Goal: Task Accomplishment & Management: Manage account settings

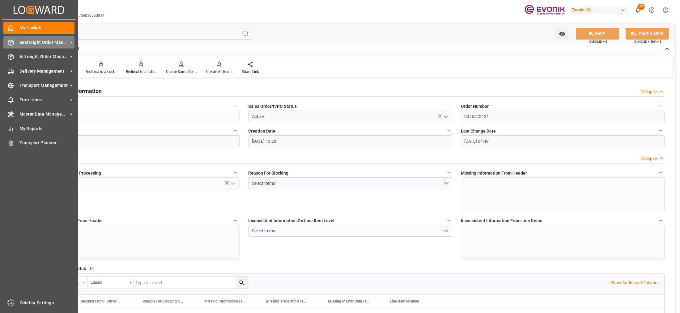
scroll to position [928, 0]
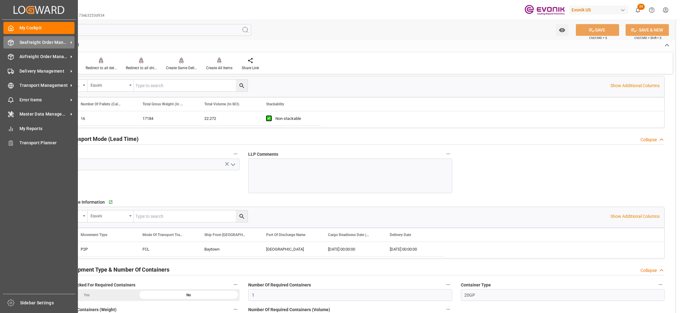
click at [29, 45] on span "Seafreight Order Management" at bounding box center [43, 42] width 49 height 6
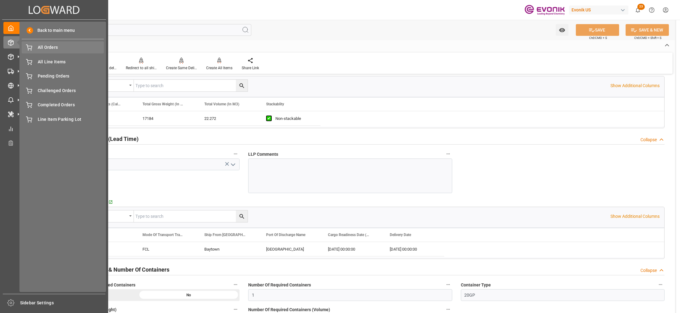
click at [51, 49] on span "All Orders" at bounding box center [71, 47] width 66 height 6
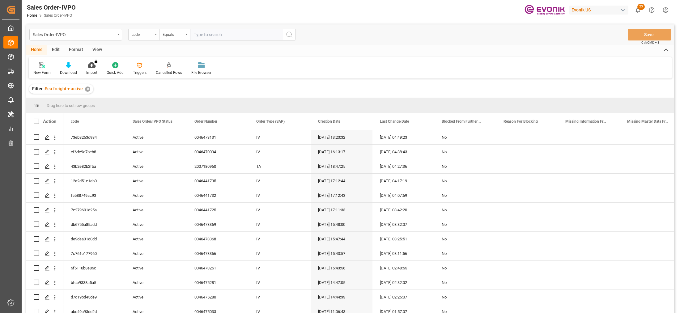
click at [151, 36] on div "code" at bounding box center [142, 33] width 21 height 7
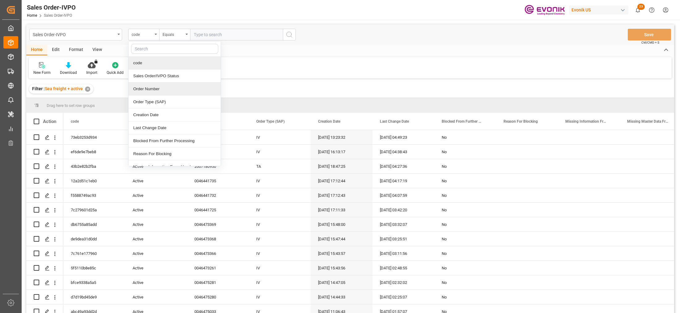
click at [157, 91] on div "Order Number" at bounding box center [175, 89] width 92 height 13
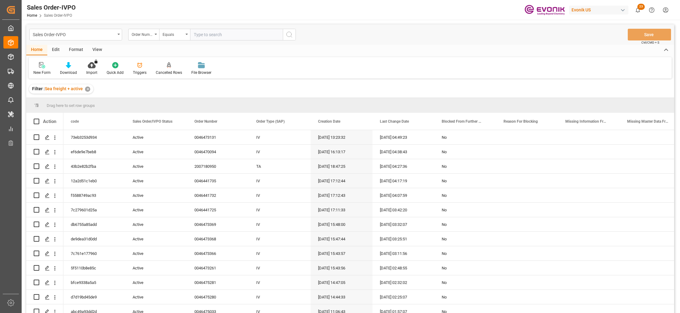
click at [220, 34] on input "text" at bounding box center [236, 35] width 93 height 12
paste input "2007178265"
type input "2007178265"
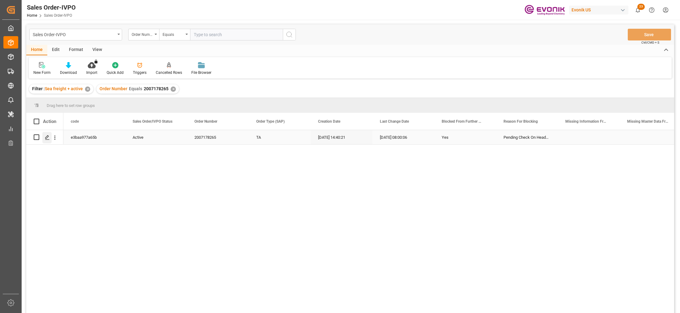
click at [49, 139] on icon "Press SPACE to select this row." at bounding box center [47, 137] width 5 height 5
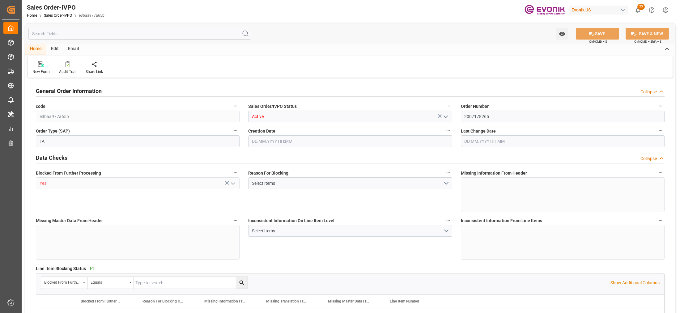
type input "COCTG"
type input "0"
type input "1"
type input "903.2"
type input "10.09.2025 14:40"
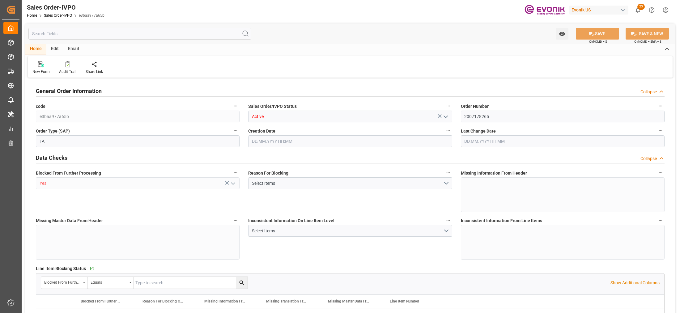
type input "07.10.2025 08:00"
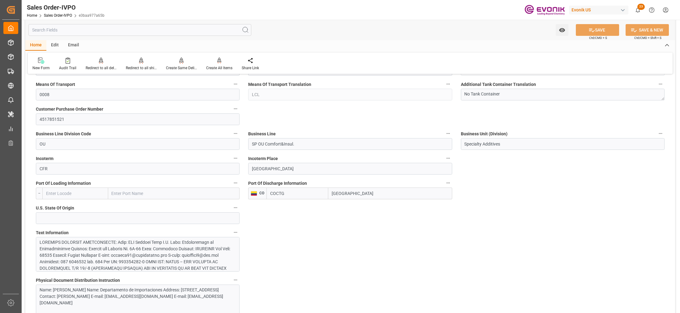
scroll to position [387, 0]
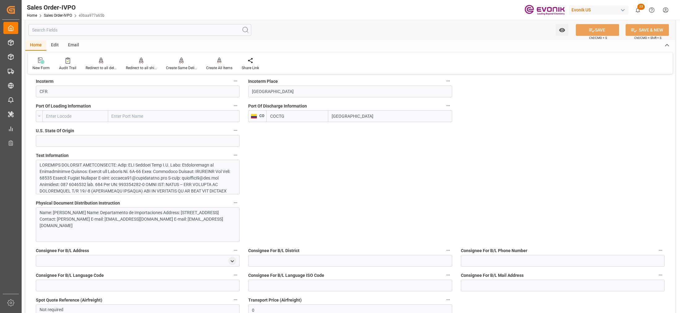
click at [191, 187] on div at bounding box center [135, 243] width 191 height 162
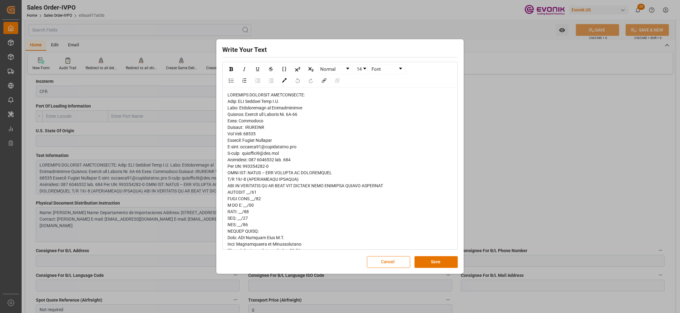
click at [383, 262] on button "Cancel" at bounding box center [388, 262] width 43 height 12
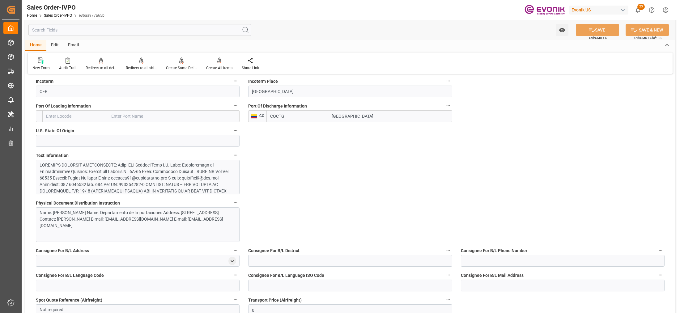
click at [188, 171] on div at bounding box center [135, 243] width 191 height 162
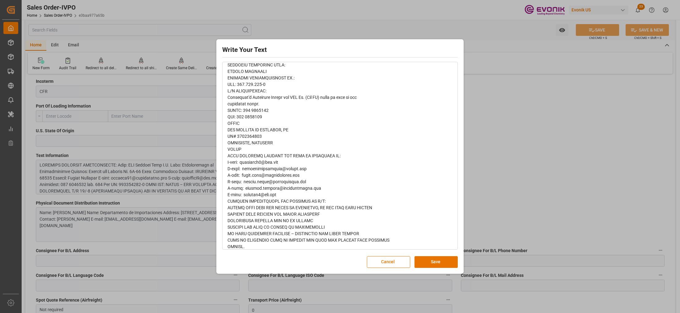
scroll to position [342, 0]
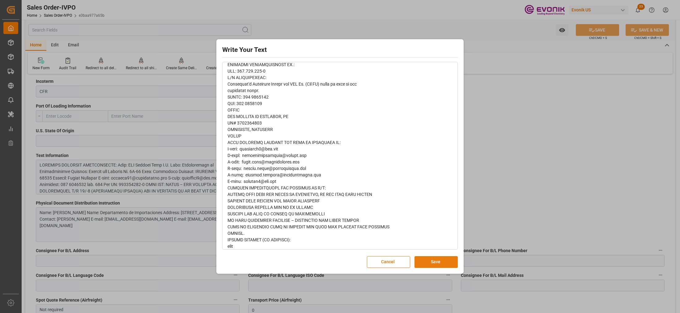
click at [443, 259] on button "Save" at bounding box center [436, 262] width 43 height 12
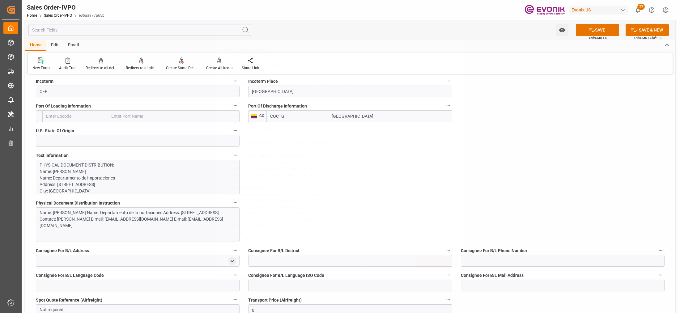
click at [170, 228] on div "Name: SIA Aduanas Gama S.A. Name: Departamento de Importaciones Address: Avenid…" at bounding box center [135, 219] width 191 height 19
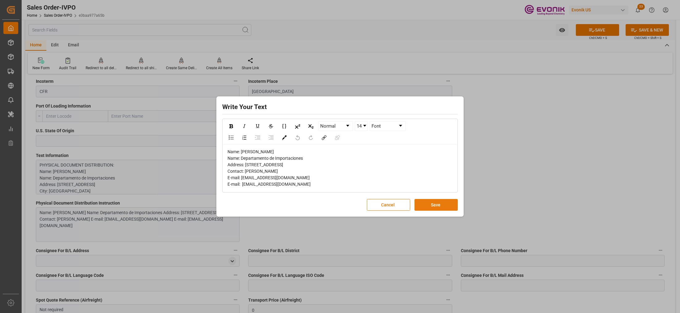
click at [434, 211] on button "Save" at bounding box center [436, 205] width 43 height 12
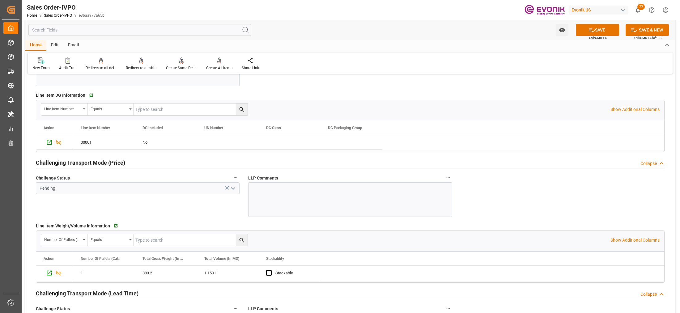
scroll to position [696, 0]
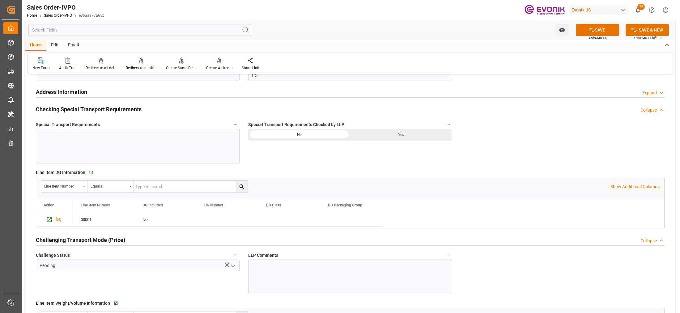
click at [406, 135] on div "Yes" at bounding box center [401, 135] width 102 height 12
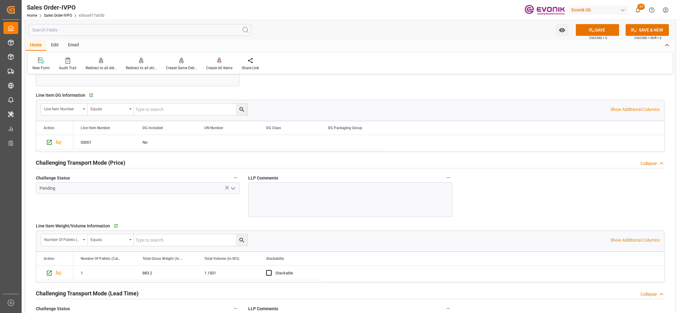
scroll to position [850, 0]
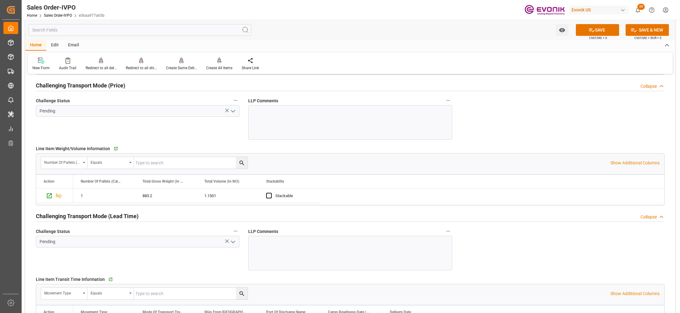
click at [235, 113] on icon "open menu" at bounding box center [232, 111] width 7 height 7
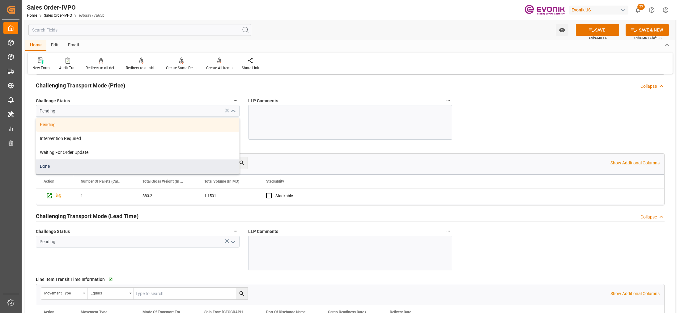
click at [92, 166] on div "Done" at bounding box center [137, 167] width 203 height 14
type input "Done"
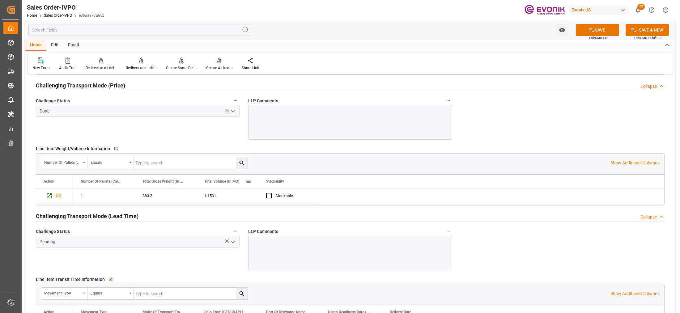
scroll to position [928, 0]
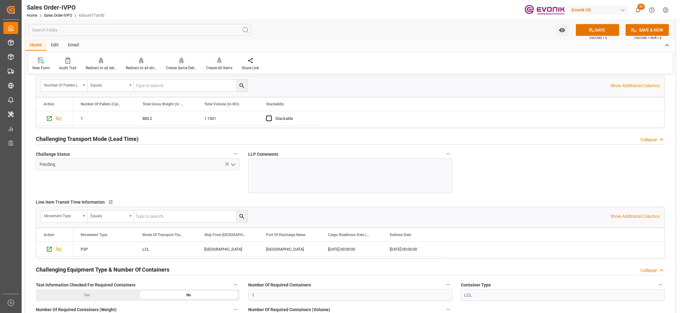
click at [232, 167] on icon "open menu" at bounding box center [232, 164] width 7 height 7
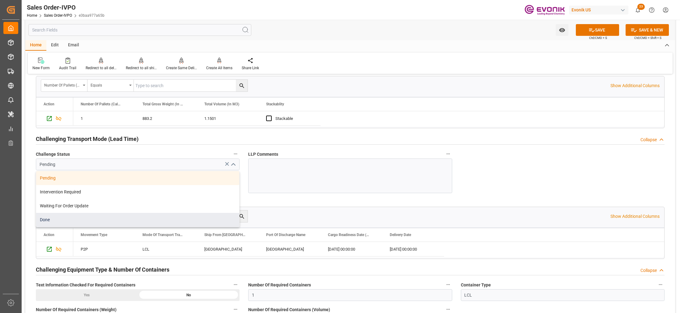
click at [99, 219] on div "Done" at bounding box center [137, 220] width 203 height 14
type input "Done"
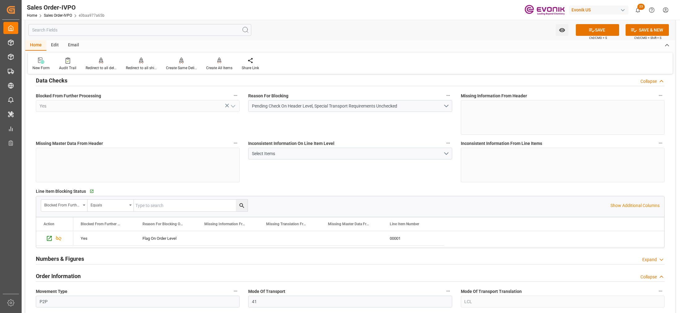
scroll to position [0, 0]
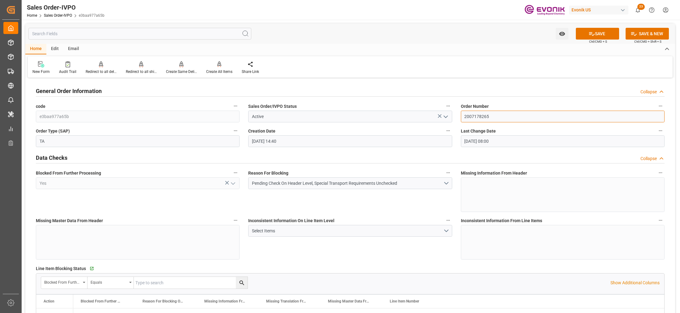
drag, startPoint x: 496, startPoint y: 121, endPoint x: 438, endPoint y: 116, distance: 58.3
click at [415, 254] on div "Inconsistent Information On Line Item Level Select Items" at bounding box center [350, 238] width 212 height 48
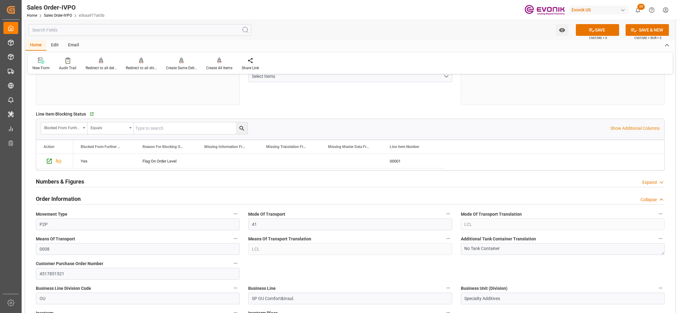
scroll to position [232, 0]
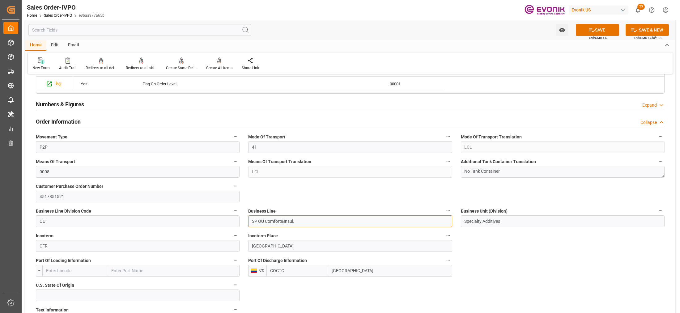
drag, startPoint x: 302, startPoint y: 226, endPoint x: 227, endPoint y: 220, distance: 74.7
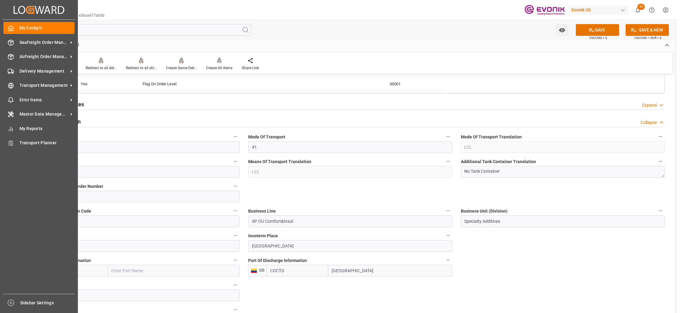
click at [38, 36] on div "My Cockpit My Cockpit Seafreight Order Management Seafreight Order Management A…" at bounding box center [39, 157] width 74 height 274
click at [39, 39] on span "Seafreight Order Management" at bounding box center [43, 42] width 49 height 6
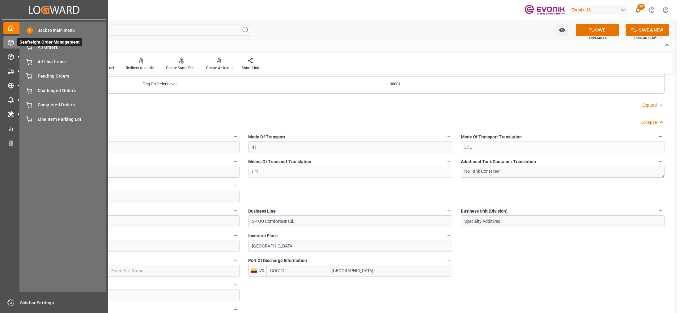
click at [51, 46] on span "Seafreight Order Management" at bounding box center [49, 42] width 65 height 9
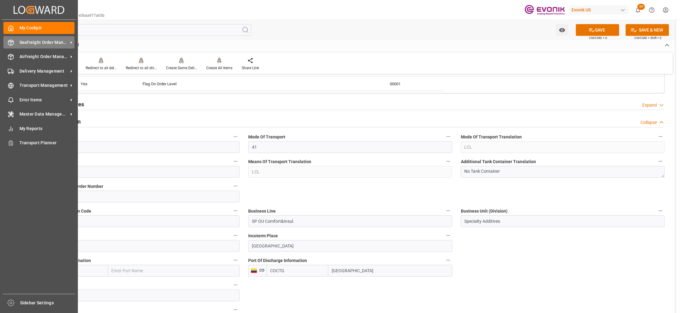
click at [48, 45] on span "Seafreight Order Management" at bounding box center [43, 42] width 49 height 6
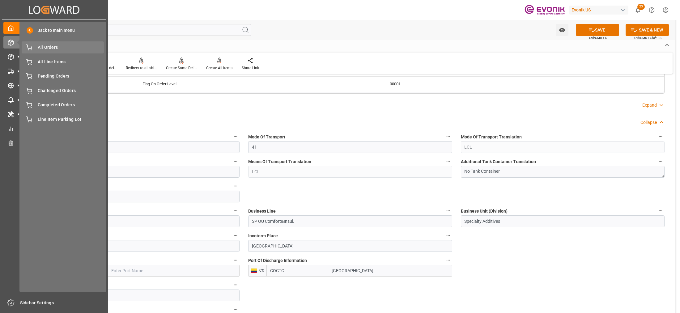
click at [70, 51] on div "All Orders All Orders" at bounding box center [63, 47] width 82 height 12
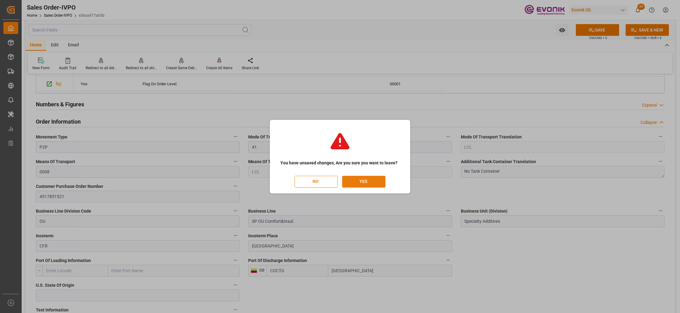
click at [366, 183] on button "YES" at bounding box center [363, 182] width 43 height 12
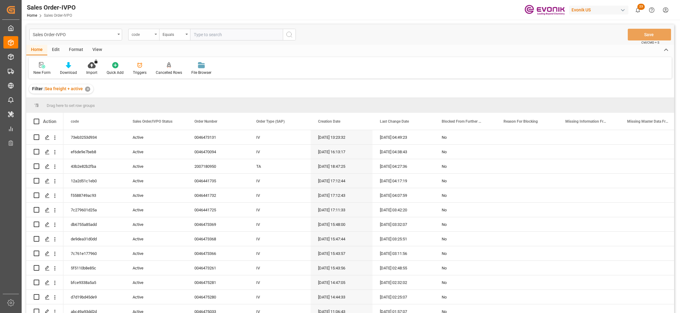
click at [145, 36] on div "code" at bounding box center [142, 33] width 21 height 7
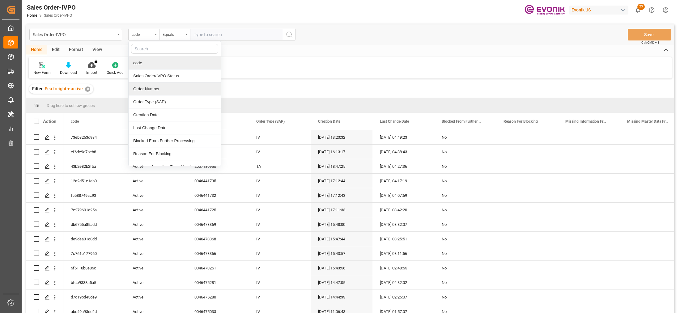
click at [168, 89] on div "Order Number" at bounding box center [175, 89] width 92 height 13
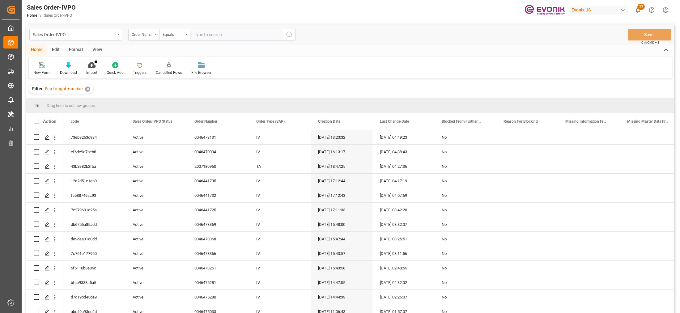
click at [212, 33] on input "text" at bounding box center [236, 35] width 93 height 12
paste input "2007215232"
type input "2007215232"
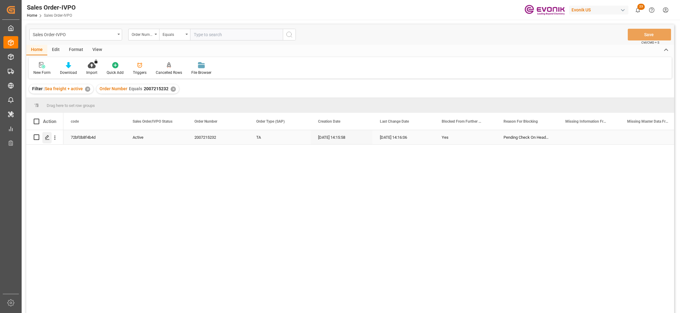
click at [45, 133] on div "Press SPACE to select this row." at bounding box center [46, 137] width 9 height 11
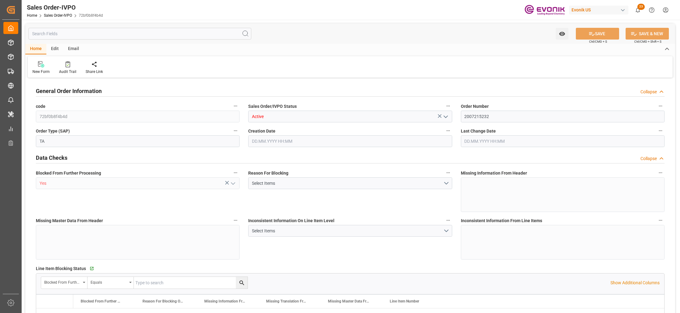
type input "ARBUE"
type input "0"
type input "1"
type input "2844"
type input "07.10.2025 14:15"
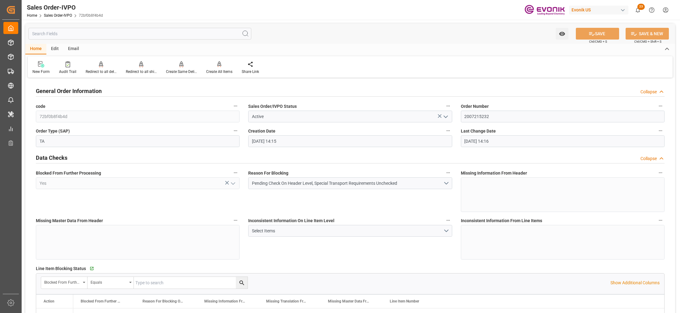
type input "07.10.2025 14:16"
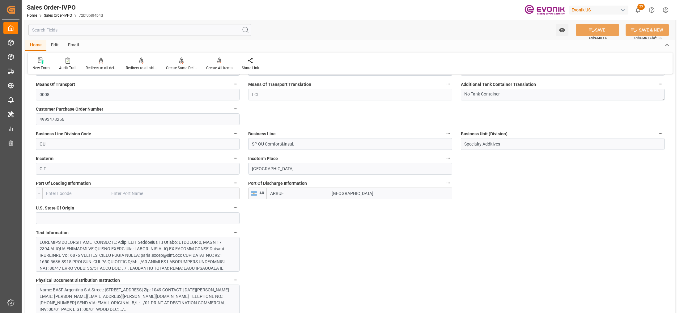
scroll to position [387, 0]
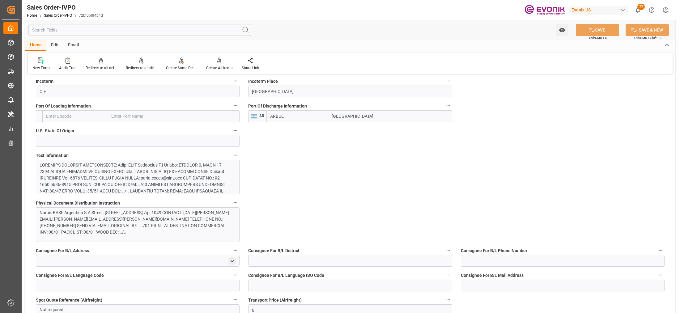
click at [195, 176] on div at bounding box center [135, 223] width 191 height 123
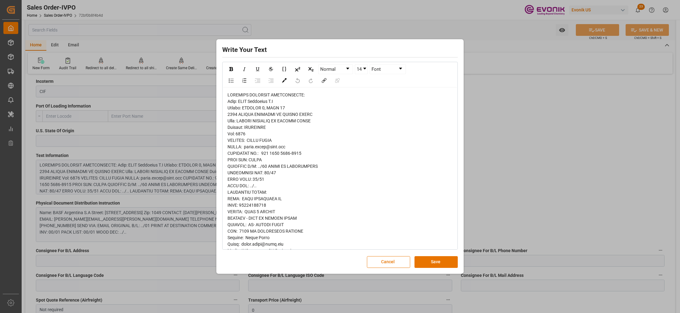
click at [233, 108] on span "rdw-editor" at bounding box center [283, 276] width 110 height 369
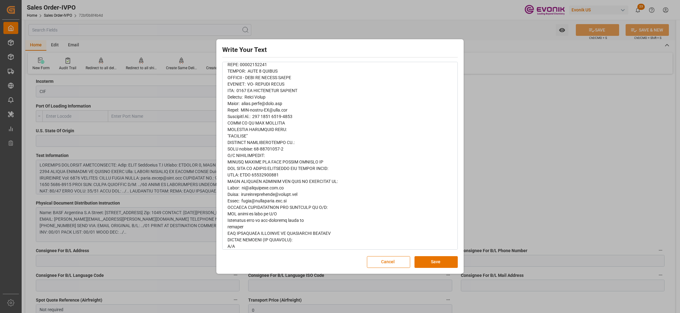
scroll to position [0, 0]
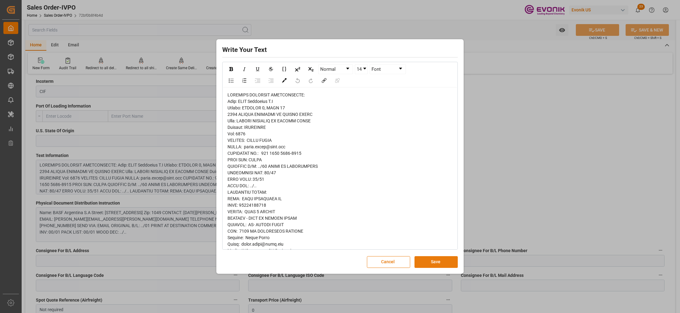
click at [431, 263] on button "Save" at bounding box center [436, 262] width 43 height 12
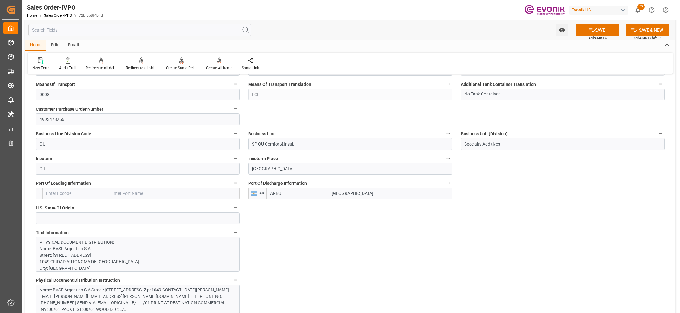
scroll to position [387, 0]
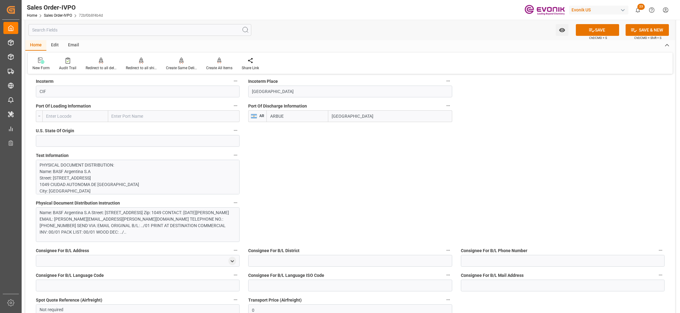
click at [186, 228] on div "Name: BASF Argentina S.A Street: TUCUMAN 1, PISO 17 1049 CIUDAD AUTONOMA DE BUE…" at bounding box center [135, 223] width 191 height 26
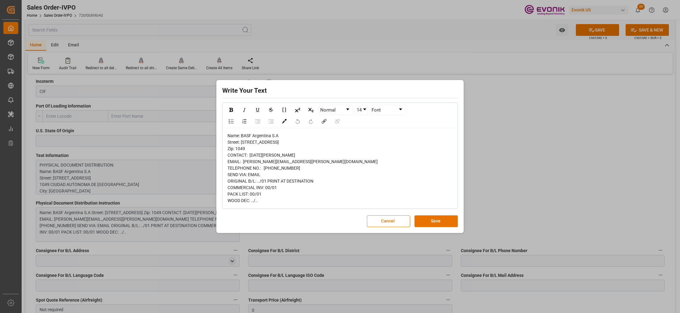
click at [432, 227] on button "Save" at bounding box center [436, 222] width 43 height 12
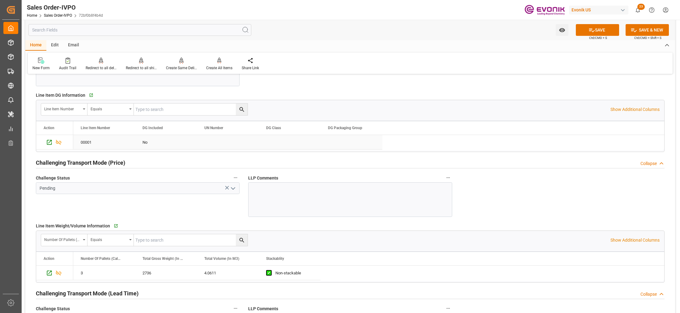
scroll to position [696, 0]
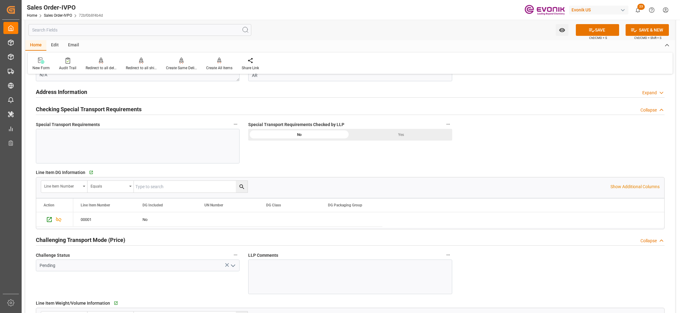
click at [381, 136] on div "Yes" at bounding box center [401, 135] width 102 height 12
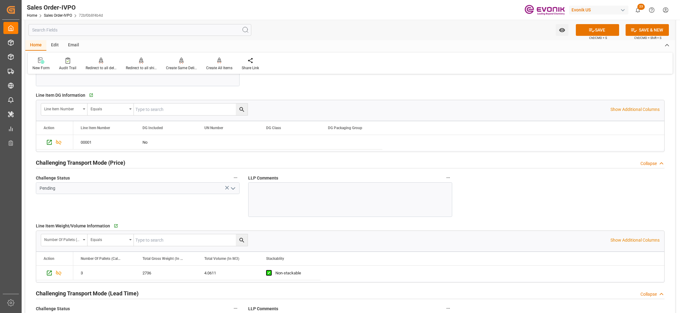
click at [234, 191] on icon "open menu" at bounding box center [232, 188] width 7 height 7
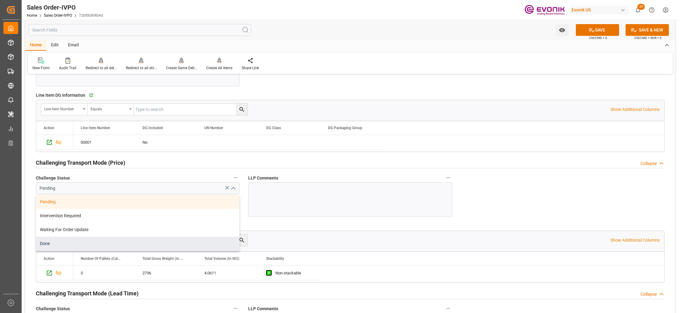
click at [72, 246] on div "Done" at bounding box center [137, 244] width 203 height 14
type input "Done"
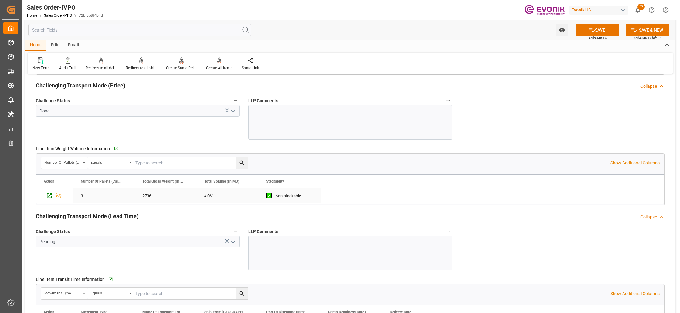
scroll to position [928, 0]
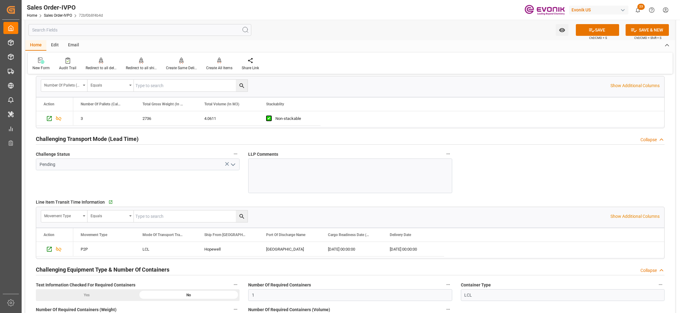
click at [231, 166] on icon "open menu" at bounding box center [232, 164] width 7 height 7
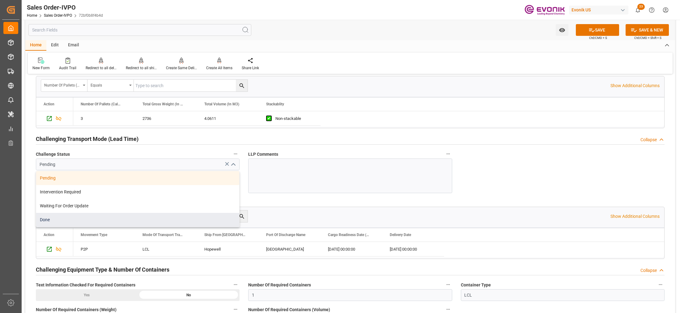
click at [82, 221] on div "Done" at bounding box center [137, 220] width 203 height 14
type input "Done"
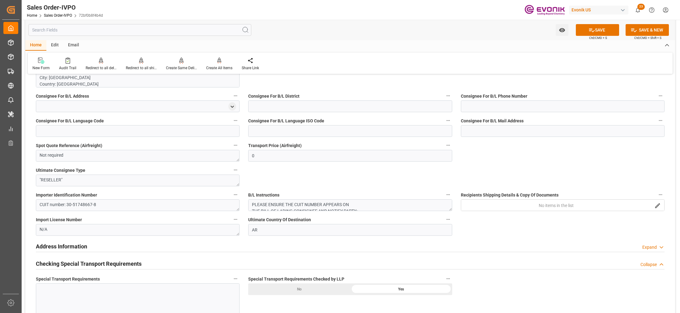
scroll to position [464, 0]
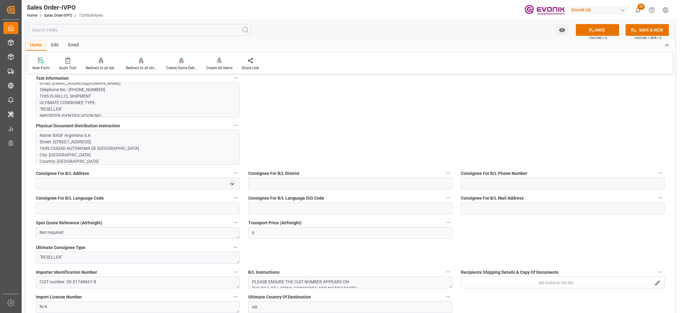
click at [150, 146] on p "Name: BASF Argentina S.A Street: TUCUMAN 1, PISO 17 1049 CIUDAD AUTONOMA DE BUE…" at bounding box center [135, 177] width 191 height 91
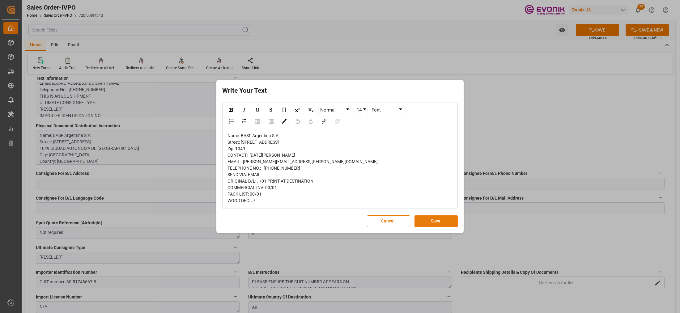
click at [443, 227] on button "Save" at bounding box center [436, 222] width 43 height 12
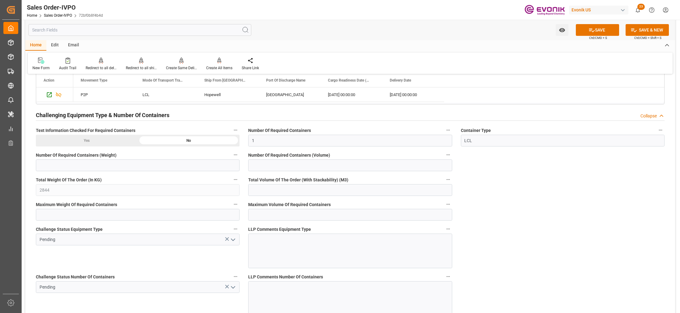
scroll to position [1160, 0]
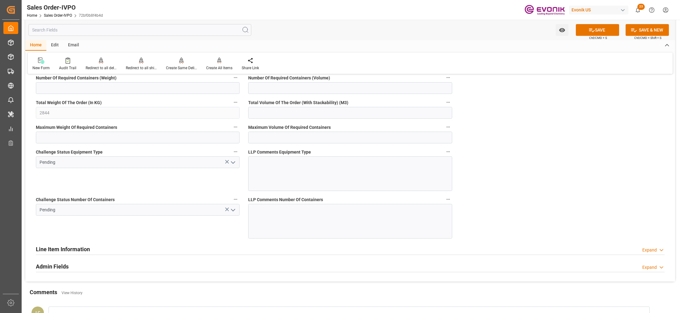
click at [232, 165] on icon "open menu" at bounding box center [232, 162] width 7 height 7
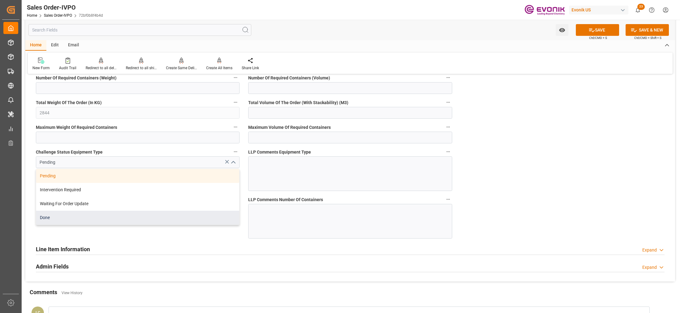
click at [69, 217] on div "Done" at bounding box center [137, 218] width 203 height 14
type input "Done"
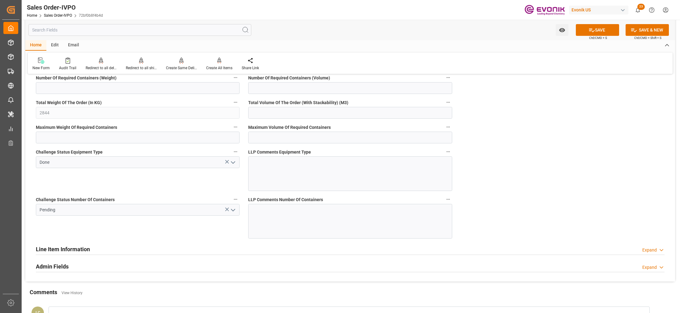
click at [233, 210] on icon "open menu" at bounding box center [232, 210] width 7 height 7
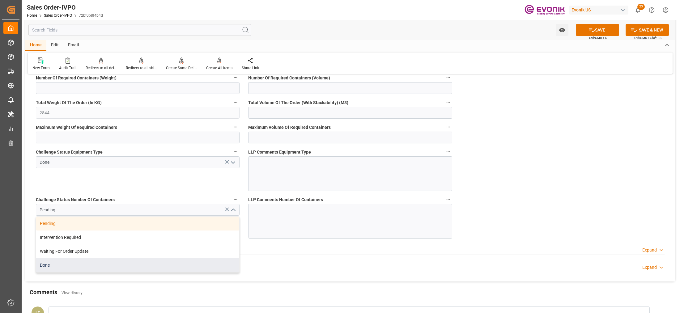
click at [77, 263] on div "Done" at bounding box center [137, 266] width 203 height 14
type input "Done"
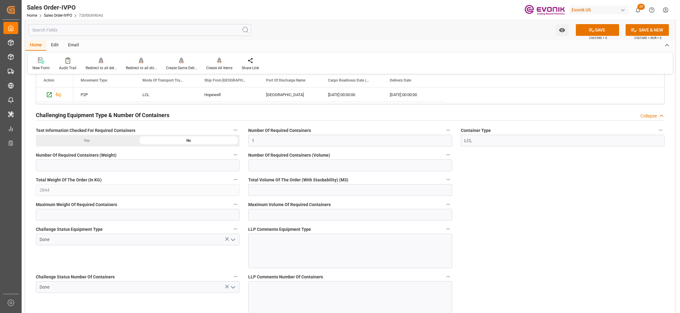
scroll to position [1005, 0]
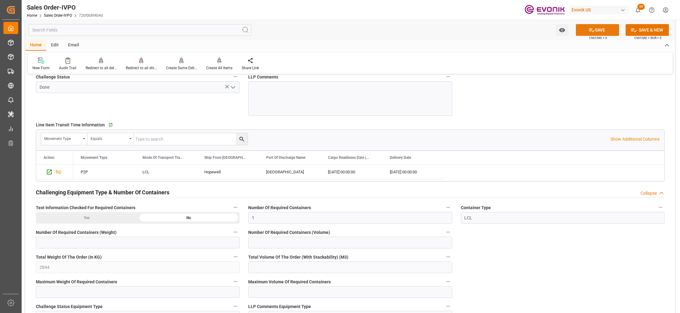
click at [594, 29] on button "SAVE" at bounding box center [597, 30] width 43 height 12
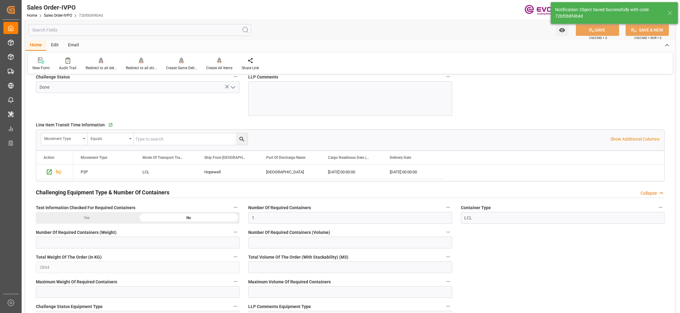
type input "08.10.2025 06:27"
type input "No"
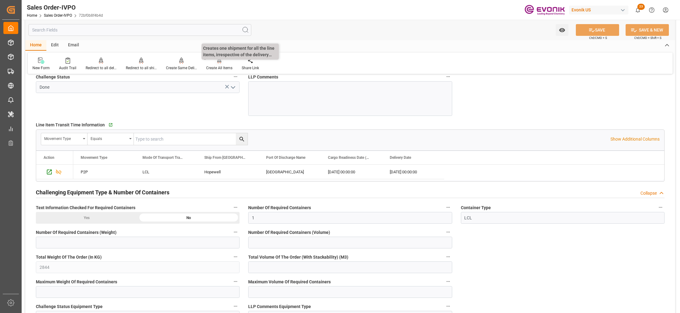
click at [223, 67] on div "Create All Items" at bounding box center [219, 68] width 26 height 6
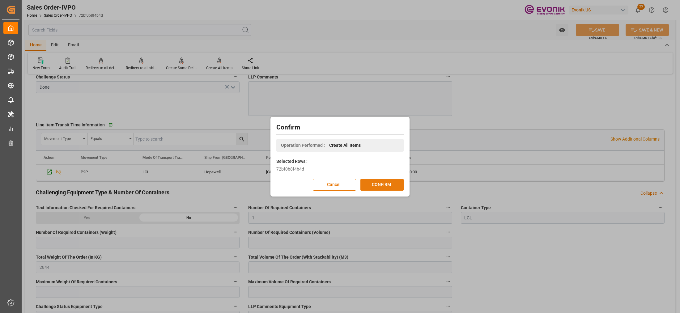
click at [388, 182] on button "CONFIRM" at bounding box center [382, 185] width 43 height 12
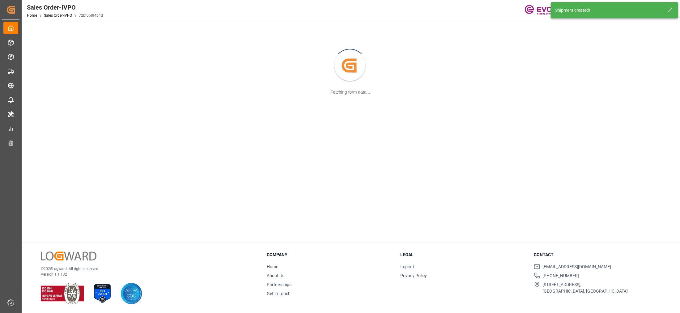
scroll to position [67, 0]
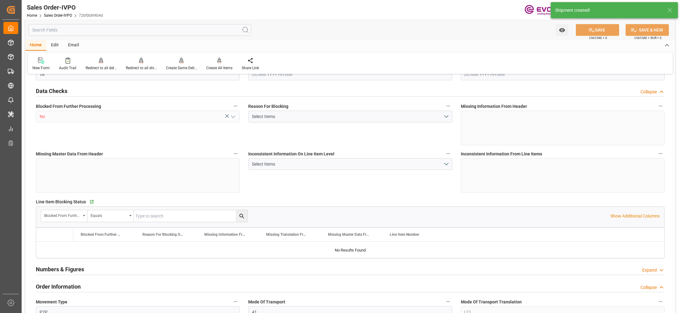
type input "ARBUE"
type input "0"
type input "1"
type input "2844"
type input "07.10.2025 14:15"
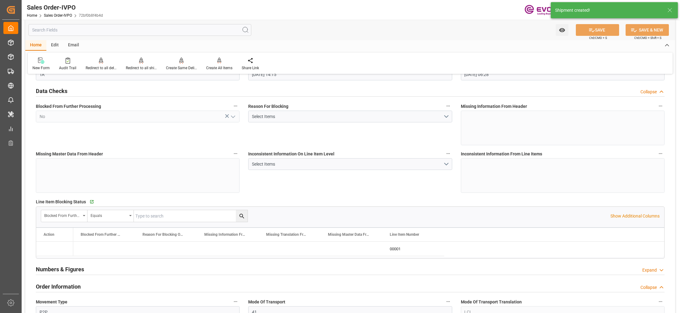
type input "08.10.2025 06:28"
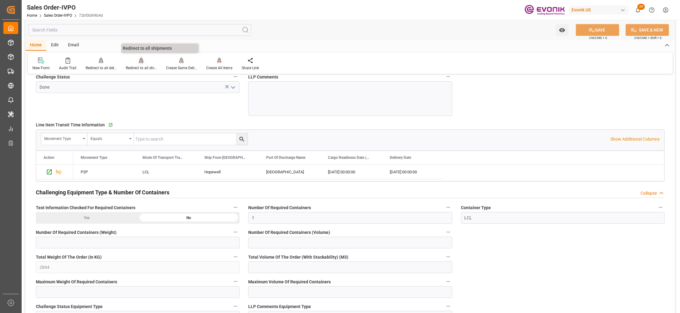
click at [134, 63] on div at bounding box center [141, 60] width 31 height 6
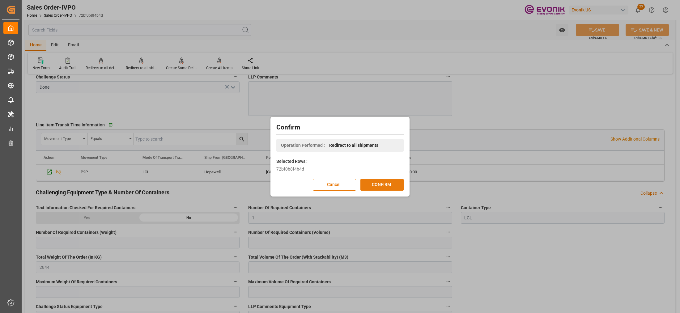
click at [391, 183] on button "CONFIRM" at bounding box center [382, 185] width 43 height 12
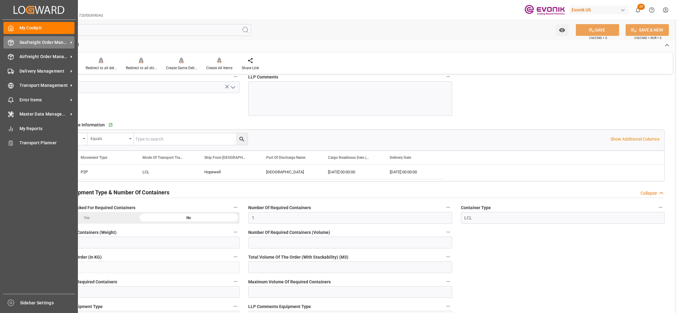
click at [41, 43] on span "Seafreight Order Management" at bounding box center [43, 42] width 49 height 6
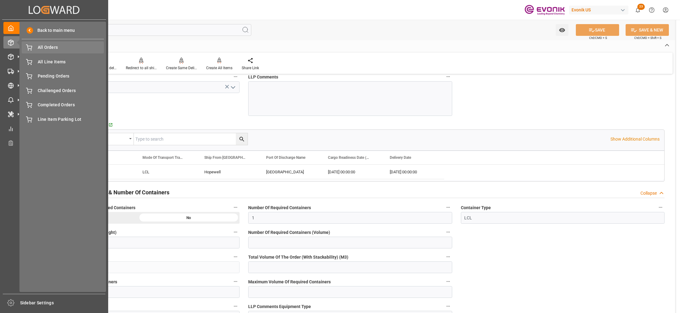
click at [50, 51] on div "All Orders All Orders" at bounding box center [63, 47] width 82 height 12
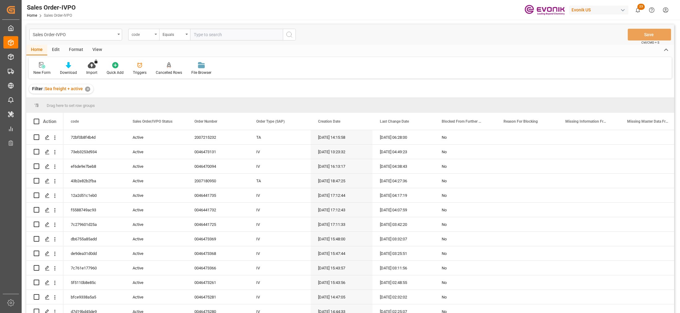
click at [148, 36] on div "code" at bounding box center [142, 33] width 21 height 7
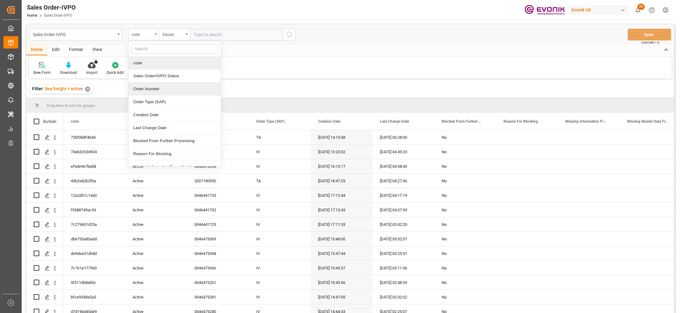
click at [154, 86] on div "Order Number" at bounding box center [175, 89] width 92 height 13
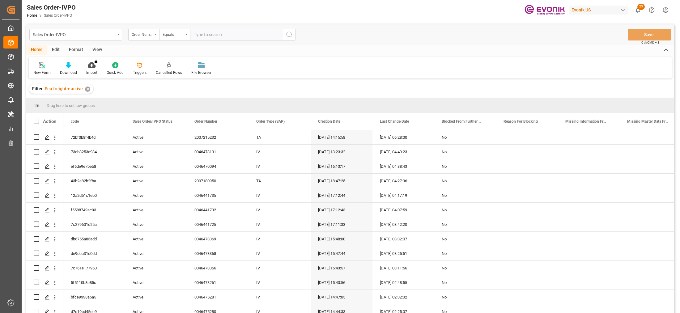
click at [211, 34] on input "text" at bounding box center [236, 35] width 93 height 12
paste input "2007170487"
type input "2007170487"
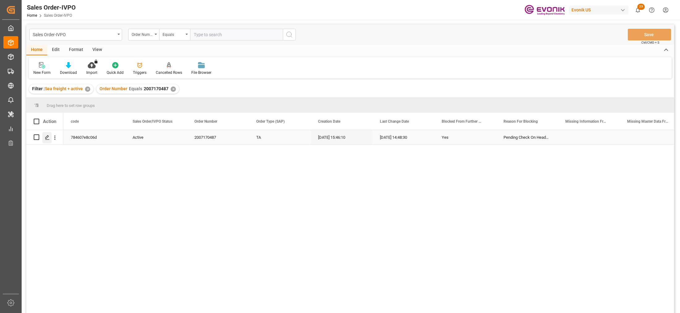
click at [50, 134] on div "Press SPACE to select this row." at bounding box center [46, 137] width 9 height 11
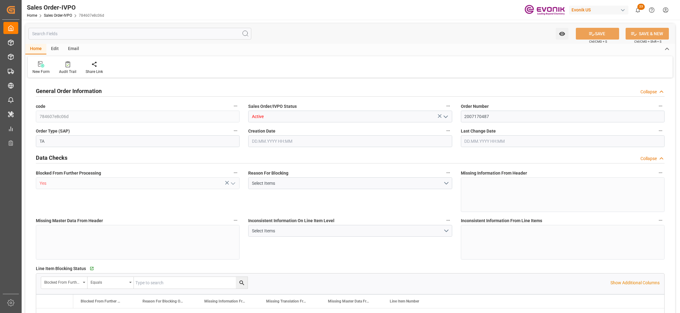
type input "784607e8c06d"
type input "Active"
type input "2007170487"
type input "TA"
type input "Yes"
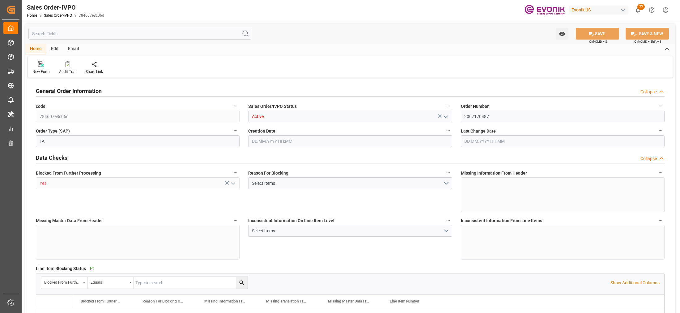
type input "P2P"
type input "41"
type input "LCL"
type input "0008"
type input "LCL"
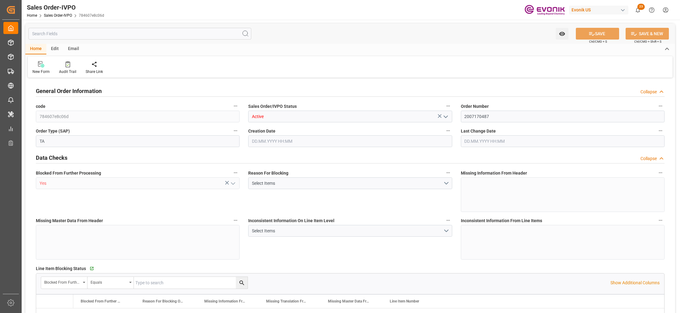
type textarea "No Tank Container"
type input "2610012833"
type input "PP"
type input "NC Care Solutions"
type input "Nutrition & Care"
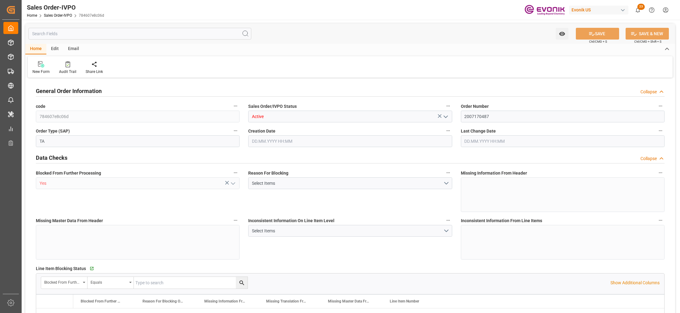
type input "CIF"
type input "Port of Rotterdam"
type input "Rotterdam"
type textarea "Not required"
type textarea "Express Release at Destination"
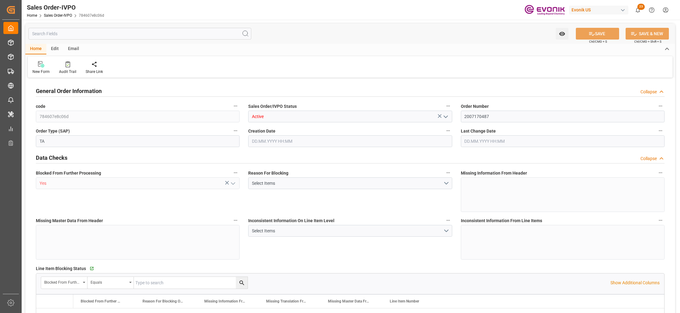
type input "CH"
type input "Pending"
type input "LCL"
type input "Pending"
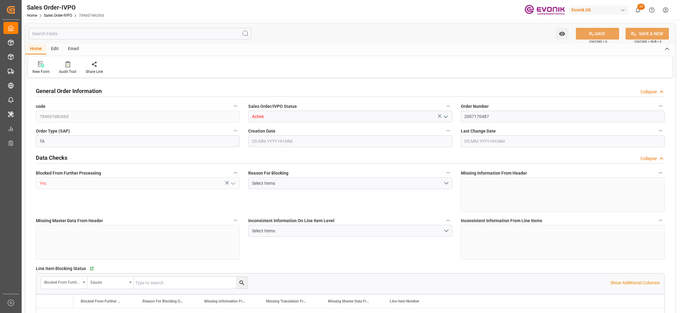
type input "Pending"
type input "NLRTM"
type input "0"
type input "1"
type input "5501"
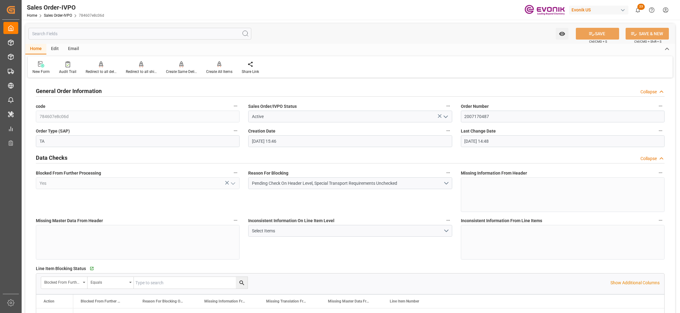
type input "06.10.2025 15:46"
type input "07.10.2025 14:48"
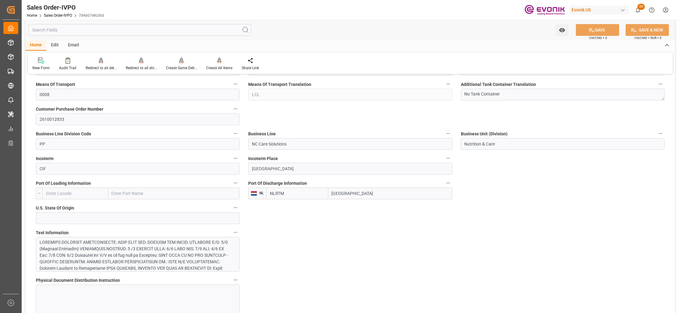
scroll to position [387, 0]
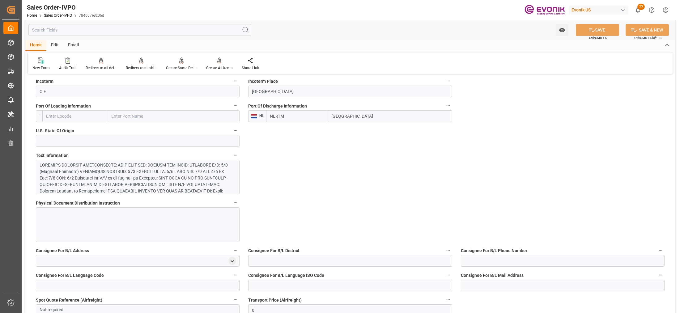
click at [199, 172] on div at bounding box center [135, 204] width 191 height 84
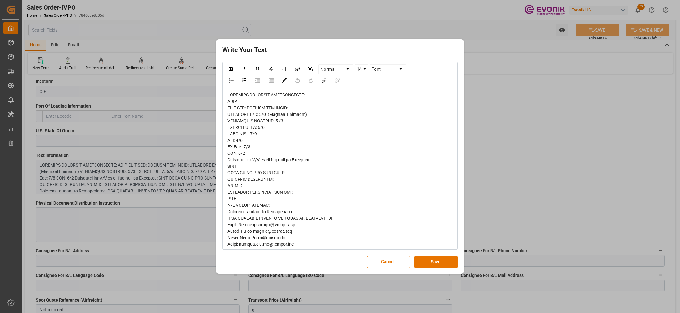
click at [233, 106] on span "rdw-editor" at bounding box center [284, 221] width 113 height 258
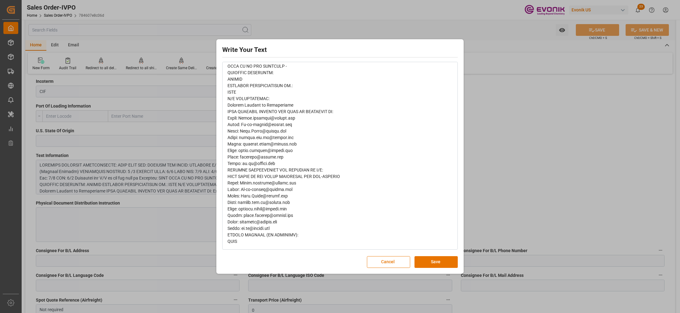
scroll to position [0, 0]
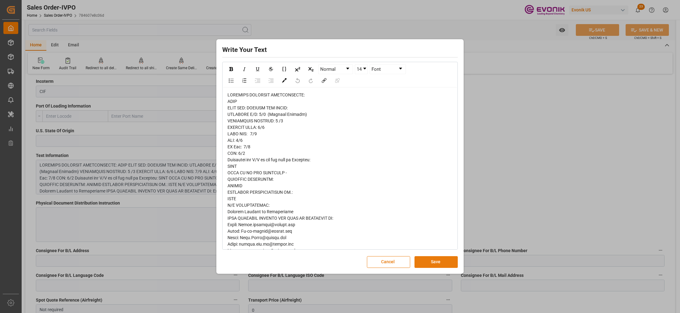
click at [438, 263] on button "Save" at bounding box center [436, 262] width 43 height 12
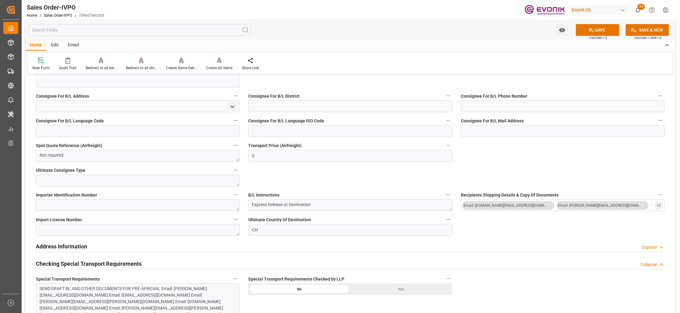
scroll to position [619, 0]
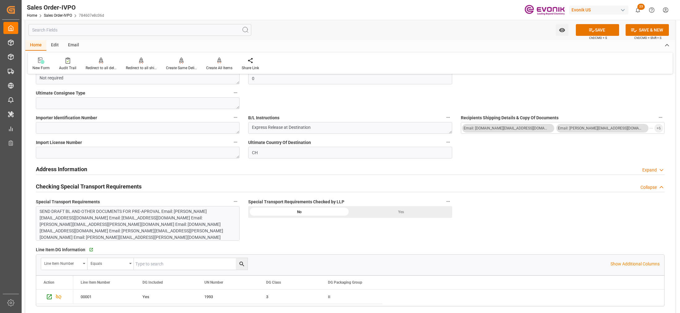
click at [207, 213] on div "SEND DRAFT BL AND OTHER DOCUMENTS FOR PRE-APROVAL Email: Guido.wijnands@delrin.…" at bounding box center [135, 227] width 191 height 39
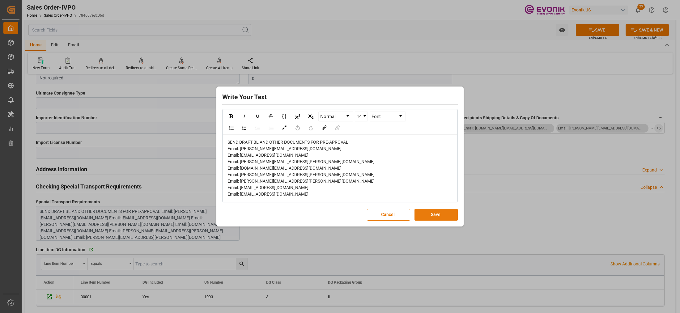
click at [443, 216] on button "Save" at bounding box center [436, 215] width 43 height 12
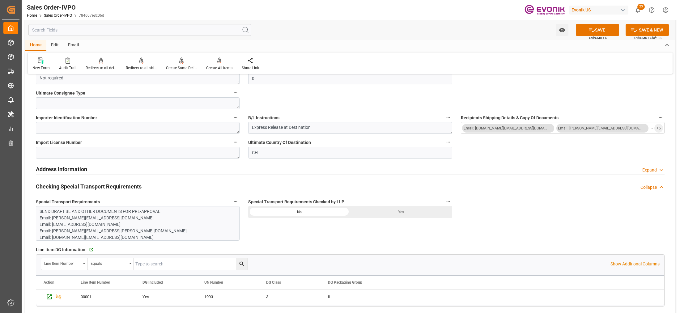
click at [407, 215] on div "Yes" at bounding box center [401, 212] width 102 height 12
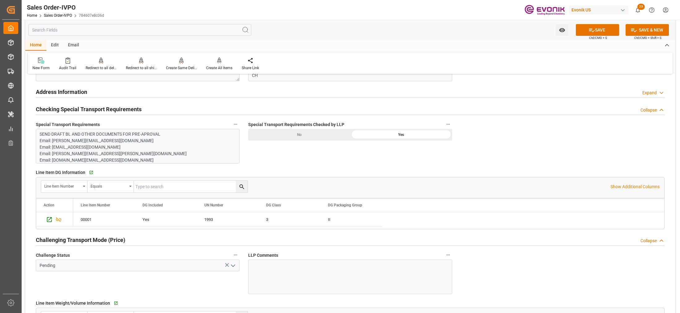
scroll to position [850, 0]
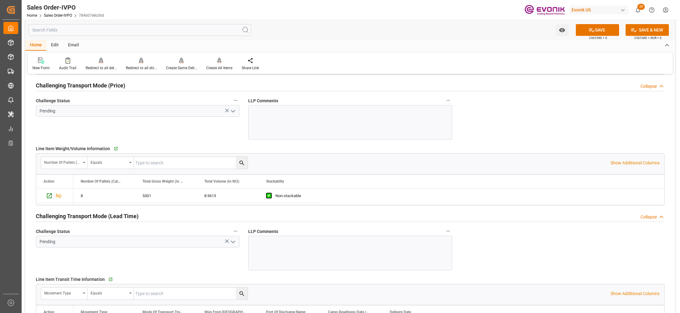
click at [232, 111] on icon "open menu" at bounding box center [232, 111] width 7 height 7
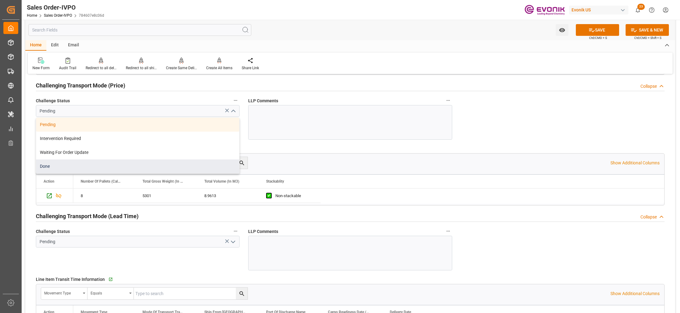
click at [44, 164] on div "Done" at bounding box center [137, 167] width 203 height 14
type input "Done"
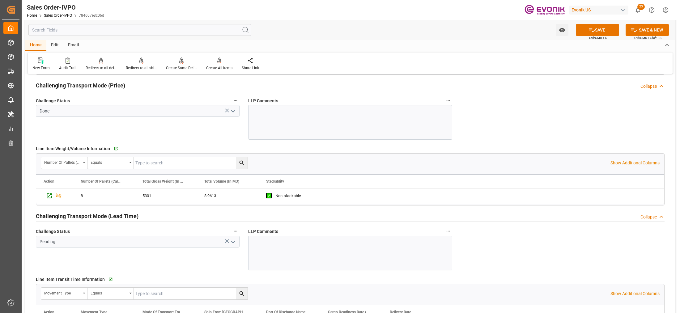
scroll to position [928, 0]
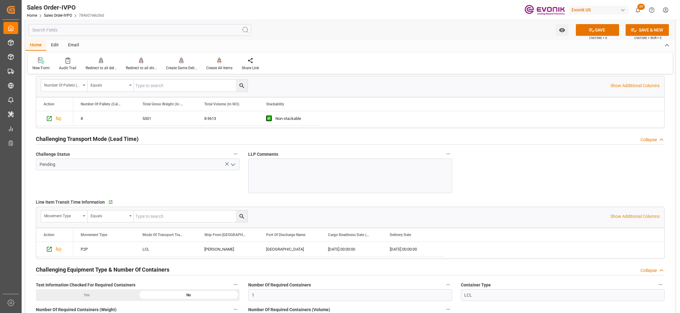
click at [235, 166] on icon "open menu" at bounding box center [232, 164] width 7 height 7
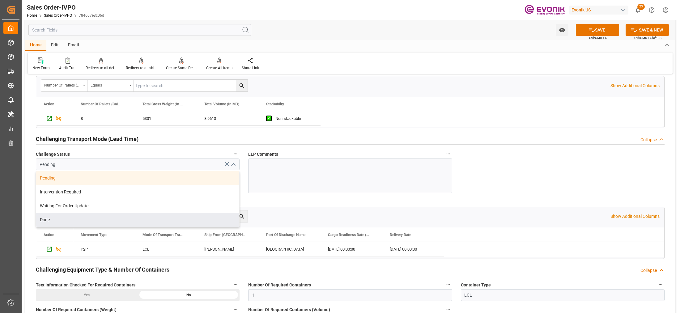
click at [66, 221] on div "Done" at bounding box center [137, 220] width 203 height 14
type input "Done"
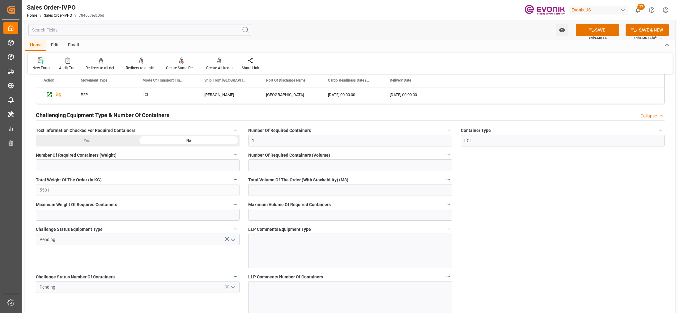
scroll to position [1160, 0]
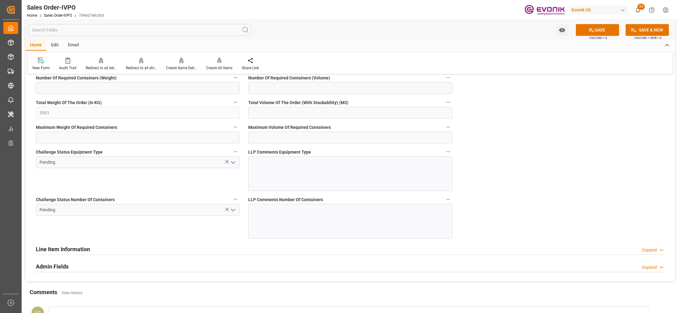
click at [234, 165] on icon "open menu" at bounding box center [232, 162] width 7 height 7
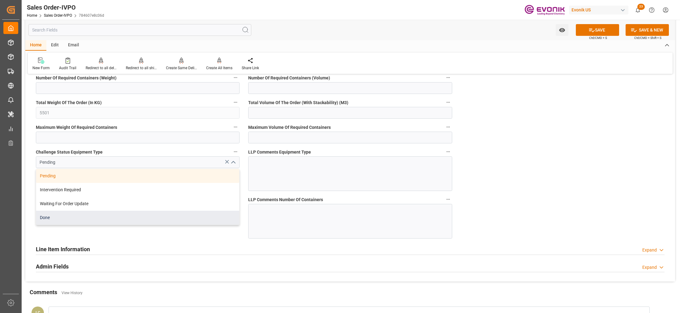
click at [82, 219] on div "Done" at bounding box center [137, 218] width 203 height 14
type input "Done"
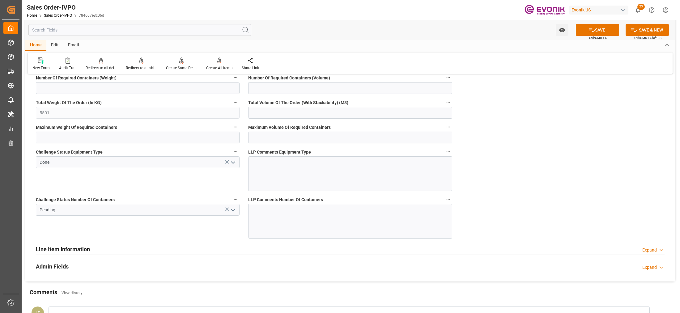
click at [233, 213] on icon "open menu" at bounding box center [232, 210] width 7 height 7
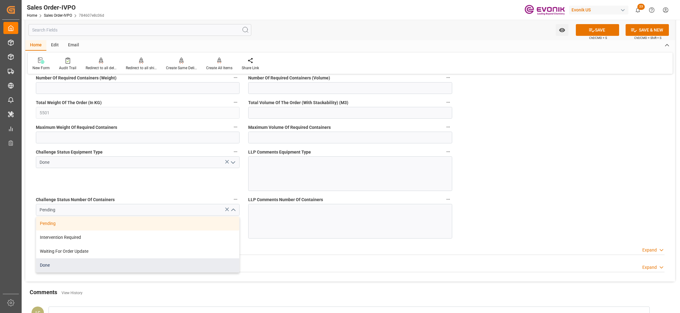
click at [70, 263] on div "Done" at bounding box center [137, 266] width 203 height 14
type input "Done"
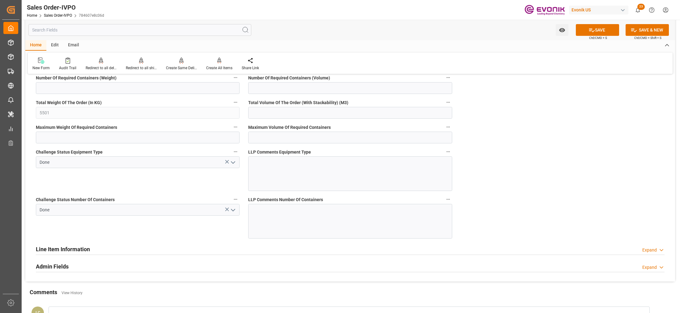
scroll to position [1005, 0]
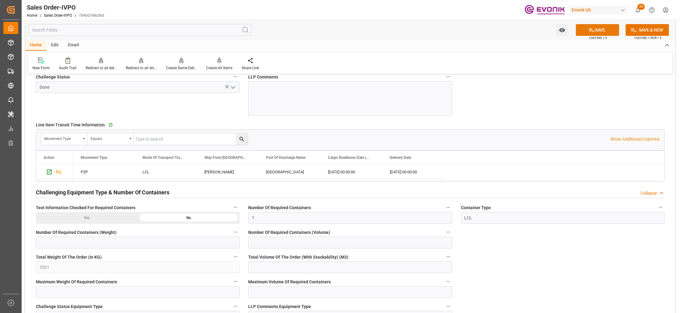
click at [596, 29] on button "SAVE" at bounding box center [597, 30] width 43 height 12
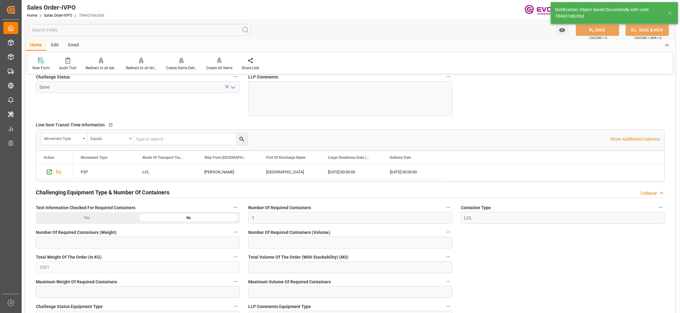
type input "No"
type input "08.10.2025 06:46"
click at [218, 63] on icon at bounding box center [219, 61] width 4 height 6
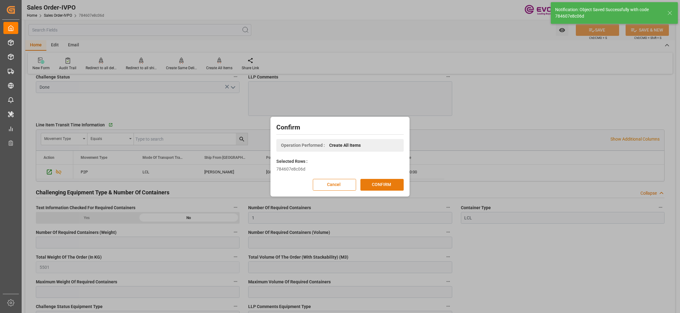
click at [393, 182] on button "CONFIRM" at bounding box center [382, 185] width 43 height 12
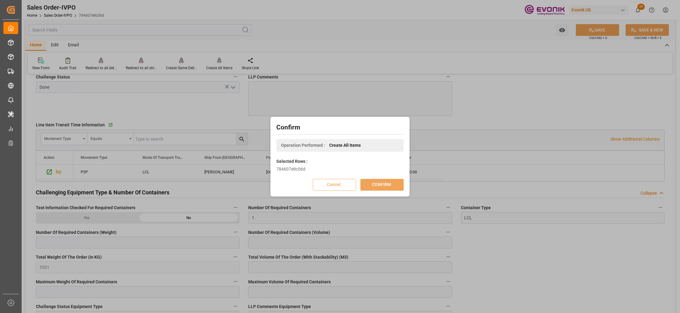
scroll to position [67, 0]
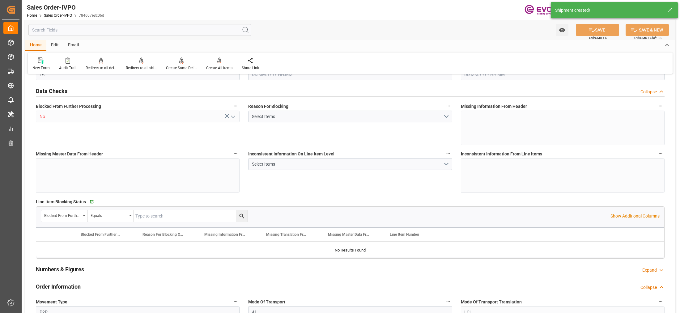
type input "NLRTM"
type input "0"
type input "1"
type input "5501"
type input "06.10.2025 15:46"
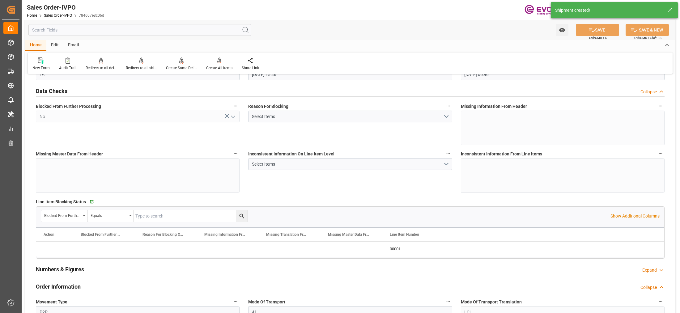
type input "08.10.2025 06:46"
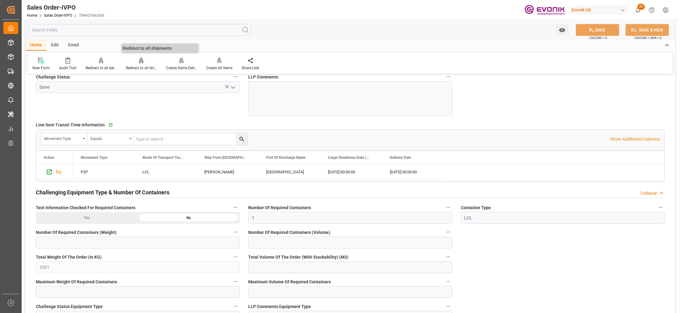
click at [140, 64] on div "Redirect to all shipments" at bounding box center [141, 64] width 40 height 14
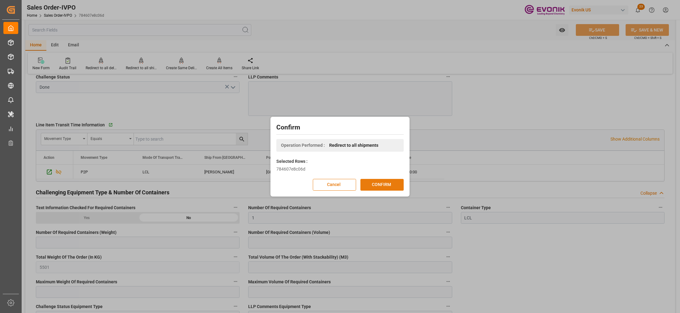
click at [382, 182] on button "CONFIRM" at bounding box center [382, 185] width 43 height 12
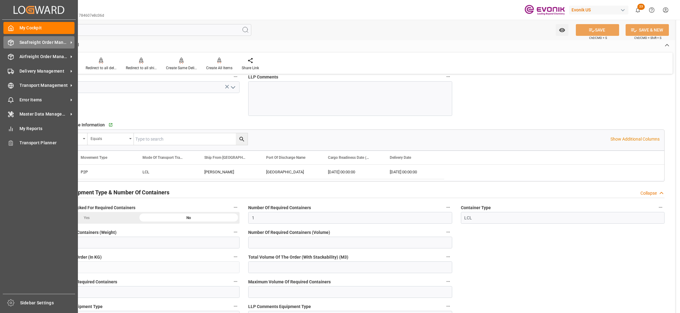
click at [36, 43] on span "Seafreight Order Management" at bounding box center [43, 42] width 49 height 6
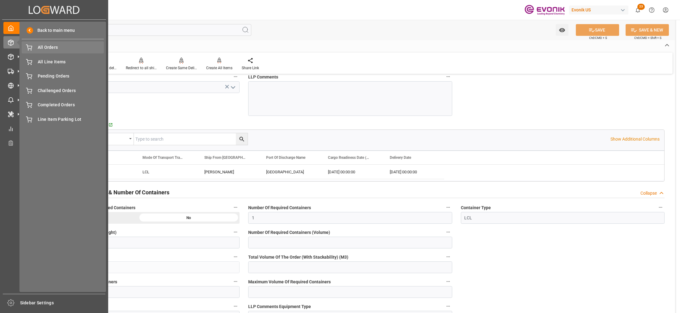
click at [43, 47] on span "All Orders" at bounding box center [71, 47] width 66 height 6
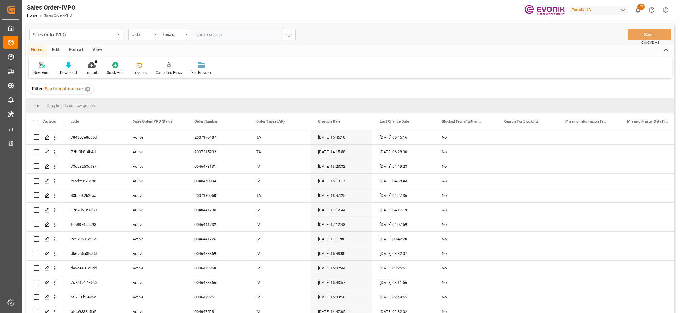
click at [157, 32] on div "code" at bounding box center [143, 35] width 31 height 12
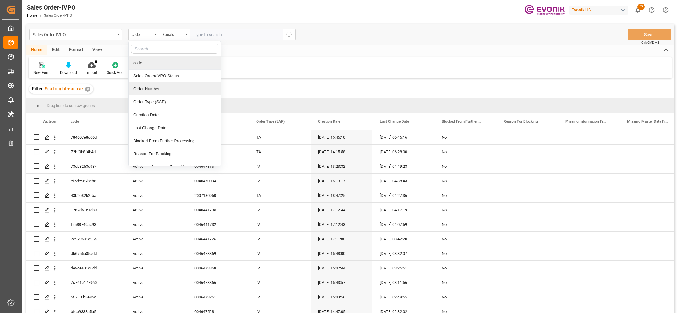
click at [162, 89] on div "Order Number" at bounding box center [175, 89] width 92 height 13
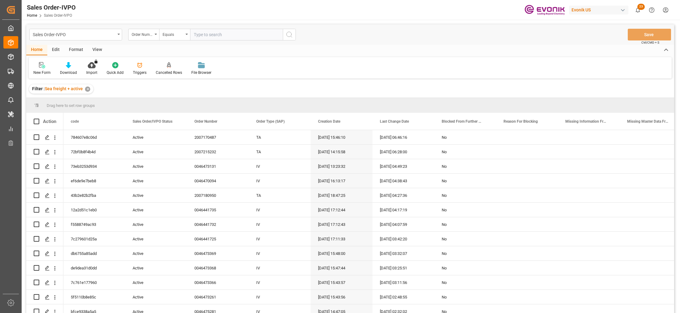
click at [220, 36] on input "text" at bounding box center [236, 35] width 93 height 12
paste input "2007213593"
type input "2007213593"
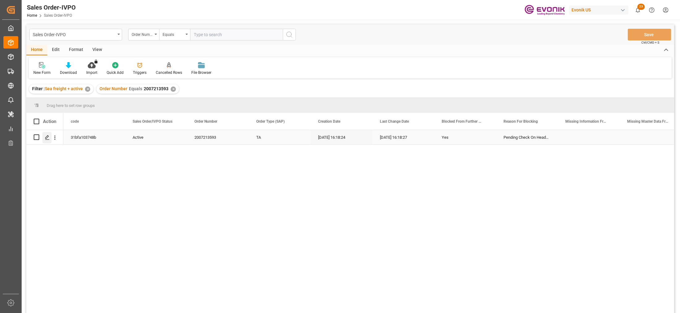
click at [44, 135] on div "Press SPACE to select this row." at bounding box center [46, 137] width 9 height 11
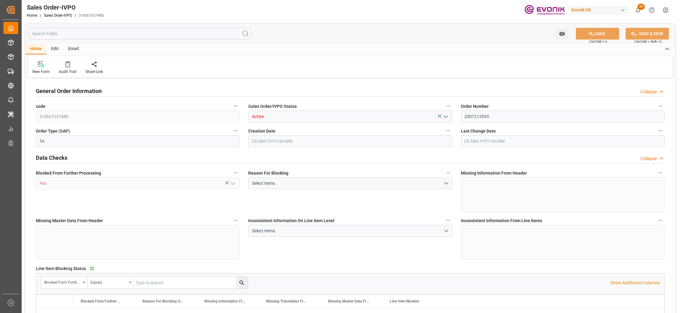
type input "IDJKT"
type input "ADIA_NUROKHMAN@JJSEA.COMARIT_BIRE@JJSEA.COMKARINA_LESTARI@JJSEA.COMTAX ID: 0018…"
type input "0"
type input "1"
type input "1128.5"
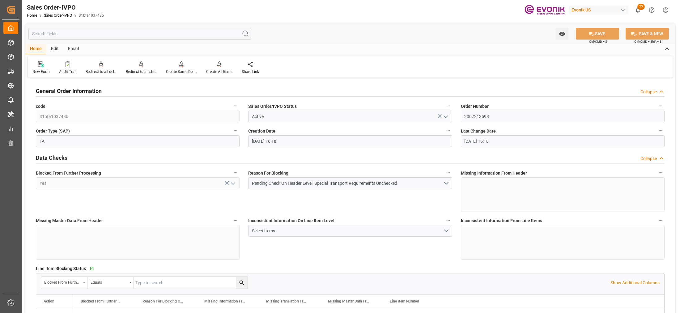
type input "07.10.2025 16:18"
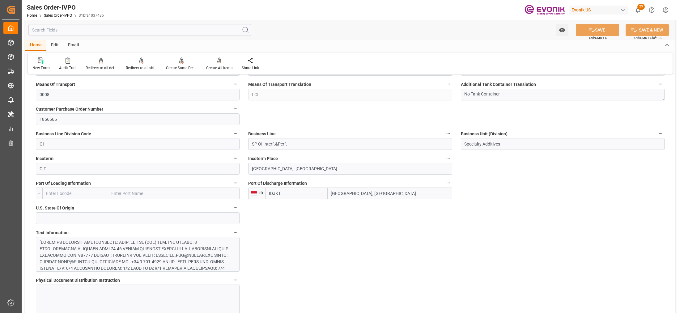
scroll to position [387, 0]
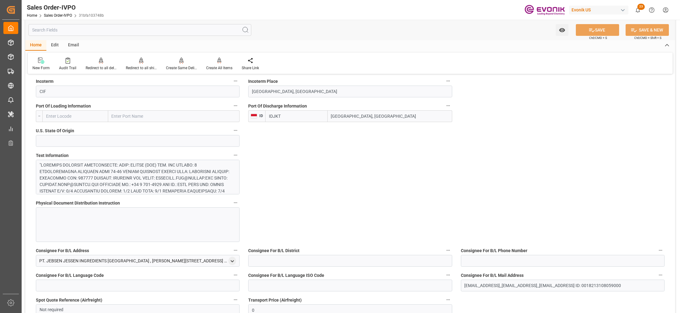
click at [199, 174] on div at bounding box center [135, 259] width 191 height 195
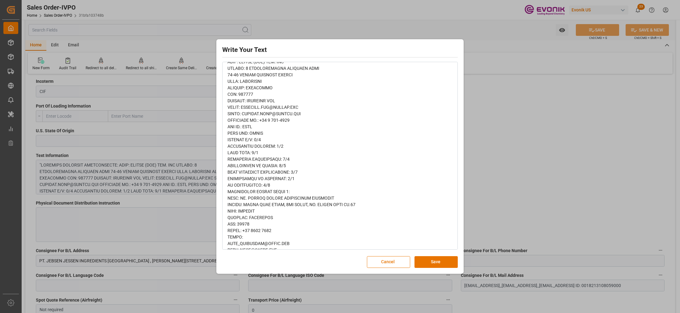
scroll to position [0, 0]
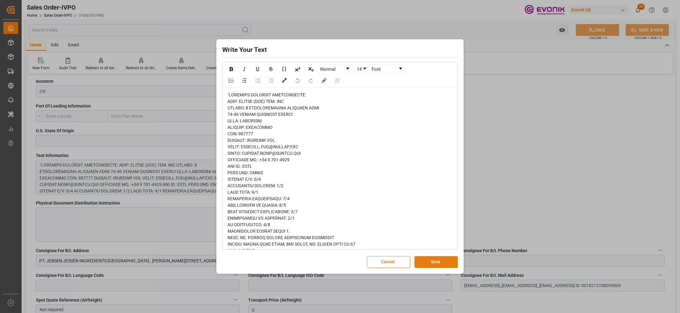
click at [435, 264] on button "Save" at bounding box center [436, 262] width 43 height 12
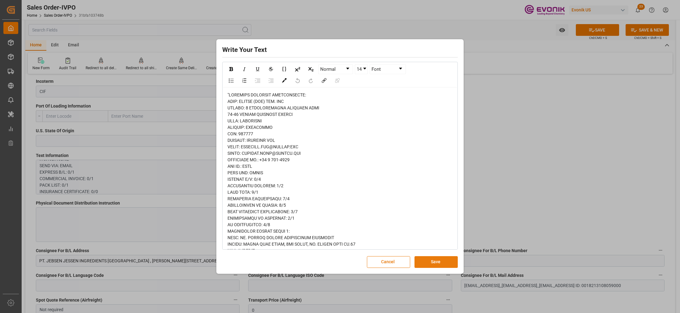
click at [441, 261] on button "Save" at bounding box center [436, 262] width 43 height 12
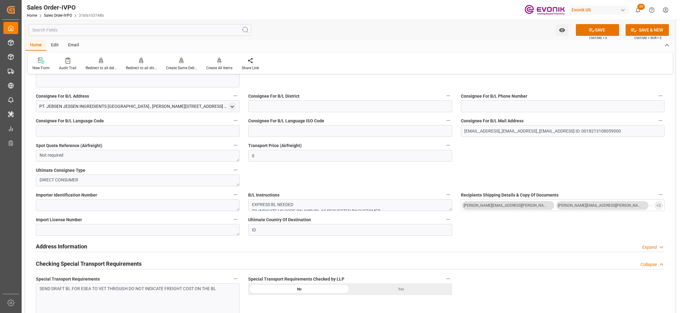
scroll to position [619, 0]
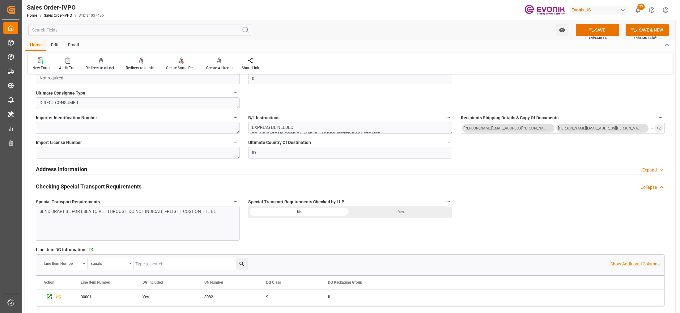
click at [192, 226] on div "SEND DRAFT BL FOR ESEA TO VET THROUGH DO NOT INDICATE FREIGHT COST ON THE BL" at bounding box center [138, 223] width 204 height 35
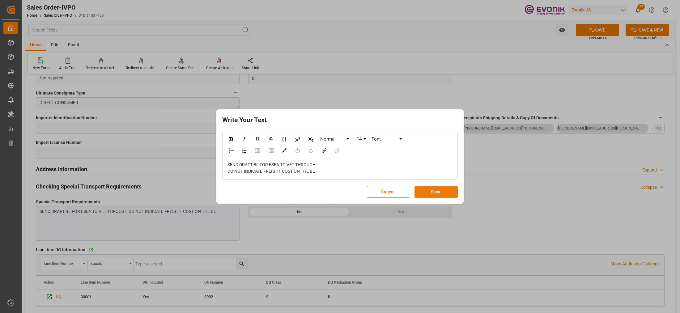
click at [439, 194] on button "Save" at bounding box center [436, 192] width 43 height 12
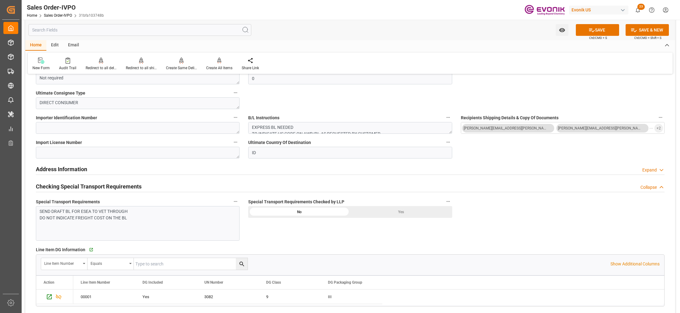
click at [381, 209] on div "Yes" at bounding box center [401, 212] width 102 height 12
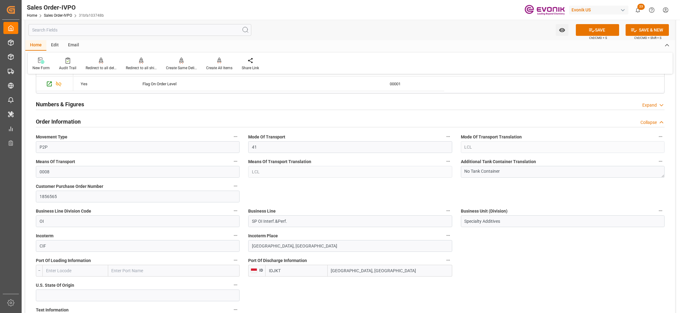
scroll to position [0, 0]
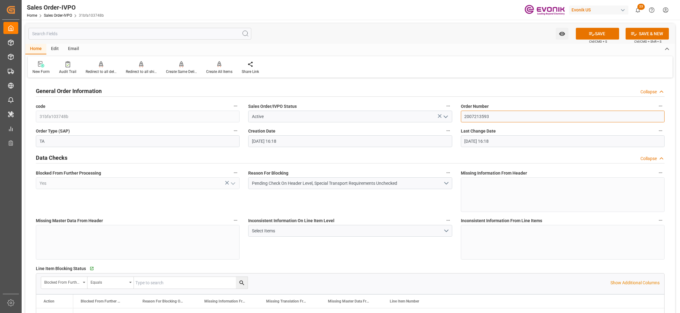
drag, startPoint x: 495, startPoint y: 116, endPoint x: 453, endPoint y: 117, distance: 42.4
click at [424, 252] on div "Inconsistent Information On Line Item Level Select Items" at bounding box center [350, 238] width 212 height 48
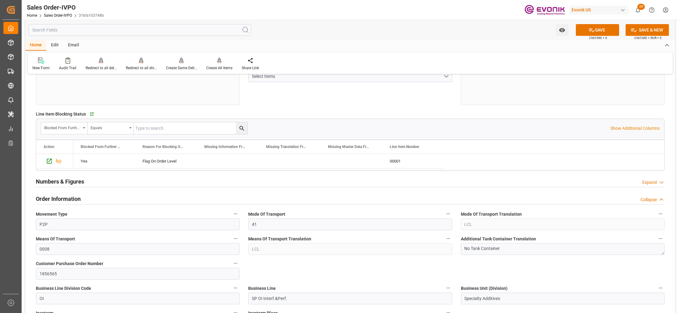
scroll to position [309, 0]
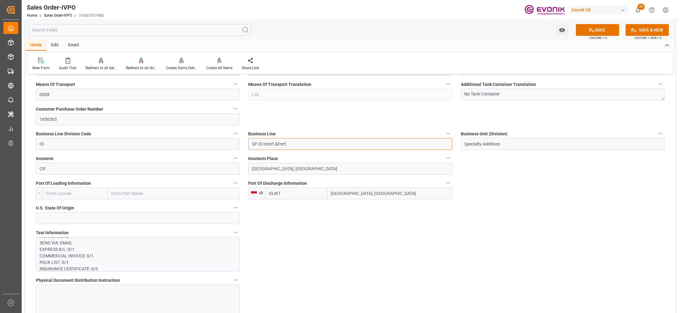
drag, startPoint x: 248, startPoint y: 143, endPoint x: 244, endPoint y: 143, distance: 3.4
click at [244, 143] on div "Business Line SP OI Interf.&Perf." at bounding box center [350, 139] width 212 height 25
type input "ADIA_NUROKHMAN@JJSEA.COMARIT_BIRE@JJSEA.COMKARINA_LESTARI@JJSEA.COMTAX ID: 0018…"
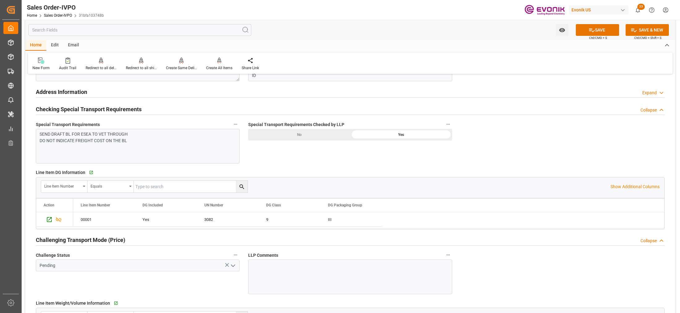
scroll to position [850, 0]
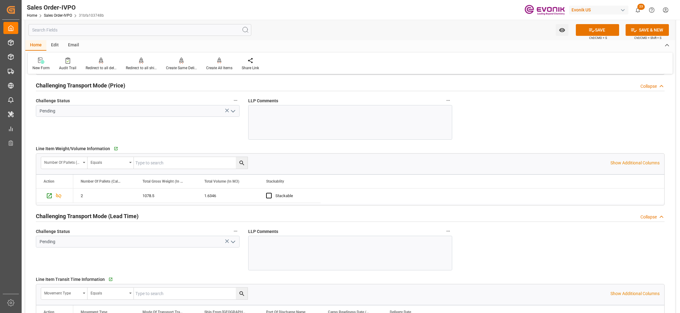
click at [233, 112] on polyline "open menu" at bounding box center [233, 111] width 4 height 2
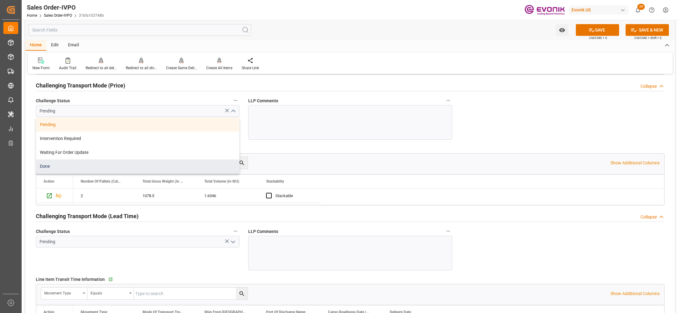
click at [93, 168] on div "Done" at bounding box center [137, 167] width 203 height 14
type input "Done"
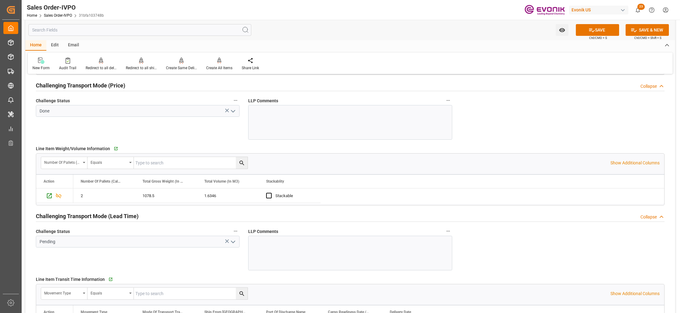
scroll to position [928, 0]
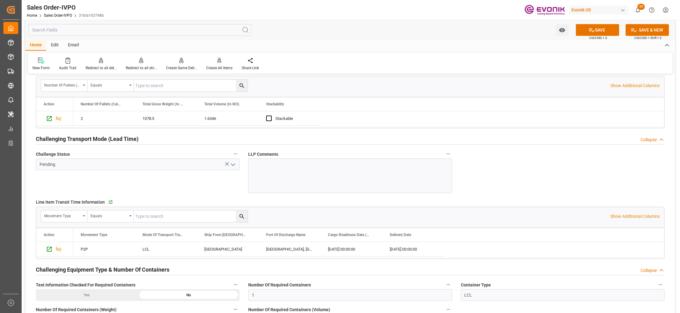
click at [234, 166] on polyline "open menu" at bounding box center [233, 165] width 4 height 2
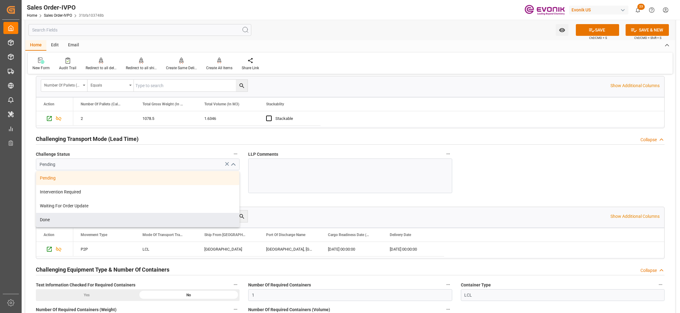
click at [94, 219] on div "Done" at bounding box center [137, 220] width 203 height 14
type input "Done"
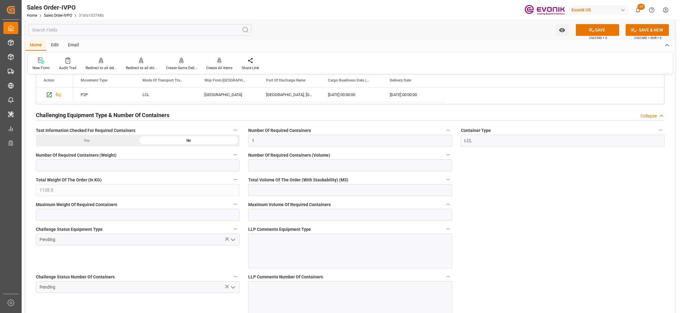
scroll to position [1160, 0]
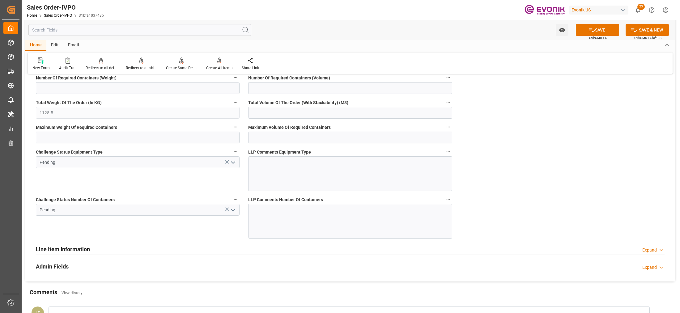
click at [233, 166] on icon "open menu" at bounding box center [232, 162] width 7 height 7
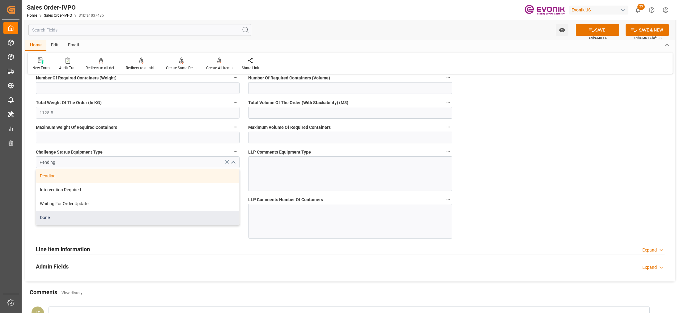
click at [84, 225] on div "Done" at bounding box center [137, 218] width 203 height 14
type input "Done"
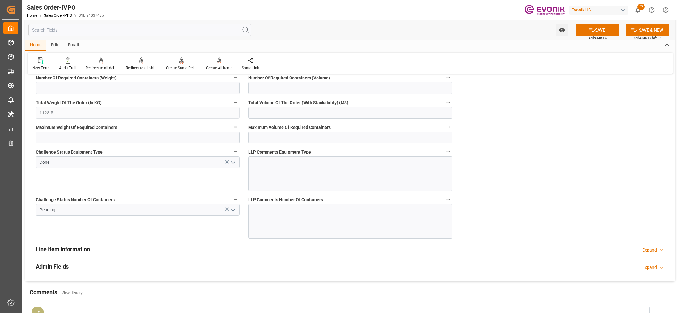
click at [233, 213] on icon "open menu" at bounding box center [232, 210] width 7 height 7
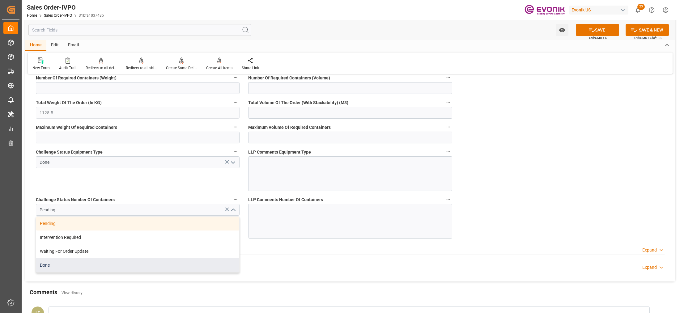
click at [68, 265] on div "Done" at bounding box center [137, 266] width 203 height 14
type input "Done"
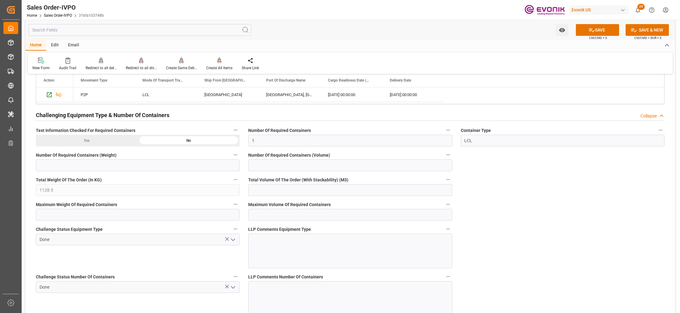
scroll to position [1005, 0]
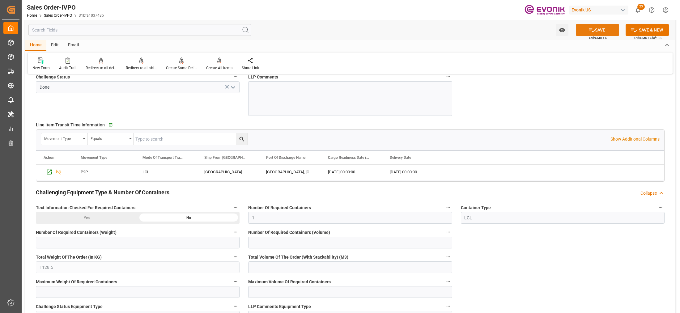
click at [605, 33] on button "SAVE" at bounding box center [597, 30] width 43 height 12
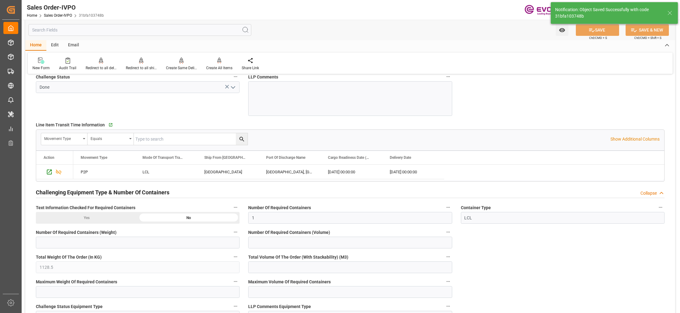
type input "ADIA_NUROKHMAN@JJSEA.COMARIT_BIRE@JJSEA.COMKARINA_LESTARI@JJSEA.COMTAX ID: 0018…"
type input "No"
type input "08.10.2025 07:43"
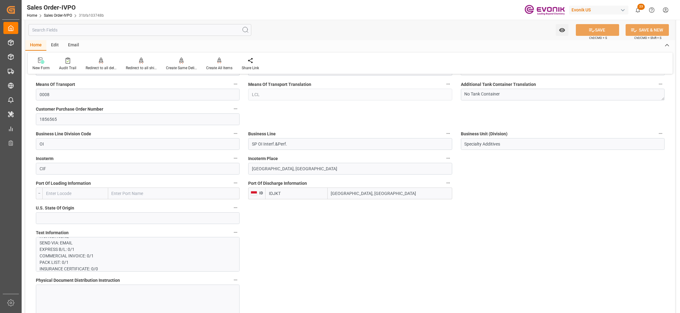
scroll to position [387, 0]
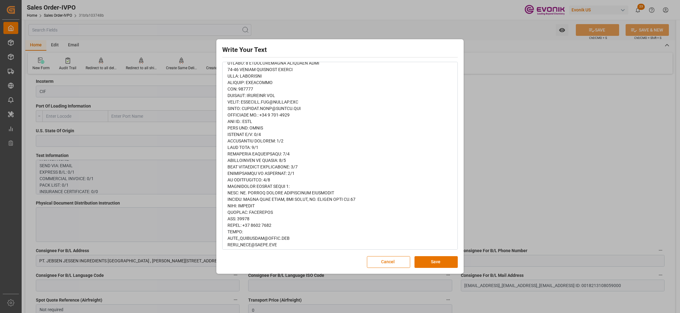
scroll to position [0, 0]
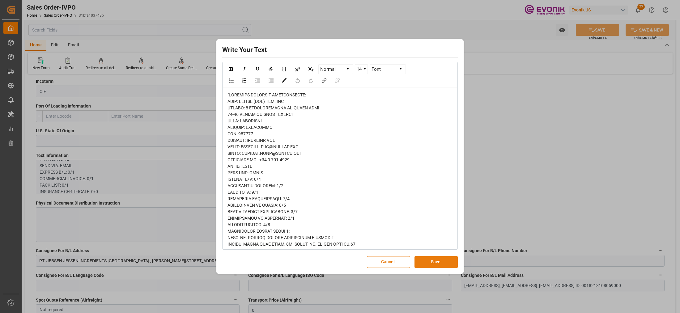
click at [439, 258] on button "Save" at bounding box center [436, 262] width 43 height 12
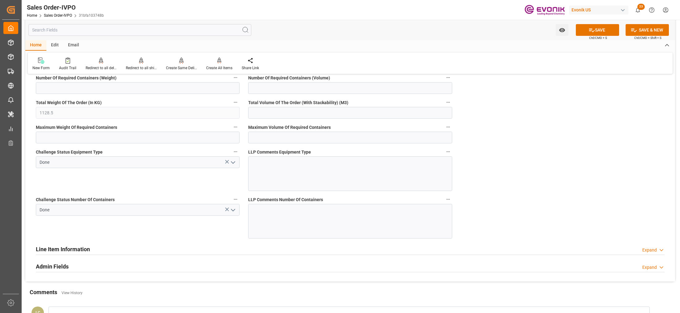
scroll to position [1005, 0]
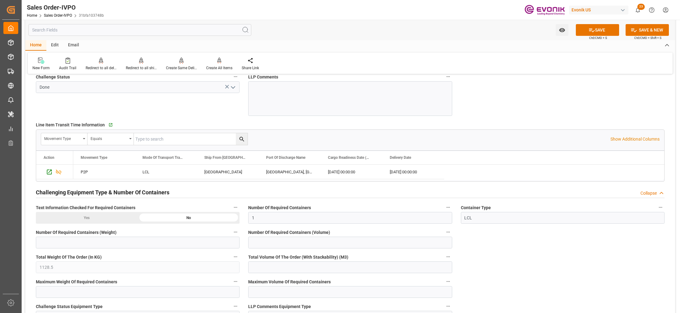
click at [596, 31] on button "SAVE" at bounding box center [597, 30] width 43 height 12
type input "ADIA_NUROKHMAN@JJSEA.COMARIT_BIRE@JJSEA.COMKARINA_LESTARI@JJSEA.COMTAX ID: 0018…"
click at [137, 64] on div "Redirect to all shipments" at bounding box center [141, 64] width 40 height 14
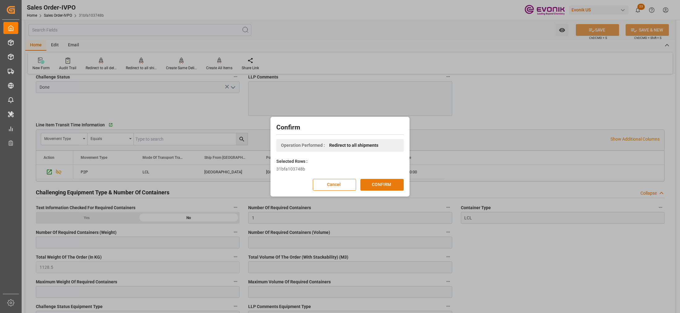
click at [383, 190] on button "CONFIRM" at bounding box center [382, 185] width 43 height 12
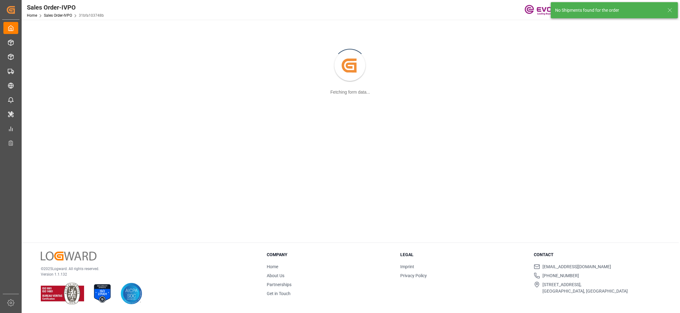
scroll to position [67, 0]
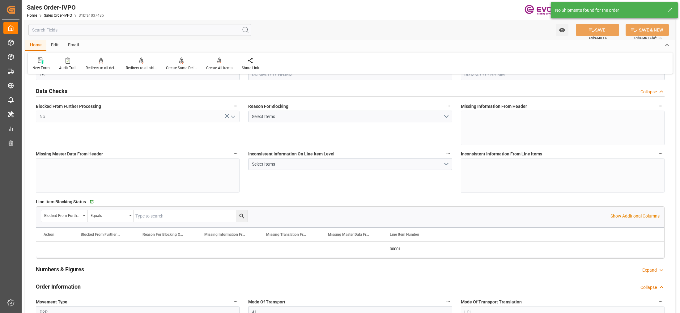
type input "IDJKT"
type input "ADIA_NUROKHMAN@JJSEA.COMARIT_BIRE@JJSEA.COMKARINA_LESTARI@JJSEA.COMTAX ID: 0018…"
type input "0"
type input "1"
type input "1128.5"
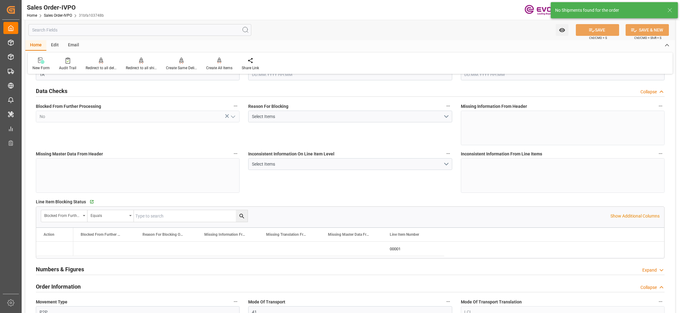
type input "07.10.2025 16:18"
type input "08.10.2025 07:43"
type input "ADIA_NUROKHMAN@JJSEA.COMARIT_BIRE@JJSEA.COMKARINA_LESTARI@JJSEA.COMTAX ID: 0018…"
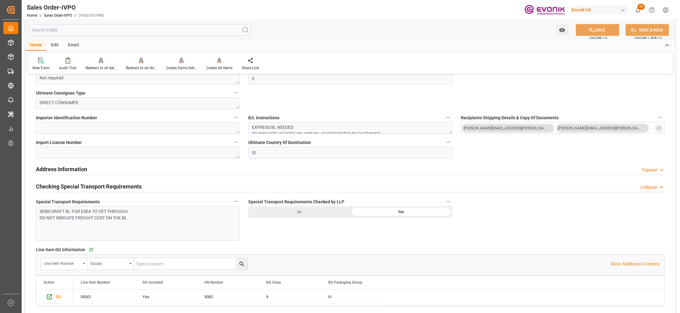
scroll to position [696, 0]
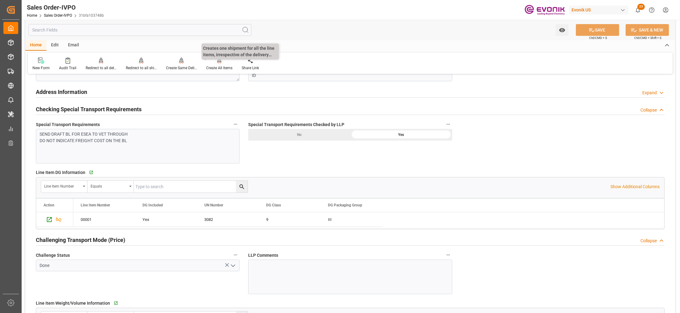
click at [216, 67] on div "Create All Items" at bounding box center [219, 68] width 26 height 6
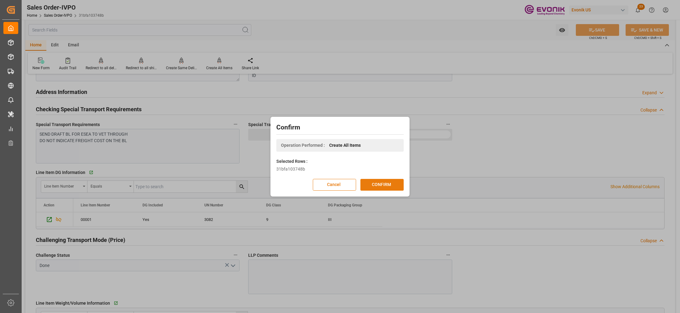
click at [392, 189] on button "CONFIRM" at bounding box center [382, 185] width 43 height 12
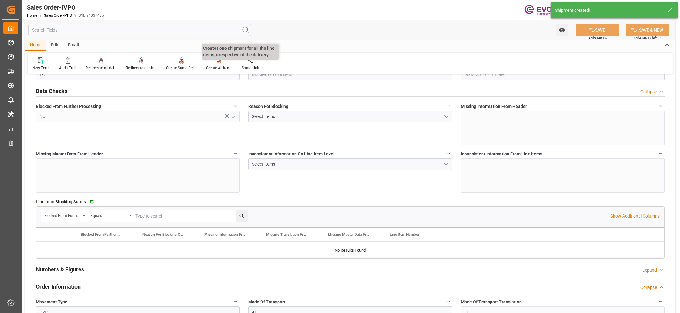
type input "IDJKT"
type input "ADIA_NUROKHMAN@JJSEA.COMARIT_BIRE@JJSEA.COMKARINA_LESTARI@JJSEA.COMTAX ID: 0018…"
type input "0"
type input "1"
type input "1128.5"
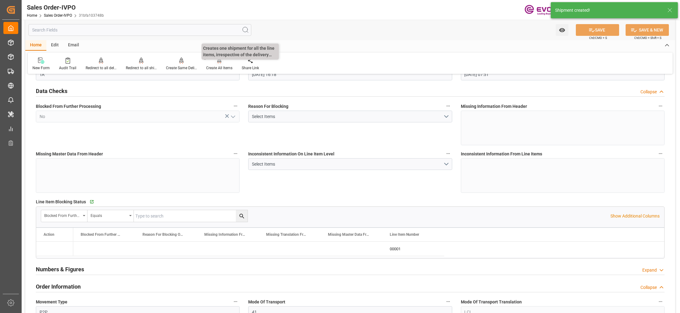
type input "07.10.2025 16:18"
type input "08.10.2025 07:51"
type input "ADIA_NUROKHMAN@JJSEA.COMARIT_BIRE@JJSEA.COMKARINA_LESTARI@JJSEA.COMTAX ID: 0018…"
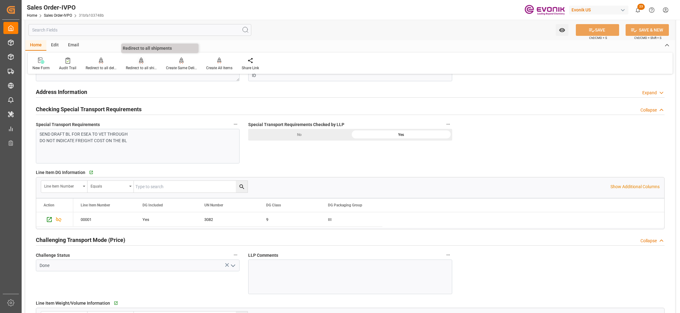
click at [141, 66] on div "Redirect to all shipments" at bounding box center [141, 68] width 31 height 6
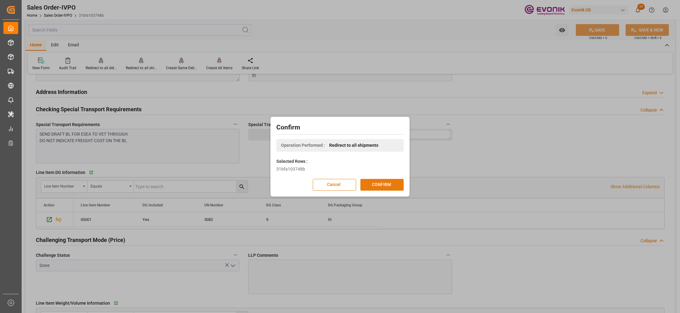
click at [375, 185] on button "CONFIRM" at bounding box center [382, 185] width 43 height 12
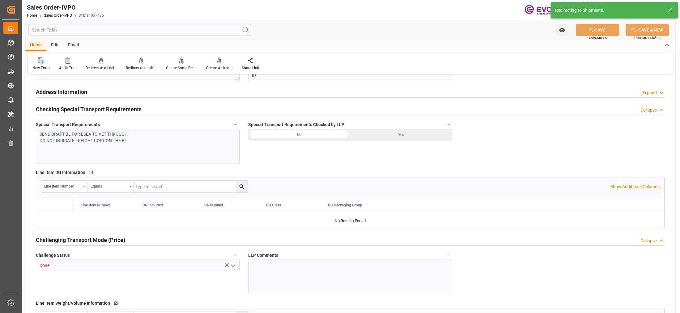
type input "IDJKT"
type input "ADIA_NUROKHMAN@JJSEA.COMARIT_BIRE@JJSEA.COMKARINA_LESTARI@JJSEA.COMTAX ID: 0018…"
type input "0"
type input "1"
type input "1128.5"
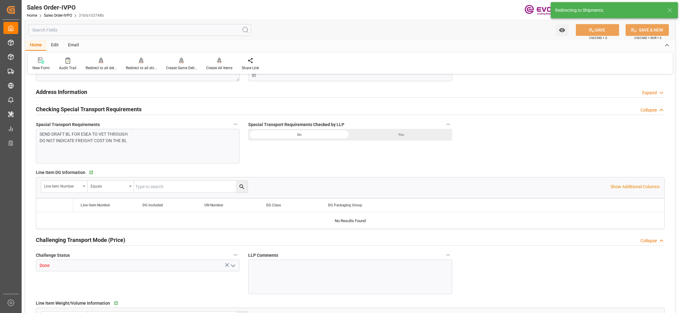
type input "07.10.2025 16:18"
type input "08.10.2025 07:51"
type input "ADIA_NUROKHMAN@JJSEA.COMARIT_BIRE@JJSEA.COMKARINA_LESTARI@JJSEA.COMTAX ID: 0018…"
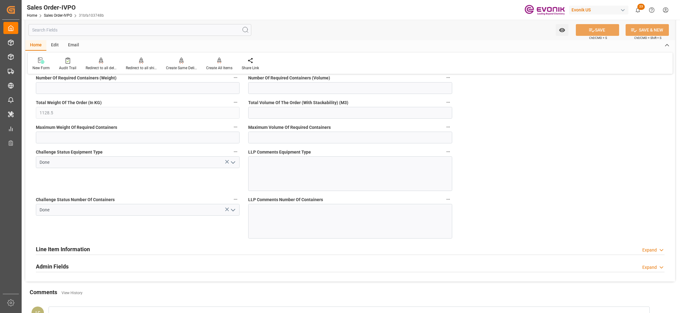
scroll to position [1082, 0]
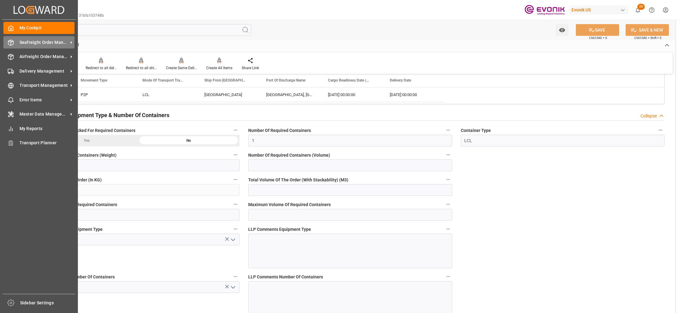
click at [49, 42] on span "Seafreight Order Management" at bounding box center [43, 42] width 49 height 6
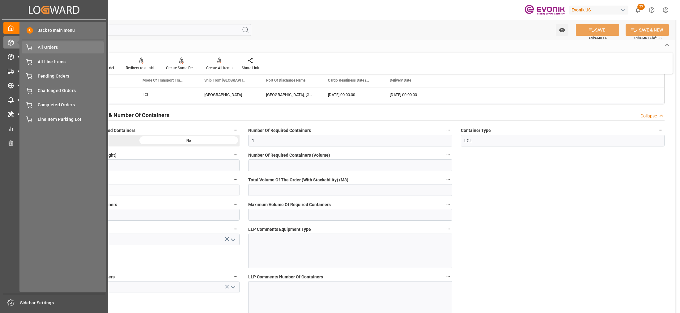
click at [71, 51] on div "All Orders All Orders" at bounding box center [63, 47] width 82 height 12
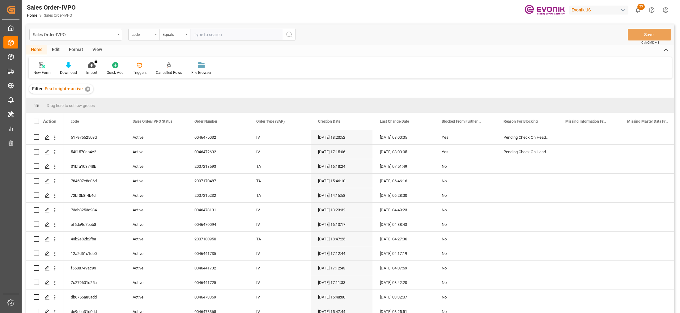
drag, startPoint x: 151, startPoint y: 36, endPoint x: 163, endPoint y: 76, distance: 41.7
click at [151, 36] on div "code" at bounding box center [142, 33] width 21 height 7
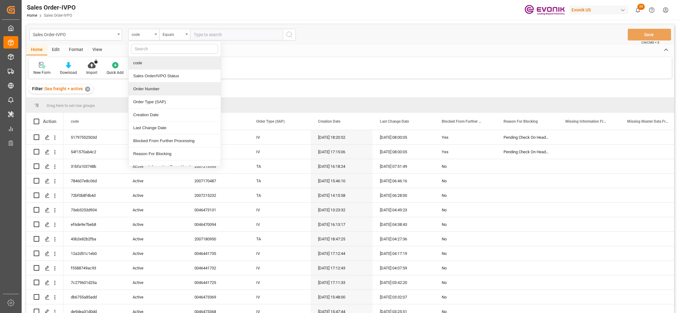
click at [152, 87] on div "Order Number" at bounding box center [175, 89] width 92 height 13
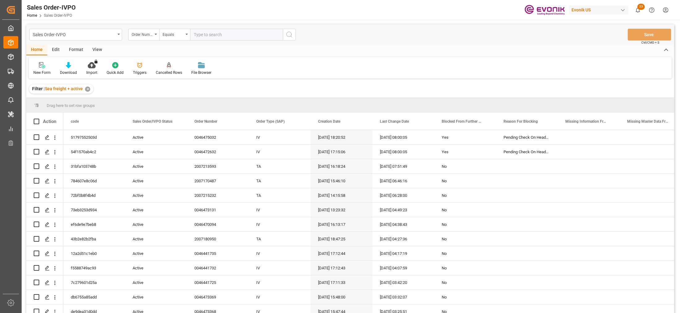
click at [206, 35] on input "text" at bounding box center [236, 35] width 93 height 12
paste input "2007180969"
type input "2007180969"
click at [288, 36] on icon "search button" at bounding box center [289, 34] width 7 height 7
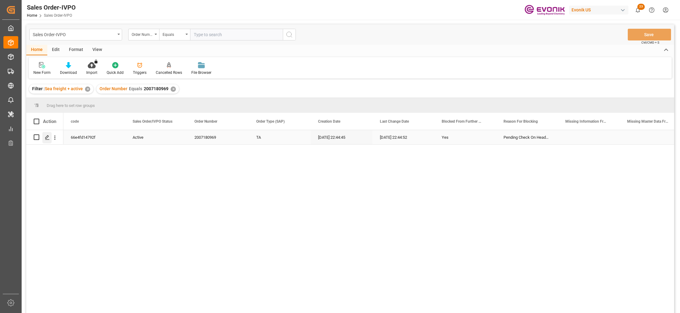
click at [48, 136] on polygon "Press SPACE to select this row." at bounding box center [46, 136] width 3 height 3
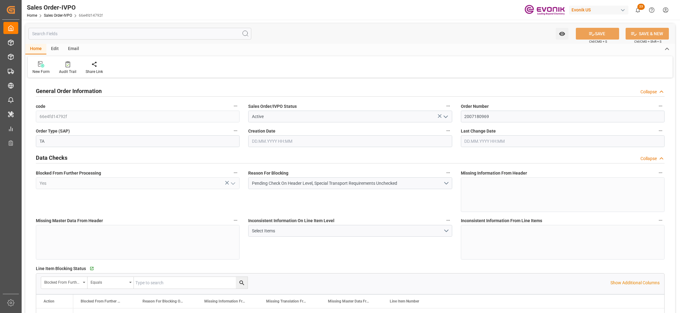
type input "JPSMZ"
type input "0"
type input "1"
type input "2325.6"
type input "06.10.2025 22:44"
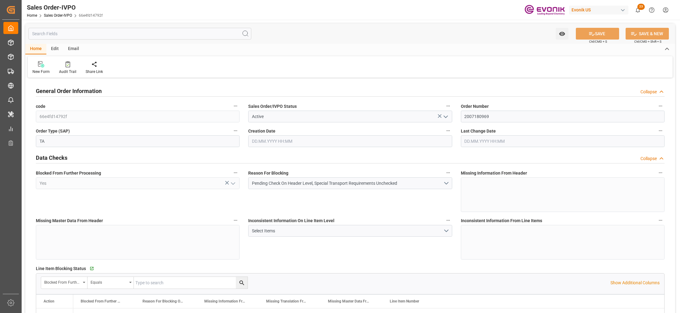
type input "06.10.2025 22:44"
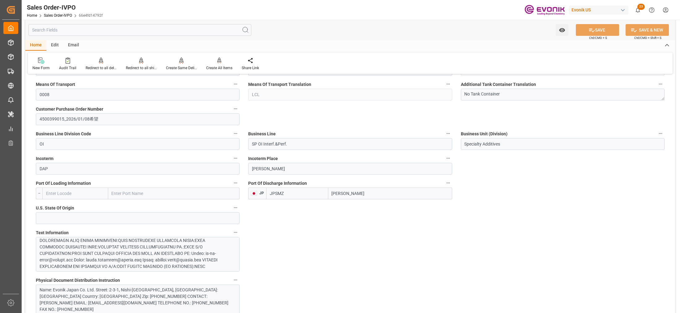
scroll to position [387, 0]
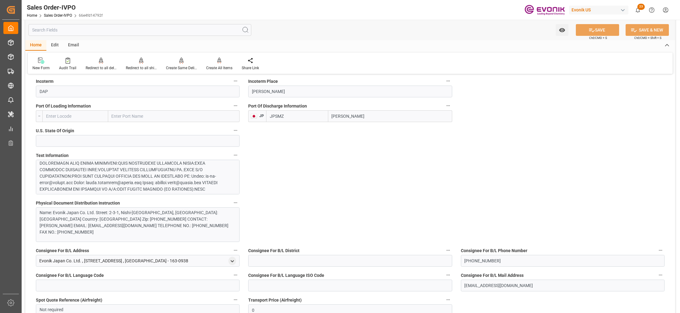
click at [197, 170] on div at bounding box center [135, 134] width 191 height 117
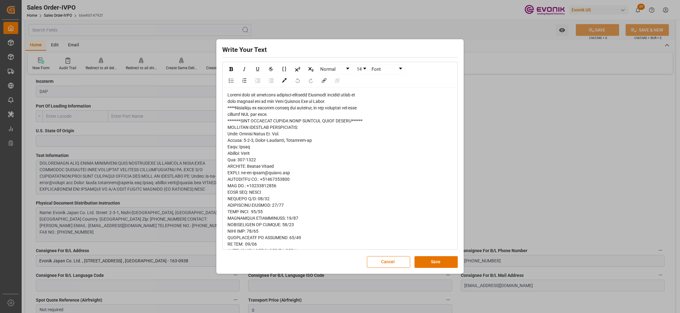
click at [232, 111] on div "rdw-editor" at bounding box center [340, 254] width 225 height 325
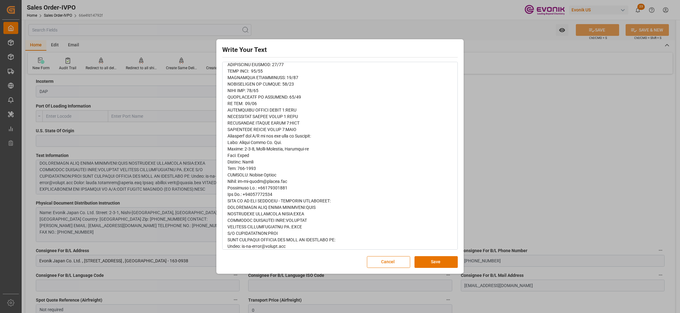
scroll to position [166, 0]
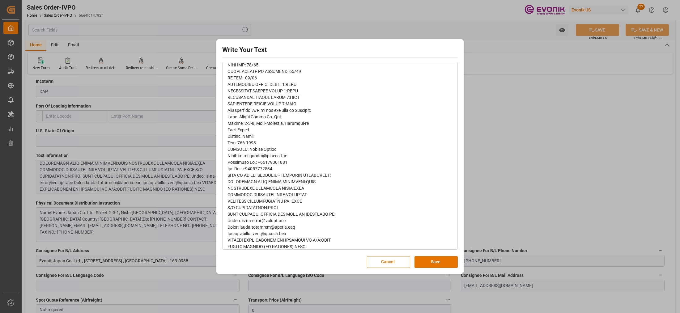
click at [433, 270] on div "Write Your Text Normal 14 Font Cancel Save" at bounding box center [340, 156] width 244 height 231
click at [434, 256] on div "Write Your Text Normal 14 Font Cancel Save" at bounding box center [340, 156] width 244 height 231
click at [438, 269] on div "Write Your Text Normal 14 Font Cancel Save" at bounding box center [340, 156] width 244 height 231
click at [442, 262] on button "Save" at bounding box center [436, 262] width 43 height 12
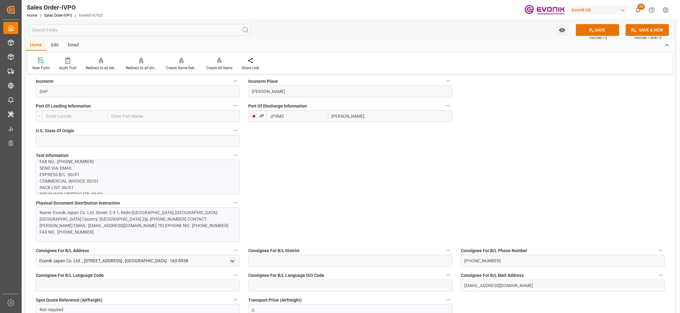
click at [186, 219] on div "Name: Evonik Japan Co. Ltd. Street: 2-3-1, Nishi-[GEOGRAPHIC_DATA], [GEOGRAPHIC…" at bounding box center [135, 223] width 191 height 26
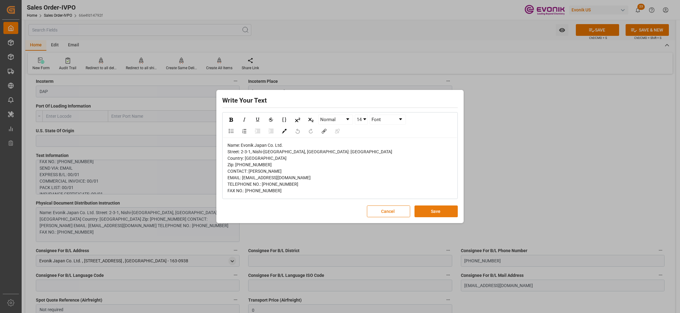
click at [449, 216] on button "Save" at bounding box center [436, 212] width 43 height 12
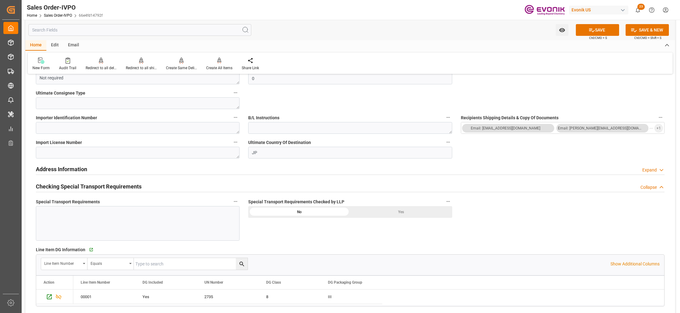
scroll to position [696, 0]
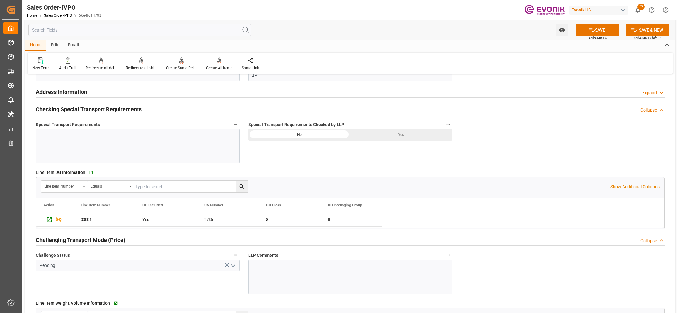
click at [399, 136] on div "Yes" at bounding box center [401, 135] width 102 height 12
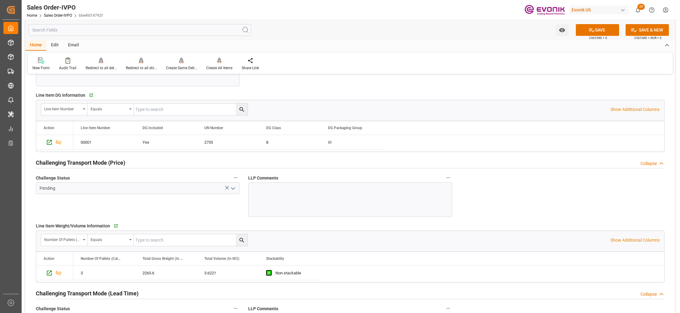
click at [237, 188] on icon "open menu" at bounding box center [232, 188] width 7 height 7
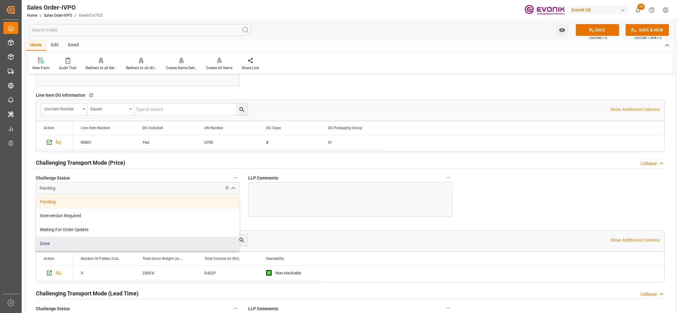
click at [80, 245] on div "Done" at bounding box center [137, 244] width 203 height 14
type input "Done"
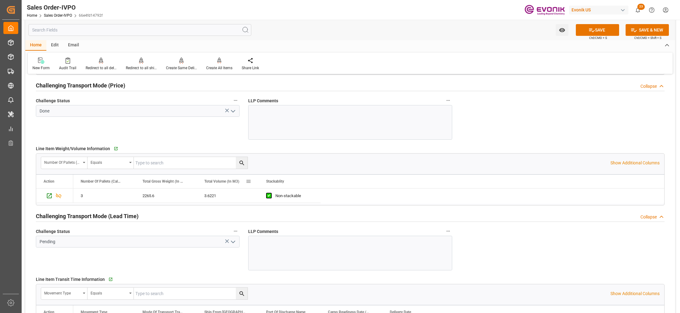
scroll to position [928, 0]
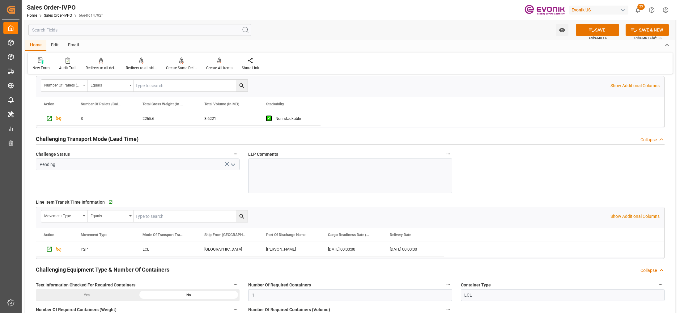
click at [232, 168] on icon "open menu" at bounding box center [232, 164] width 7 height 7
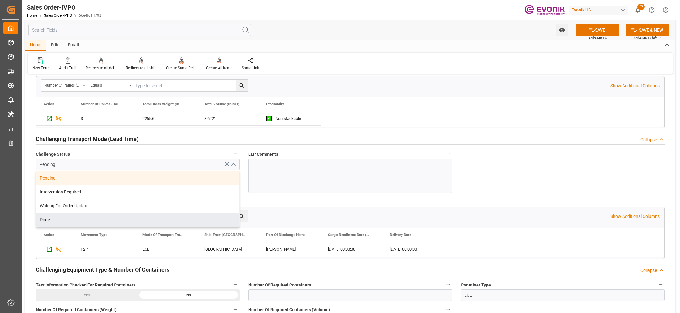
click at [60, 223] on div "Done" at bounding box center [137, 220] width 203 height 14
type input "Done"
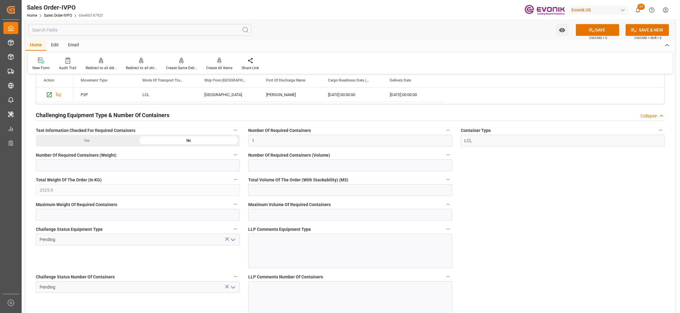
scroll to position [1160, 0]
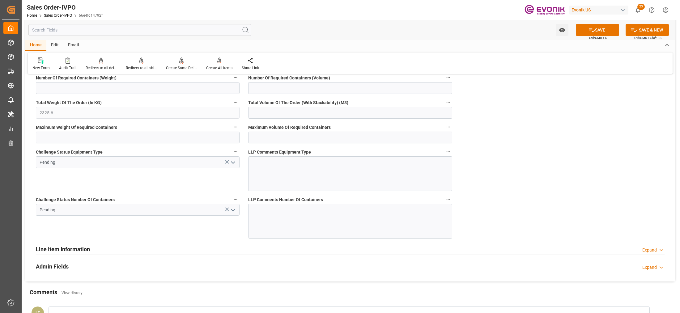
click at [233, 166] on icon "open menu" at bounding box center [232, 162] width 7 height 7
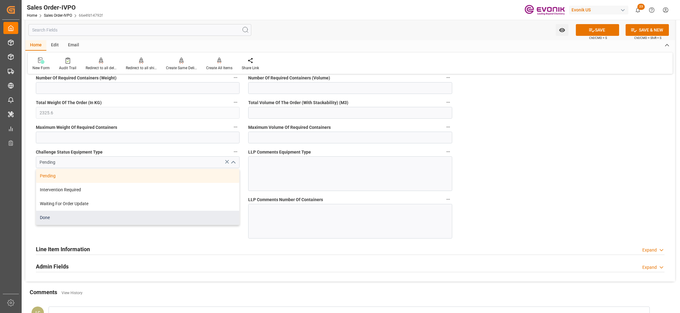
click at [83, 214] on div "Done" at bounding box center [137, 218] width 203 height 14
type input "Done"
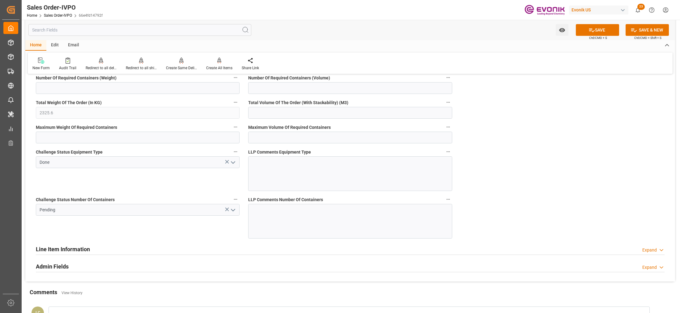
click at [234, 211] on polyline "open menu" at bounding box center [233, 210] width 4 height 2
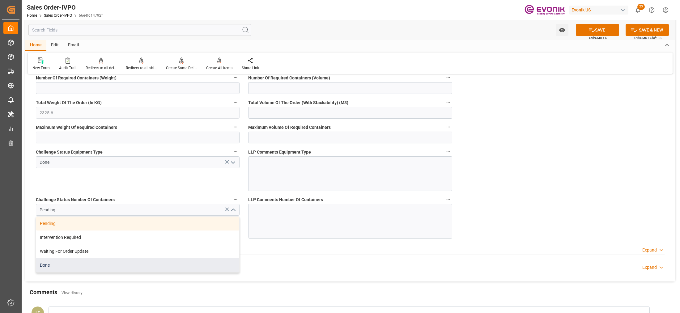
click at [70, 267] on div "Done" at bounding box center [137, 266] width 203 height 14
type input "Done"
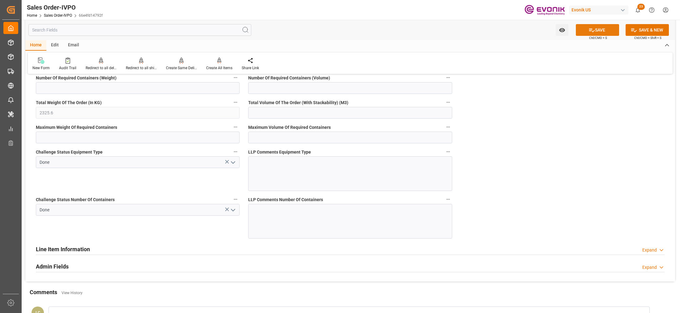
click at [602, 28] on button "SAVE" at bounding box center [597, 30] width 43 height 12
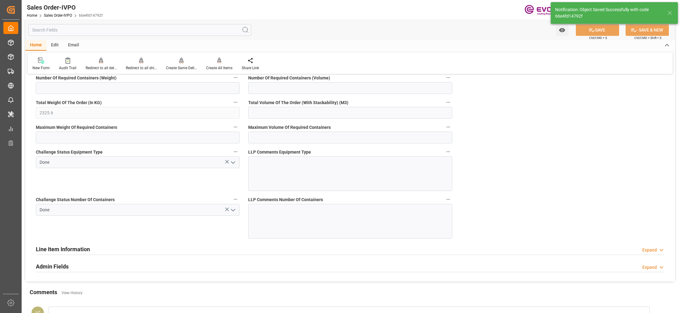
type input "No"
type input "[DATE] 08:14"
click at [222, 67] on div "Create All Items" at bounding box center [219, 68] width 26 height 6
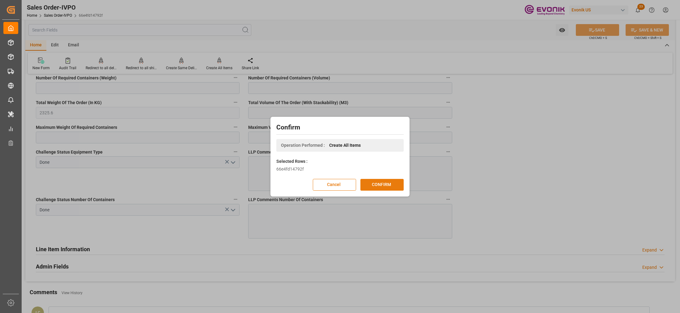
click at [387, 186] on button "CONFIRM" at bounding box center [382, 185] width 43 height 12
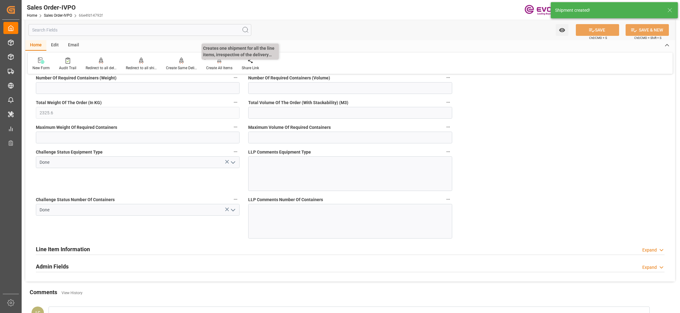
type input "JPSMZ"
type input "0"
type input "1"
type input "2325.6"
type input "06.10.2025 22:44"
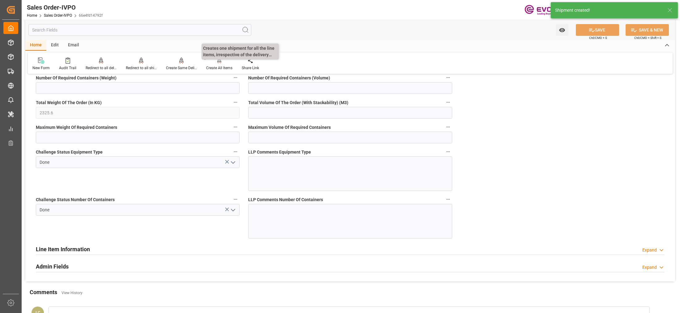
type input "08.10.2025 08:15"
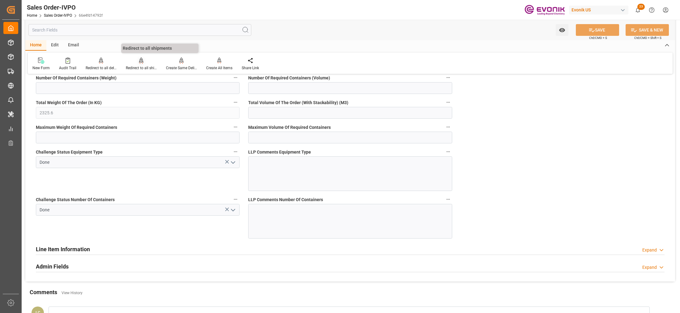
click at [138, 64] on div "Redirect to all shipments" at bounding box center [141, 64] width 40 height 14
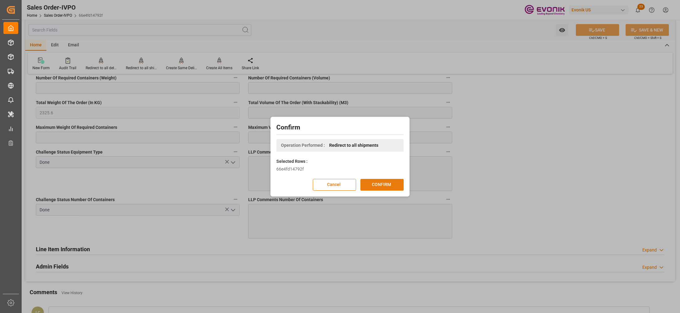
click at [378, 185] on button "CONFIRM" at bounding box center [382, 185] width 43 height 12
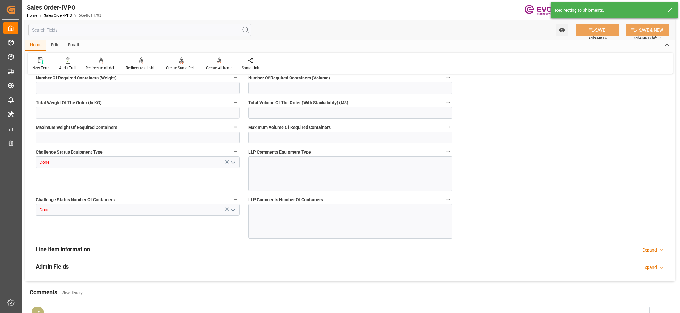
type input "JPSMZ"
type input "0"
type input "1"
type input "2325.6"
type input "06.10.2025 22:44"
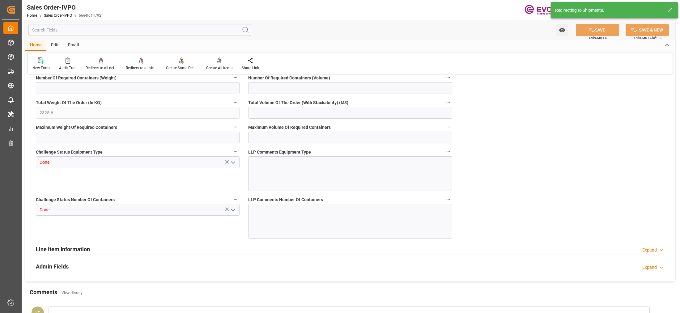
type input "08.10.2025 08:15"
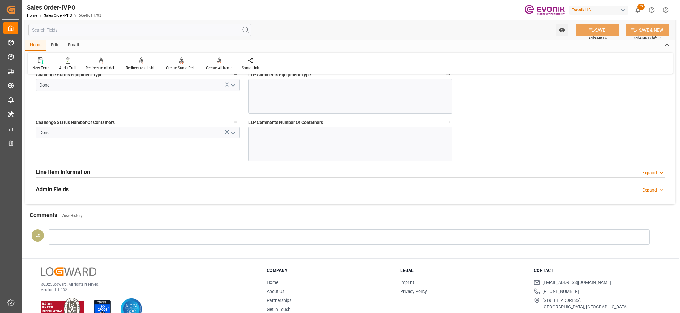
scroll to position [1082, 0]
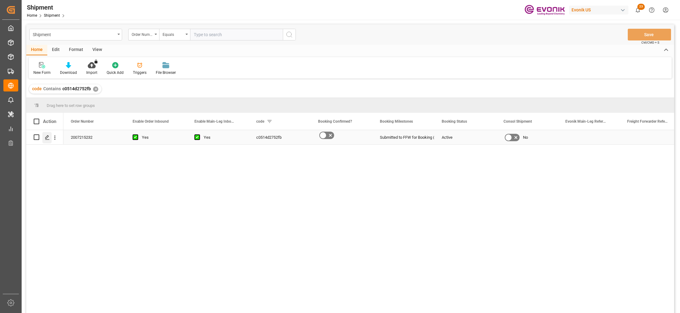
click at [48, 138] on icon "Press SPACE to select this row." at bounding box center [47, 137] width 5 height 5
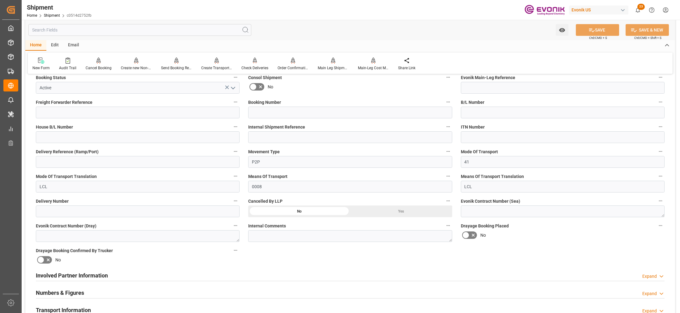
scroll to position [232, 0]
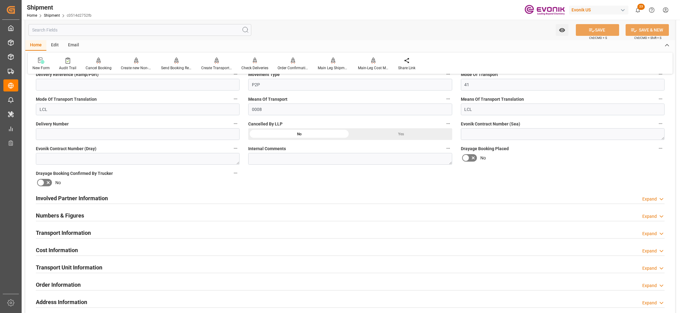
click at [173, 214] on div "Numbers & Figures Expand" at bounding box center [350, 215] width 629 height 12
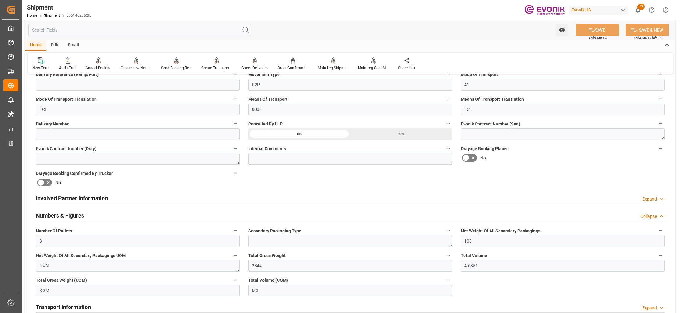
click at [306, 198] on div "Involved Partner Information Expand" at bounding box center [350, 198] width 629 height 12
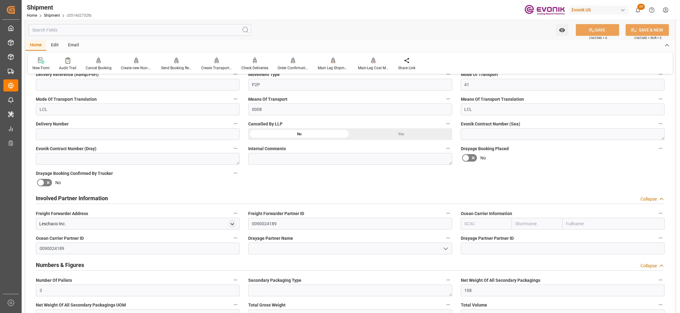
scroll to position [309, 0]
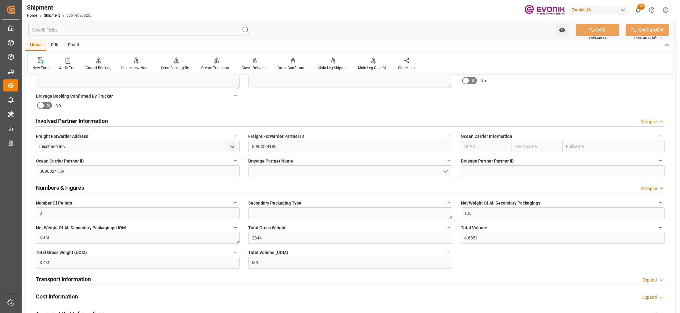
click at [525, 146] on input "text" at bounding box center [537, 147] width 51 height 12
click at [486, 148] on input "text" at bounding box center [486, 147] width 51 height 12
click at [473, 162] on b "ALRB" at bounding box center [470, 160] width 11 height 5
type input "ALRB"
type input "AC Containerline"
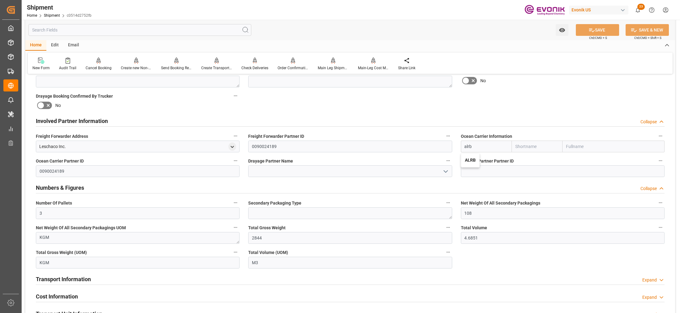
type input "AC Containerline GmbH"
type input "ALRB"
click at [462, 111] on div "Booking Confirmation Milestone Bar Collapse Submitted to FFW for Booking (Pendi…" at bounding box center [350, 151] width 650 height 763
click at [603, 28] on button "SAVE" at bounding box center [597, 30] width 43 height 12
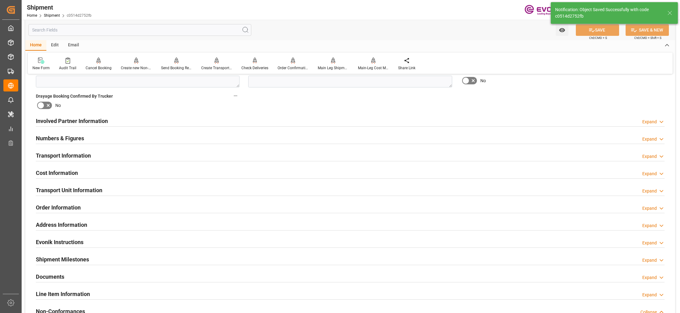
drag, startPoint x: 294, startPoint y: 122, endPoint x: 285, endPoint y: 158, distance: 36.7
click at [295, 122] on div "Involved Partner Information Expand" at bounding box center [350, 121] width 629 height 12
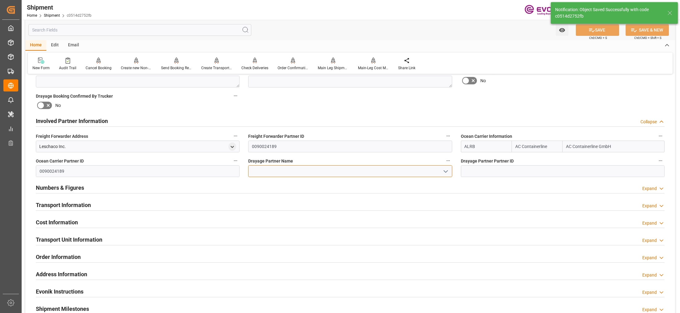
click at [288, 172] on input at bounding box center [350, 171] width 204 height 12
paste input "Pitt Ohio"
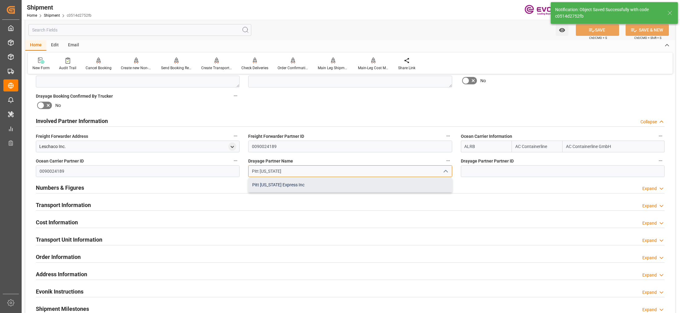
click at [294, 184] on div "Pitt Ohio Express Inc" at bounding box center [350, 185] width 203 height 14
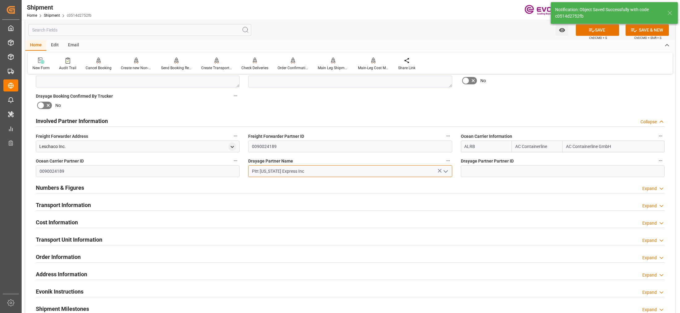
type input "Pitt Ohio Express Inc"
click at [503, 101] on div "Booking Confirmation Milestone Bar Collapse Submitted to FFW for Booking (Pendi…" at bounding box center [350, 114] width 650 height 689
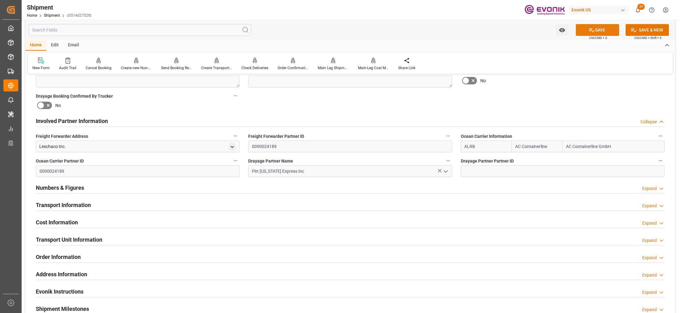
click at [603, 29] on button "SAVE" at bounding box center [597, 30] width 43 height 12
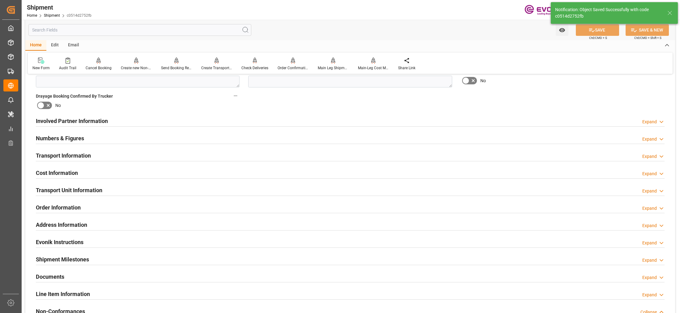
click at [327, 126] on div at bounding box center [350, 126] width 629 height 0
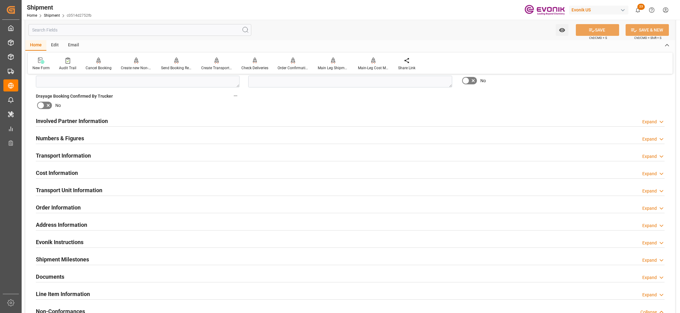
click at [333, 116] on div "Involved Partner Information Expand" at bounding box center [350, 121] width 629 height 12
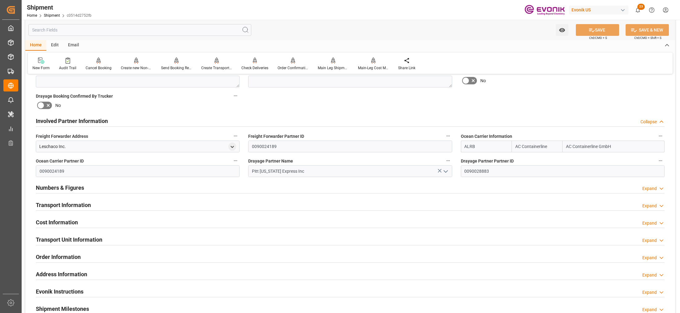
click at [303, 205] on div "Transport Information Expand" at bounding box center [350, 205] width 629 height 12
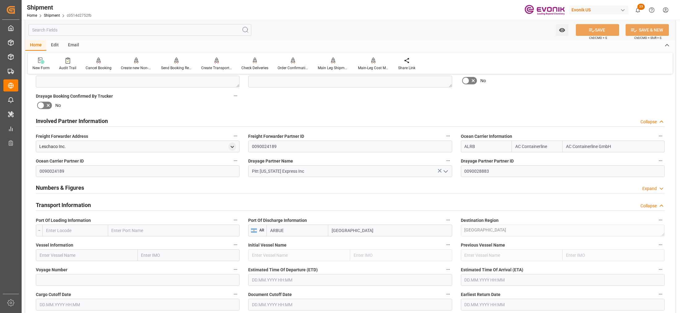
scroll to position [387, 0]
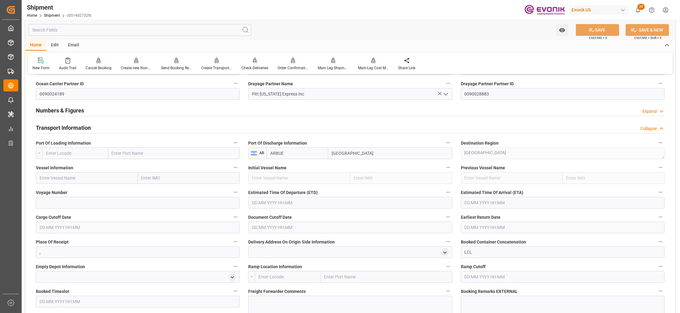
click at [94, 153] on input "text" at bounding box center [75, 154] width 66 height 12
click at [84, 148] on input "text" at bounding box center [75, 154] width 66 height 12
click at [83, 152] on input "text" at bounding box center [75, 154] width 66 height 12
click at [71, 167] on span "USEWR - Newark" at bounding box center [75, 167] width 58 height 5
type input "USEWR"
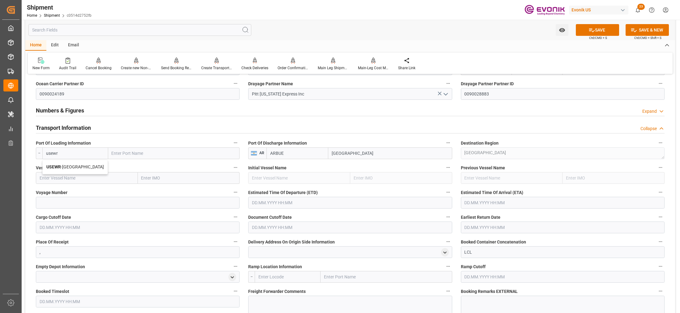
type input "Newark"
type input "USEWR"
click at [84, 182] on input "text" at bounding box center [87, 178] width 102 height 12
paste input "MAERSK FREEPORT / 547S"
click at [88, 180] on input "MAERSK FREEPORT / 547S" at bounding box center [87, 178] width 102 height 12
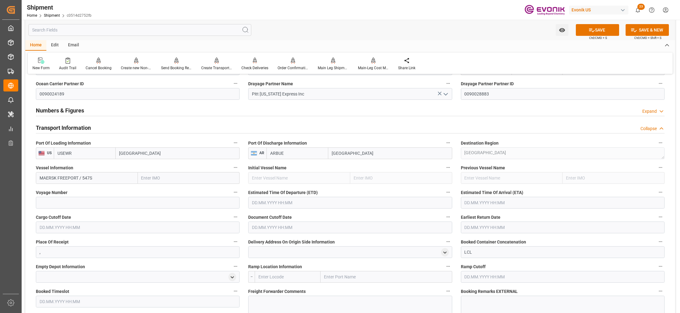
click at [88, 180] on input "MAERSK FREEPORT / 547S" at bounding box center [87, 178] width 102 height 12
click at [90, 177] on input "MAERSK FREEPORT / 547S" at bounding box center [87, 178] width 102 height 12
click at [89, 176] on input "MAERSK FREEPORT / 547S" at bounding box center [87, 178] width 102 height 12
type input "MAERSK FREEPORT"
click at [90, 202] on input at bounding box center [138, 203] width 204 height 12
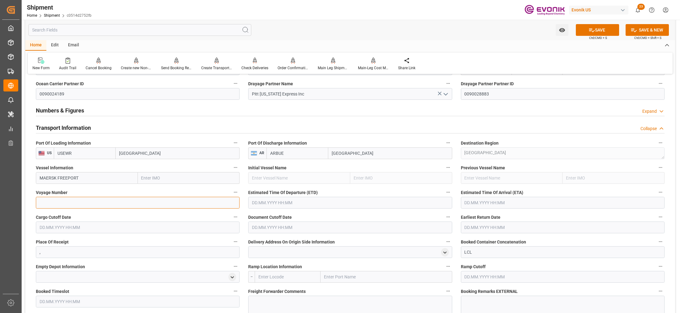
paste input "547S"
type input "547S"
click at [270, 204] on input "text" at bounding box center [350, 203] width 204 height 12
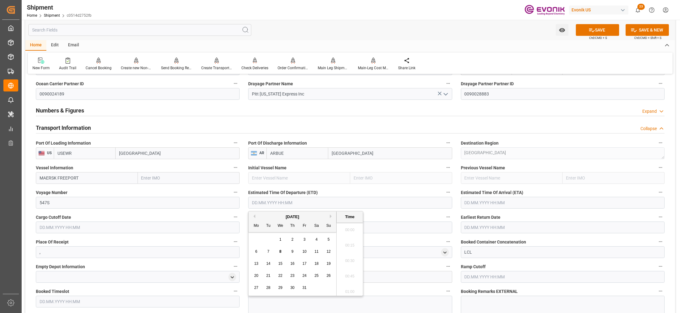
scroll to position [126, 0]
click at [334, 217] on div "October 2025" at bounding box center [293, 217] width 88 height 6
click at [331, 216] on button "Next Month" at bounding box center [332, 217] width 4 height 4
click at [278, 276] on span "19" at bounding box center [280, 276] width 4 height 4
type input "19.11.2025 00:00"
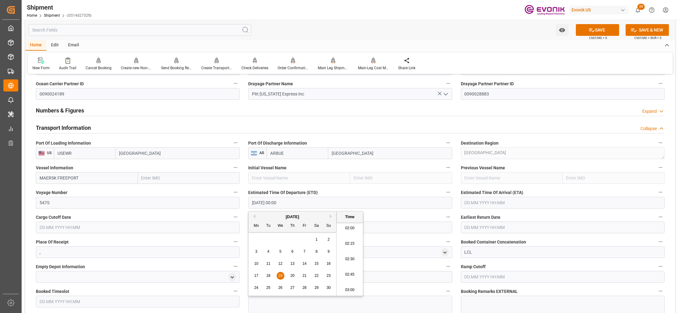
click at [492, 206] on input "text" at bounding box center [563, 203] width 204 height 12
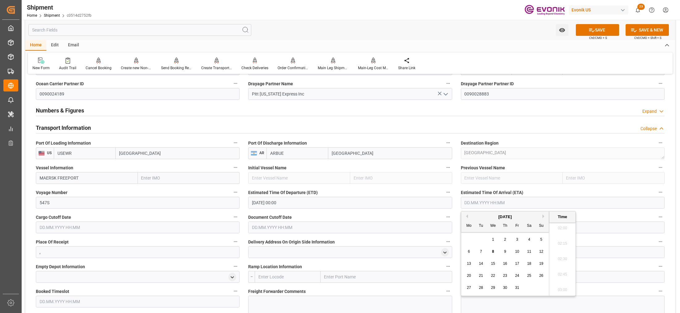
click at [545, 216] on button "Next Month" at bounding box center [545, 217] width 4 height 4
click at [532, 252] on div "13" at bounding box center [530, 251] width 8 height 7
type input "13.12.2025 00:00"
click at [130, 225] on input "text" at bounding box center [138, 228] width 204 height 12
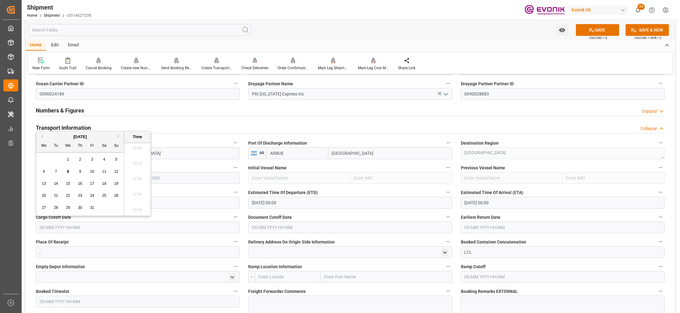
click at [118, 135] on button "Next Month" at bounding box center [120, 137] width 4 height 4
click at [70, 184] on div "12" at bounding box center [68, 183] width 8 height 7
type input "12.11.2025 00:00"
click at [288, 223] on input "text" at bounding box center [350, 228] width 204 height 12
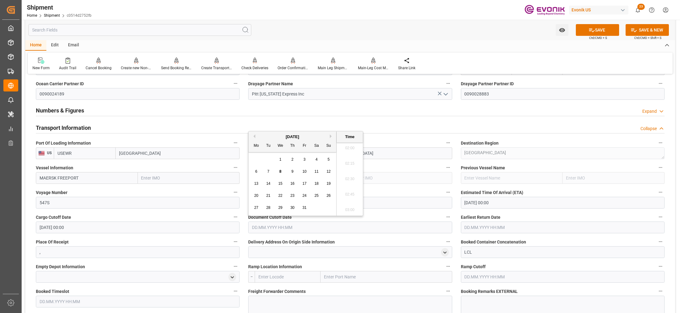
click at [330, 137] on button "Next Month" at bounding box center [332, 137] width 4 height 4
click at [281, 183] on span "12" at bounding box center [280, 184] width 4 height 4
type input "12.11.2025 00:00"
click at [490, 228] on input "text" at bounding box center [563, 228] width 204 height 12
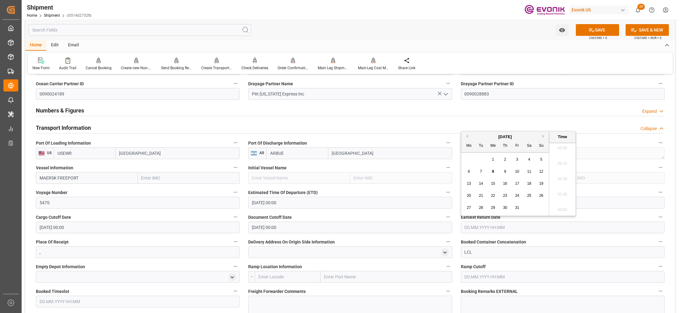
click at [545, 135] on button "Next Month" at bounding box center [545, 137] width 4 height 4
click at [493, 183] on span "12" at bounding box center [493, 184] width 4 height 4
type input "12.11.2025 00:00"
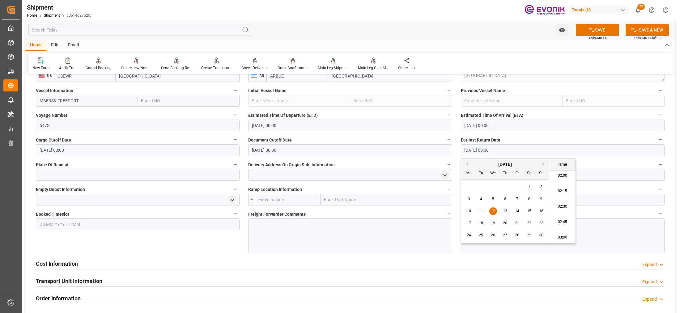
click at [272, 199] on input "text" at bounding box center [288, 200] width 66 height 12
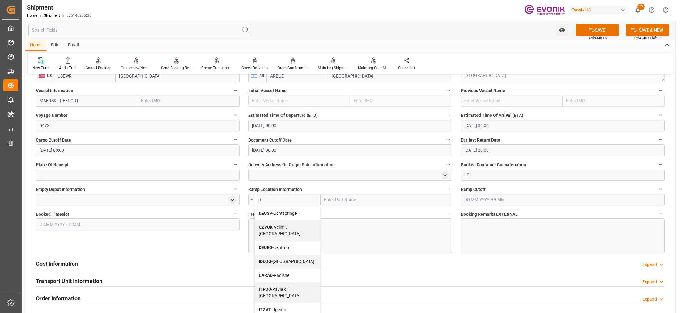
type input "u"
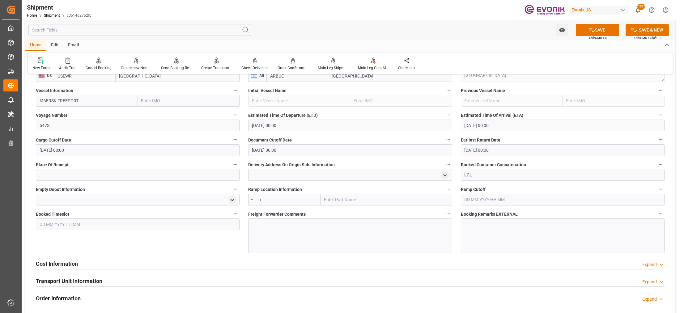
click at [274, 200] on input "u" at bounding box center [288, 200] width 66 height 12
click at [286, 212] on span "USNYC - New York" at bounding box center [277, 213] width 37 height 5
type input "USNYC"
type input "New York"
type input "USNYC"
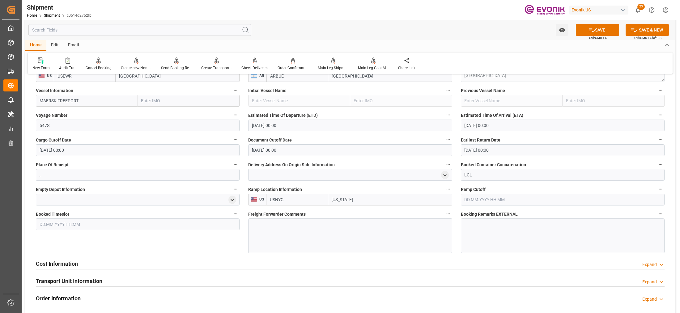
click at [276, 233] on div at bounding box center [350, 236] width 204 height 35
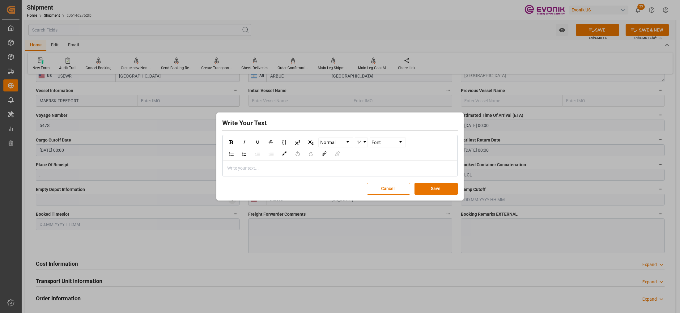
click at [268, 228] on div "Write Your Text Normal 14 Font Write your text... Cancel Save" at bounding box center [340, 156] width 680 height 313
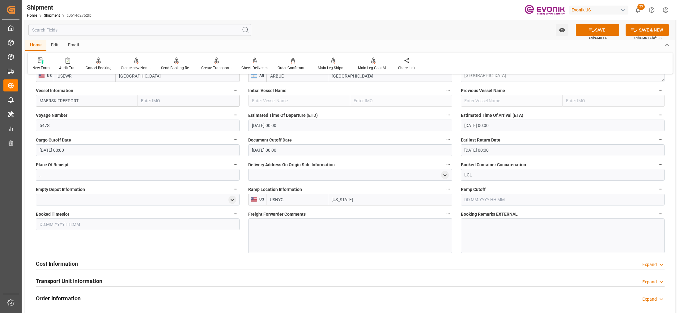
click at [291, 233] on div at bounding box center [350, 236] width 204 height 35
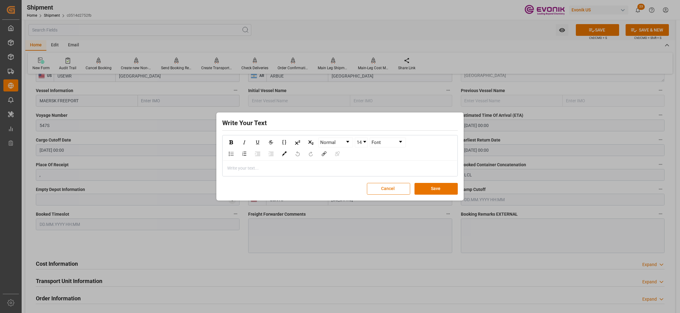
click at [284, 169] on div "rdw-editor" at bounding box center [340, 168] width 225 height 6
click at [439, 187] on button "Save" at bounding box center [436, 189] width 43 height 12
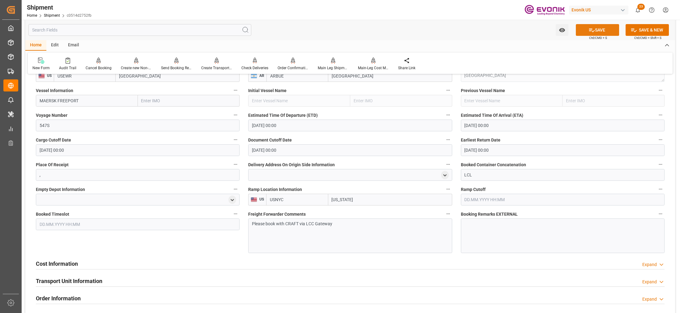
click at [597, 31] on button "SAVE" at bounding box center [597, 30] width 43 height 12
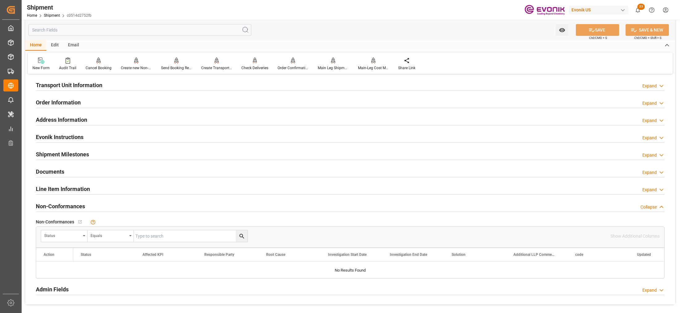
scroll to position [337, 0]
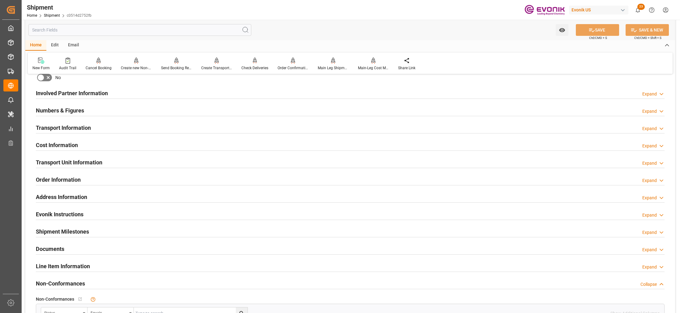
click at [100, 146] on div "Cost Information Expand" at bounding box center [350, 145] width 629 height 12
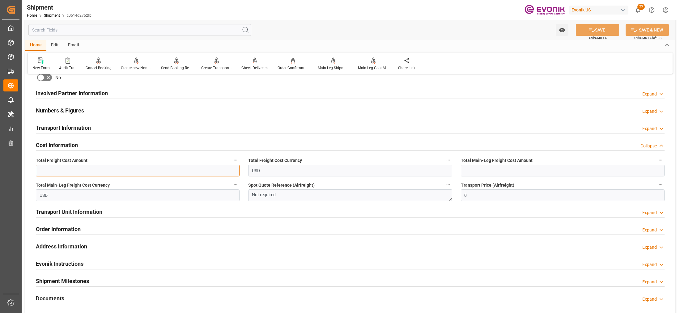
click at [100, 174] on input "text" at bounding box center [138, 171] width 204 height 12
click at [72, 170] on input "783." at bounding box center [138, 171] width 204 height 12
type input "783.2"
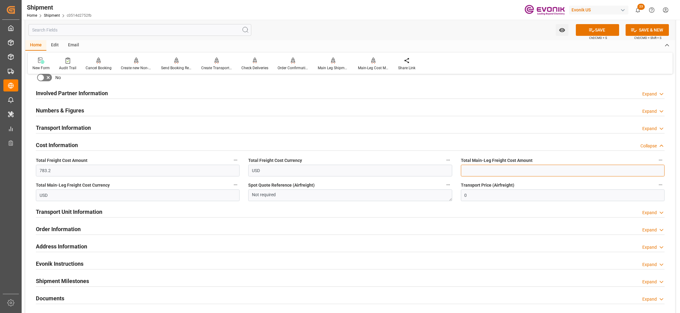
click at [501, 171] on input "text" at bounding box center [563, 171] width 204 height 12
click at [480, 171] on input "text" at bounding box center [563, 171] width 204 height 12
type input "506.2"
click at [596, 33] on button "SAVE" at bounding box center [597, 30] width 43 height 12
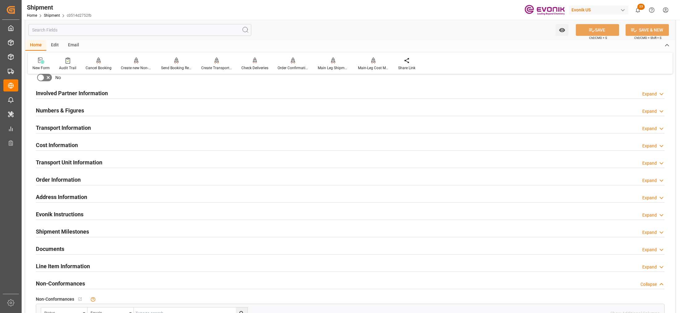
click at [115, 143] on div "Cost Information Expand" at bounding box center [350, 145] width 629 height 12
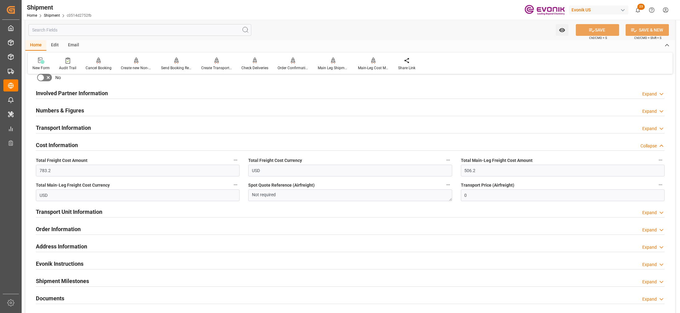
click at [138, 214] on div "Transport Unit Information Expand" at bounding box center [350, 212] width 629 height 12
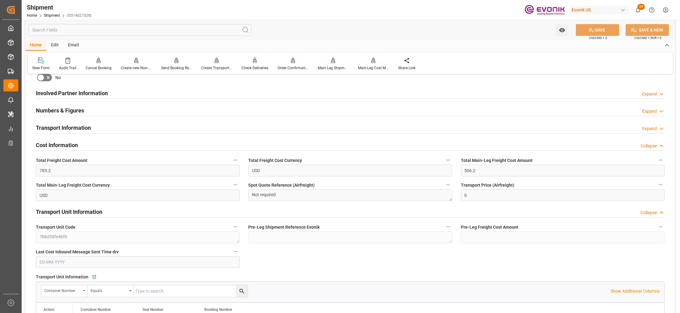
scroll to position [414, 0]
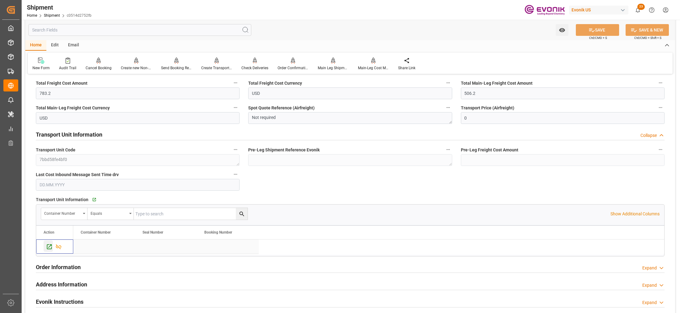
click at [49, 247] on icon "Press SPACE to select this row." at bounding box center [49, 247] width 5 height 5
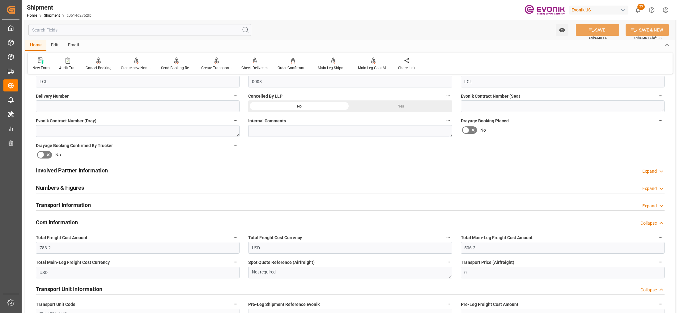
click at [264, 172] on div "Involved Partner Information Expand" at bounding box center [350, 170] width 629 height 12
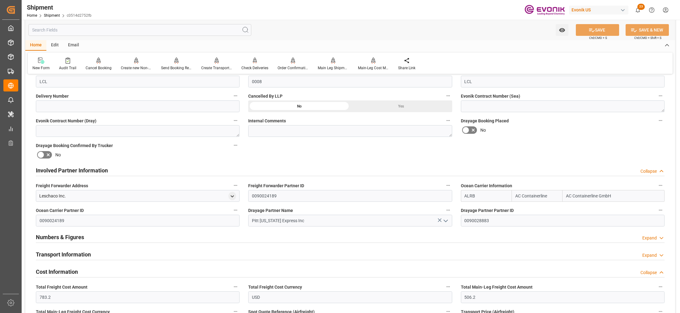
scroll to position [337, 0]
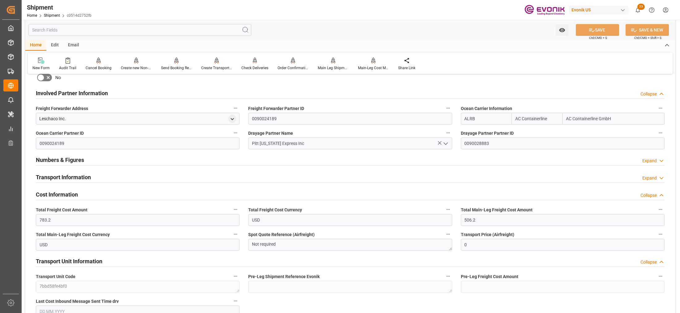
click at [260, 178] on div "Transport Information Expand" at bounding box center [350, 177] width 629 height 12
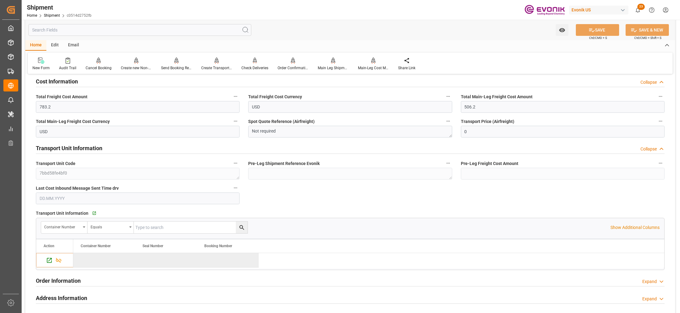
scroll to position [569, 0]
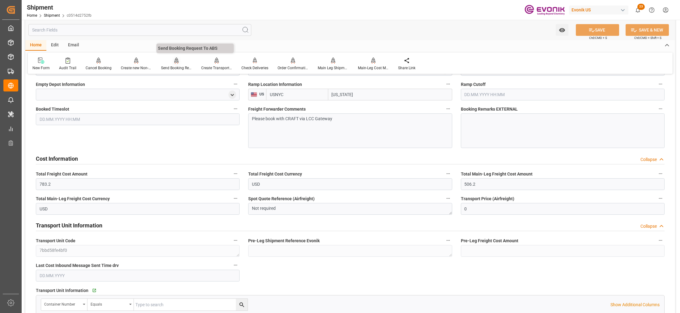
click at [175, 62] on icon at bounding box center [176, 61] width 4 height 6
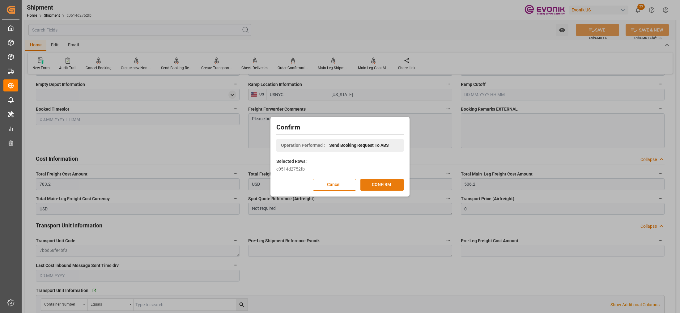
click at [383, 181] on button "CONFIRM" at bounding box center [382, 185] width 43 height 12
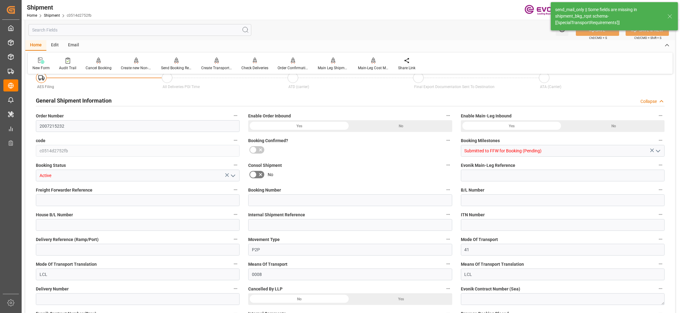
type input "12"
type input "DR"
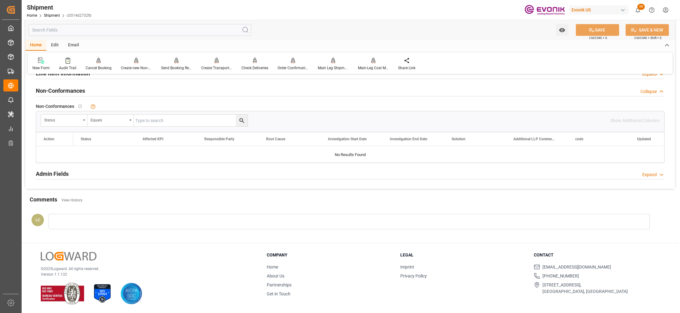
scroll to position [453, 0]
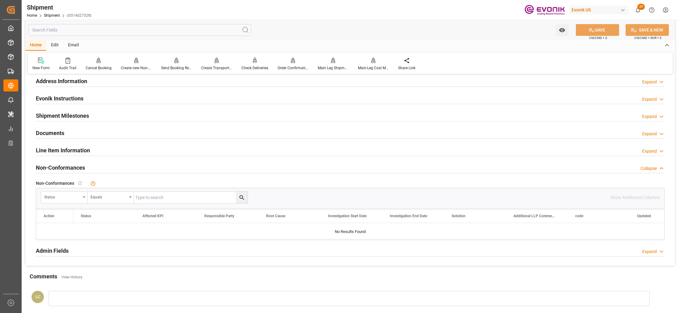
click at [135, 148] on div "Line Item Information Expand" at bounding box center [350, 150] width 629 height 12
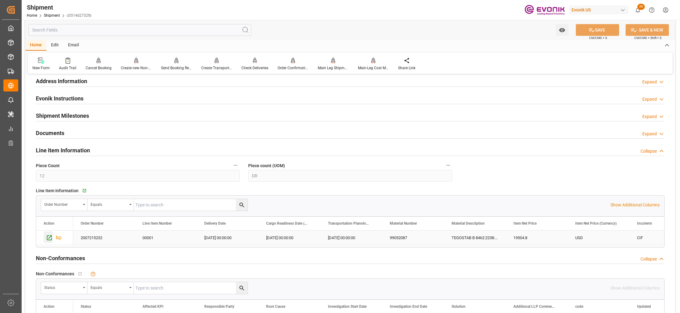
click at [47, 239] on icon "Press SPACE to select this row." at bounding box center [49, 238] width 5 height 5
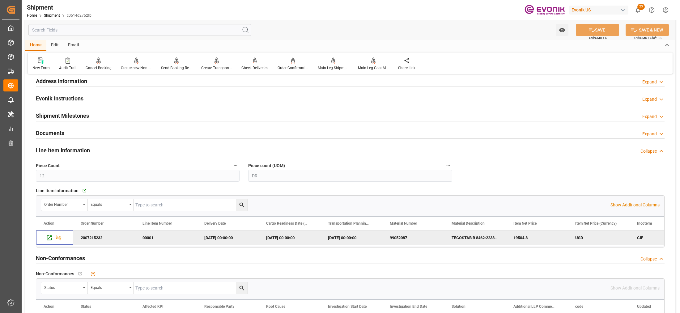
click at [126, 28] on input "text" at bounding box center [139, 30] width 223 height 12
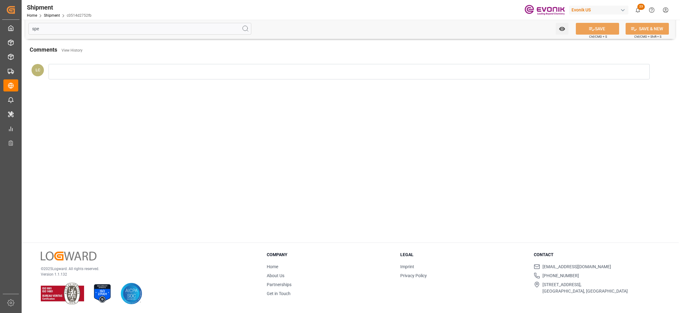
scroll to position [0, 0]
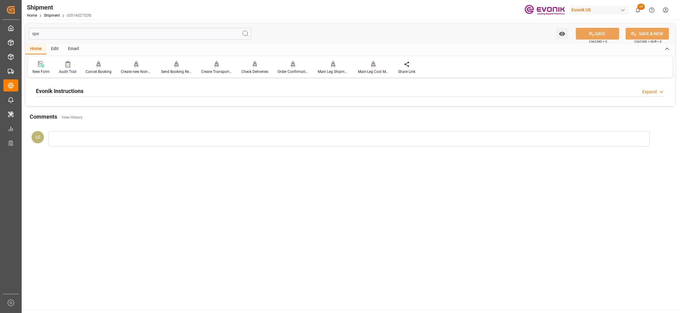
type input "spe"
click at [197, 90] on div "Evonik Instructions Expand" at bounding box center [350, 91] width 629 height 12
click at [190, 126] on div at bounding box center [138, 128] width 204 height 35
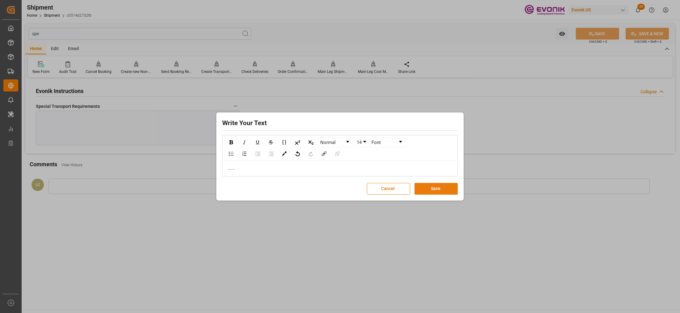
click at [435, 190] on button "Save" at bounding box center [436, 189] width 43 height 12
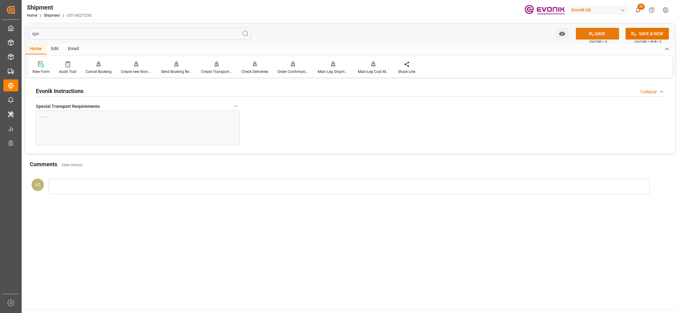
click at [587, 33] on button "SAVE" at bounding box center [597, 34] width 43 height 12
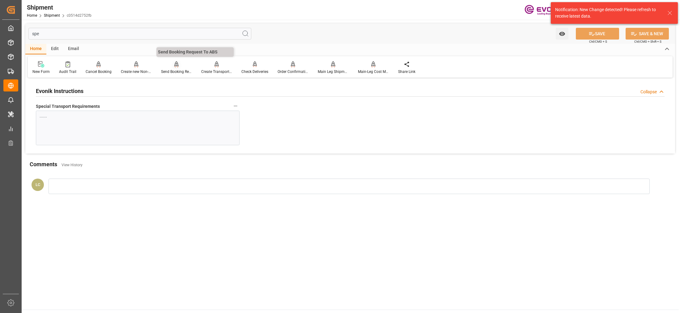
click at [174, 65] on icon at bounding box center [176, 63] width 4 height 5
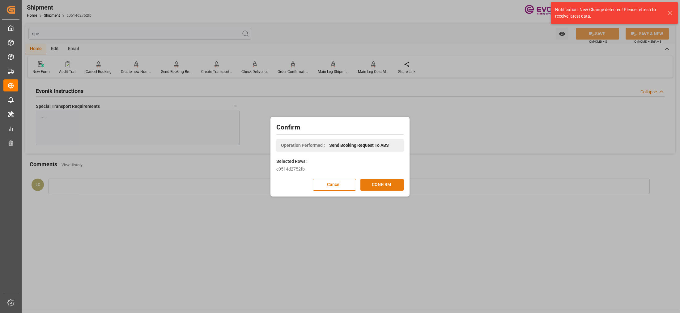
click at [366, 183] on button "CONFIRM" at bounding box center [382, 185] width 43 height 12
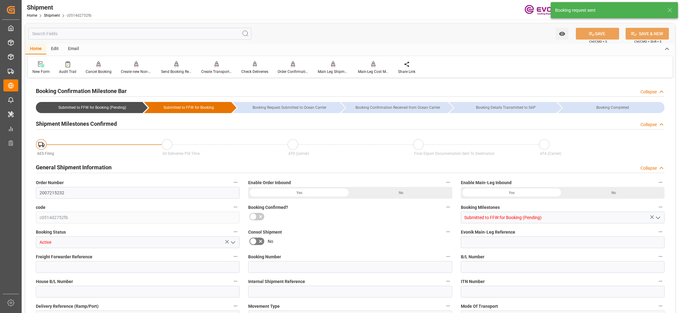
type input "AC Containerline"
type input "Leschaco Inc."
type input "3"
type input "108"
type input "2844"
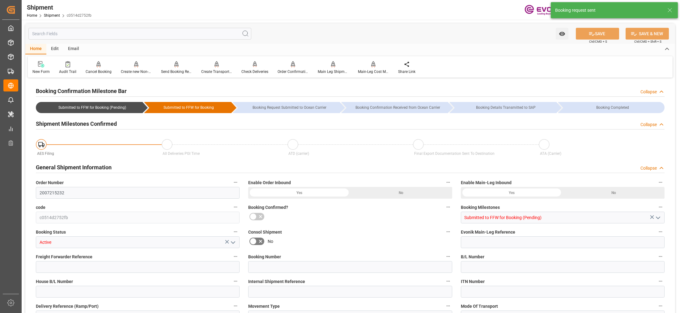
type input "4.6851"
type input "USEWR"
type input "ARBUE"
type input "USNYC"
type input "783.2"
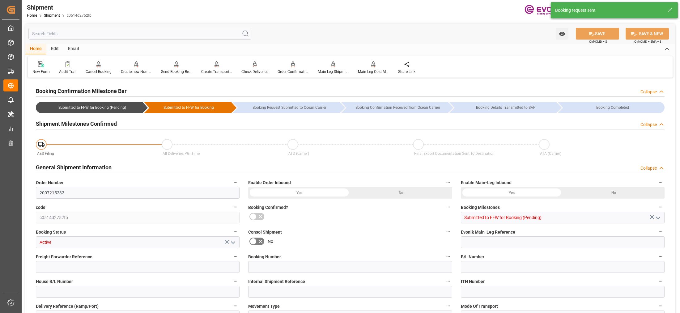
type input "506.2"
type input "0"
type input "277"
type input "12"
type input "DR"
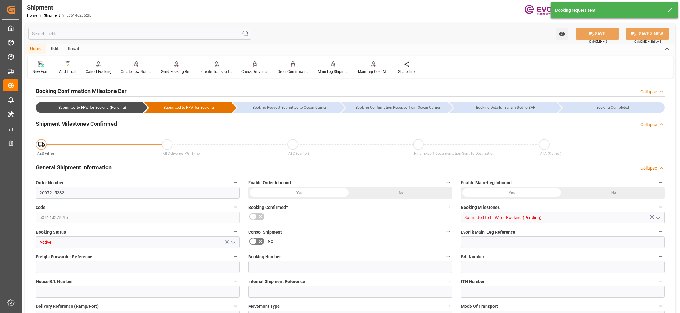
type input "0"
type input "AC Containerline"
type input "Leschaco Inc."
type input "19.11.2025 00:00"
type input "13.12.2025 00:00"
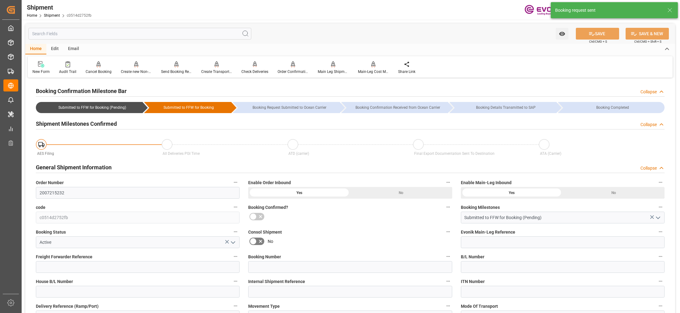
type input "12.11.2025 00:00"
type input "18.12.2025"
type input "08.10.2025 06:38"
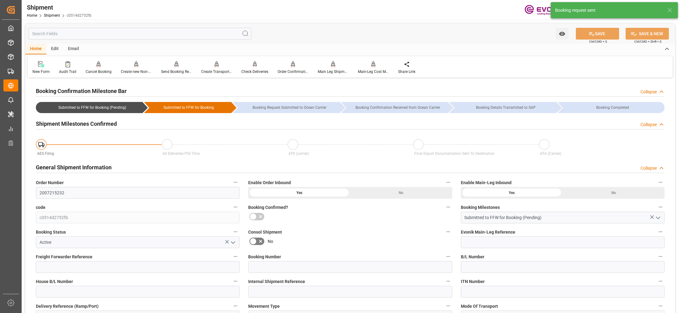
type input "08.10.2025 06:38"
type input "08.10.2025 06:27"
type input "08.10.2025 06:38"
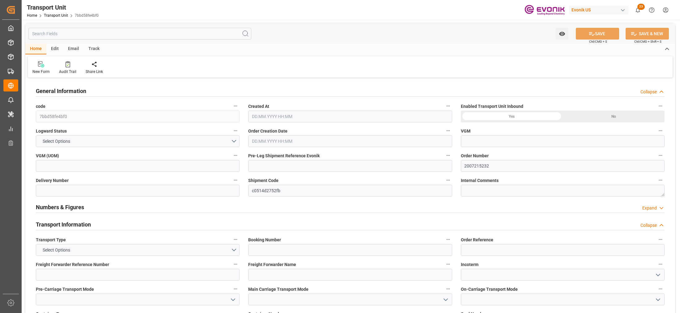
type input "AC Containerline"
type input "Leschaco Inc."
type input "USEWR"
type input "ARBUE"
type input "2844"
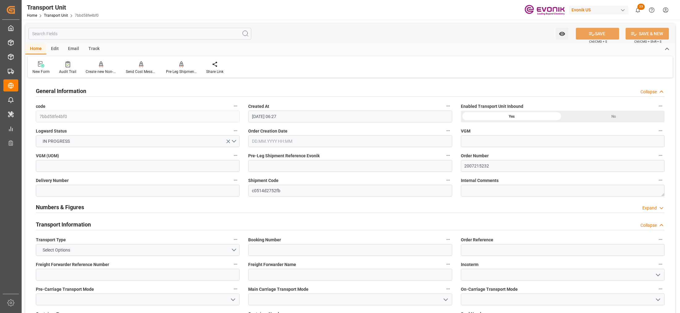
type input "[DATE] 06:27"
type input "[DATE]"
type input "[DATE] 00:00"
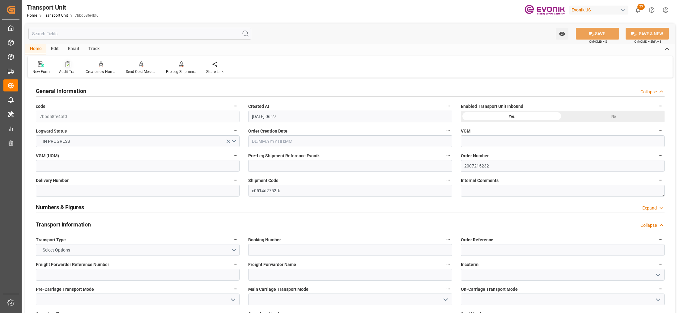
type input "[DATE] 00:00"
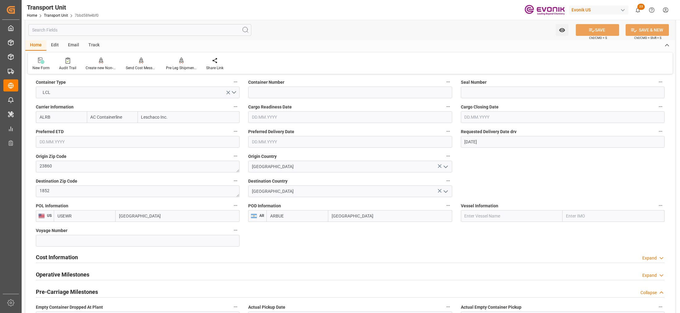
scroll to position [309, 0]
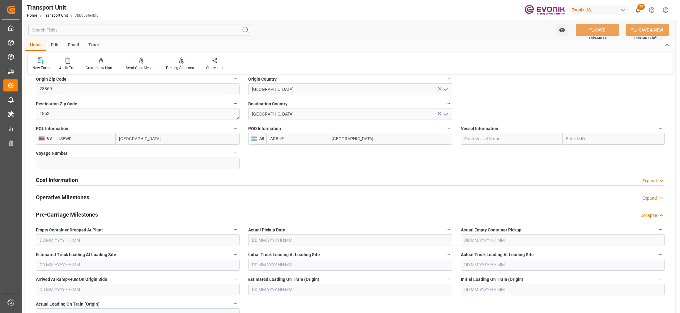
click at [118, 183] on div "Cost Information Expand" at bounding box center [350, 180] width 629 height 12
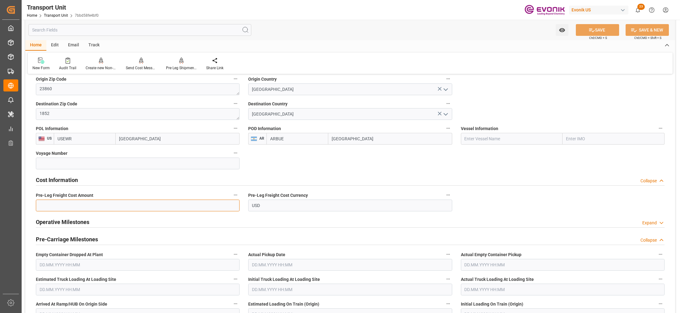
click at [108, 209] on input "text" at bounding box center [138, 206] width 204 height 12
paste input "277"
type input "277"
click at [335, 172] on div "Cost Information Collapse" at bounding box center [351, 180] width 638 height 17
click at [597, 29] on button "SAVE" at bounding box center [597, 30] width 43 height 12
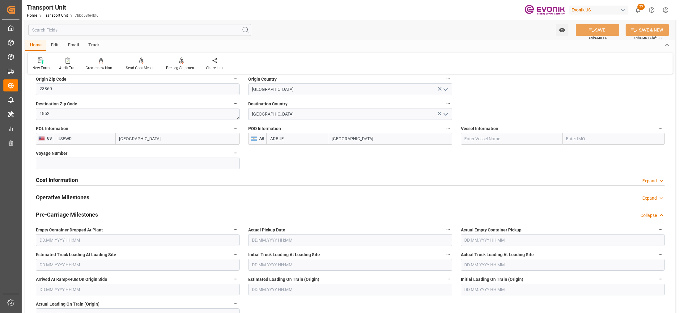
click at [268, 178] on div "Cost Information Expand" at bounding box center [350, 180] width 629 height 12
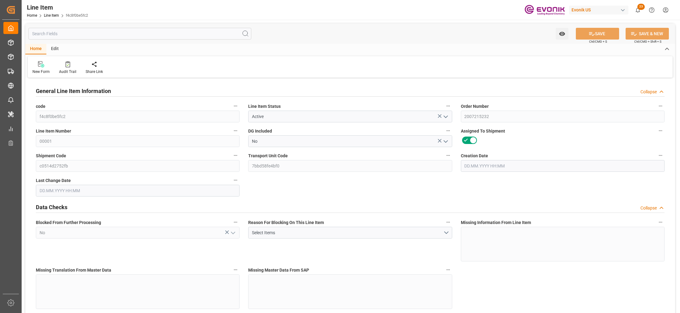
type input "3"
type input "2736"
type input "2520"
type input "4.0611"
type input "12"
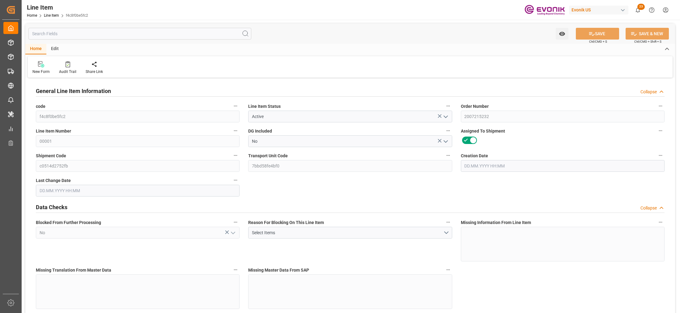
type input "19504.8"
type input "12"
type input "2736"
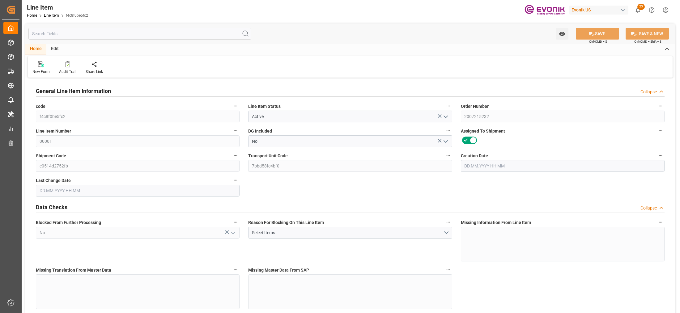
type input "2844"
type input "2520"
type input "4.0611"
type input "4061.136"
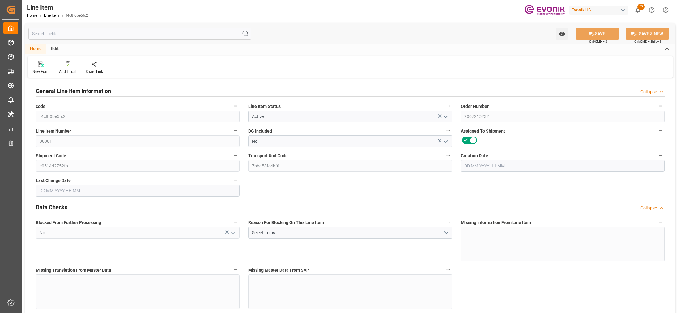
type input "0"
type input "07.10.2025 14:16"
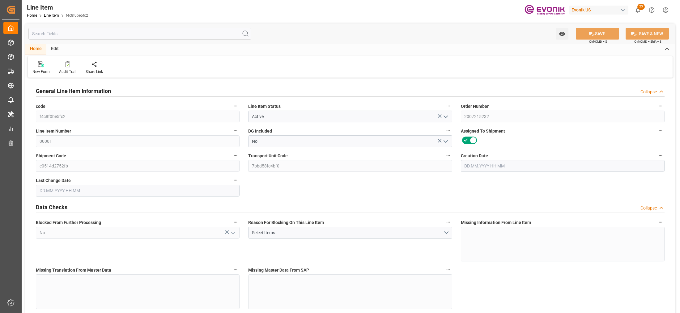
type input "[DATE] 06:28"
type input "[DATE]"
type input "07.11.2025"
type input "31.10.2025"
click at [152, 36] on input "text" at bounding box center [139, 34] width 223 height 12
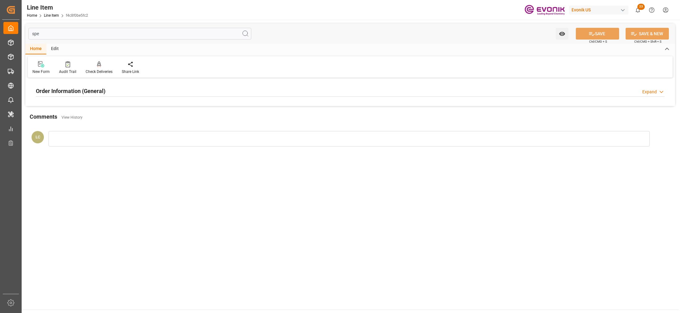
type input "spe"
click at [213, 89] on div "Order Information (General) Expand" at bounding box center [350, 91] width 629 height 12
click at [154, 125] on div at bounding box center [138, 128] width 204 height 35
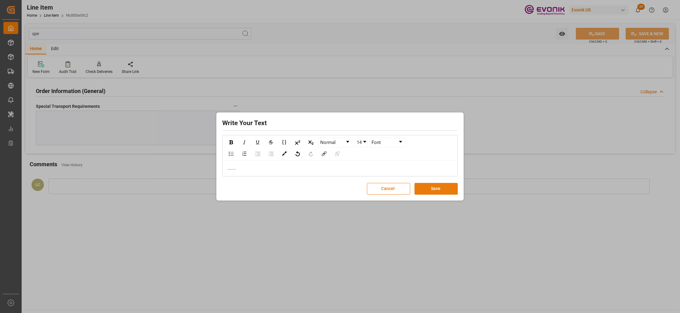
click at [433, 193] on button "Save" at bounding box center [436, 189] width 43 height 12
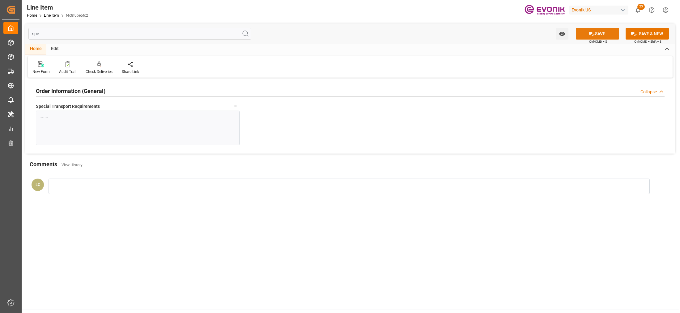
click at [597, 36] on button "SAVE" at bounding box center [597, 34] width 43 height 12
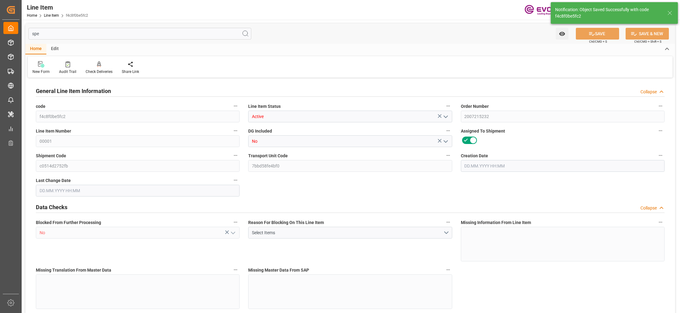
type input "f4c8f0be5fc2"
type input "Active"
type input "2007215232"
type input "00001"
type input "No"
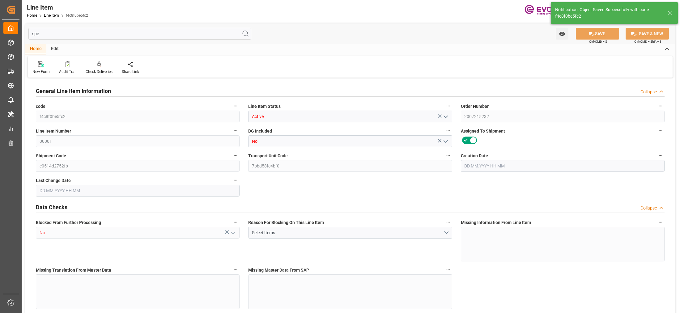
type input "c0514d2752fb"
type input "7bbd58fe4bf0"
type input "No"
type input "DR"
type input "No"
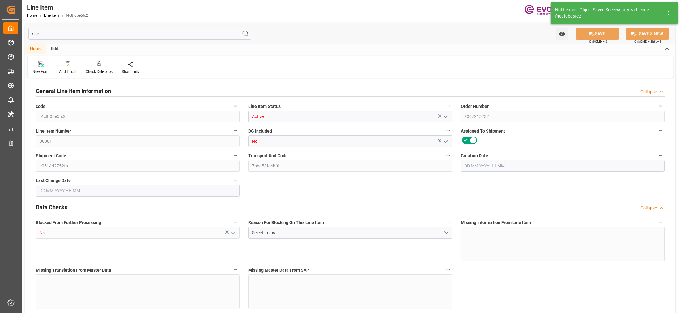
type input "99052087"
type textarea "TEGOSTAB B 8462:2238:210:OU:P"
type input "USD"
type input "PACK"
type input "3402429000"
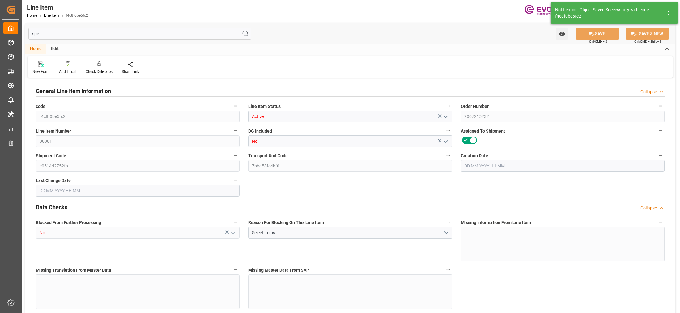
type input "EAR99"
type input "US"
type input "DR"
type input "KGM"
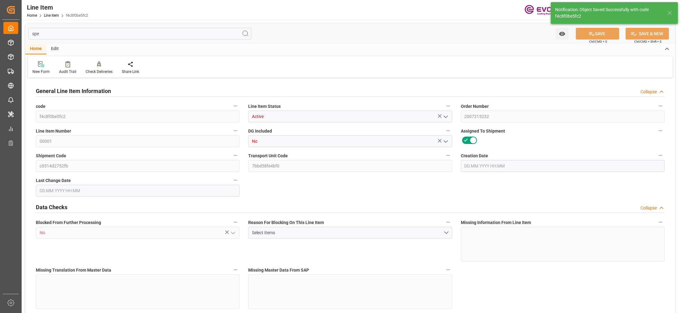
type textarea "KGM"
type input "KGM"
type textarea "KGM"
type input "M3"
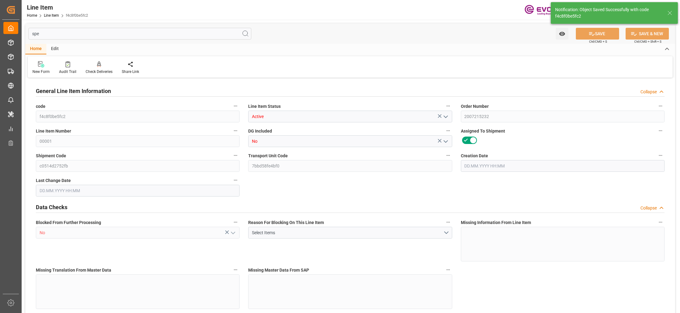
type textarea "DMQ"
type input "M3"
type input "3"
type input "2736"
type input "2520"
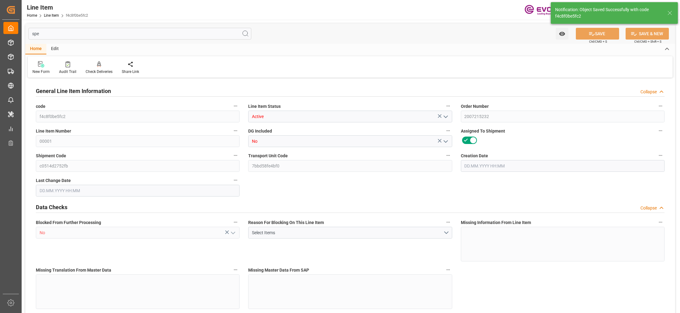
type input "4.0611"
type input "12"
type input "19504.8"
type input "12"
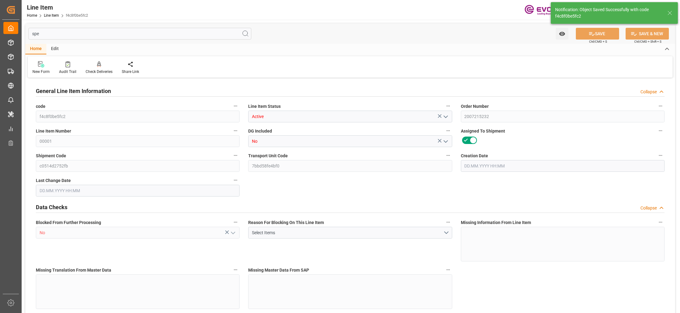
type input "2736"
type input "2844"
type input "2520"
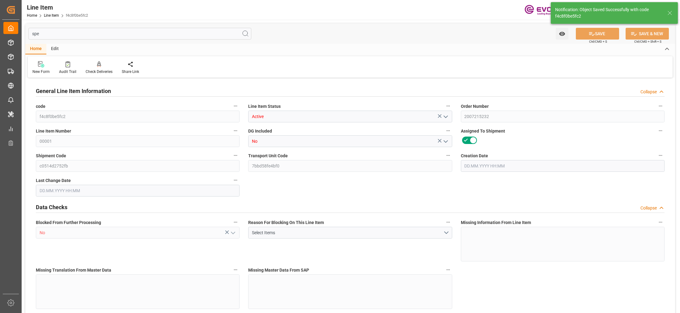
type input "4.0611"
type input "4061.136"
type input "0"
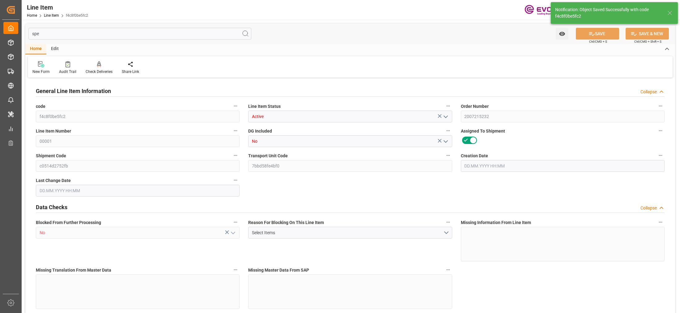
type input "0"
type input "07.10.2025 14:16"
type input "[DATE] 06:37"
type input "[DATE]"
type input "07.11.2025"
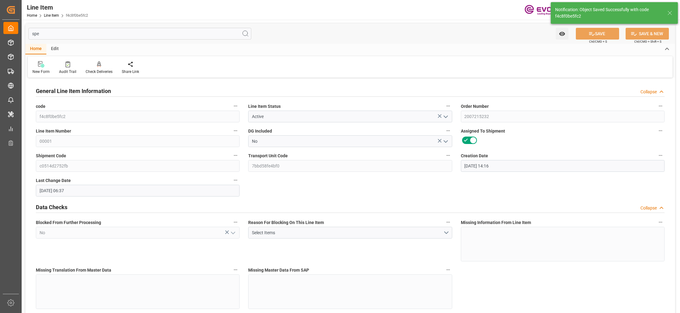
type input "31.10.2025"
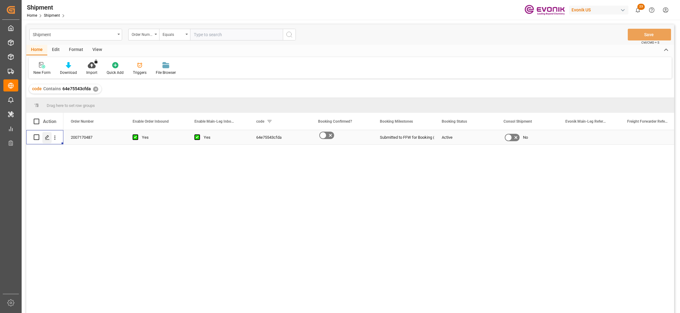
click at [47, 137] on icon "Press SPACE to select this row." at bounding box center [47, 137] width 5 height 5
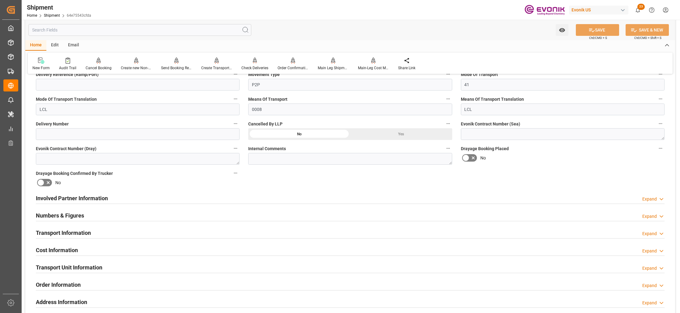
scroll to position [309, 0]
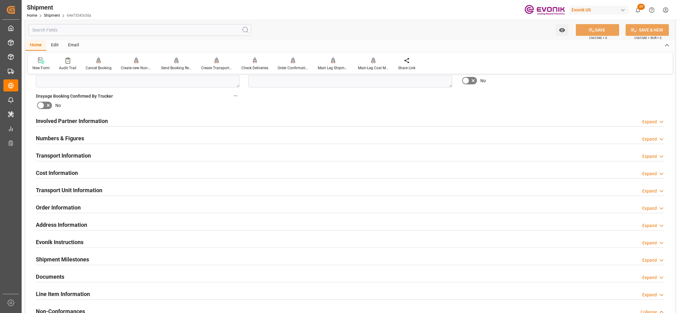
click at [257, 139] on div "Numbers & Figures Expand" at bounding box center [350, 138] width 629 height 12
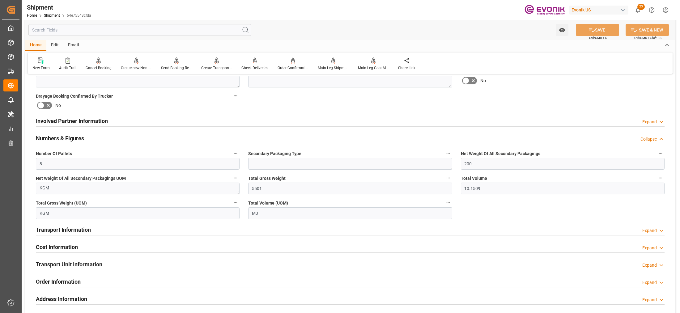
click at [257, 139] on div "Numbers & Figures Collapse" at bounding box center [350, 138] width 629 height 12
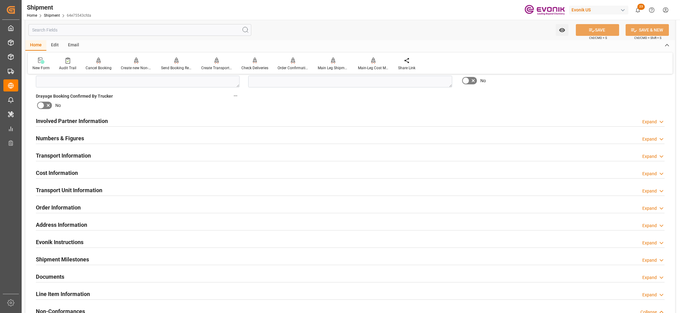
click at [247, 155] on div "Transport Information Expand" at bounding box center [350, 155] width 629 height 12
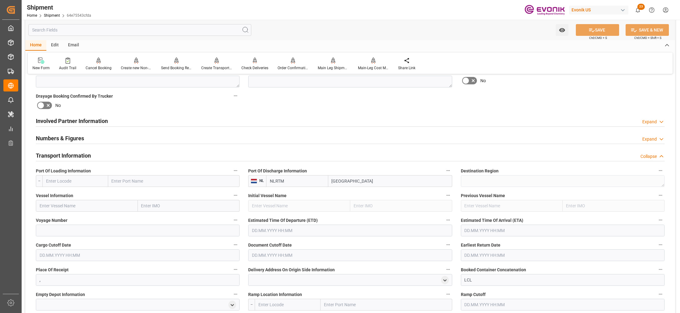
click at [169, 142] on div "Numbers & Figures Expand" at bounding box center [350, 138] width 629 height 12
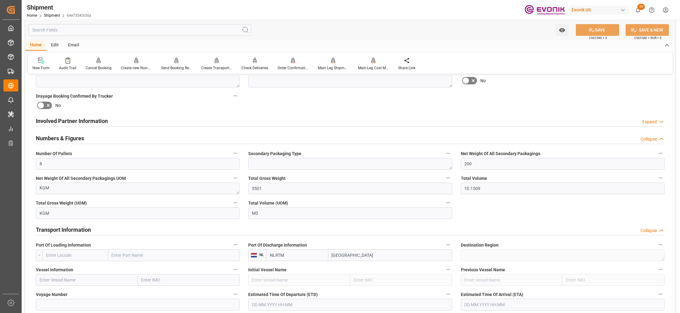
click at [260, 124] on div "Involved Partner Information Expand" at bounding box center [350, 121] width 629 height 12
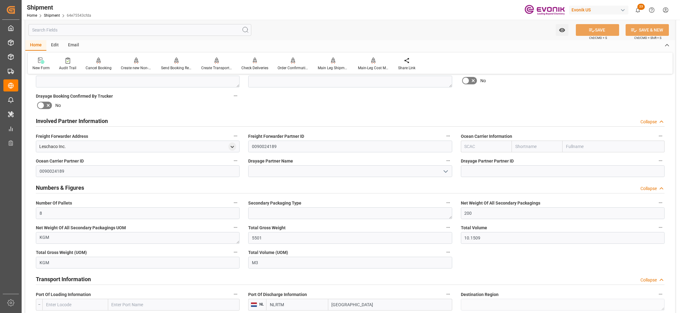
click at [478, 146] on input "text" at bounding box center [486, 147] width 51 height 12
type input "ฟ"
click at [475, 161] on b "ALRB" at bounding box center [470, 160] width 11 height 5
type input "ALRB"
type input "AC Containerline"
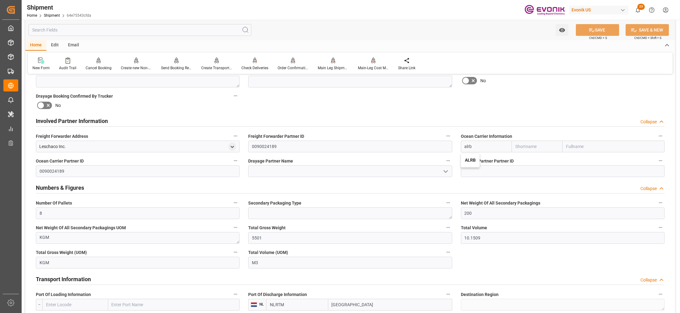
type input "AC Containerline GmbH"
type input "ALRB"
click at [508, 102] on div "Booking Confirmation Milestone Bar Collapse Submitted to FFW for Booking (Pendi…" at bounding box center [350, 249] width 650 height 959
click at [603, 32] on button "SAVE" at bounding box center [597, 30] width 43 height 12
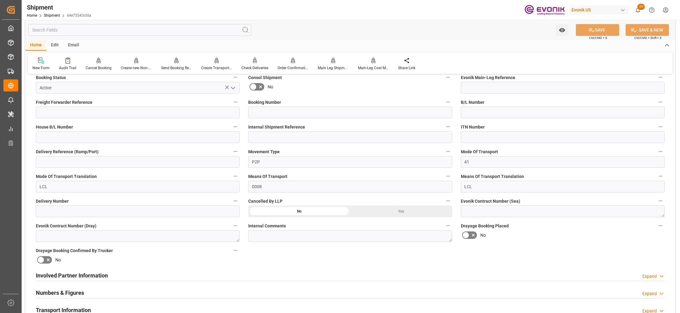
scroll to position [232, 0]
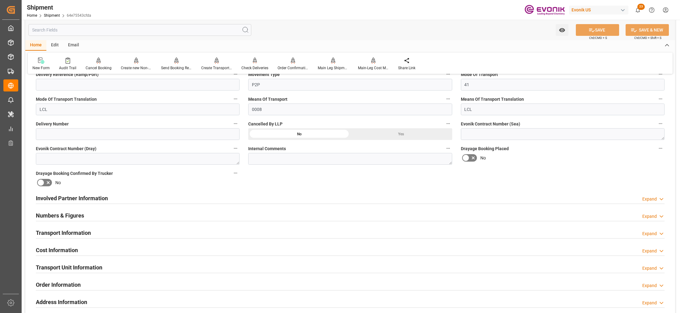
click at [283, 199] on div "Involved Partner Information Expand" at bounding box center [350, 198] width 629 height 12
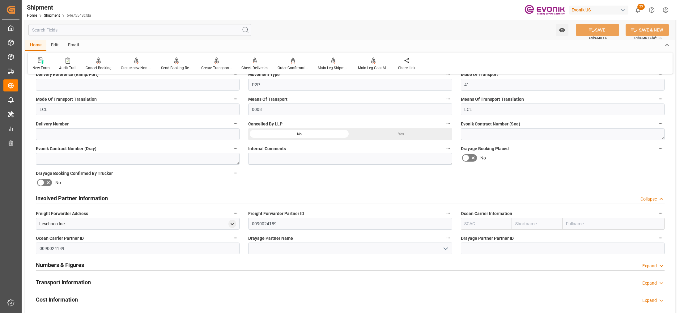
click at [477, 223] on input "text" at bounding box center [486, 224] width 51 height 12
click at [474, 237] on b "ALRB" at bounding box center [470, 237] width 11 height 5
type input "ALRB"
type input "AC Containerline"
type input "AC Containerline GmbH"
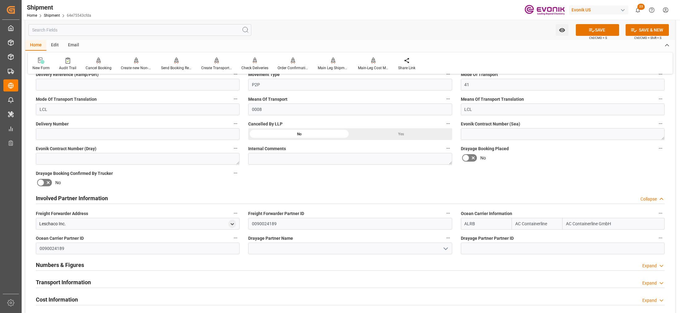
type input "ALRB"
click at [517, 186] on div "Booking Confirmation Milestone Bar Collapse Submitted to FFW for Booking (Pendi…" at bounding box center [350, 192] width 650 height 689
click at [594, 28] on button "SAVE" at bounding box center [597, 30] width 43 height 12
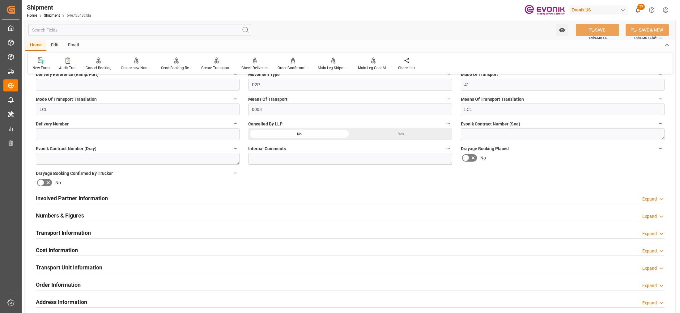
click at [304, 197] on div "Involved Partner Information Expand" at bounding box center [350, 198] width 629 height 12
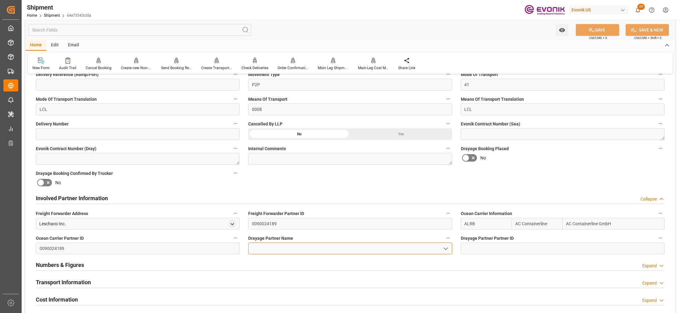
click at [291, 246] on input at bounding box center [350, 249] width 204 height 12
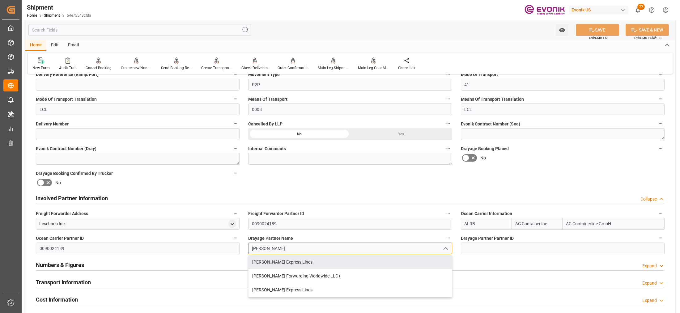
click at [294, 262] on div "[PERSON_NAME] Express Lines" at bounding box center [350, 262] width 203 height 14
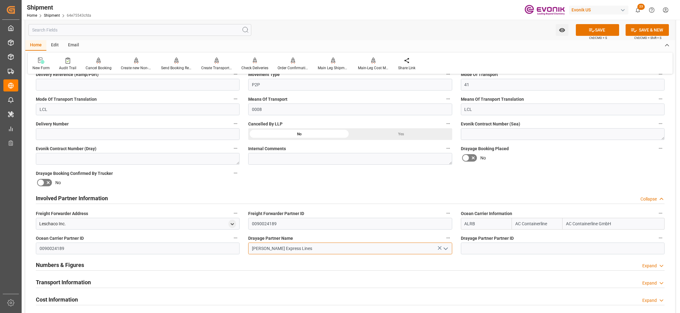
type input "[PERSON_NAME] Express Lines"
click at [543, 177] on div "Booking Confirmation Milestone Bar Collapse Submitted to FFW for Booking (Pendi…" at bounding box center [350, 192] width 650 height 689
click at [600, 32] on button "SAVE" at bounding box center [597, 30] width 43 height 12
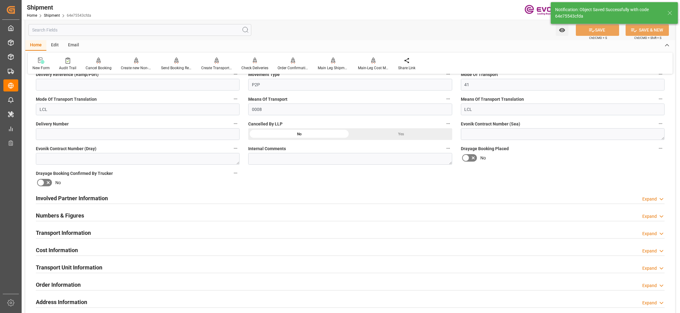
click at [319, 200] on div "Involved Partner Information Expand" at bounding box center [350, 198] width 629 height 12
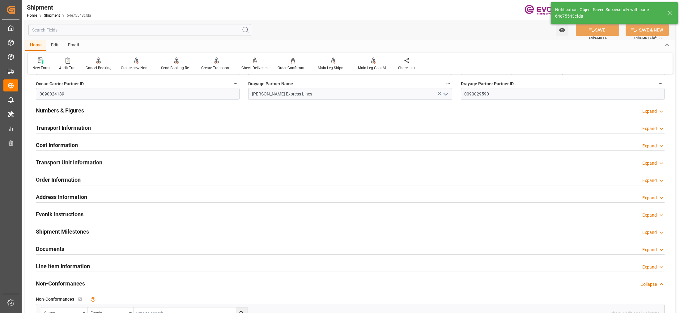
scroll to position [309, 0]
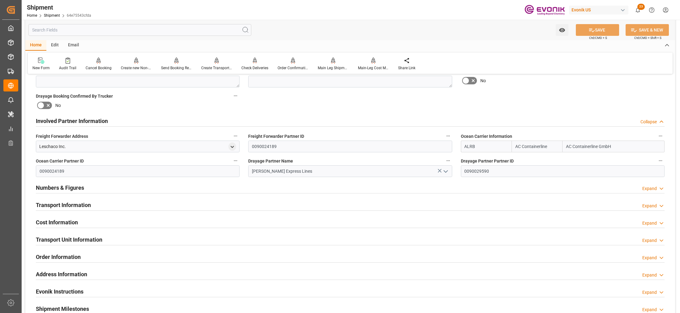
click at [216, 204] on div "Transport Information Expand" at bounding box center [350, 205] width 629 height 12
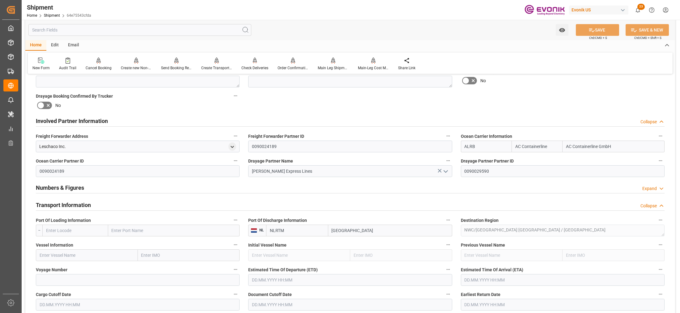
scroll to position [387, 0]
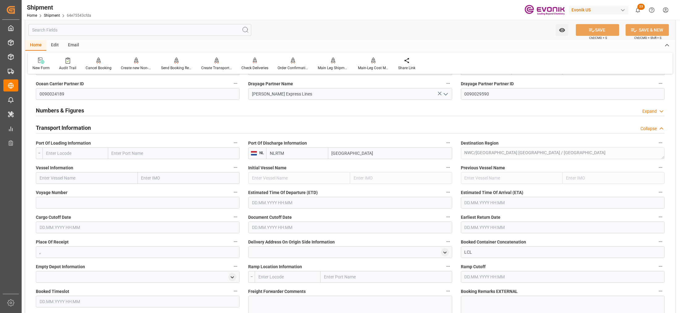
click at [71, 153] on input "text" at bounding box center [75, 154] width 66 height 12
click at [72, 169] on span "USORF - Norfolk" at bounding box center [74, 167] width 57 height 5
type input "USORF"
type input "[GEOGRAPHIC_DATA]"
type input "USORF"
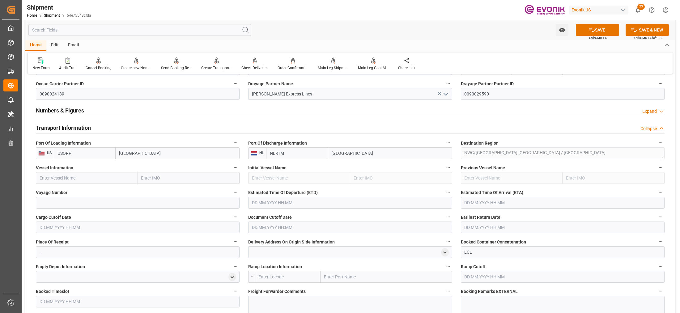
click at [86, 183] on input "text" at bounding box center [87, 178] width 102 height 12
paste input "AL MANAMAH / 544E"
click at [81, 179] on input "AL MANAMAH / 544E" at bounding box center [87, 178] width 102 height 12
click at [77, 178] on input "AL MANAMAH / 544E" at bounding box center [87, 178] width 102 height 12
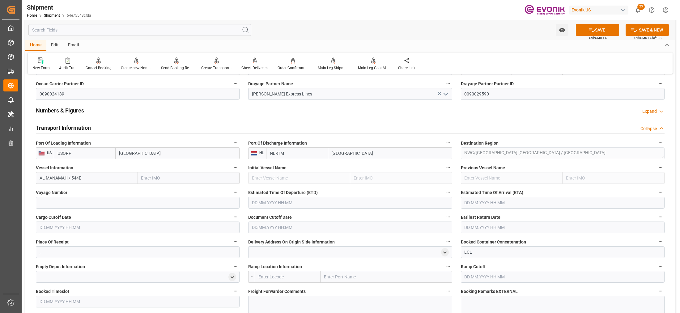
click at [88, 178] on input "AL MANAMAH / 544E" at bounding box center [87, 178] width 102 height 12
click at [77, 178] on input "AL MANAMAH / 544E" at bounding box center [87, 178] width 102 height 12
drag, startPoint x: 77, startPoint y: 178, endPoint x: 98, endPoint y: 181, distance: 21.6
click at [77, 177] on input "AL MANAMAH / 544E" at bounding box center [87, 178] width 102 height 12
click at [79, 192] on span "Al Manamah - 9349538" at bounding box center [61, 191] width 43 height 5
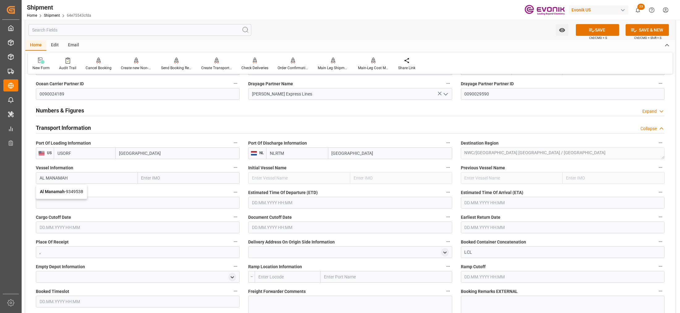
type input "Al Manamah"
type input "9349538"
type input "Al Manamah"
click at [92, 206] on input at bounding box center [138, 203] width 204 height 12
paste input "544E"
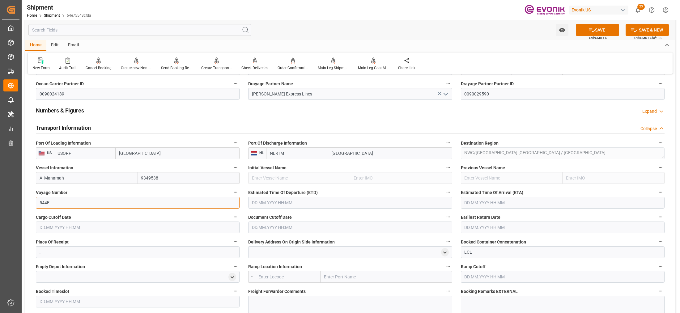
type input "544E"
click at [302, 207] on input "text" at bounding box center [350, 203] width 204 height 12
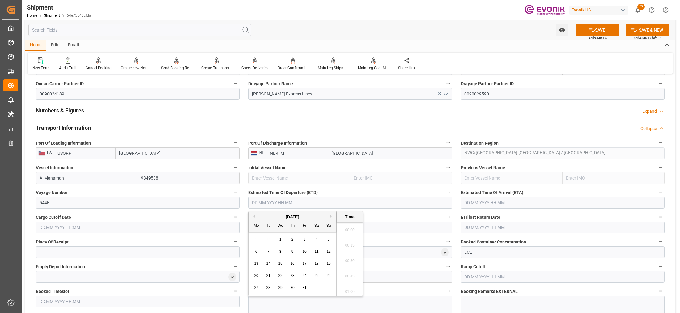
scroll to position [156, 0]
click at [332, 218] on button "Next Month" at bounding box center [332, 217] width 4 height 4
click at [254, 216] on button "Previous Month" at bounding box center [254, 217] width 4 height 4
click at [305, 254] on span "7" at bounding box center [305, 252] width 2 height 4
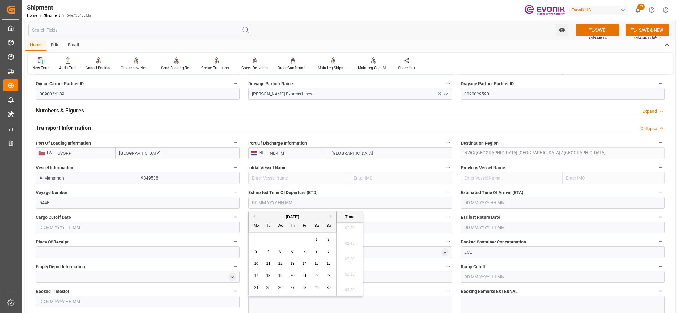
type input "[DATE] 00:00"
click at [491, 201] on input "text" at bounding box center [563, 203] width 204 height 12
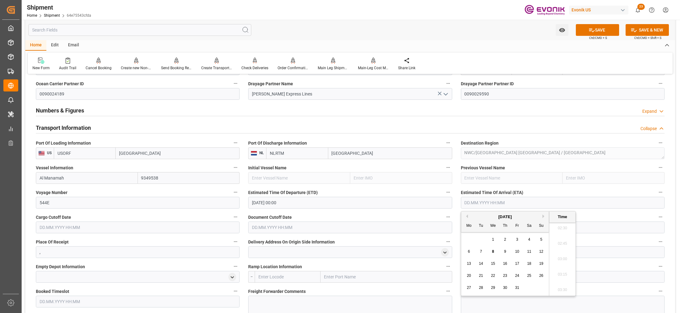
click at [543, 217] on button "Next Month" at bounding box center [545, 217] width 4 height 4
click at [517, 289] on span "28" at bounding box center [517, 288] width 4 height 4
type input "[DATE] 00:00"
click at [203, 227] on input "text" at bounding box center [138, 228] width 204 height 12
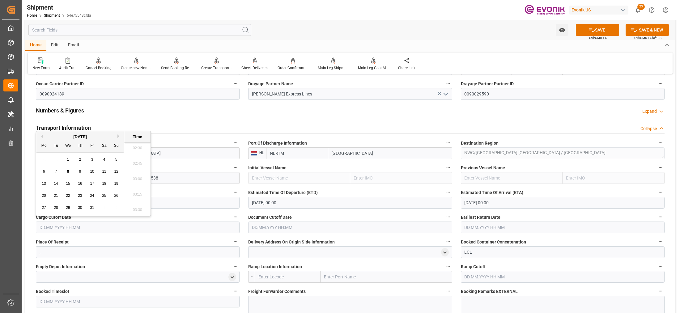
click at [44, 208] on span "27" at bounding box center [44, 208] width 4 height 4
type input "27.10.2025 00:00"
click at [298, 223] on input "text" at bounding box center [350, 228] width 204 height 12
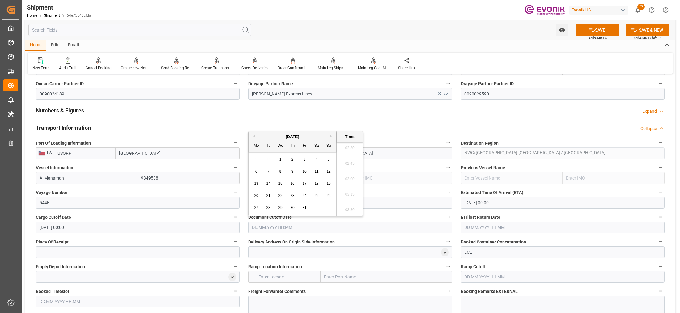
click at [257, 211] on div "27" at bounding box center [257, 207] width 8 height 7
type input "27.10.2025 00:00"
click at [480, 223] on input "text" at bounding box center [563, 228] width 204 height 12
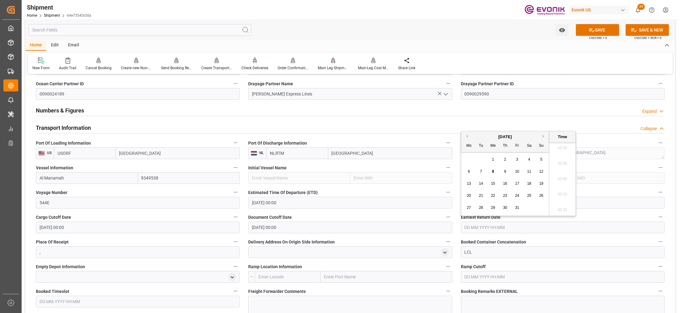
click at [472, 206] on div "27" at bounding box center [469, 207] width 8 height 7
type input "27.10.2025 00:00"
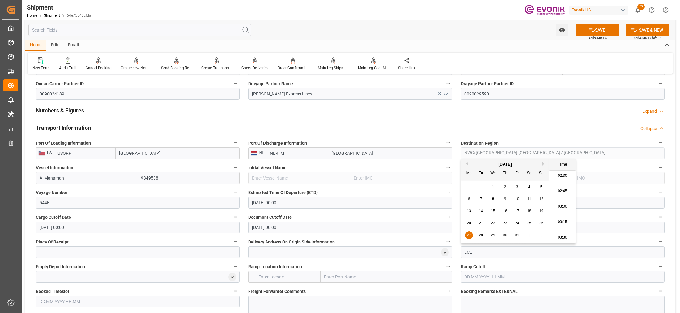
scroll to position [464, 0]
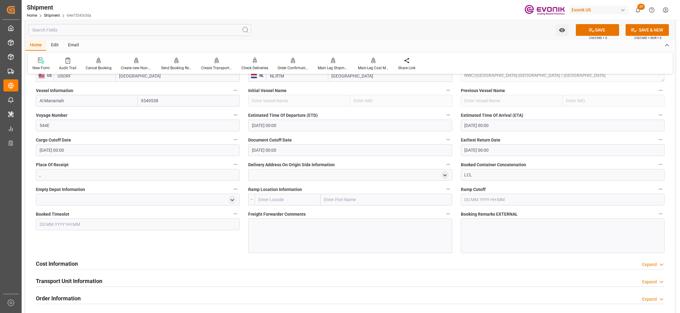
click at [224, 238] on div "Booked Timeslot" at bounding box center [138, 232] width 212 height 48
click at [279, 200] on input "text" at bounding box center [288, 200] width 66 height 12
click at [292, 200] on input "text" at bounding box center [288, 200] width 66 height 12
click at [281, 216] on div "USCHI - Chicago" at bounding box center [286, 214] width 63 height 14
type input "USCHI"
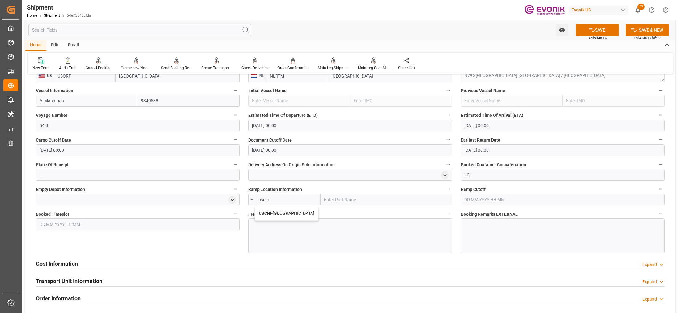
type input "Chicago"
type input "USCHI"
click at [286, 230] on div at bounding box center [350, 236] width 204 height 35
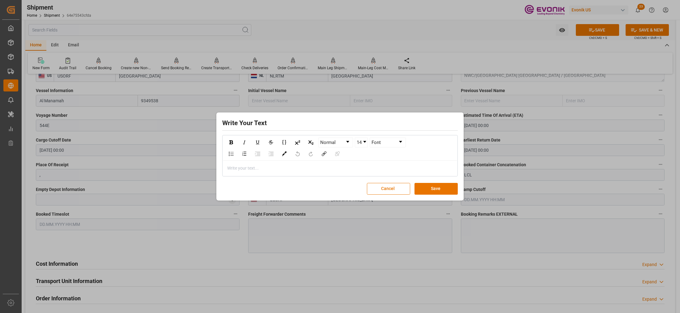
click at [289, 171] on div "rdw-editor" at bounding box center [340, 168] width 225 height 6
click at [433, 194] on button "Save" at bounding box center [436, 189] width 43 height 12
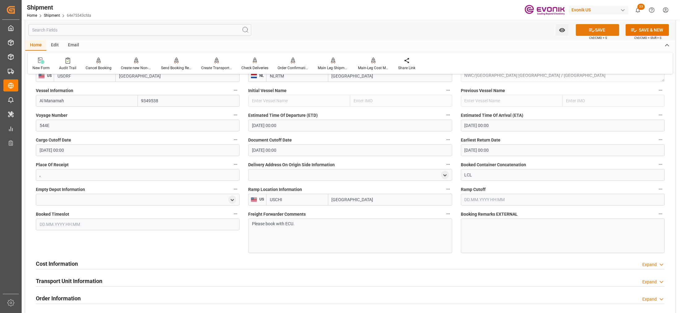
click at [596, 29] on button "SAVE" at bounding box center [597, 30] width 43 height 12
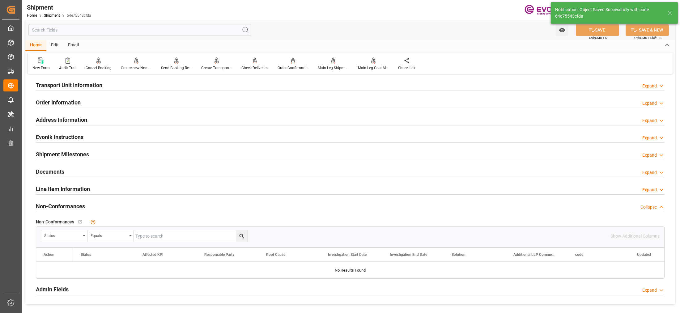
scroll to position [337, 0]
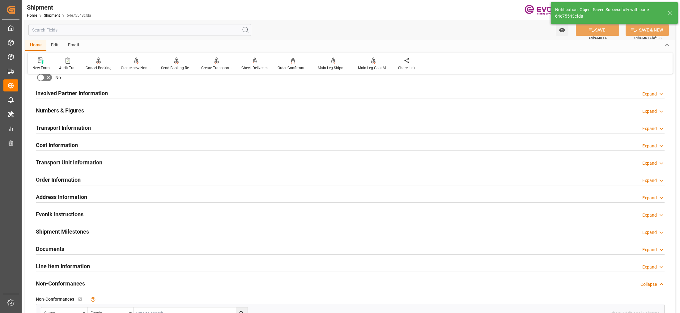
click at [119, 146] on div "Cost Information Expand" at bounding box center [350, 145] width 629 height 12
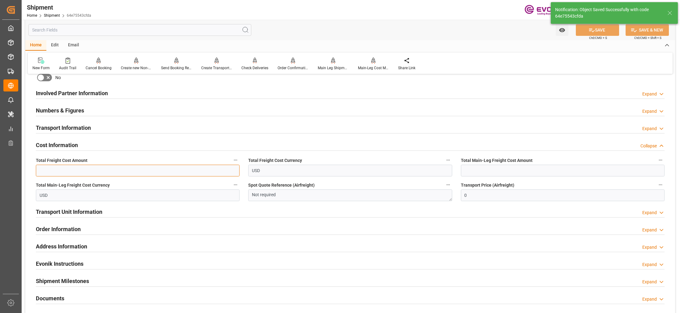
click at [110, 169] on input "text" at bounding box center [138, 171] width 204 height 12
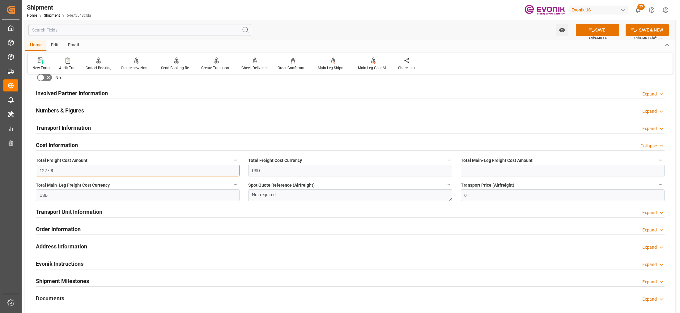
type input "1227.8"
click at [478, 168] on input "text" at bounding box center [563, 171] width 204 height 12
click at [495, 172] on input "text" at bounding box center [563, 171] width 204 height 12
paste input "852.8"
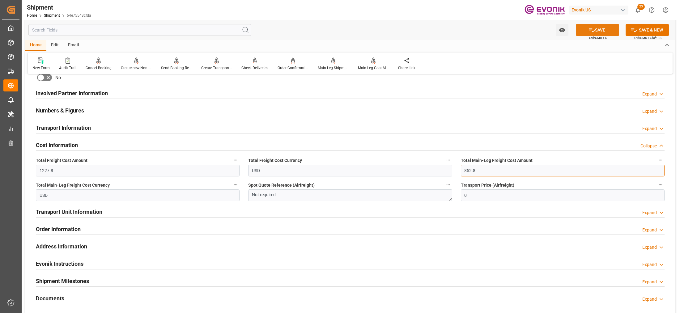
type input "852.8"
click at [600, 28] on button "SAVE" at bounding box center [597, 30] width 43 height 12
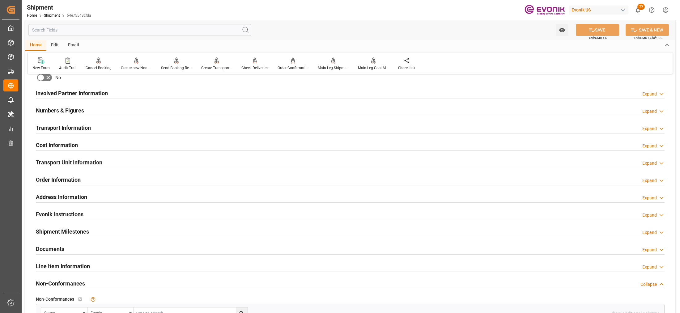
click at [155, 161] on div "Transport Unit Information Expand" at bounding box center [350, 162] width 629 height 12
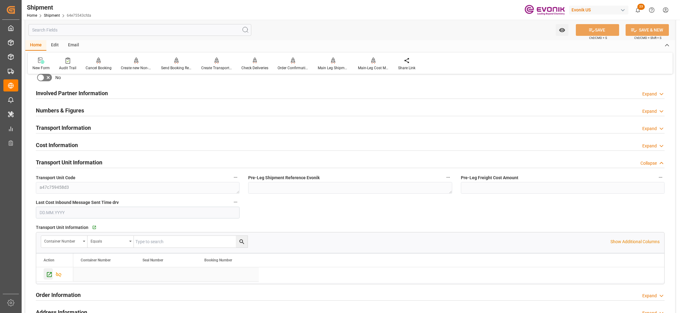
click at [49, 274] on icon "Press SPACE to select this row." at bounding box center [49, 275] width 6 height 6
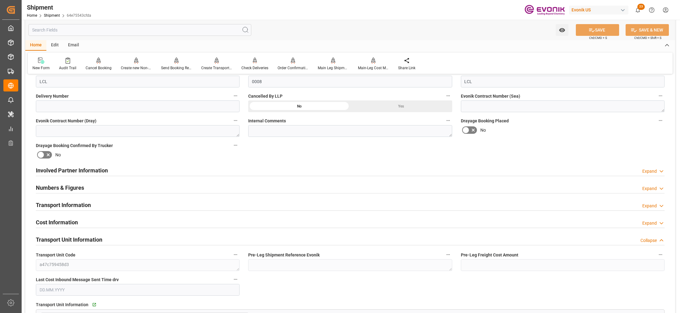
click at [300, 169] on div "Involved Partner Information Expand" at bounding box center [350, 170] width 629 height 12
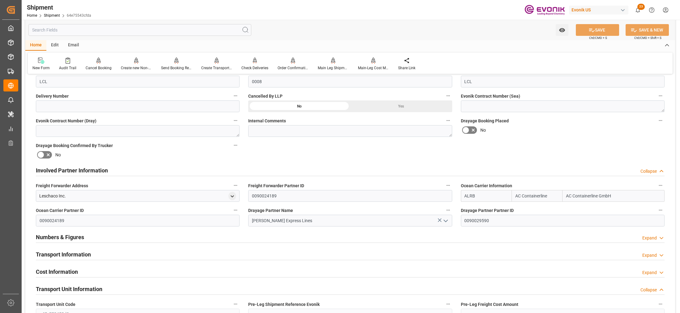
click at [315, 254] on div "Transport Information Expand" at bounding box center [350, 254] width 629 height 12
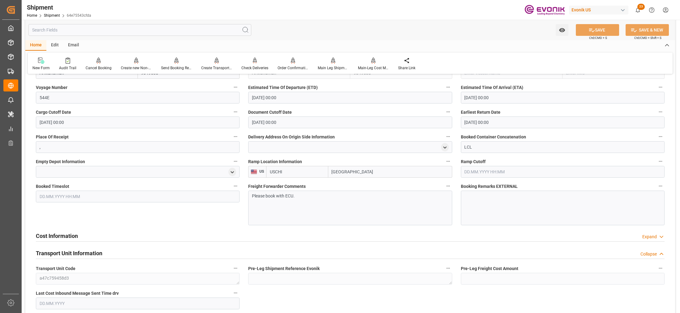
scroll to position [569, 0]
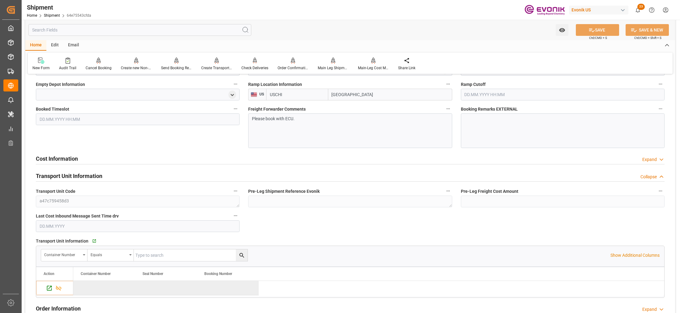
click at [142, 162] on div "Cost Information Expand" at bounding box center [350, 158] width 629 height 12
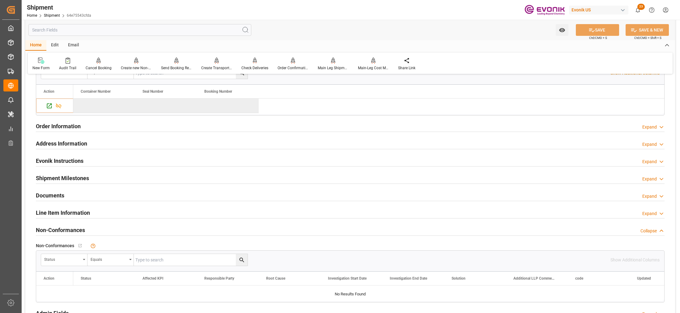
scroll to position [878, 0]
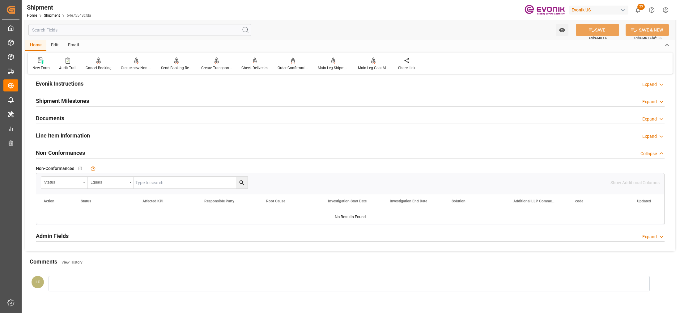
click at [148, 136] on div "Line Item Information Expand" at bounding box center [350, 135] width 629 height 12
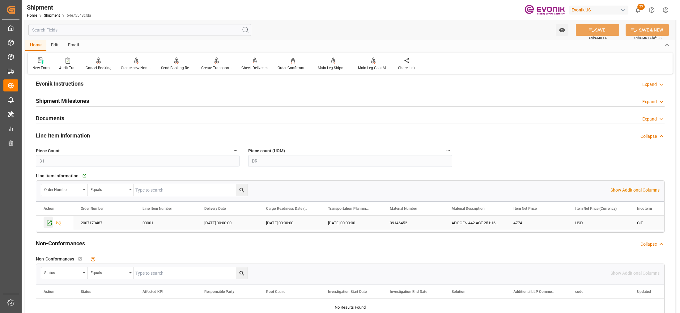
click at [49, 223] on icon "Press SPACE to select this row." at bounding box center [49, 223] width 6 height 6
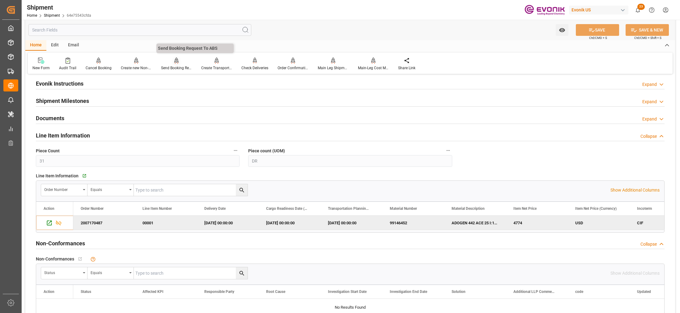
click at [172, 64] on div "Send Booking Request To ABS" at bounding box center [176, 64] width 40 height 14
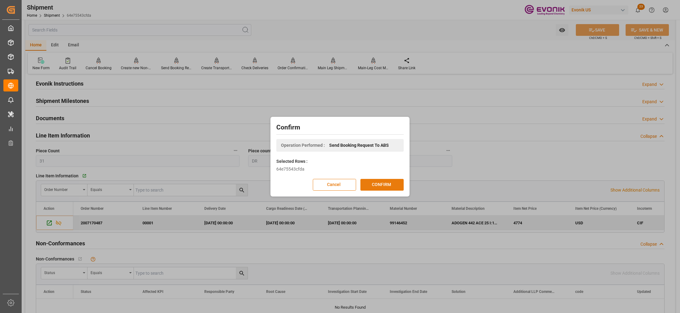
click at [381, 188] on button "CONFIRM" at bounding box center [382, 185] width 43 height 12
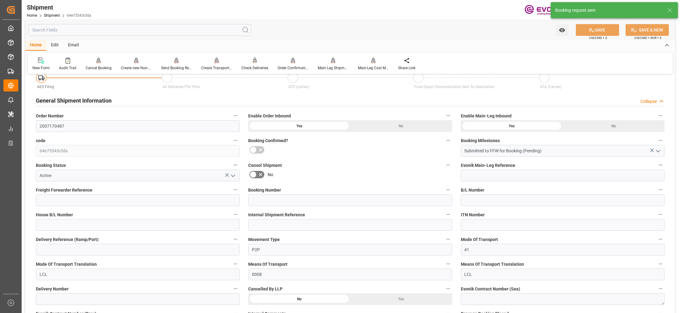
scroll to position [530, 0]
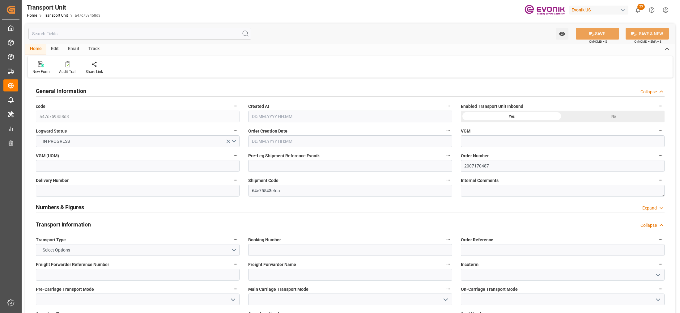
type input "AC Containerline"
type input "Leschaco Inc."
type input "USORF"
type input "NLRTM"
type input "5501"
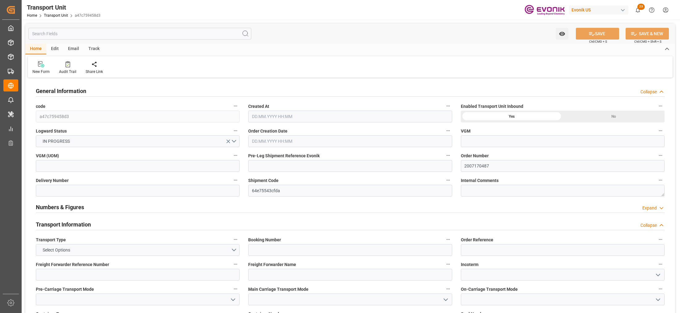
type input "[DATE] 06:46"
type input "[DATE]"
type input "[DATE] 00:00"
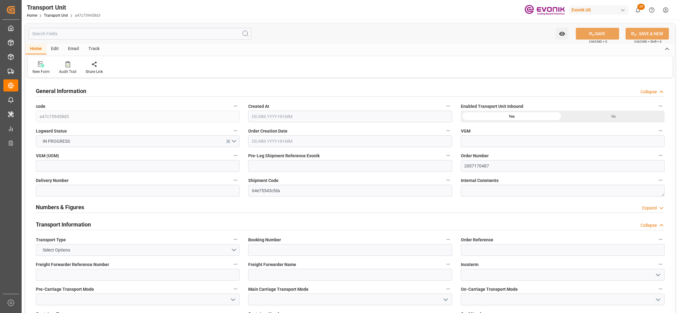
type input "[DATE] 00:00"
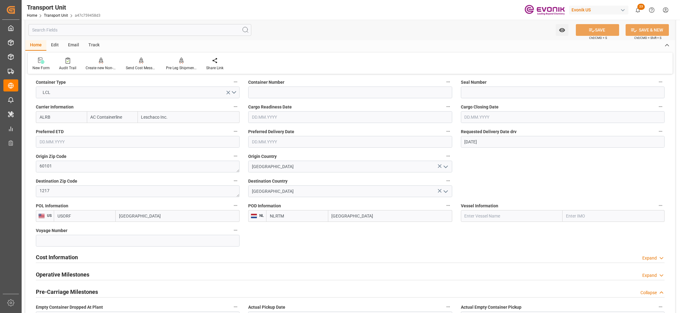
scroll to position [309, 0]
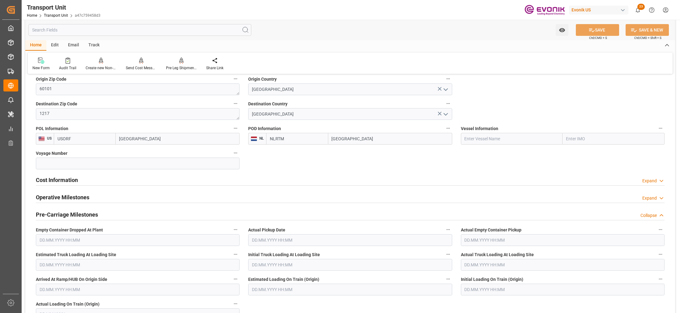
drag, startPoint x: 194, startPoint y: 181, endPoint x: 95, endPoint y: 196, distance: 100.1
click at [195, 181] on div "Cost Information Expand" at bounding box center [350, 180] width 629 height 12
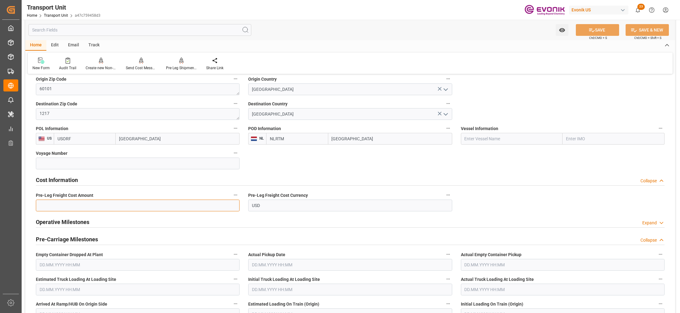
click at [104, 208] on input "text" at bounding box center [138, 206] width 204 height 12
paste input "375"
type input "375"
click at [599, 34] on button "SAVE" at bounding box center [597, 30] width 43 height 12
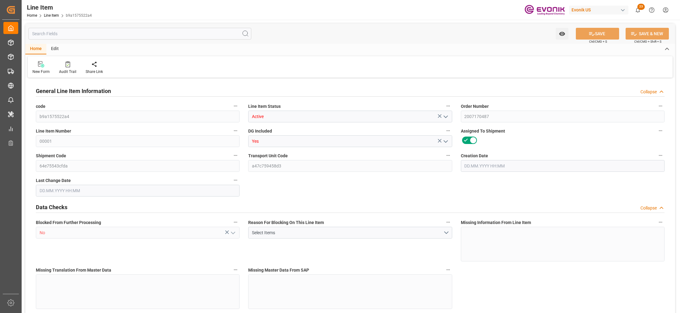
type input "8"
type input "5301"
type input "4774"
type input "8.9613"
type input "31"
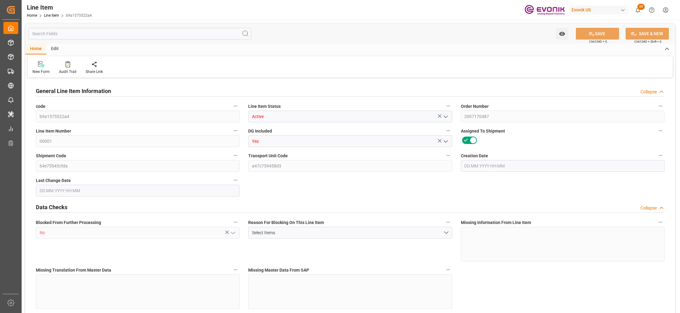
type input "4774"
type input "31"
type input "5301"
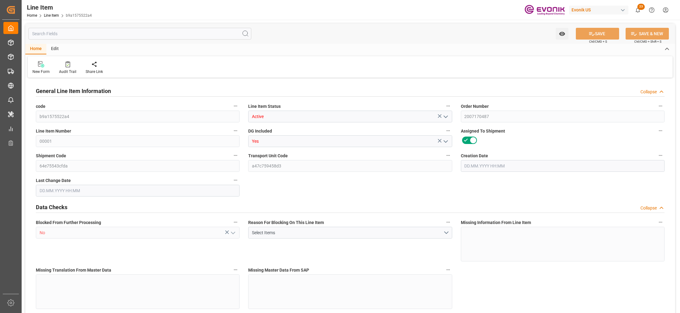
type input "5501"
type input "4774"
type input "8.9613"
type input "8961.325"
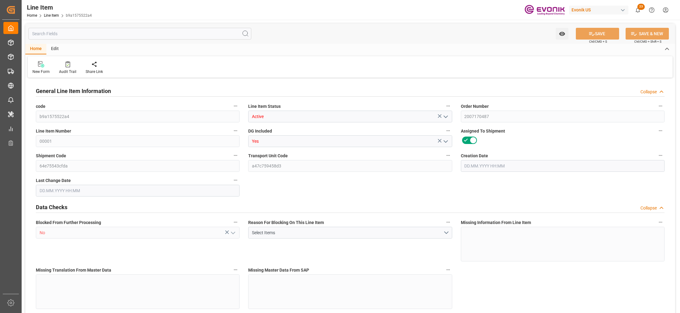
type input "0"
type input "[DATE] 15:46"
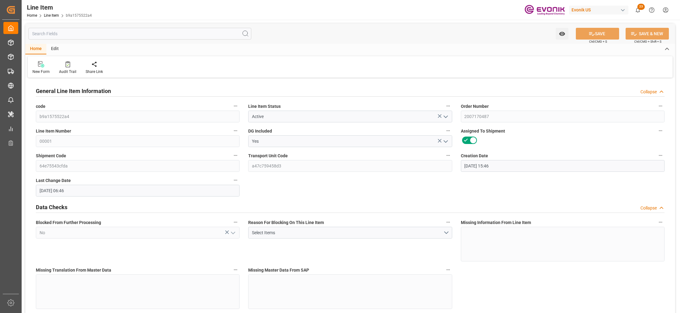
type input "[DATE] 06:46"
type input "[DATE]"
click at [149, 36] on input "text" at bounding box center [139, 34] width 223 height 12
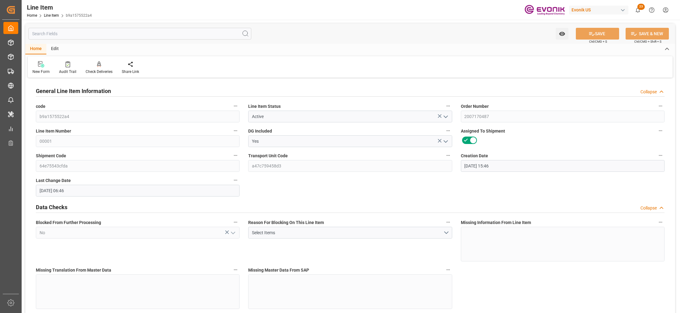
click at [149, 36] on input "text" at bounding box center [139, 34] width 223 height 12
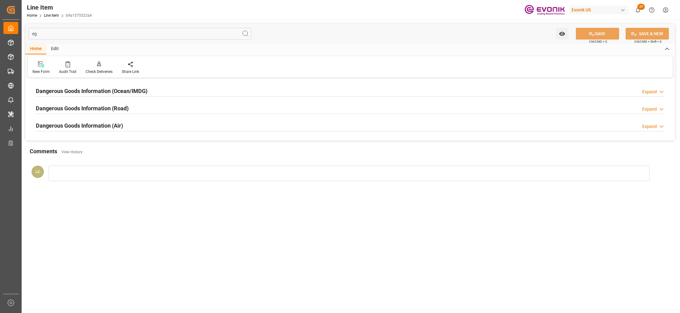
type input "eg"
click at [222, 91] on div "Dangerous Goods Information (Ocean/IMDG) Expand" at bounding box center [350, 91] width 629 height 12
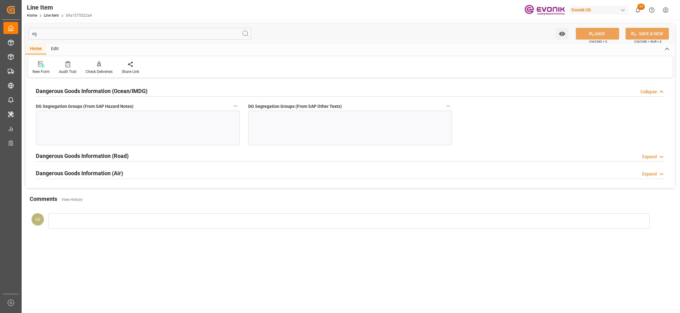
click at [206, 126] on div at bounding box center [138, 128] width 204 height 35
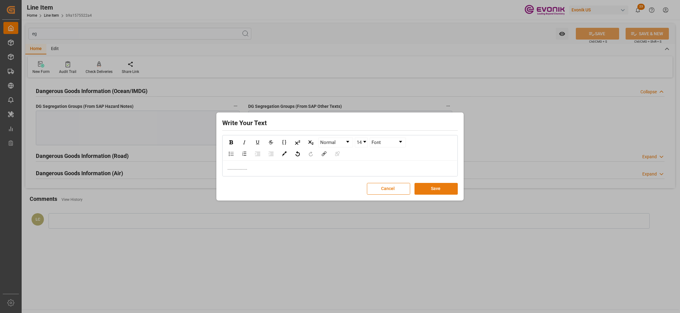
click at [434, 186] on button "Save" at bounding box center [436, 189] width 43 height 12
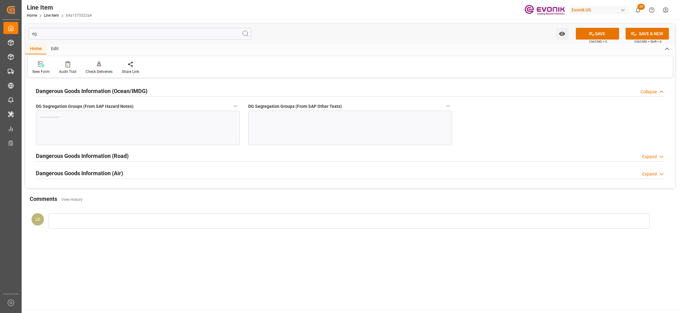
click at [299, 122] on div at bounding box center [350, 128] width 204 height 35
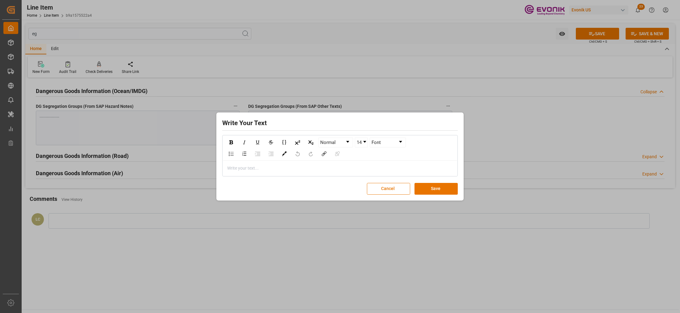
click at [274, 165] on div "rdw-editor" at bounding box center [340, 168] width 225 height 6
click at [434, 198] on div "Write Your Text Normal 14 Font .................. Cancel Save" at bounding box center [340, 156] width 244 height 85
click at [436, 192] on button "Save" at bounding box center [436, 189] width 43 height 12
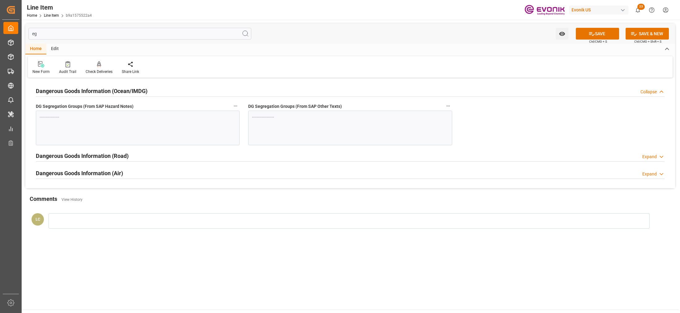
click at [600, 34] on button "SAVE" at bounding box center [597, 34] width 43 height 12
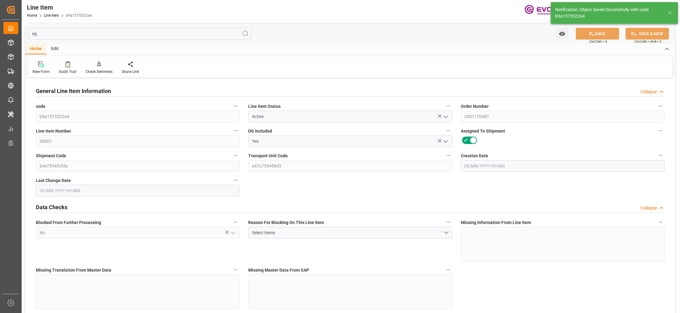
type input "8"
type input "5301"
type input "4774"
type input "8.9613"
type input "31"
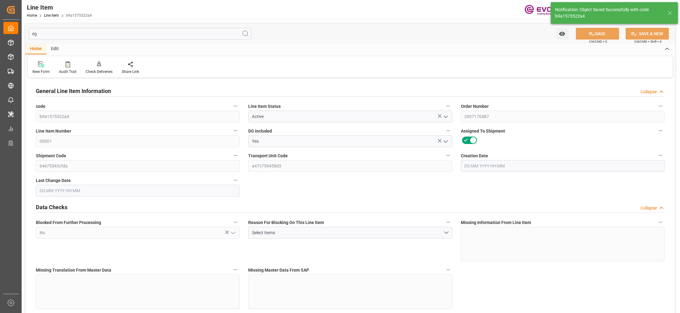
type input "4774"
type input "31"
type input "5301"
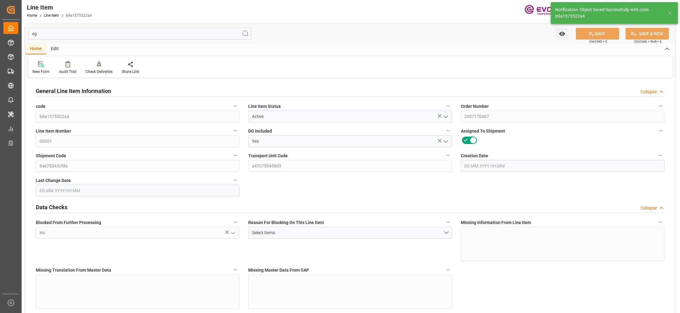
type input "5501"
type input "4774"
type input "8.9613"
type input "8961.325"
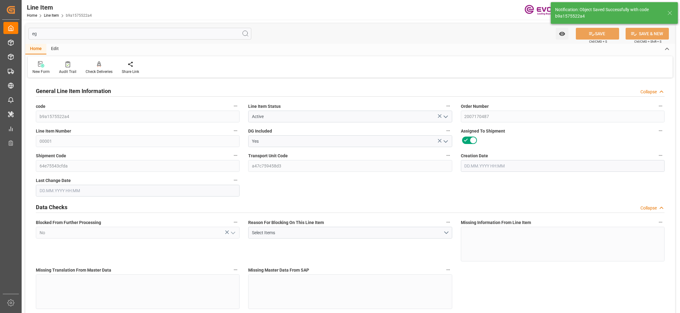
type input "0"
type input "[DATE] 15:46"
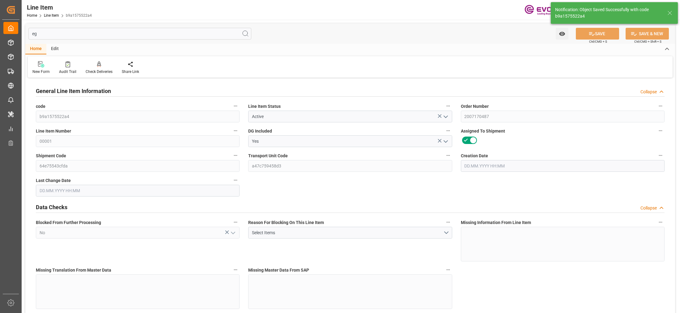
type input "[DATE] 07:14"
type input "[DATE]"
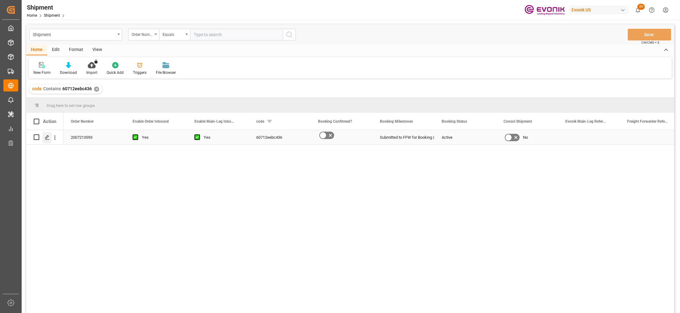
click at [45, 139] on polygon "Press SPACE to select this row." at bounding box center [46, 136] width 3 height 3
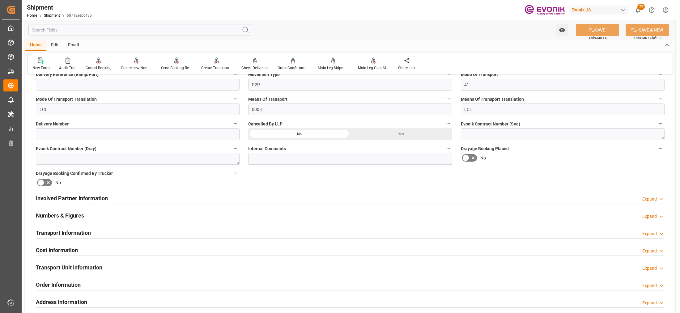
scroll to position [309, 0]
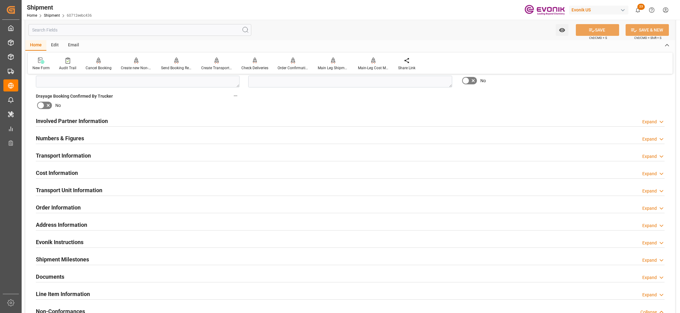
click at [303, 121] on div "Involved Partner Information Expand" at bounding box center [350, 121] width 629 height 12
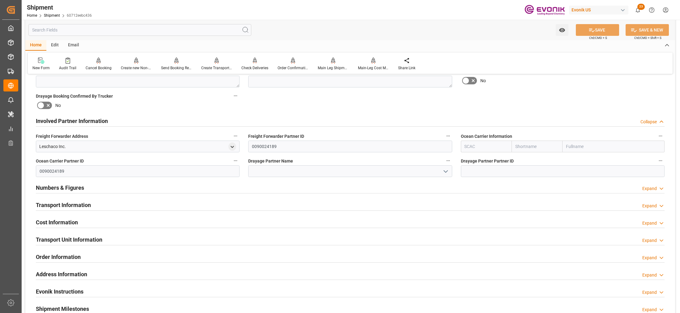
click at [490, 145] on input "text" at bounding box center [486, 147] width 51 height 12
click at [300, 206] on div "Transport Information Expand" at bounding box center [350, 205] width 629 height 12
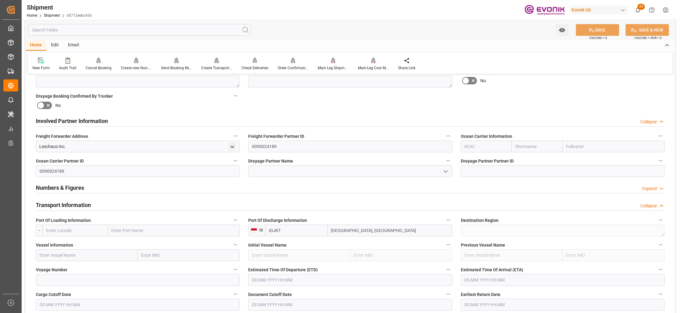
click at [130, 186] on div "Numbers & Figures Expand" at bounding box center [350, 188] width 629 height 12
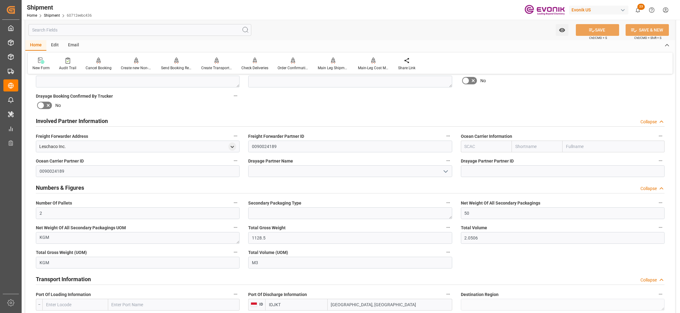
scroll to position [232, 0]
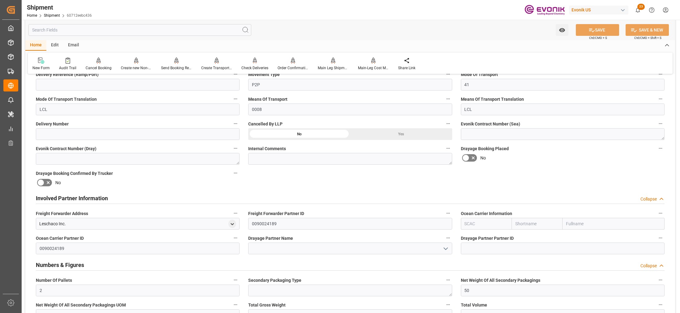
click at [227, 196] on div "Involved Partner Information Collapse" at bounding box center [350, 198] width 629 height 12
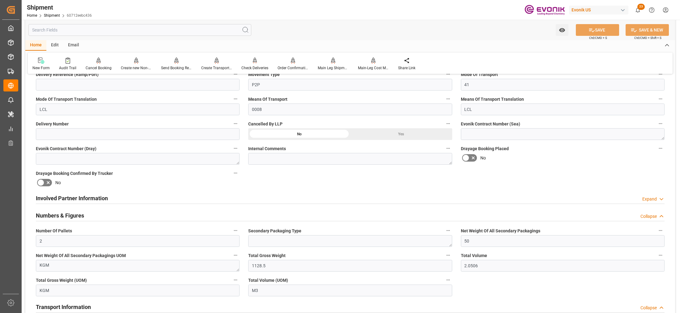
click at [314, 200] on div "Involved Partner Information Expand" at bounding box center [350, 198] width 629 height 12
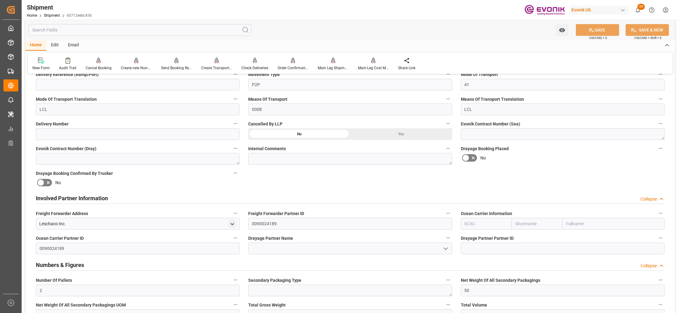
click at [477, 223] on input "text" at bounding box center [486, 224] width 51 height 12
type input "ฟ"
click at [475, 240] on div "ALRB" at bounding box center [470, 238] width 18 height 14
type input "ALRB"
type input "AC Containerline"
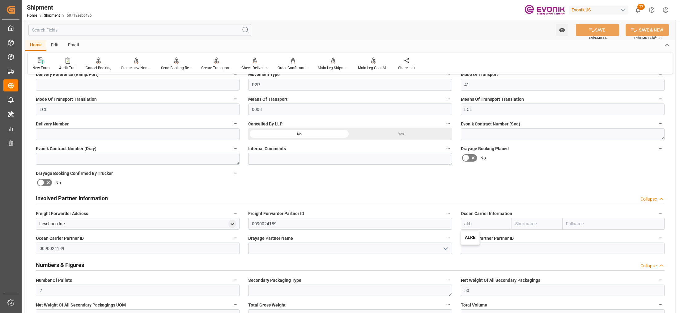
type input "AC Containerline GmbH"
type input "ALRB"
click at [481, 215] on span "Ocean Carrier Information" at bounding box center [486, 214] width 51 height 6
click at [657, 215] on button "Ocean Carrier Information" at bounding box center [661, 213] width 8 height 8
click at [501, 174] on div at bounding box center [340, 156] width 680 height 313
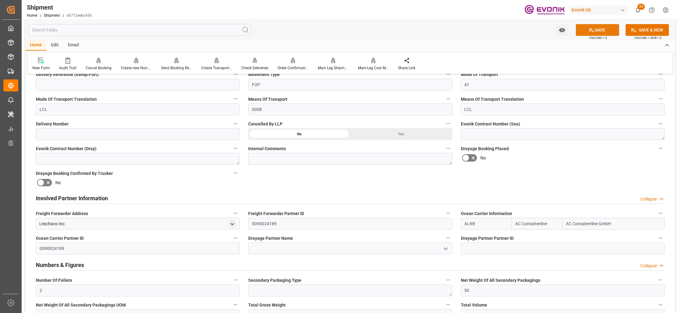
click at [606, 30] on button "SAVE" at bounding box center [597, 30] width 43 height 12
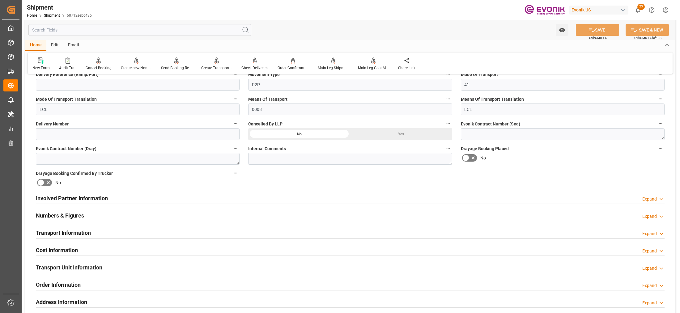
click at [219, 198] on div "Involved Partner Information Expand" at bounding box center [350, 198] width 629 height 12
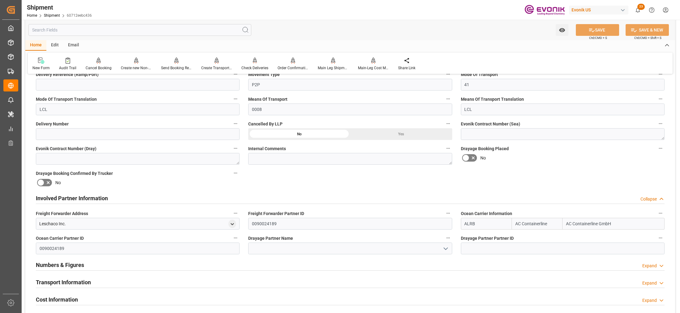
scroll to position [309, 0]
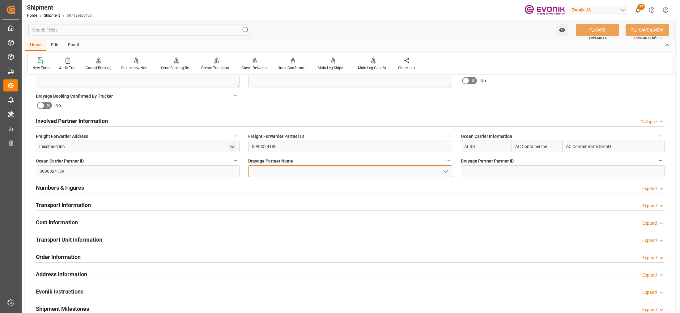
click at [266, 172] on input at bounding box center [350, 171] width 204 height 12
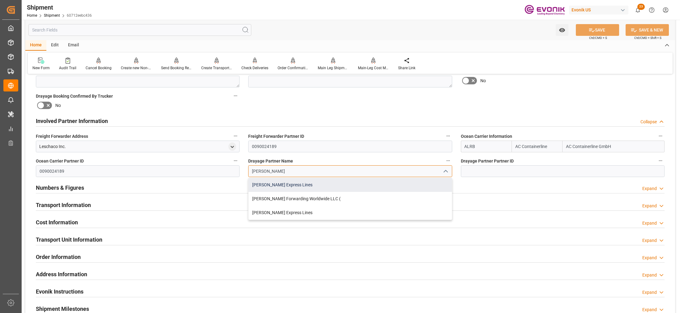
click at [282, 186] on div "Estes Express Lines" at bounding box center [350, 185] width 203 height 14
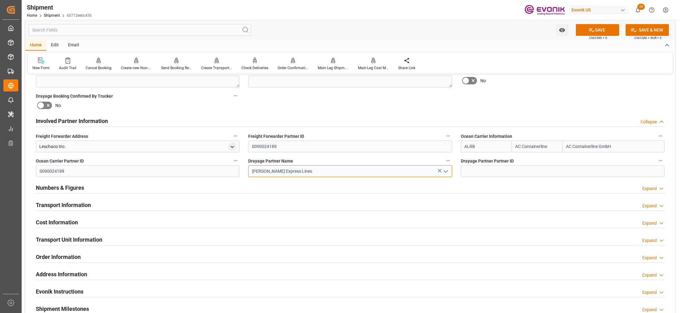
type input "Estes Express Lines"
click at [513, 113] on div "Involved Partner Information Collapse" at bounding box center [351, 121] width 638 height 17
click at [597, 28] on button "SAVE" at bounding box center [597, 30] width 43 height 12
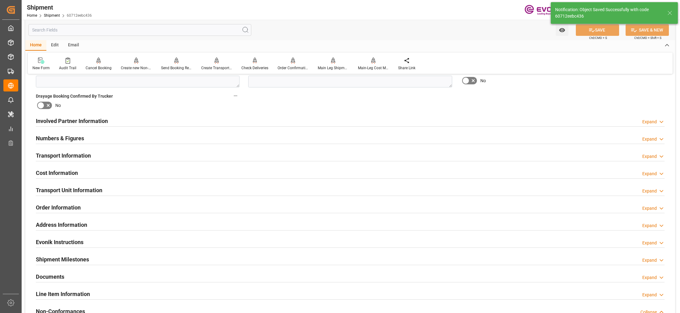
click at [231, 158] on div "Transport Information Expand" at bounding box center [350, 155] width 629 height 12
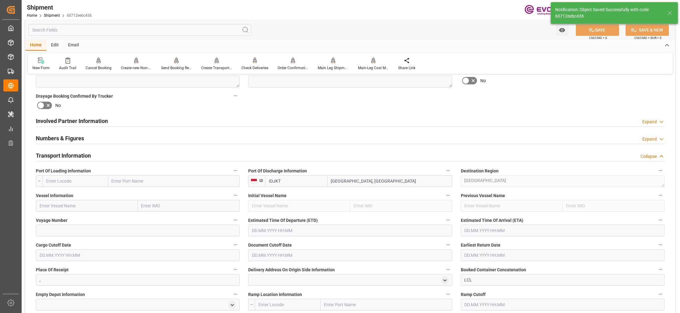
click at [81, 182] on input "text" at bounding box center [75, 181] width 66 height 12
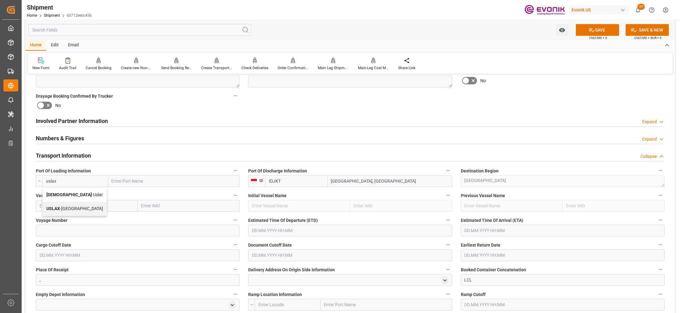
click at [76, 209] on span "USLAX - Los Angeles" at bounding box center [74, 208] width 57 height 5
type input "USLAX"
type input "[GEOGRAPHIC_DATA]"
type input "USLAX"
click at [94, 208] on input "text" at bounding box center [87, 206] width 102 height 12
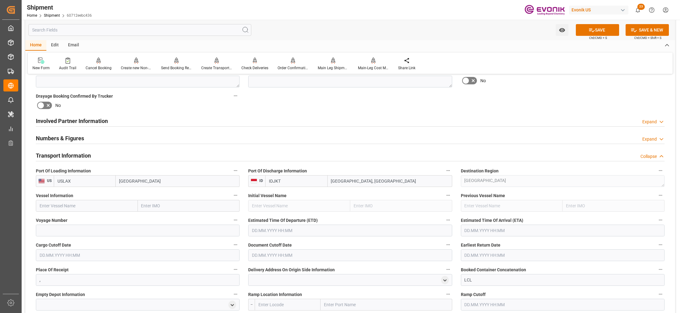
click at [94, 204] on input "text" at bounding box center [87, 206] width 102 height 12
paste input "ONE HENRY HUDSON / 095W"
click at [91, 206] on input "ONE HENRY HUDSON / 095W" at bounding box center [87, 206] width 102 height 12
type input "ONE HENRY HUDSON"
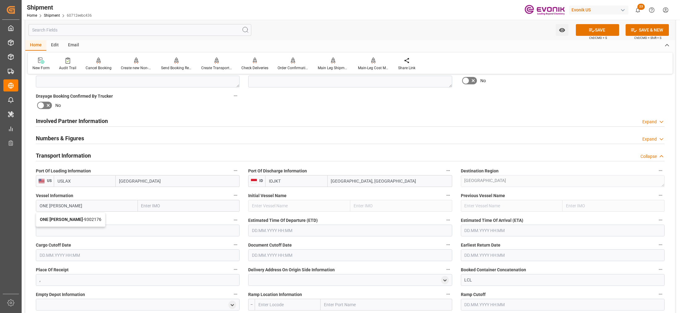
click at [97, 219] on span "ONE HENRY HUDSON - 9302176" at bounding box center [71, 219] width 62 height 5
type input "9302176"
type input "ONE HENRY HUDSON"
click at [118, 233] on input at bounding box center [138, 231] width 204 height 12
paste input "095W"
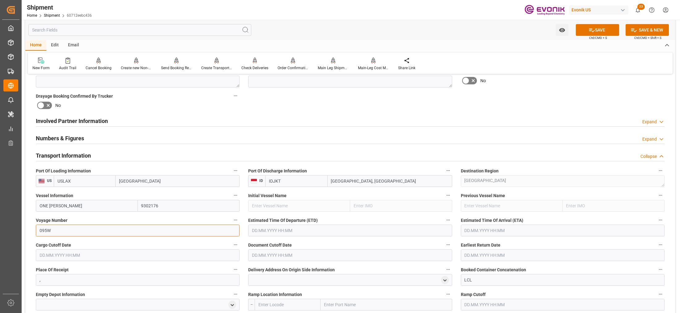
type input "095W"
click at [286, 230] on input "text" at bounding box center [350, 231] width 204 height 12
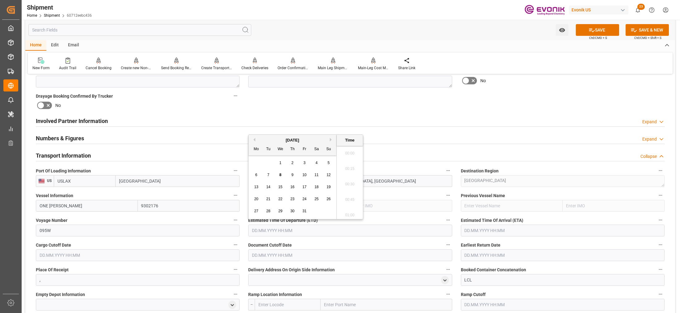
scroll to position [203, 0]
click at [332, 139] on button "Next Month" at bounding box center [332, 140] width 4 height 4
click at [258, 211] on span "24" at bounding box center [256, 211] width 4 height 4
type input "[DATE] 00:00"
click at [484, 232] on input "text" at bounding box center [563, 231] width 204 height 12
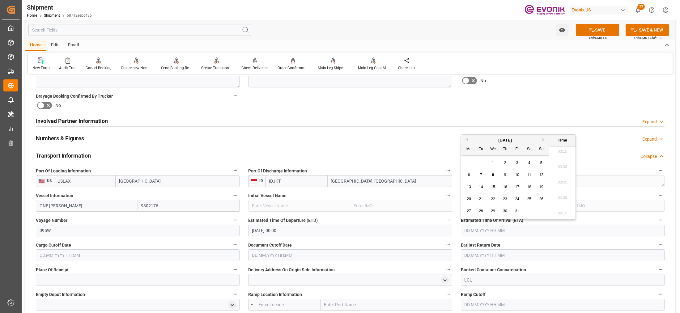
click at [545, 140] on button "Next Month" at bounding box center [545, 140] width 4 height 4
click at [516, 200] on span "26" at bounding box center [517, 199] width 4 height 4
type input "26.12.2025 00:00"
click at [224, 258] on input "text" at bounding box center [138, 256] width 204 height 12
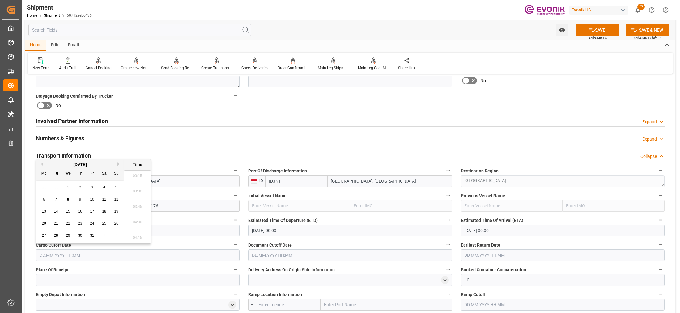
click at [118, 166] on button "Next Month" at bounding box center [120, 164] width 4 height 4
click at [44, 198] on span "3" at bounding box center [44, 199] width 2 height 4
type input "03.11.2025 00:00"
click at [275, 254] on input "text" at bounding box center [350, 256] width 204 height 12
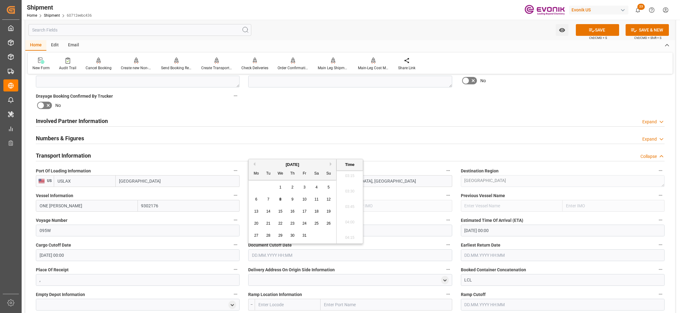
click at [330, 166] on button "Next Month" at bounding box center [332, 164] width 4 height 4
click at [257, 200] on span "3" at bounding box center [256, 199] width 2 height 4
type input "03.11.2025 00:00"
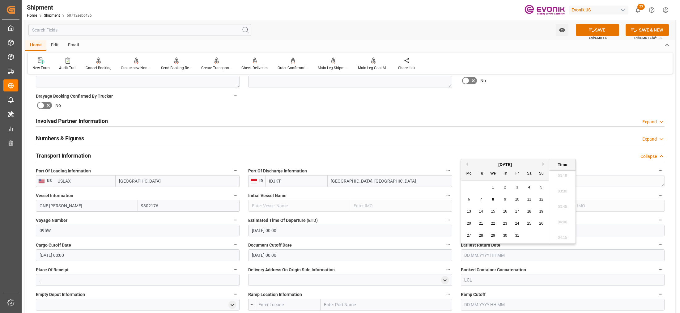
click at [486, 258] on input "text" at bounding box center [563, 256] width 204 height 12
click at [542, 165] on div "[DATE]" at bounding box center [505, 165] width 88 height 6
click at [544, 166] on button "Next Month" at bounding box center [545, 164] width 4 height 4
click at [469, 198] on span "3" at bounding box center [469, 199] width 2 height 4
type input "03.11.2025 00:00"
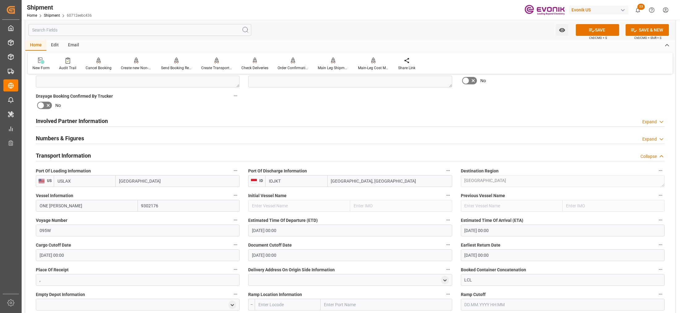
click at [549, 97] on div "Booking Confirmation Milestone Bar Collapse Submitted to FFW for Booking (Pendi…" at bounding box center [350, 188] width 650 height 836
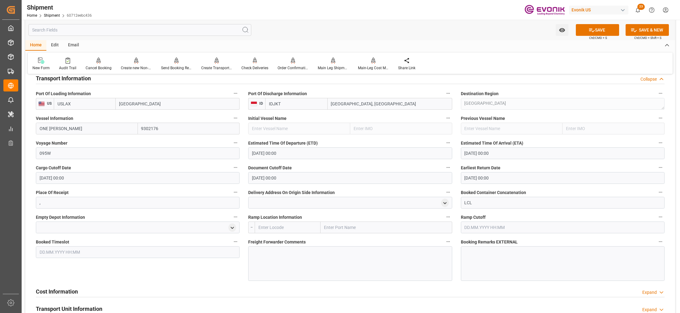
scroll to position [464, 0]
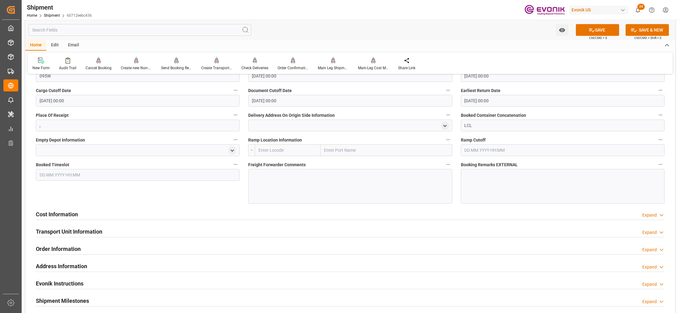
click at [280, 148] on input "text" at bounding box center [288, 150] width 66 height 12
click at [284, 150] on input "text" at bounding box center [288, 150] width 66 height 12
click at [288, 148] on input "text" at bounding box center [288, 150] width 66 height 12
drag, startPoint x: 289, startPoint y: 168, endPoint x: 299, endPoint y: 177, distance: 13.6
click at [289, 169] on div "USCHI - [GEOGRAPHIC_DATA]" at bounding box center [286, 164] width 63 height 14
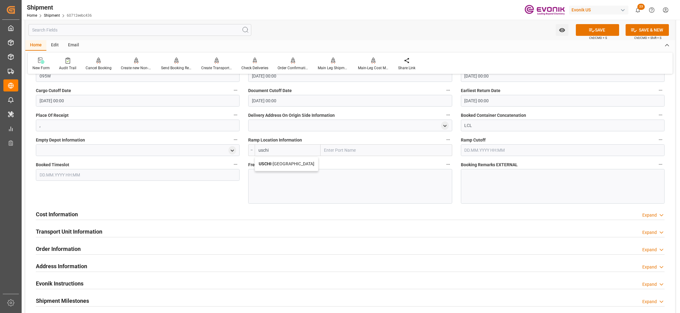
type input "USCHI"
type input "[GEOGRAPHIC_DATA]"
type input "USCHI"
click at [300, 178] on div at bounding box center [350, 186] width 204 height 35
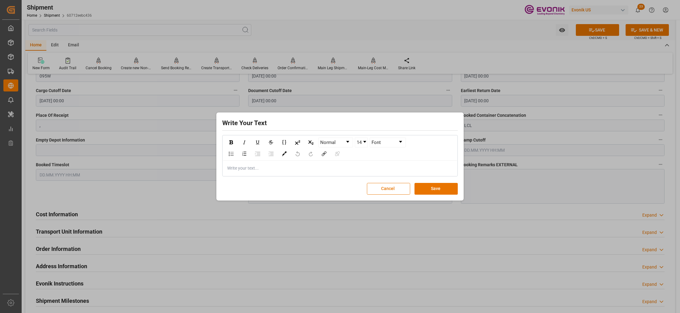
click at [244, 172] on div "rdw-editor" at bounding box center [340, 168] width 225 height 6
click at [243, 169] on div "rdw-editor" at bounding box center [340, 168] width 225 height 6
click at [444, 190] on button "Save" at bounding box center [436, 189] width 43 height 12
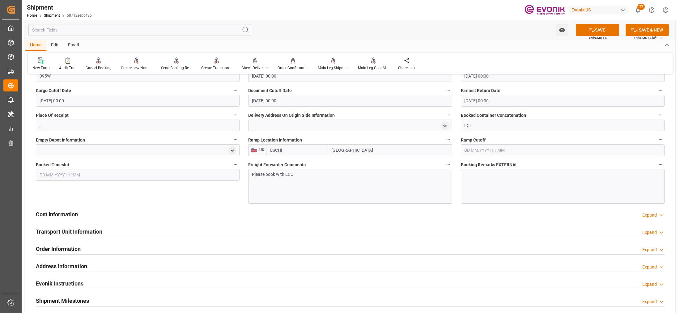
click at [595, 32] on button "SAVE" at bounding box center [597, 30] width 43 height 12
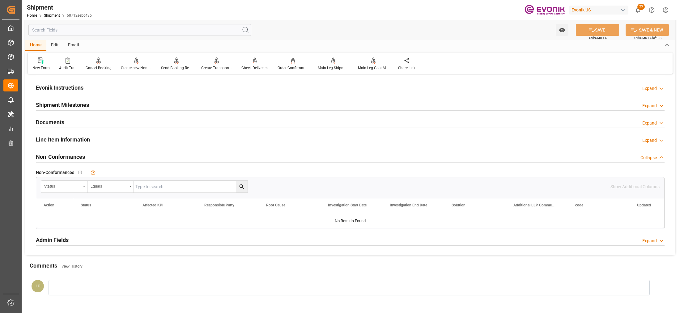
scroll to position [268, 0]
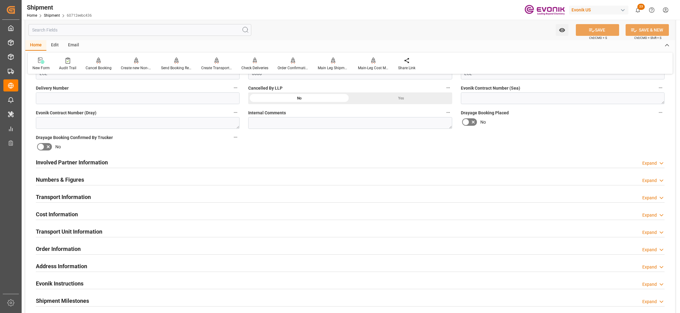
click at [118, 214] on div "Cost Information Expand" at bounding box center [350, 214] width 629 height 12
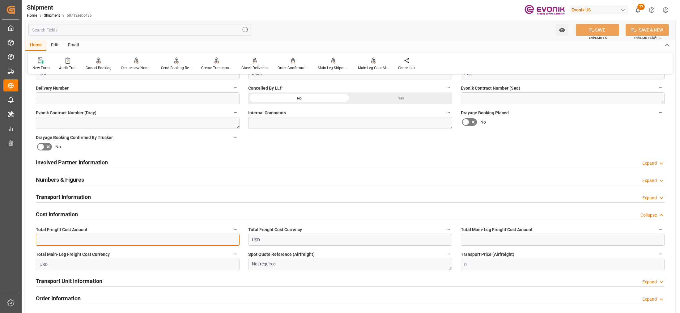
click at [103, 242] on input "text" at bounding box center [138, 240] width 204 height 12
type input "713"
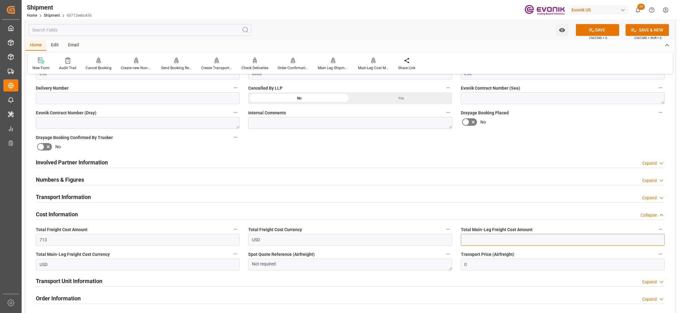
click at [469, 243] on input "text" at bounding box center [563, 240] width 204 height 12
click at [485, 237] on input "text" at bounding box center [563, 240] width 204 height 12
type input "444"
click at [610, 33] on button "SAVE" at bounding box center [597, 30] width 43 height 12
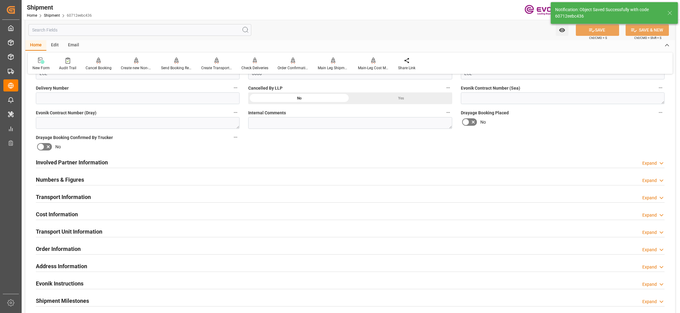
click at [112, 232] on div "Transport Unit Information Expand" at bounding box center [350, 231] width 629 height 12
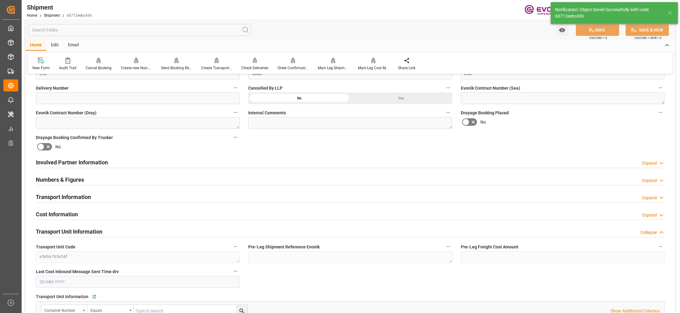
scroll to position [345, 0]
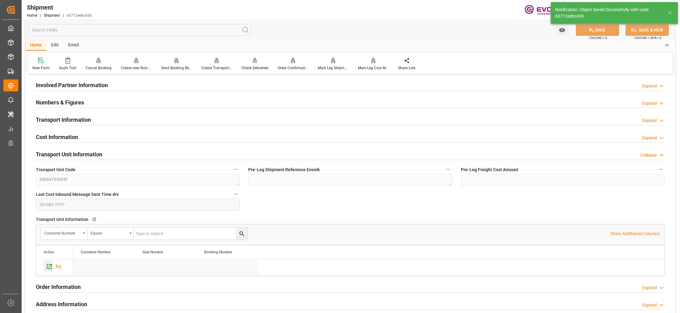
click at [44, 271] on div "Press SPACE to select this row." at bounding box center [48, 265] width 9 height 11
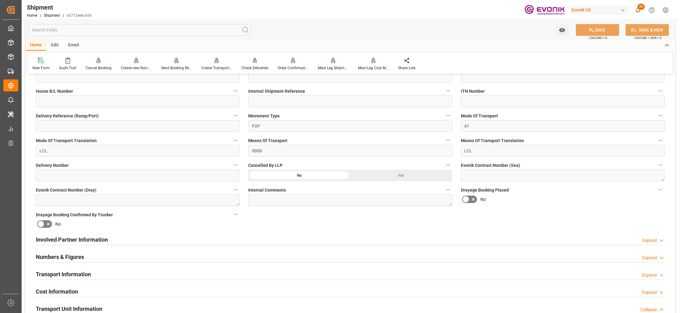
scroll to position [268, 0]
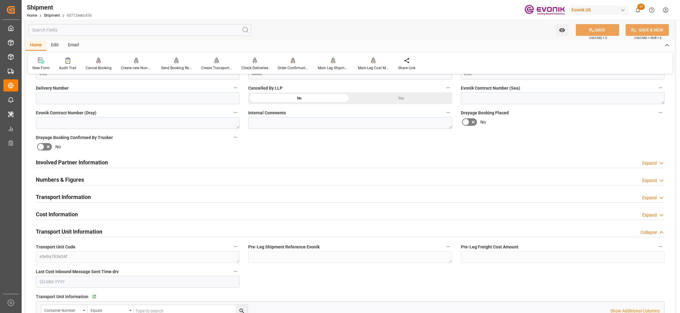
click at [254, 160] on div "Involved Partner Information Expand" at bounding box center [350, 162] width 629 height 12
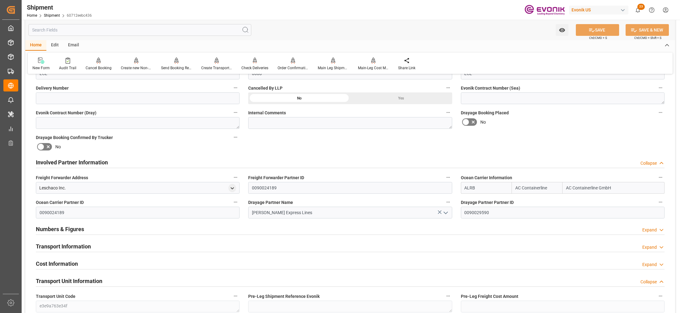
scroll to position [345, 0]
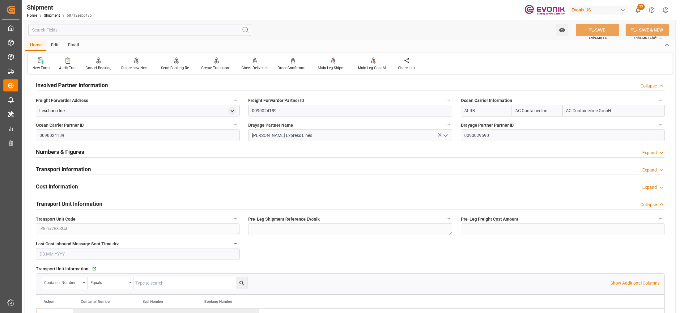
click at [279, 170] on div "Transport Information Expand" at bounding box center [350, 169] width 629 height 12
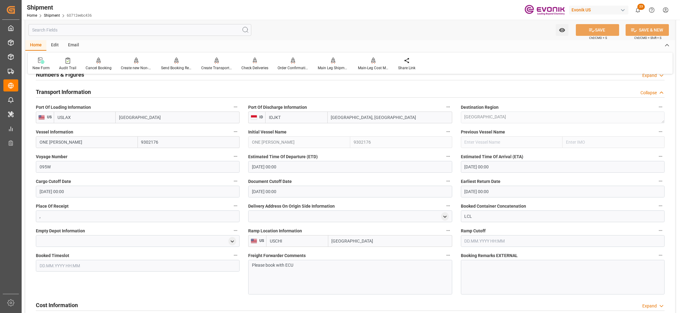
scroll to position [500, 0]
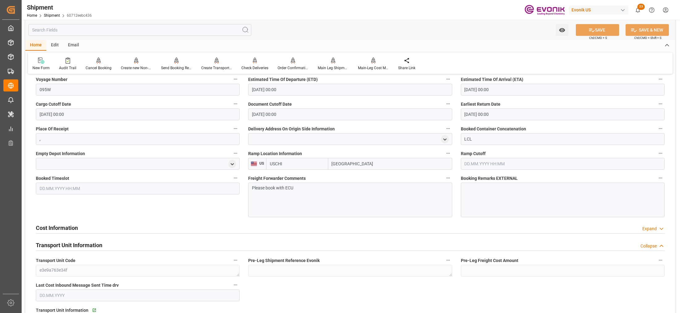
click at [239, 226] on div "Cost Information Expand" at bounding box center [350, 228] width 629 height 12
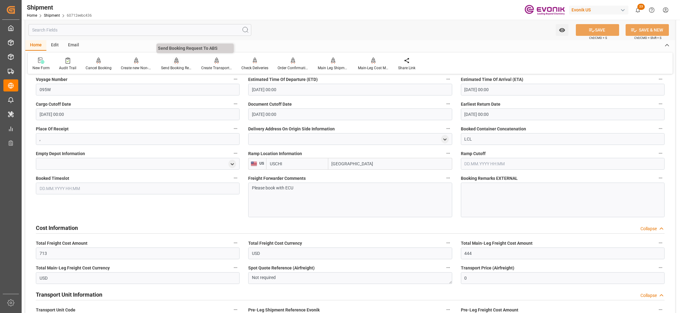
click at [170, 68] on div "Send Booking Request To ABS" at bounding box center [176, 68] width 31 height 6
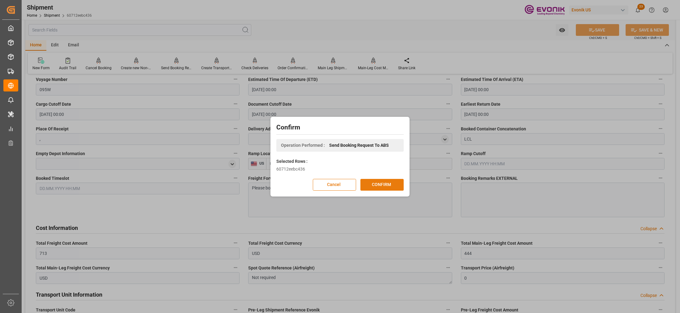
click at [387, 183] on button "CONFIRM" at bounding box center [382, 185] width 43 height 12
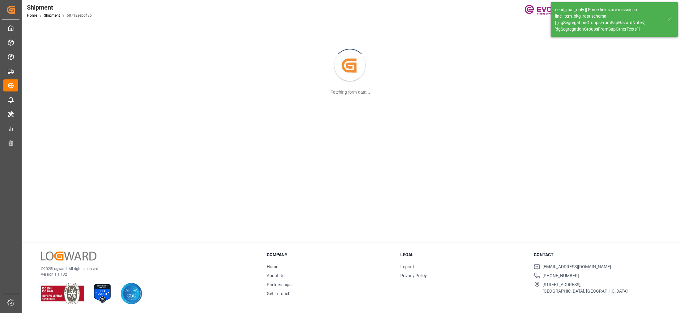
scroll to position [67, 0]
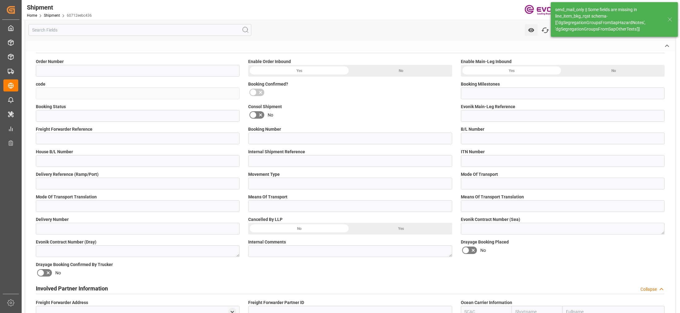
type input "2007213593"
type input "60712eebc436"
type input "Submitted to FFW for Booking (Pending)"
type input "Active"
type input "P2P"
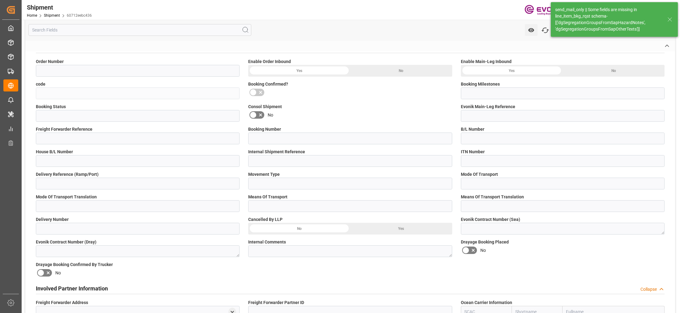
type input "41"
type input "LCL"
type input "0008"
type input "LCL"
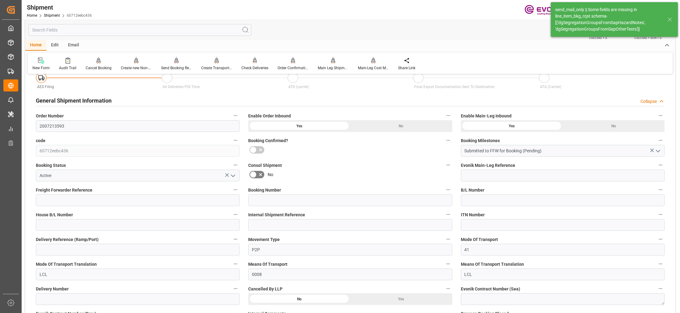
type input "5"
type input "DR"
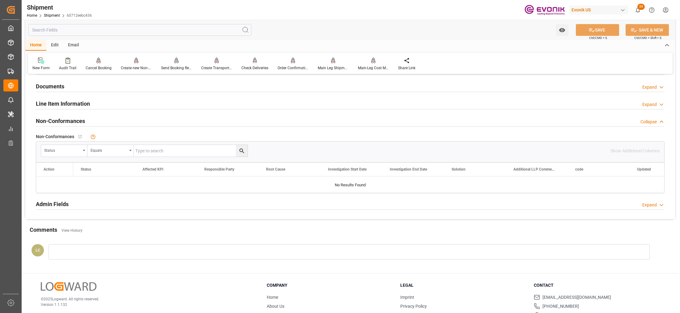
click at [126, 101] on div "Line Item Information Expand" at bounding box center [350, 103] width 629 height 12
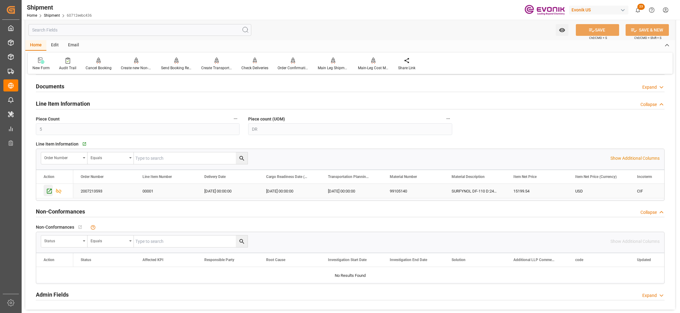
click at [48, 194] on icon "Press SPACE to select this row." at bounding box center [49, 191] width 5 height 5
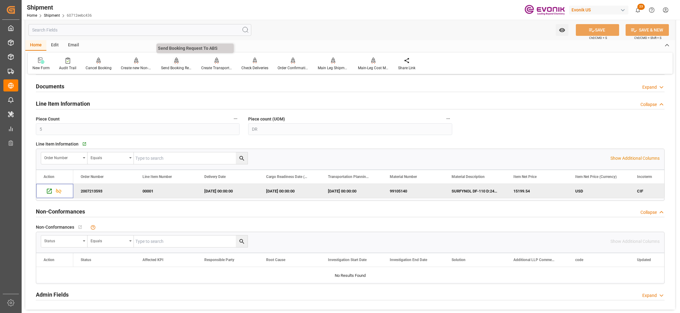
click at [175, 63] on icon at bounding box center [176, 63] width 3 height 1
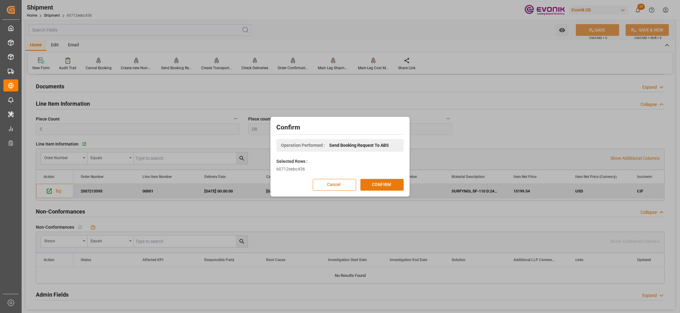
click at [382, 183] on button "CONFIRM" at bounding box center [382, 185] width 43 height 12
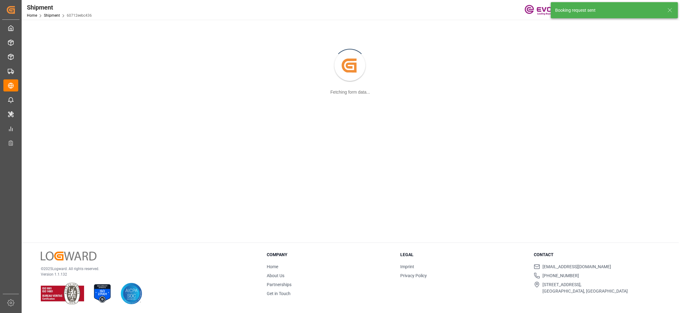
scroll to position [67, 0]
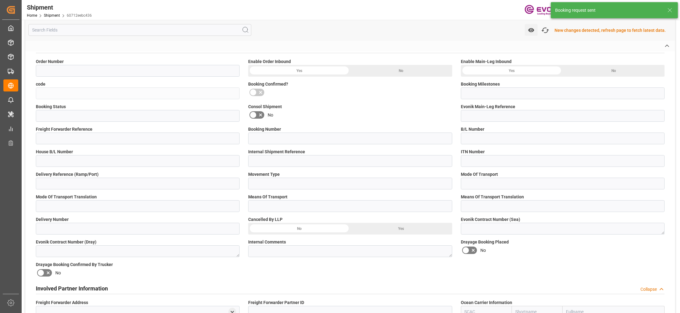
type input "2007213593"
type input "60712eebc436"
type input "Submitted to FFW for Booking (Pending)"
type input "Active"
type input "P2P"
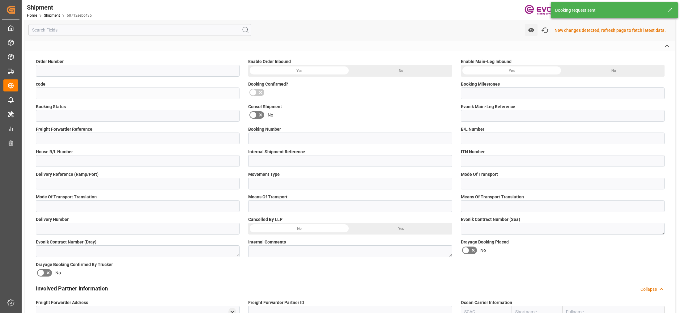
type input "41"
type input "LCL"
type input "0008"
type input "LCL"
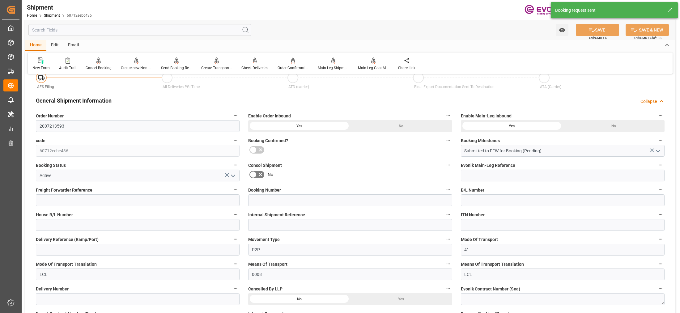
scroll to position [500, 0]
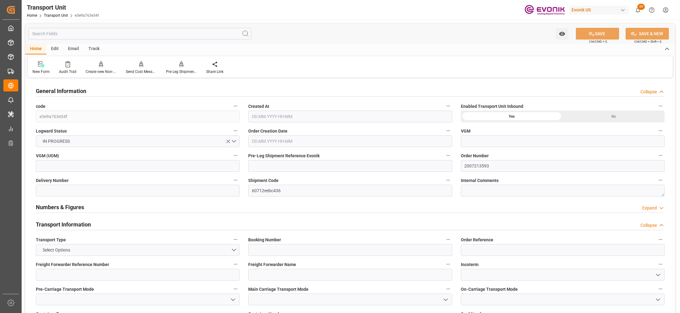
type input "AC Containerline"
type input "Leschaco Inc."
type input "USLAX"
type input "IDJKT"
type input "1128.5"
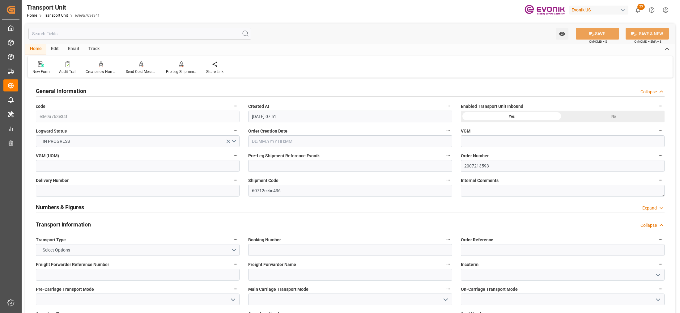
type input "[DATE] 07:51"
type input "[DATE]"
type input "[DATE] 00:00"
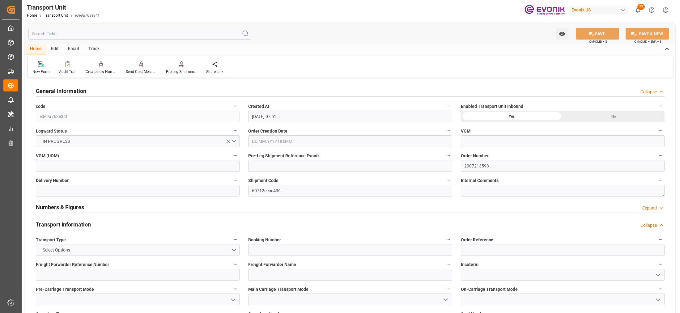
type input "[DATE] 00:00"
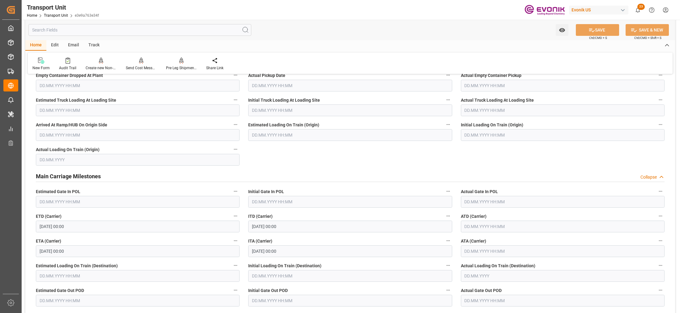
scroll to position [309, 0]
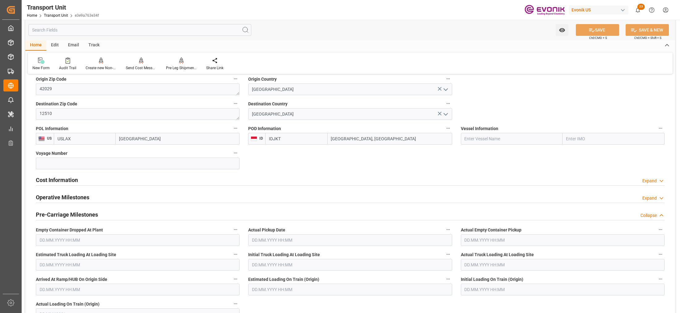
drag, startPoint x: 113, startPoint y: 183, endPoint x: 130, endPoint y: 208, distance: 30.0
click at [113, 183] on div "Cost Information Expand" at bounding box center [350, 180] width 629 height 12
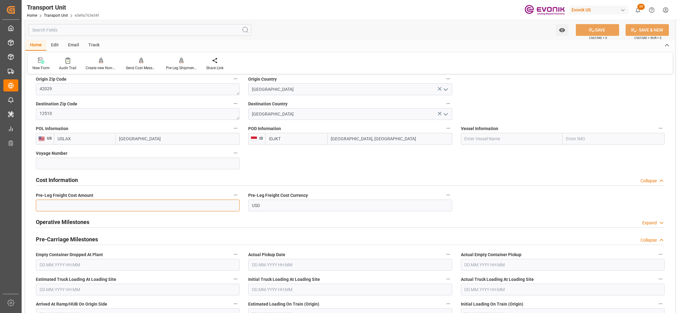
click at [136, 206] on input "text" at bounding box center [138, 206] width 204 height 12
paste input "269"
type input "269"
click at [594, 33] on button "SAVE" at bounding box center [597, 30] width 43 height 12
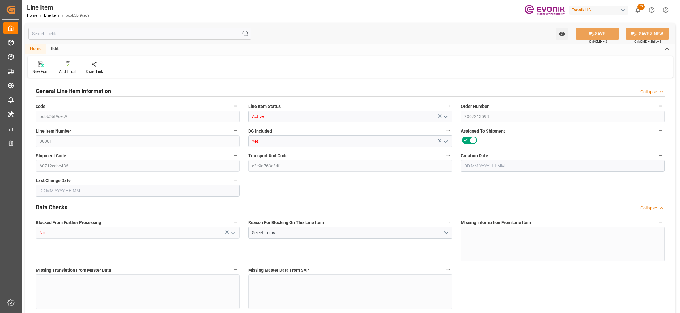
type input "2"
type input "1078.5"
type input "998"
type input "1.6346"
type input "5"
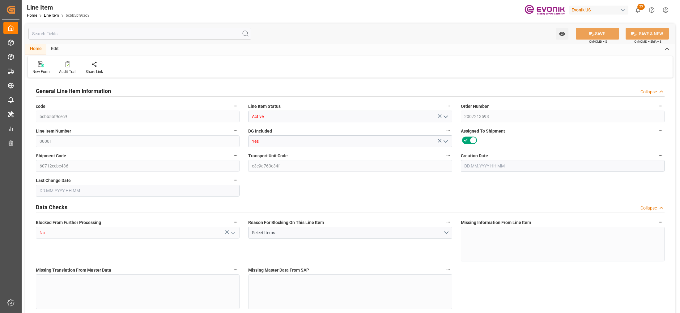
type input "15199.54"
type input "5"
type input "998"
type input "1078.5"
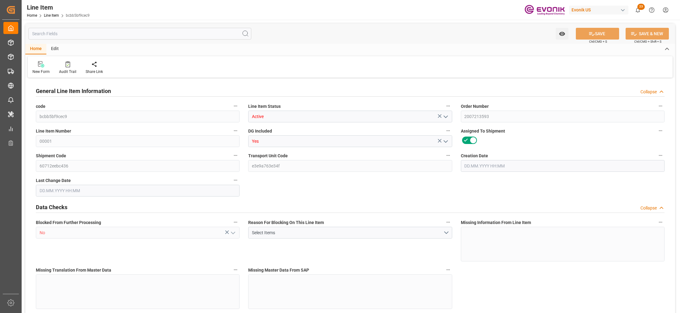
type input "1128.5"
type input "998"
type input "1.6346"
type input "1634.555"
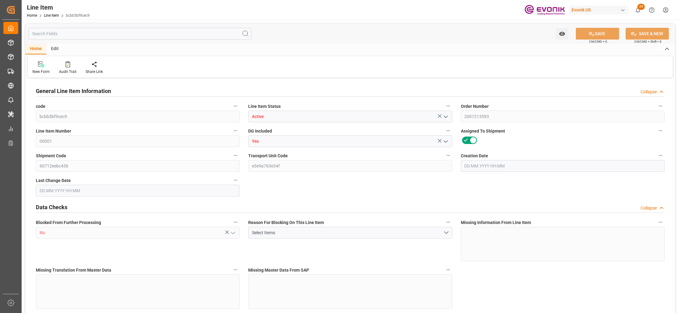
type input "0"
type input "[DATE] 16:18"
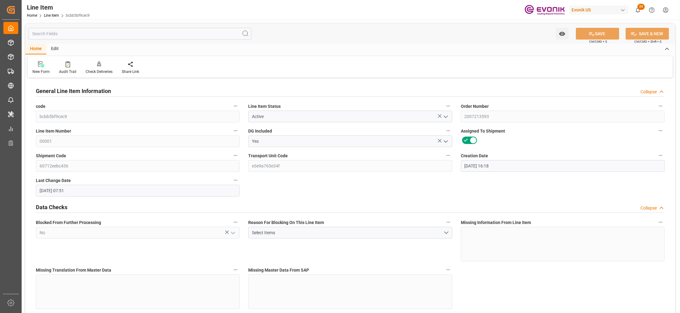
type input "[DATE] 07:51"
type input "[DATE]"
click at [166, 35] on input "text" at bounding box center [139, 34] width 223 height 12
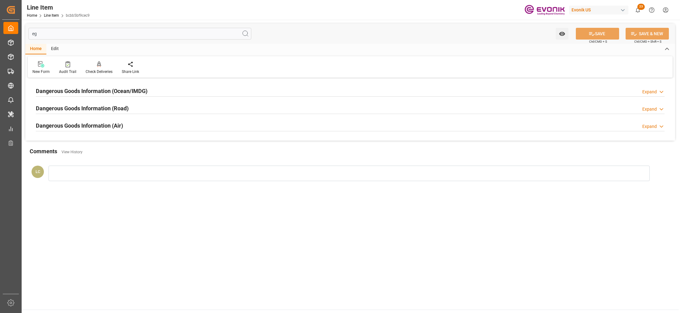
type input "eg"
click at [208, 96] on div at bounding box center [350, 96] width 629 height 0
click at [148, 92] on h2 "Dangerous Goods Information (Ocean/IMDG)" at bounding box center [92, 91] width 112 height 8
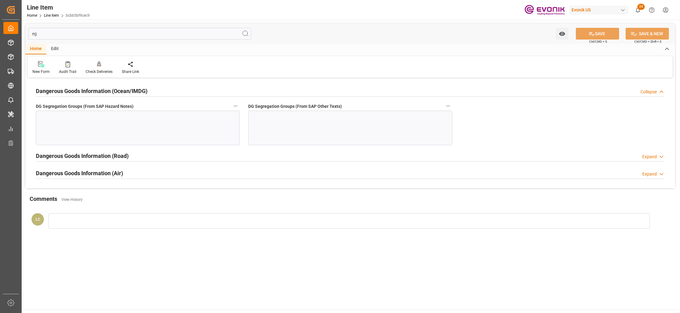
click at [148, 124] on div at bounding box center [138, 128] width 204 height 35
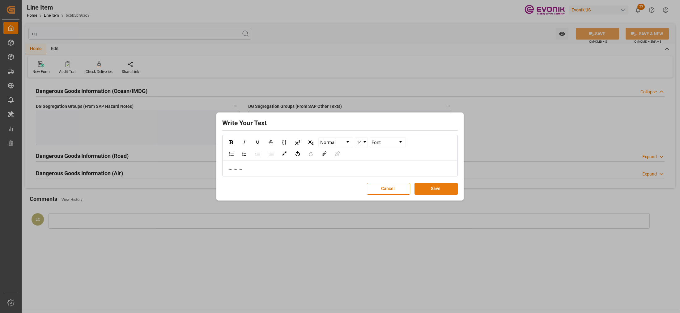
click at [431, 187] on button "Save" at bounding box center [436, 189] width 43 height 12
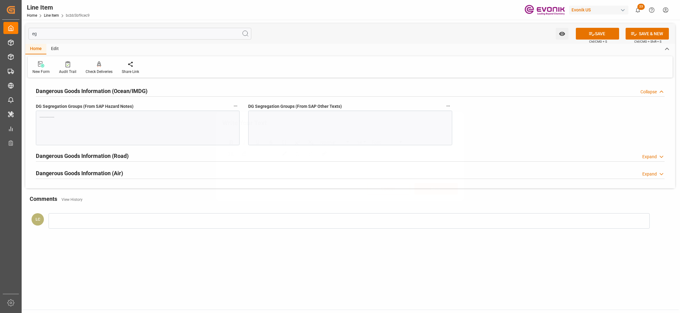
click at [328, 133] on div at bounding box center [350, 128] width 204 height 35
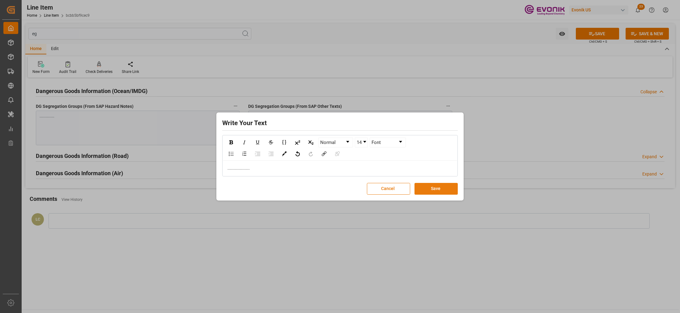
click at [440, 189] on button "Save" at bounding box center [436, 189] width 43 height 12
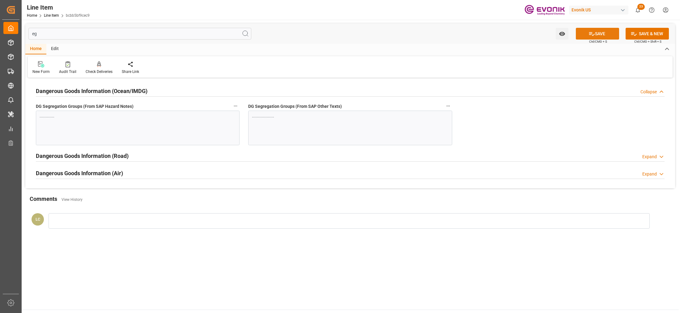
click at [597, 38] on button "SAVE" at bounding box center [597, 34] width 43 height 12
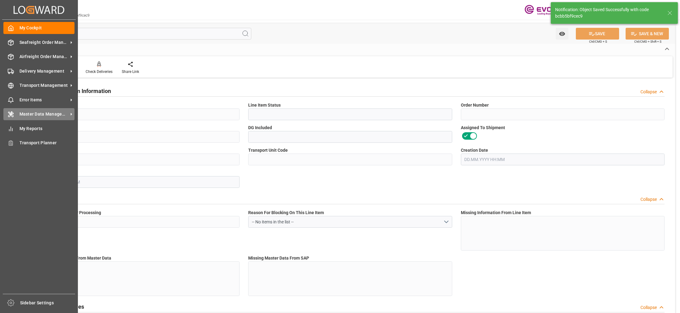
type input "bcbb5bf9cec9"
type input "Active"
type input "2007213593"
type input "00001"
type input "Yes"
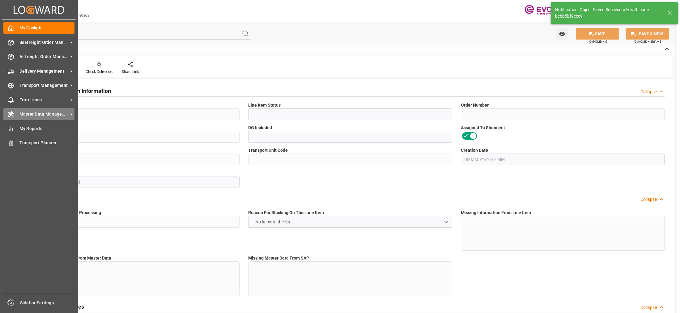
type input "60712eebc436"
type input "e3e9a763e34f"
type input "No"
type input "DR"
type input "No"
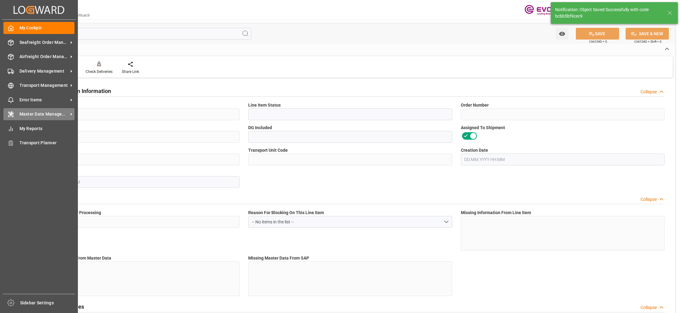
type input "99105140"
type textarea "SURFYNOL DF-110 D:2446:199.6:OI:C"
type input "USD"
type input "PACK"
type input "3824999397"
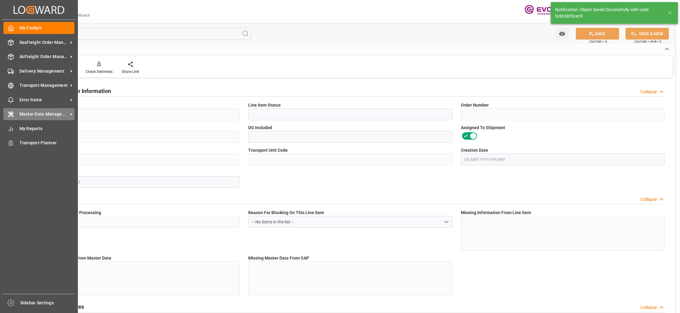
type input "EAR99"
type input "US"
type input "DR"
type input "KGM"
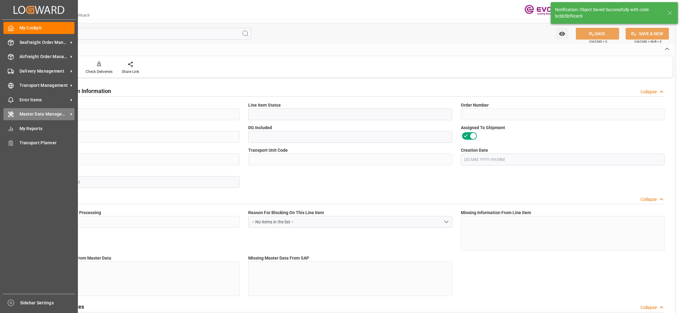
type textarea "KGM"
type input "KGM"
type textarea "KGM"
type input "M3"
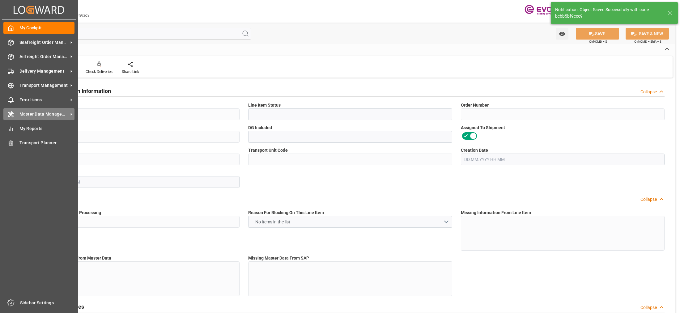
type textarea "DMQ"
type input "M3"
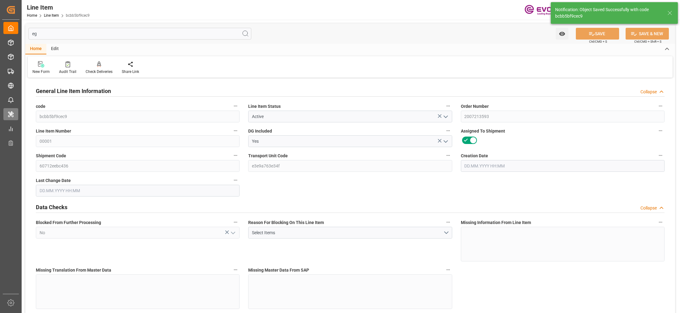
type input "2"
type input "1078.5"
type input "998"
type input "1.6346"
type input "5"
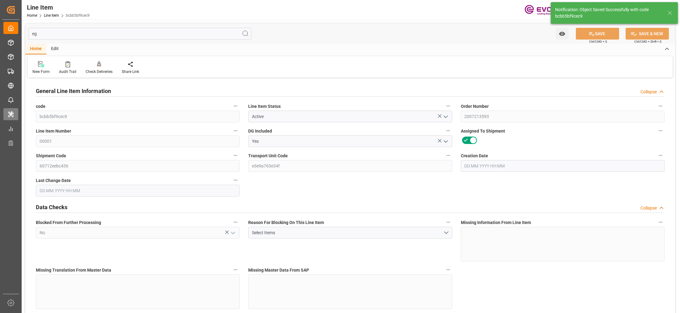
type input "15199.54"
type input "5"
type input "998"
type input "1078.5"
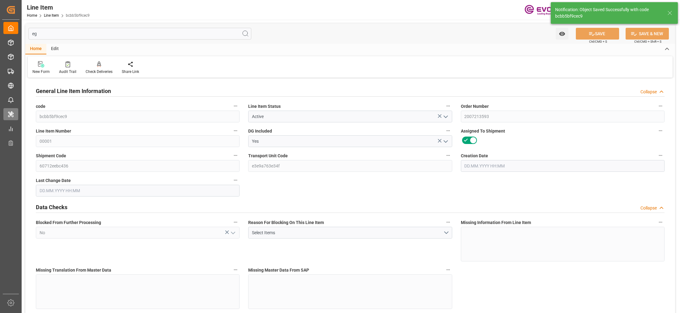
type input "1128.5"
type input "998"
type input "1.6346"
type input "1634.555"
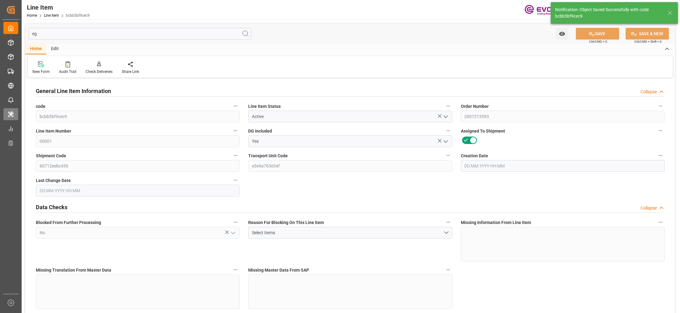
type input "0"
type input "[DATE] 16:18"
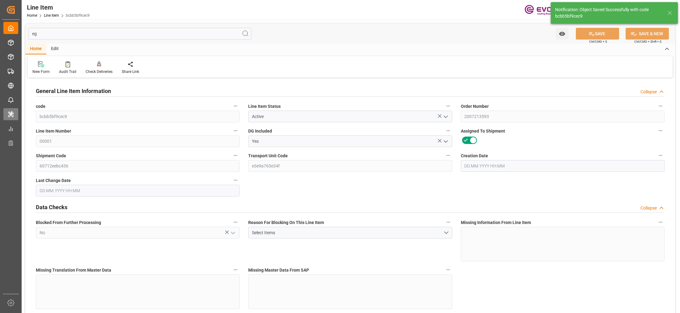
type input "[DATE] 07:59"
type input "[DATE]"
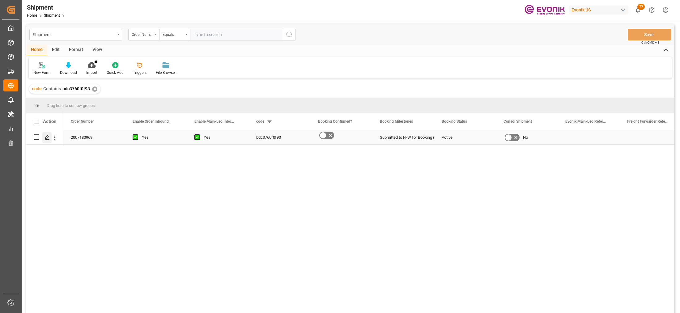
click at [46, 138] on icon "Press SPACE to select this row." at bounding box center [47, 137] width 5 height 5
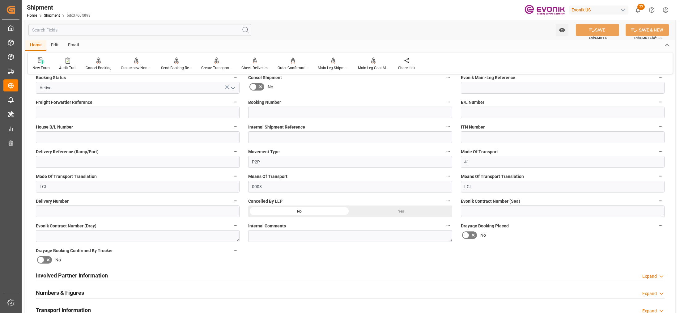
scroll to position [232, 0]
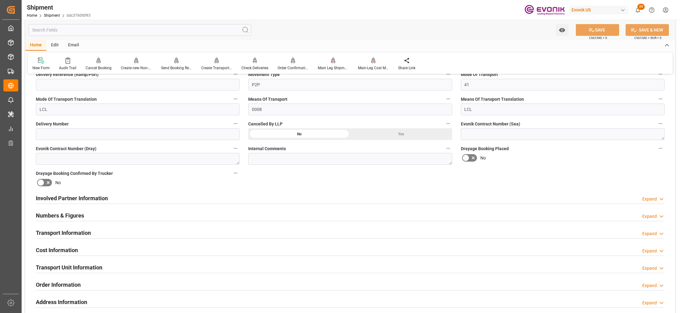
click at [299, 216] on div "Numbers & Figures Expand" at bounding box center [350, 215] width 629 height 12
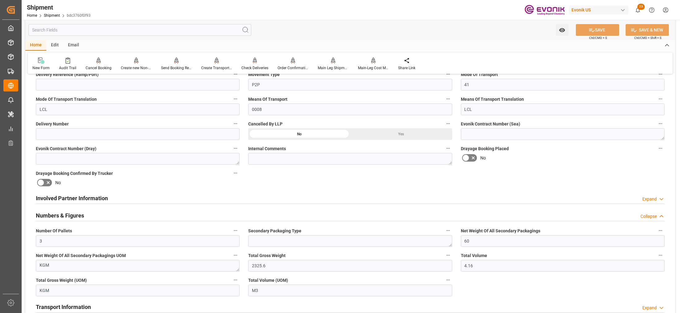
click at [278, 197] on div "Involved Partner Information Expand" at bounding box center [350, 198] width 629 height 12
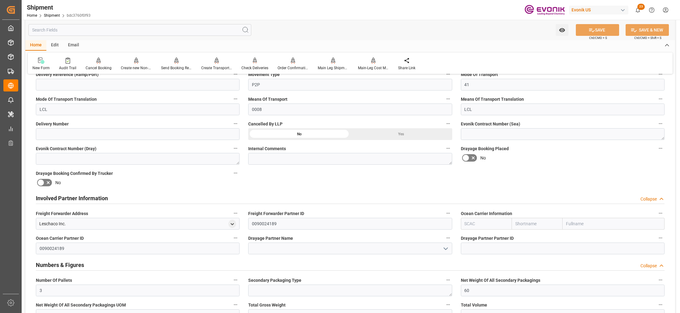
click at [472, 223] on input "text" at bounding box center [486, 224] width 51 height 12
click at [473, 239] on b "ALRB" at bounding box center [470, 237] width 11 height 5
type input "ALRB"
type input "AC Containerline"
type input "AC Containerline GmbH"
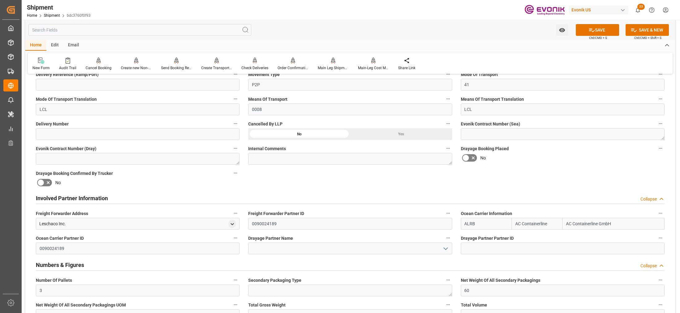
type input "ALRB"
click at [549, 186] on div "Booking Confirmation Milestone Bar Collapse Submitted to FFW for Booking (Pendi…" at bounding box center [350, 229] width 650 height 763
click at [608, 31] on button "SAVE" at bounding box center [597, 30] width 43 height 12
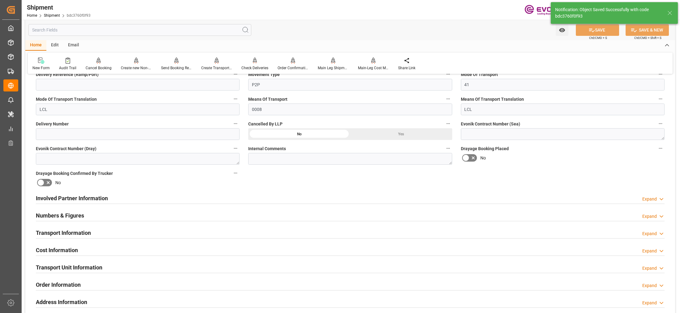
type textarea "[GEOGRAPHIC_DATA]"
click at [156, 232] on div "Transport Information Expand" at bounding box center [350, 233] width 629 height 12
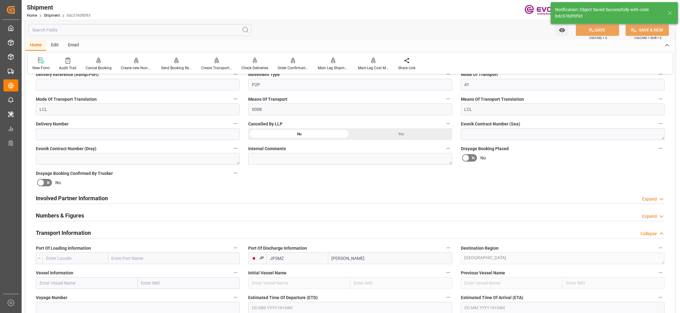
scroll to position [309, 0]
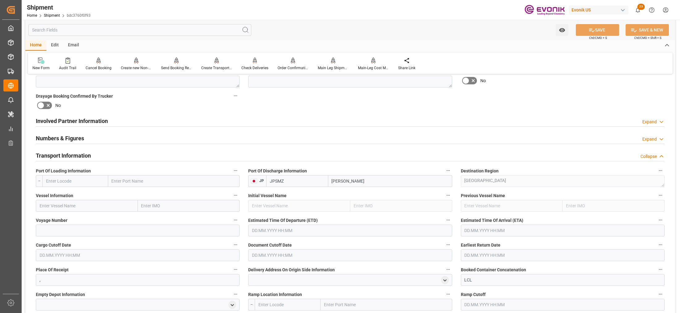
click at [72, 183] on input "text" at bounding box center [75, 181] width 66 height 12
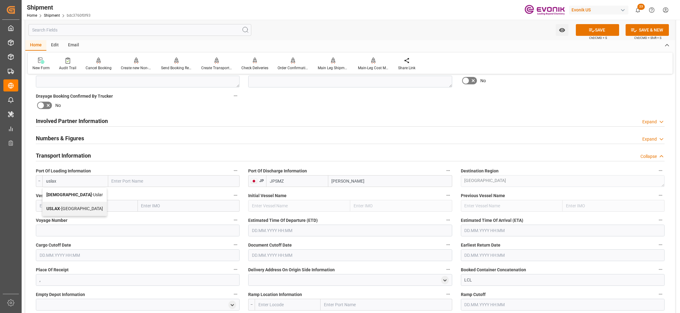
click at [76, 209] on span "USLAX - [GEOGRAPHIC_DATA]" at bounding box center [74, 208] width 57 height 5
type input "USLAX"
type input "[GEOGRAPHIC_DATA]"
type input "USLAX"
click at [100, 205] on input "text" at bounding box center [87, 206] width 102 height 12
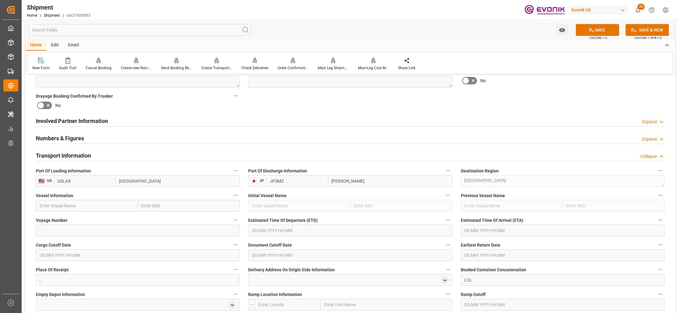
click at [100, 205] on input "text" at bounding box center [87, 206] width 102 height 12
paste input "TBA / TBA 1"
click at [58, 206] on input "TBA / TBA 1" at bounding box center [87, 206] width 102 height 12
click at [66, 206] on input "TBA / TBA 1" at bounding box center [87, 206] width 102 height 12
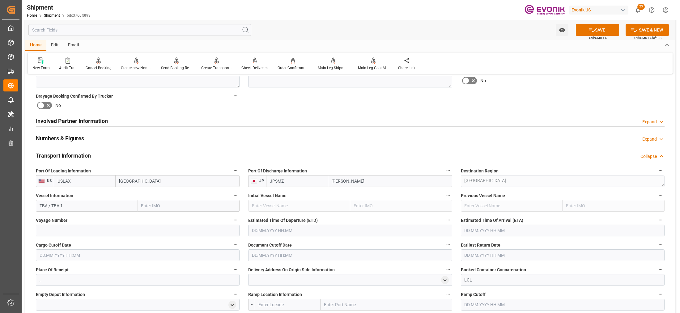
drag, startPoint x: 66, startPoint y: 206, endPoint x: 53, endPoint y: 205, distance: 13.4
click at [53, 205] on input "TBA / TBA 1" at bounding box center [87, 206] width 102 height 12
click at [70, 220] on div "TBA - 9189495" at bounding box center [75, 220] width 79 height 14
type input "TBA"
type input "9189495"
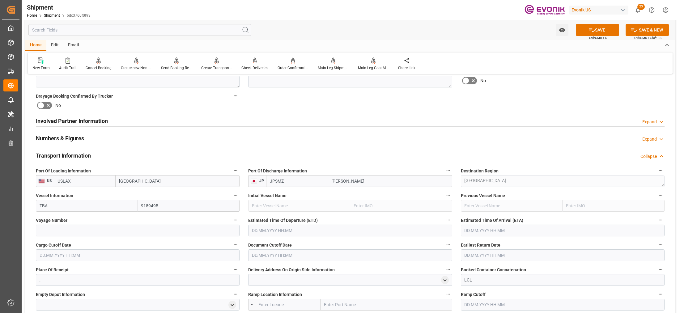
type input "TBA"
click at [95, 233] on input at bounding box center [138, 231] width 204 height 12
paste input "TBA 1"
type input "TBA 1"
click at [309, 232] on input "text" at bounding box center [350, 231] width 204 height 12
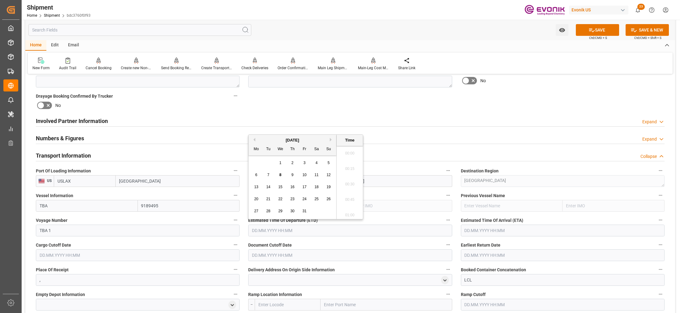
scroll to position [234, 0]
click at [330, 139] on button "Next Month" at bounding box center [332, 140] width 4 height 4
click at [304, 173] on span "7" at bounding box center [305, 175] width 2 height 4
type input "07.11.2025 00:00"
click at [483, 234] on input "text" at bounding box center [563, 231] width 204 height 12
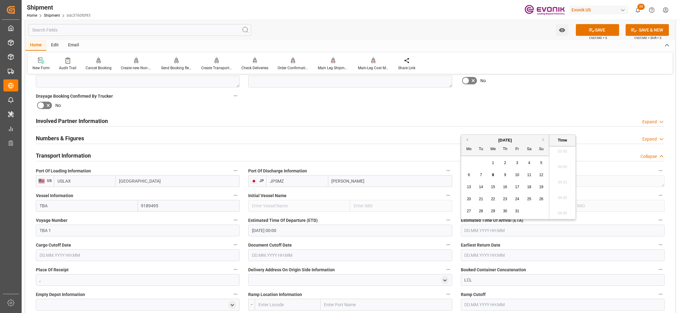
click at [544, 142] on div "October 2025" at bounding box center [505, 140] width 88 height 6
click at [543, 139] on button "Next Month" at bounding box center [545, 140] width 4 height 4
click at [541, 211] on span "30" at bounding box center [541, 211] width 4 height 4
type input "30.11.2025 00:00"
click at [229, 253] on input "text" at bounding box center [138, 256] width 204 height 12
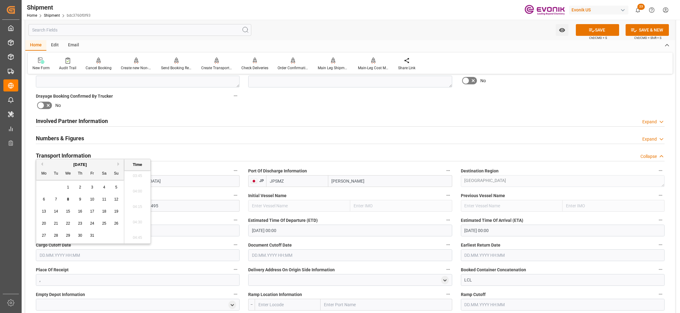
drag, startPoint x: 67, startPoint y: 211, endPoint x: 96, endPoint y: 216, distance: 29.7
click at [66, 211] on span "15" at bounding box center [68, 211] width 4 height 4
type input "15.10.2025 00:00"
click at [276, 255] on input "text" at bounding box center [350, 256] width 204 height 12
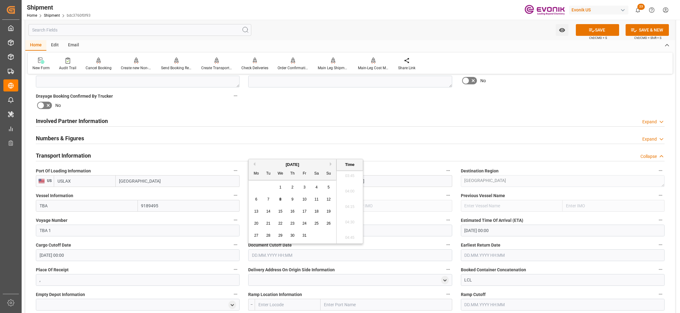
click at [280, 211] on span "15" at bounding box center [280, 211] width 4 height 4
type input "15.10.2025 00:00"
click at [486, 254] on input "text" at bounding box center [563, 256] width 204 height 12
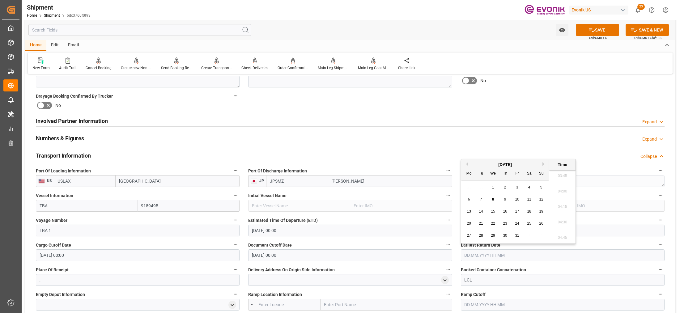
click at [494, 212] on span "15" at bounding box center [493, 211] width 4 height 4
type input "15.10.2025 00:00"
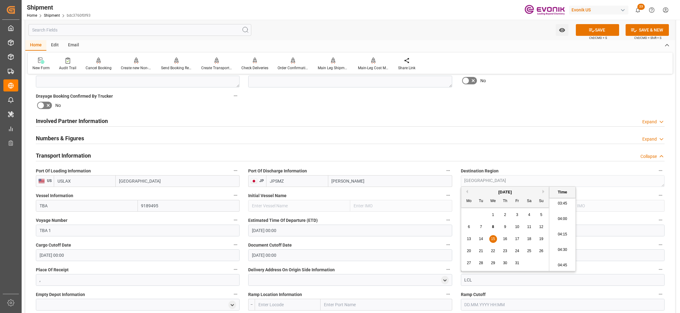
scroll to position [387, 0]
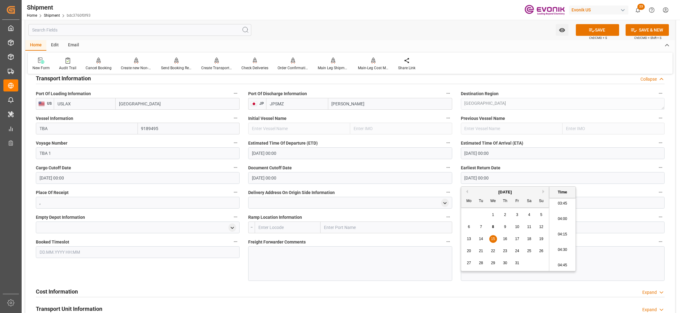
click at [272, 226] on input "text" at bounding box center [288, 228] width 66 height 12
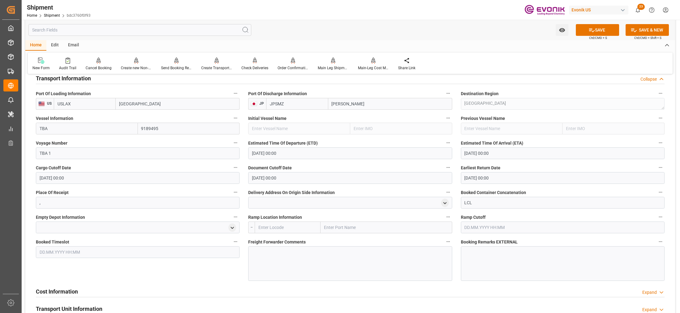
click at [279, 226] on input "text" at bounding box center [288, 228] width 66 height 12
click at [282, 242] on span "USCHI - Chicago" at bounding box center [287, 241] width 56 height 5
type input "USCHI"
type input "Chicago"
type input "USCHI"
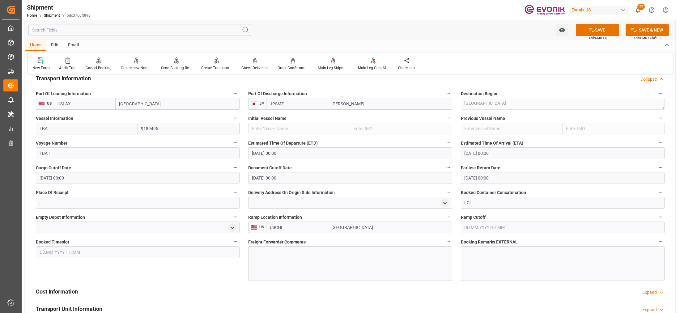
click at [286, 259] on div at bounding box center [350, 263] width 204 height 35
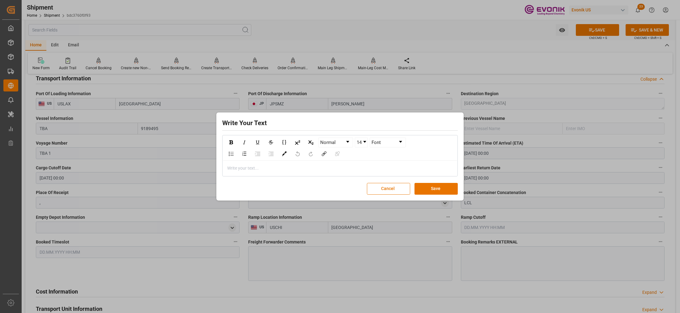
click at [283, 165] on div "rdw-editor" at bounding box center [340, 168] width 225 height 6
click at [448, 189] on button "Save" at bounding box center [436, 189] width 43 height 12
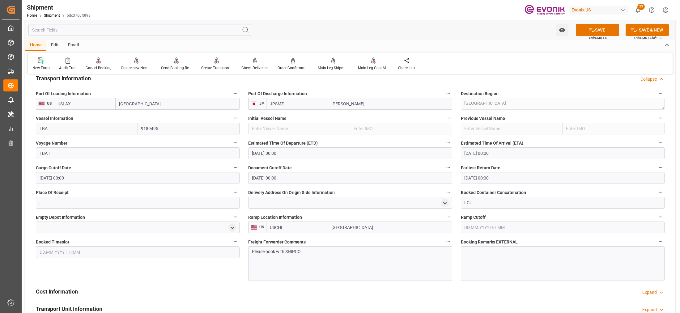
click at [593, 28] on icon at bounding box center [592, 30] width 6 height 6
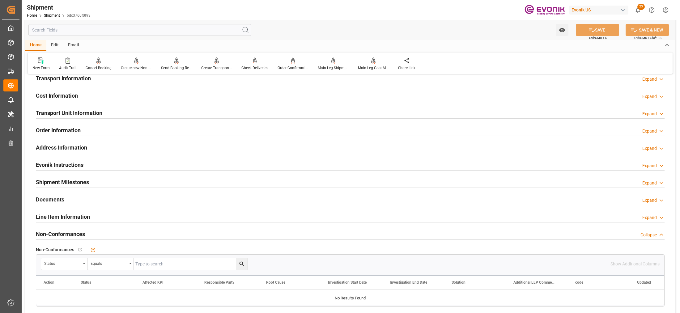
click at [136, 96] on div "Cost Information Expand" at bounding box center [350, 95] width 629 height 12
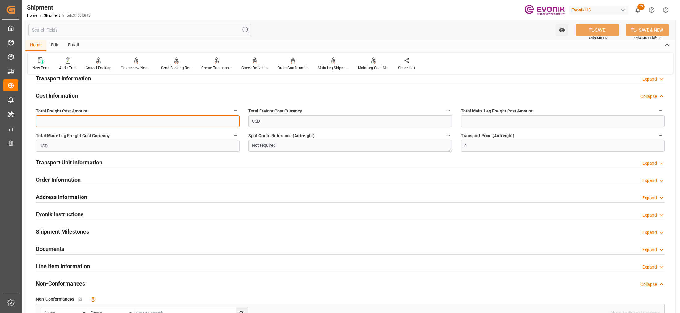
click at [106, 121] on input "text" at bounding box center [138, 121] width 204 height 12
type input "682"
drag, startPoint x: 478, startPoint y: 122, endPoint x: 431, endPoint y: 160, distance: 60.1
click at [479, 122] on input "text" at bounding box center [563, 121] width 204 height 12
click at [494, 121] on input "text" at bounding box center [563, 121] width 204 height 12
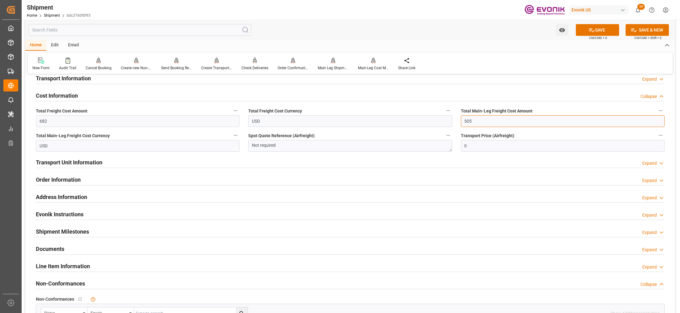
type input "505"
click at [589, 36] on span "Ctrl/CMD + S" at bounding box center [598, 38] width 18 height 5
click at [589, 31] on icon at bounding box center [592, 30] width 6 height 6
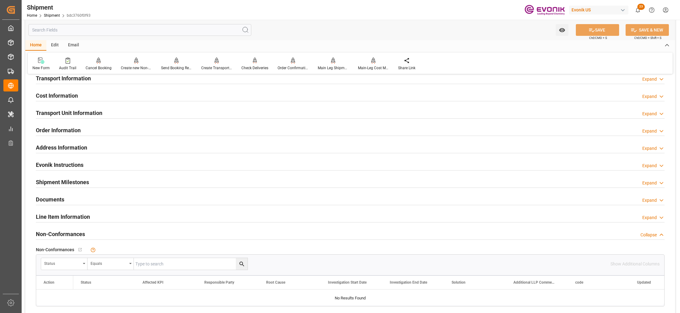
click at [132, 113] on div "Transport Unit Information Expand" at bounding box center [350, 113] width 629 height 12
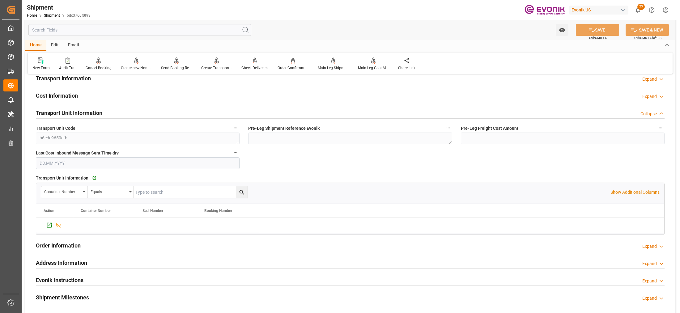
click at [131, 97] on div "Cost Information Expand" at bounding box center [350, 95] width 629 height 12
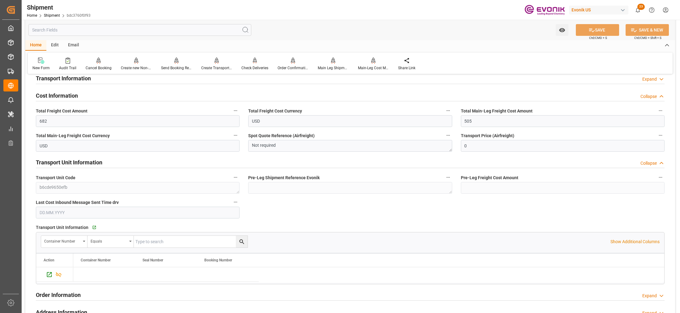
click at [153, 93] on div "Cost Information Collapse" at bounding box center [350, 95] width 629 height 12
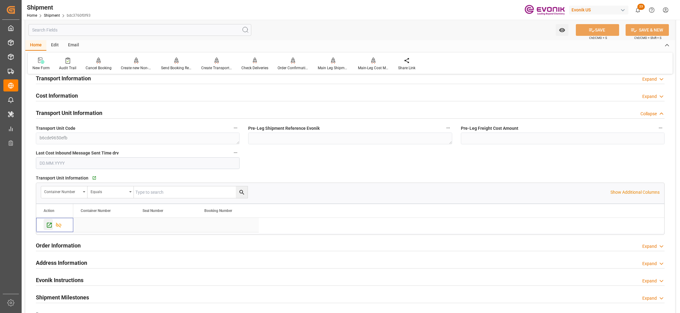
click at [48, 226] on icon "Press SPACE to select this row." at bounding box center [49, 225] width 6 height 6
click at [170, 64] on div "Send Booking Request To ABS" at bounding box center [176, 64] width 40 height 14
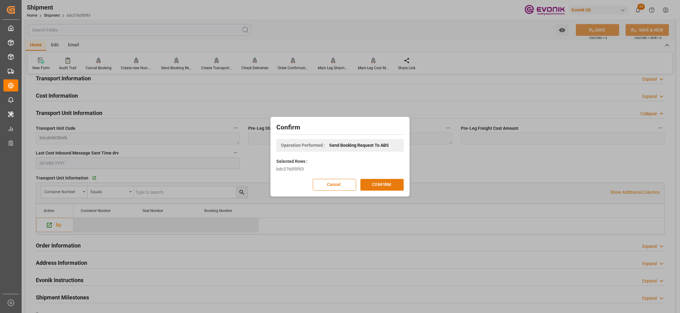
click at [391, 187] on button "CONFIRM" at bounding box center [382, 185] width 43 height 12
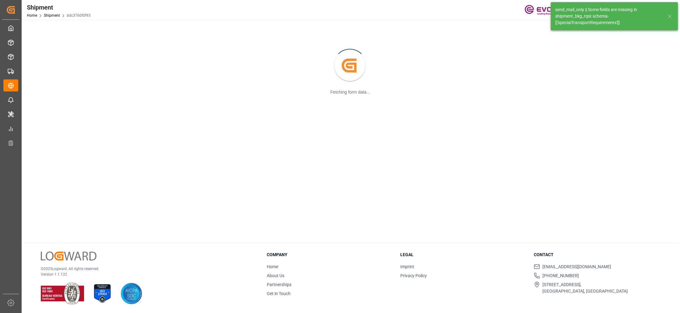
scroll to position [67, 0]
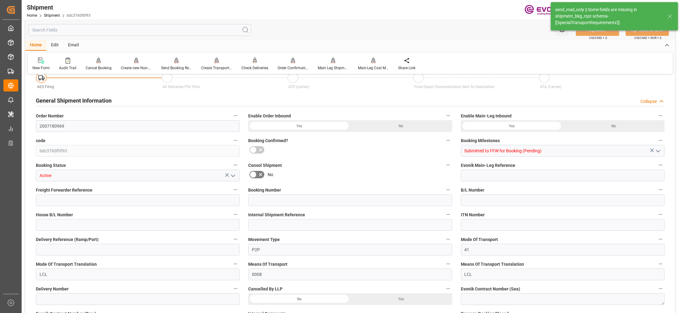
type input "2007180969"
type input "bdc3760f0f93"
type input "Submitted to FFW for Booking (Pending)"
type input "Active"
type input "P2P"
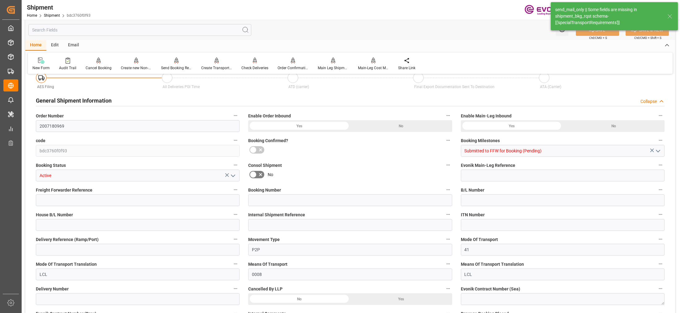
type input "41"
type input "LCL"
type input "0008"
type input "LCL"
type input "12"
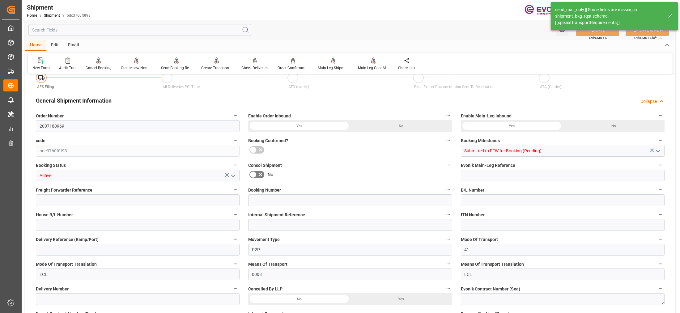
type input "DR"
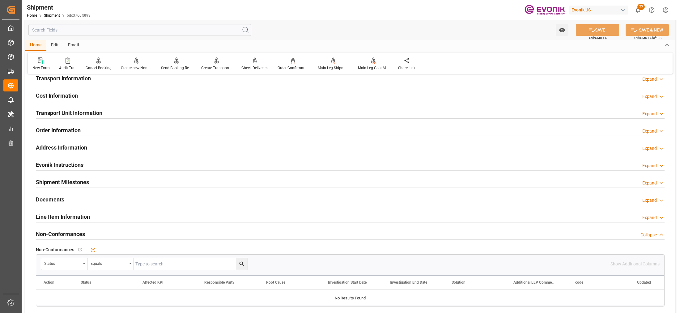
click at [120, 223] on div "Line Item Information Expand" at bounding box center [351, 216] width 638 height 17
click at [123, 217] on div "Line Item Information Expand" at bounding box center [350, 217] width 629 height 12
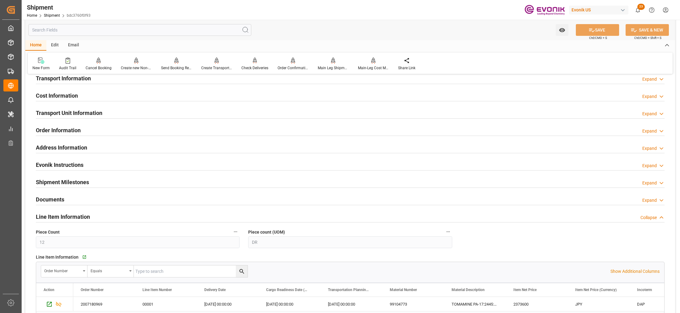
scroll to position [464, 0]
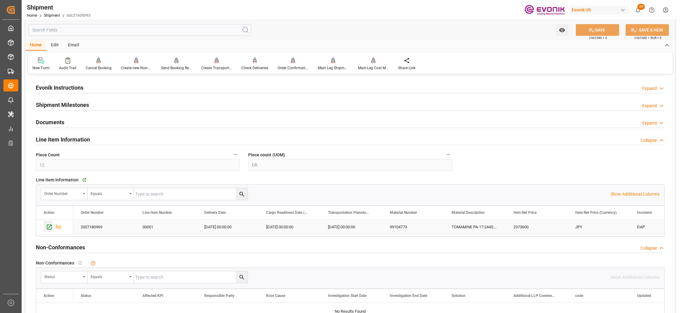
click at [50, 228] on icon "Press SPACE to select this row." at bounding box center [49, 227] width 6 height 6
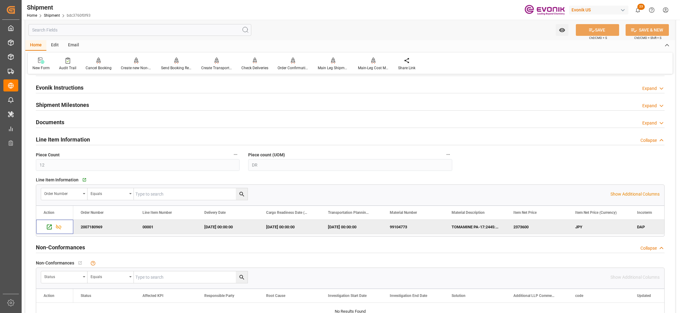
click at [150, 27] on input "text" at bounding box center [139, 30] width 223 height 12
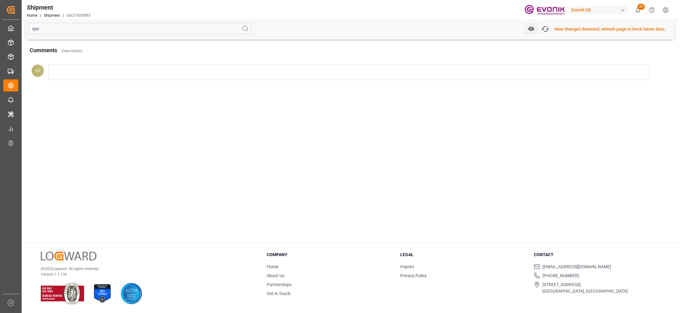
scroll to position [0, 0]
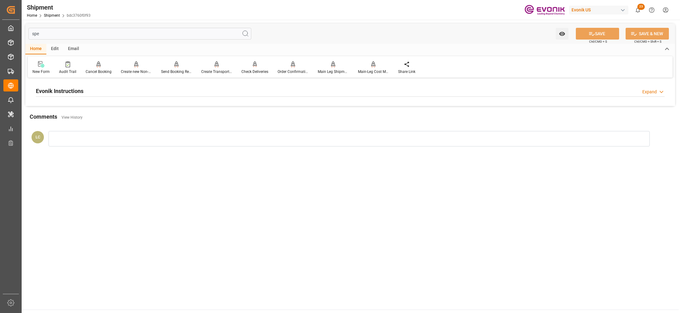
type input "spe"
click at [158, 88] on div "Evonik Instructions Expand" at bounding box center [350, 91] width 629 height 12
click at [119, 115] on div at bounding box center [138, 128] width 204 height 35
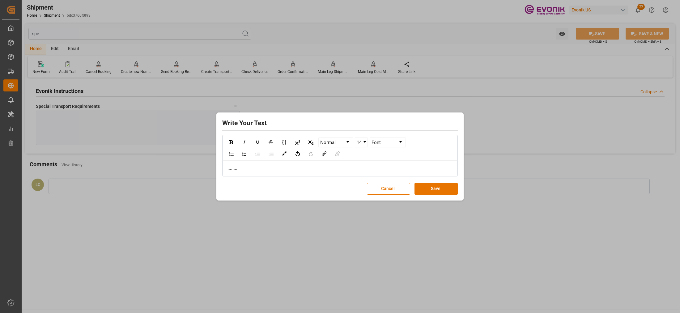
click at [432, 193] on button "Save" at bounding box center [436, 189] width 43 height 12
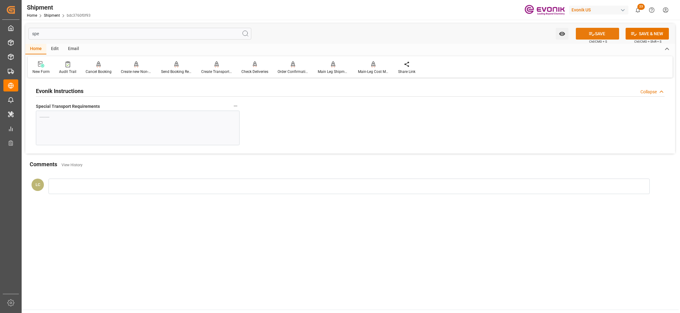
click at [594, 33] on button "SAVE" at bounding box center [597, 34] width 43 height 12
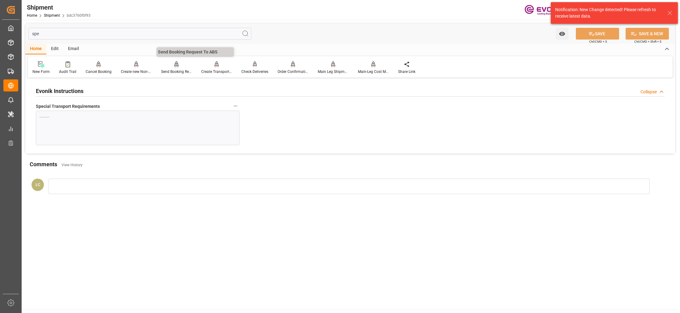
click at [177, 69] on div "Send Booking Request To ABS" at bounding box center [176, 72] width 31 height 6
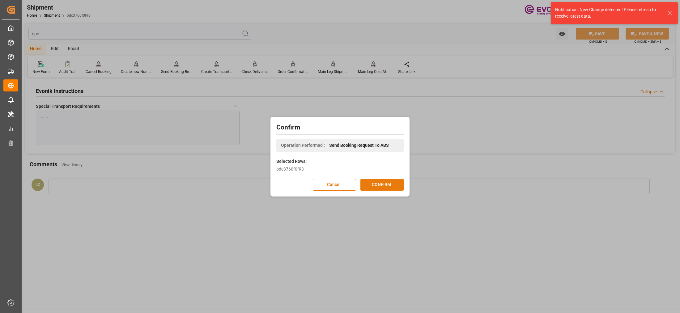
click at [376, 185] on button "CONFIRM" at bounding box center [382, 185] width 43 height 12
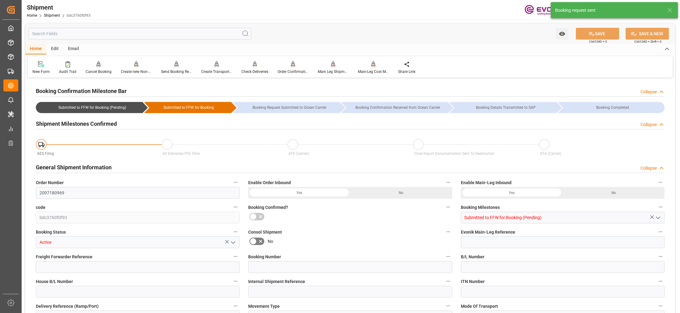
type input "AC Containerline"
type input "Leschaco Inc."
type input "3"
type input "60"
type input "2325.6"
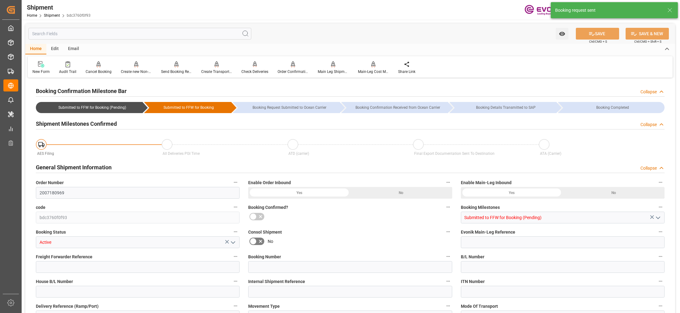
type input "4.16"
type input "USLAX"
type input "JPSMZ"
type input "9189495"
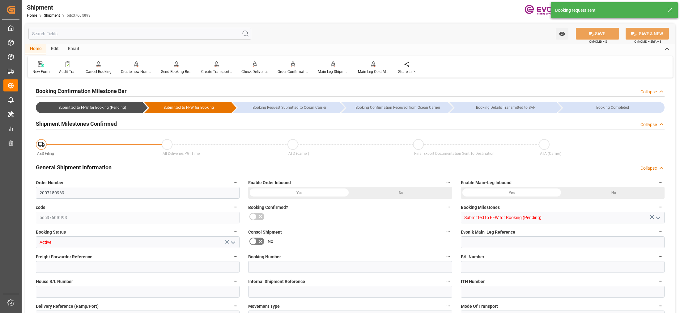
type input "USCHI"
type input "682"
type input "505"
type input "0"
type input "177"
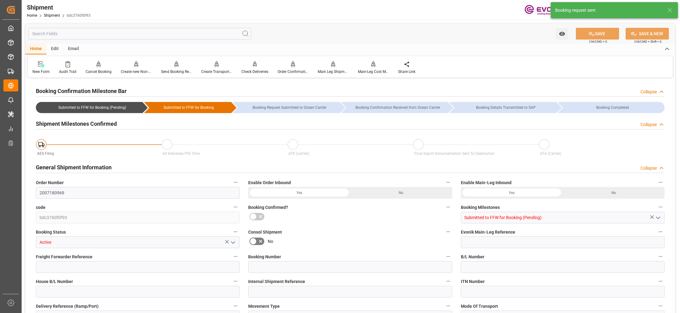
type input "12"
type input "DR"
type input "0"
type input "AC Containerline"
type input "Leschaco Inc."
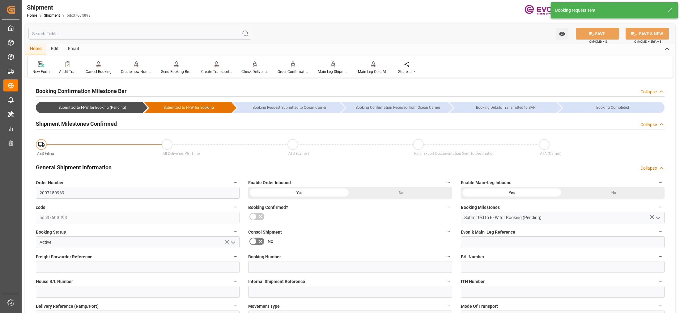
type input "07.11.2025 00:00"
type input "30.11.2025 00:00"
type input "15.10.2025 00:00"
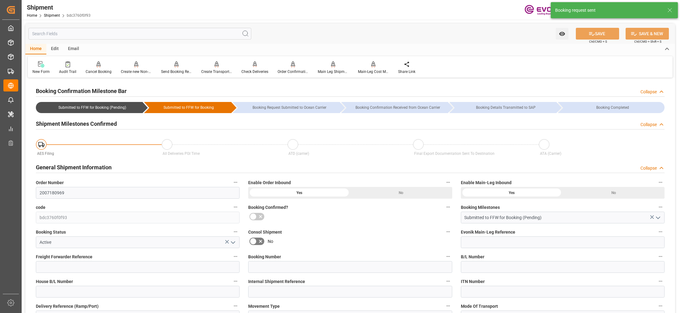
type input "[DATE]"
type input "08.10.2025 08:22"
type input "08.10.2025 08:14"
type input "08.10.2025 08:22"
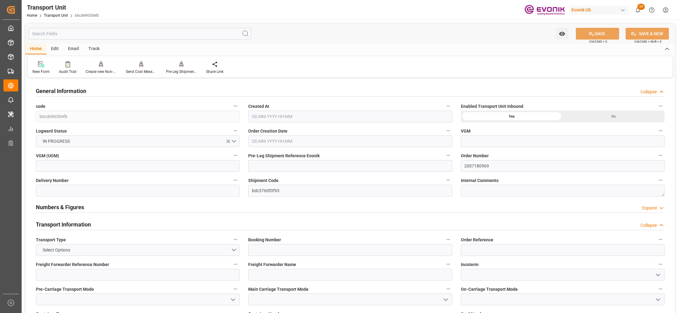
type input "AC Containerline"
type input "Leschaco Inc."
type input "USLAX"
type input "JPSMZ"
type input "2325.6"
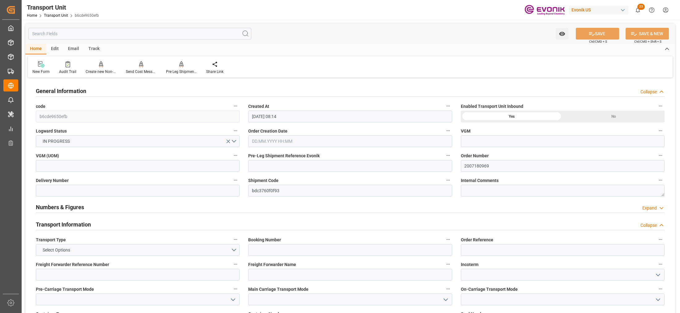
type input "[DATE] 08:14"
type input "[DATE]"
type input "[DATE] 00:00"
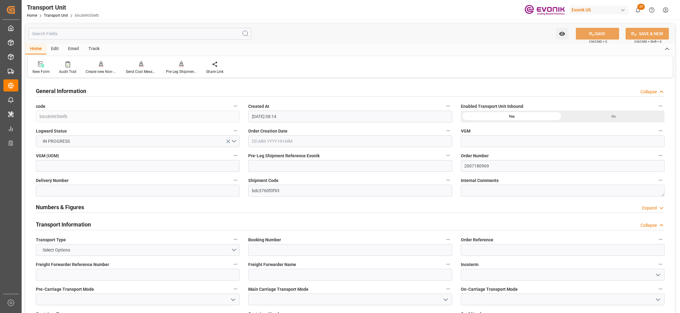
type input "[DATE] 00:00"
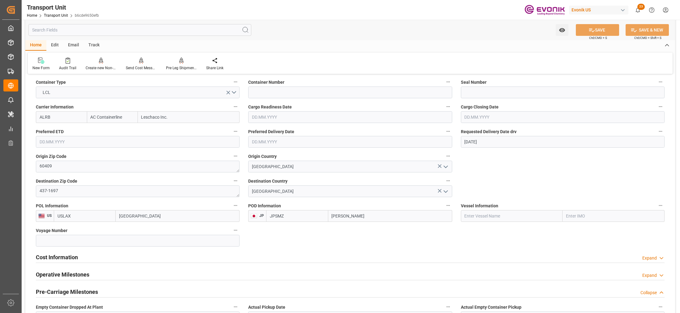
scroll to position [309, 0]
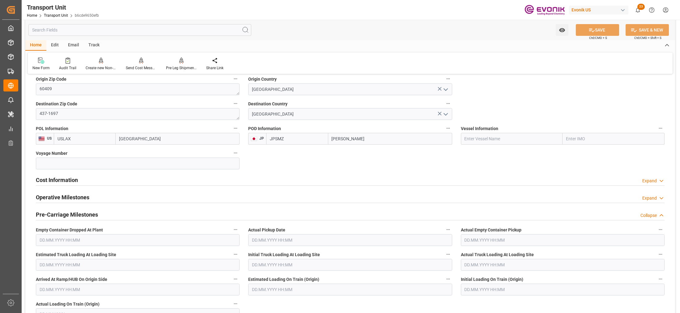
click at [178, 182] on div "Cost Information Expand" at bounding box center [350, 180] width 629 height 12
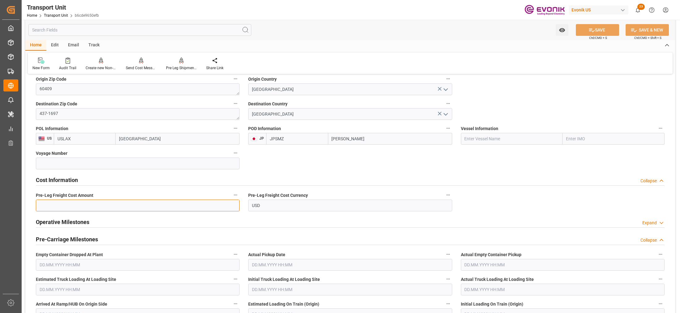
click at [148, 208] on input "text" at bounding box center [138, 206] width 204 height 12
paste input "177"
type input "177"
click at [599, 26] on button "SAVE" at bounding box center [597, 30] width 43 height 12
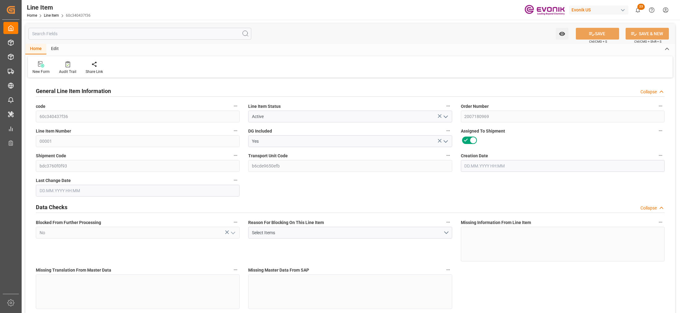
type input "3"
type input "2265.6"
type input "2064"
type input "3.6221"
type input "12"
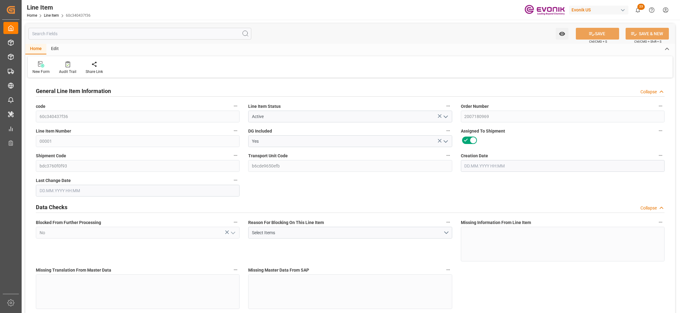
type input "2373600"
type input "12"
type input "2265.6"
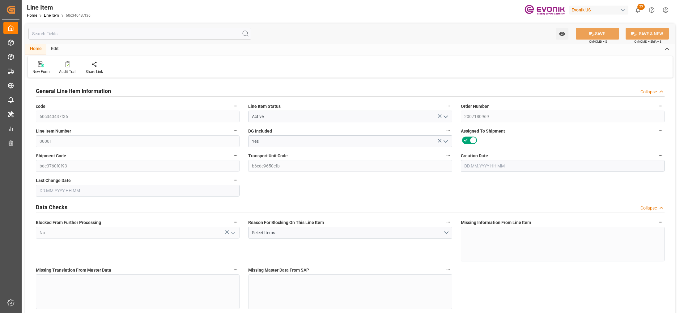
type input "2325.6"
type input "2064"
type input "3.6221"
type input "3622.104"
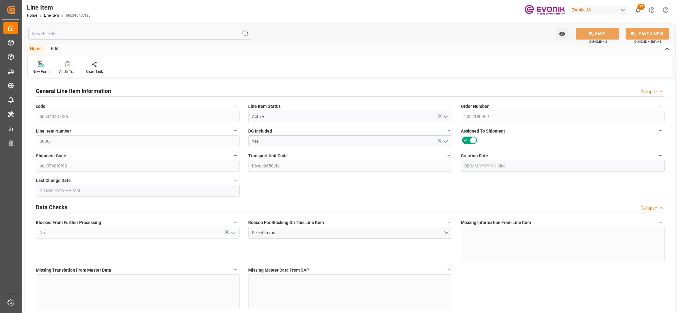
type input "0"
type input "[DATE] 22:44"
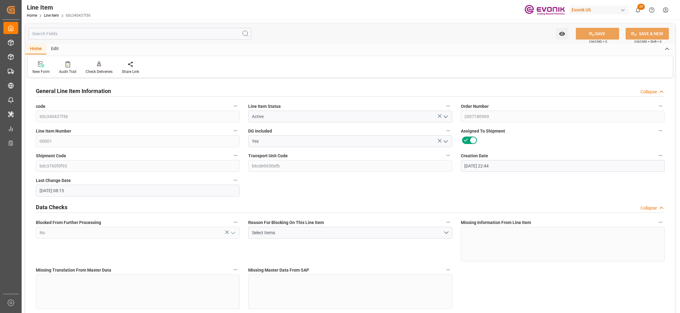
type input "[DATE] 08:15"
type input "[DATE]"
click at [133, 34] on input "text" at bounding box center [139, 34] width 223 height 12
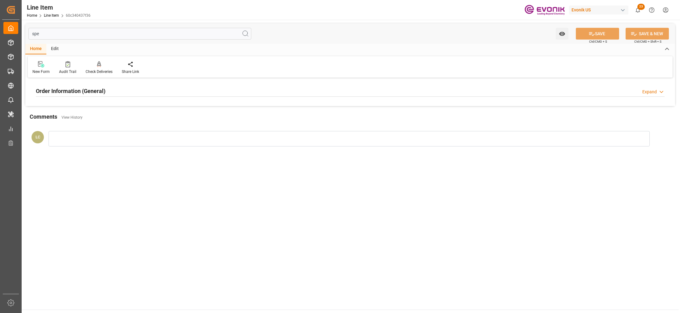
type input "spe"
click at [173, 93] on div "Order Information (General) Expand" at bounding box center [350, 91] width 629 height 12
click at [135, 122] on div at bounding box center [138, 128] width 204 height 35
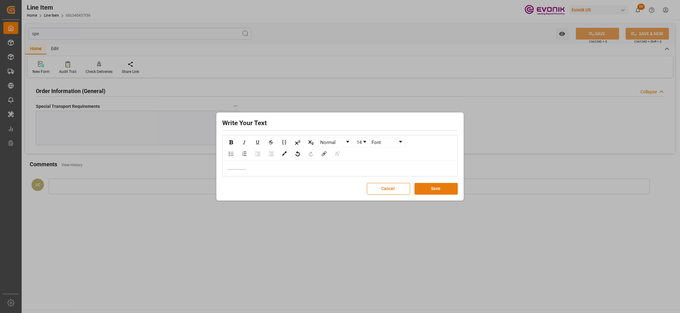
click at [443, 191] on button "Save" at bounding box center [436, 189] width 43 height 12
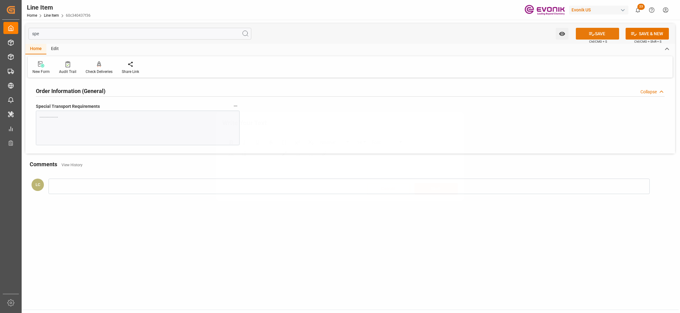
click at [600, 32] on button "SAVE" at bounding box center [597, 34] width 43 height 12
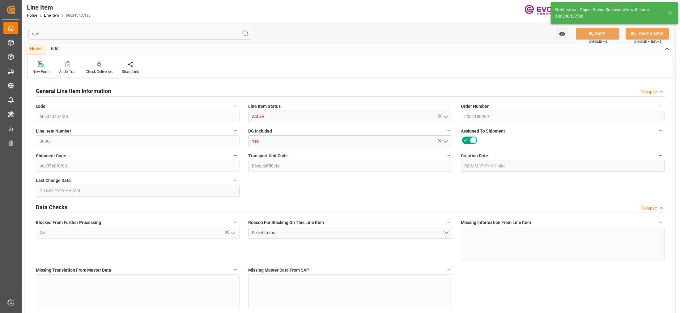
type input "3"
type input "2265.6"
type input "2064"
type input "3.6221"
type input "12"
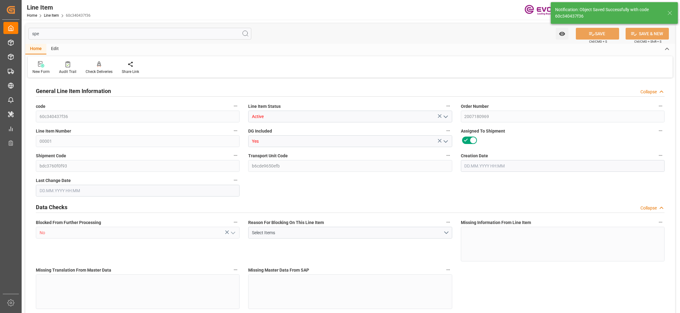
type input "2373600"
type input "12"
type input "2265.6"
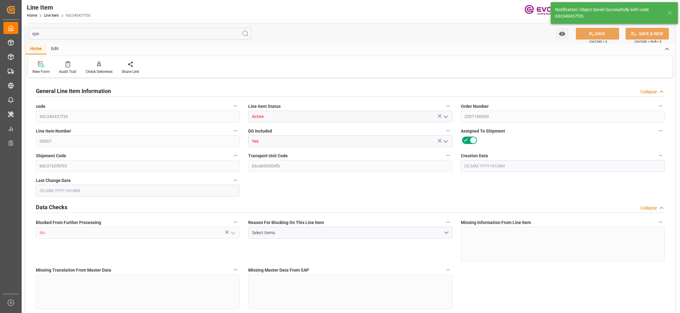
type input "2325.6"
type input "2064"
type input "3.6221"
type input "3622.104"
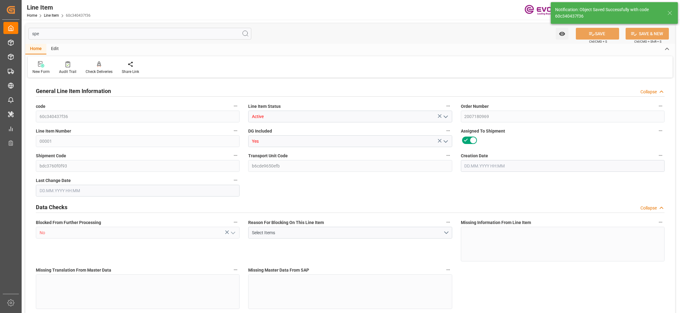
type input "0"
type input "[DATE] 22:44"
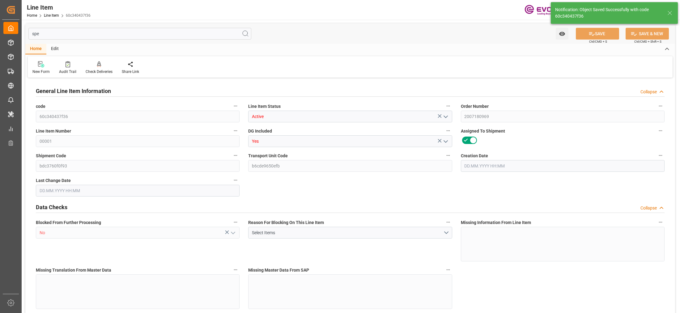
type input "[DATE] 08:21"
type input "[DATE]"
